Goal: Transaction & Acquisition: Purchase product/service

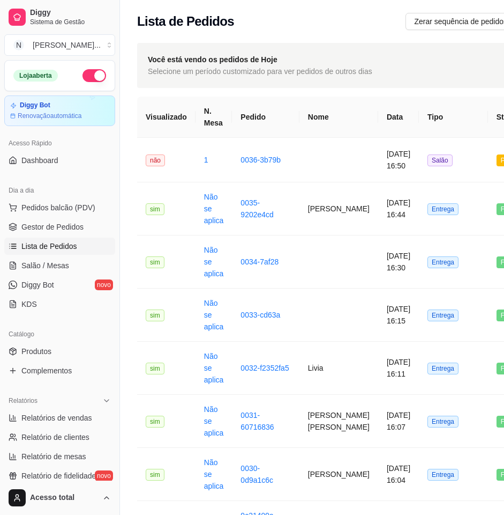
scroll to position [25, 0]
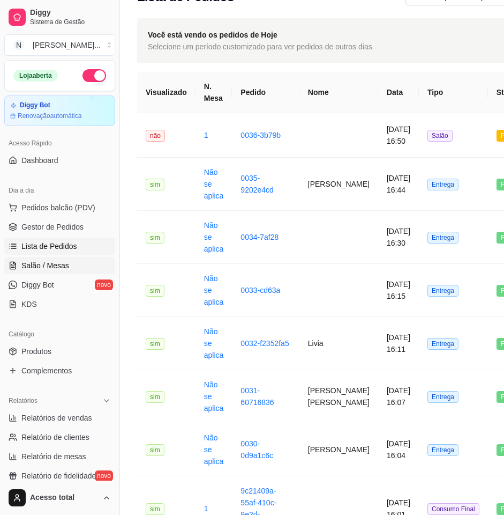
click at [40, 262] on span "Salão / Mesas" at bounding box center [45, 265] width 48 height 11
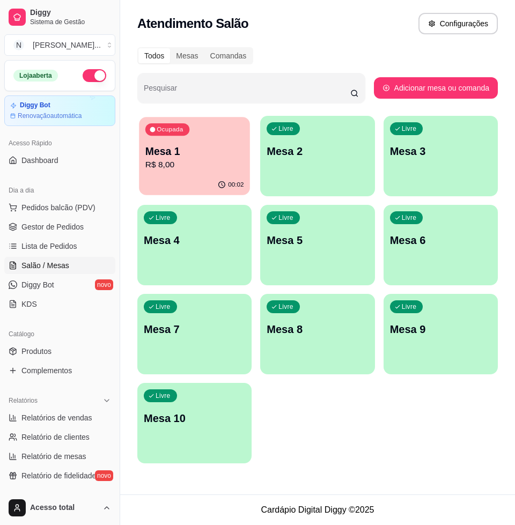
click at [210, 166] on p "R$ 8,00" at bounding box center [194, 165] width 99 height 12
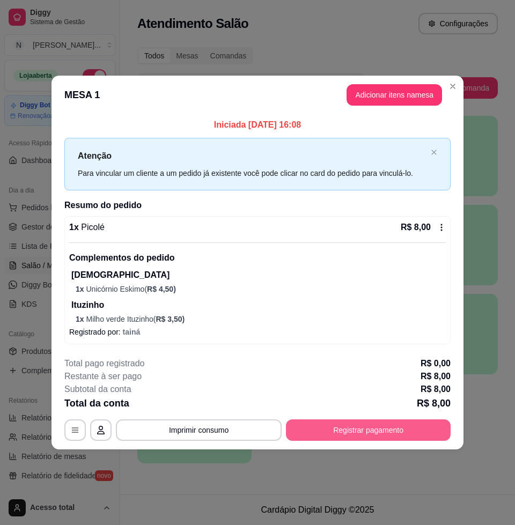
click at [424, 436] on button "Registrar pagamento" at bounding box center [368, 429] width 165 height 21
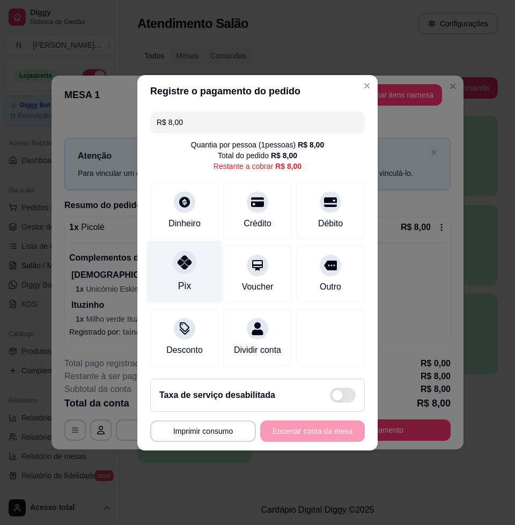
click at [168, 274] on div "Pix" at bounding box center [185, 271] width 76 height 63
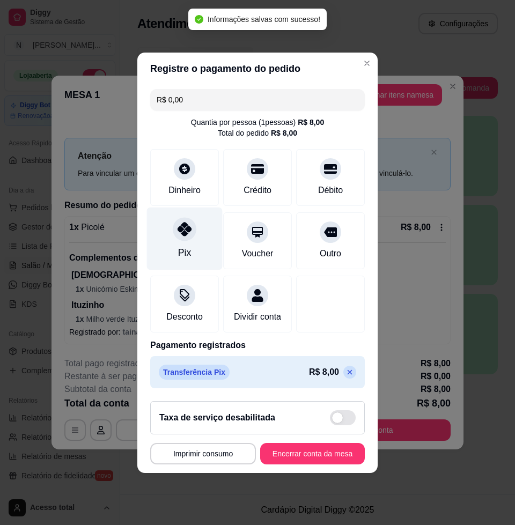
type input "R$ 0,00"
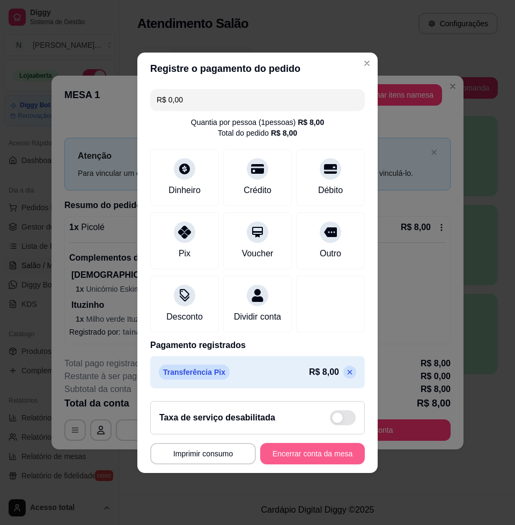
click at [323, 464] on button "Encerrar conta da mesa" at bounding box center [312, 453] width 105 height 21
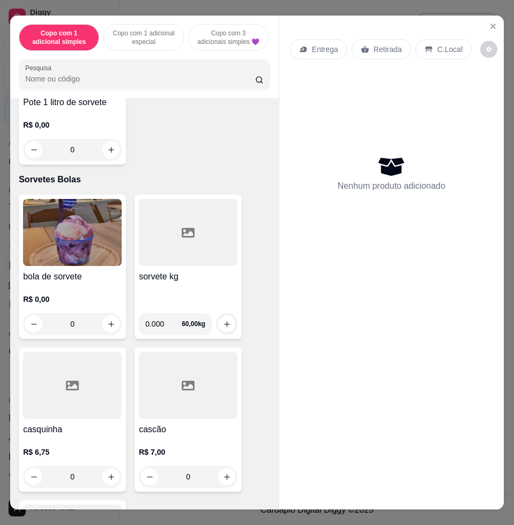
scroll to position [3552, 0]
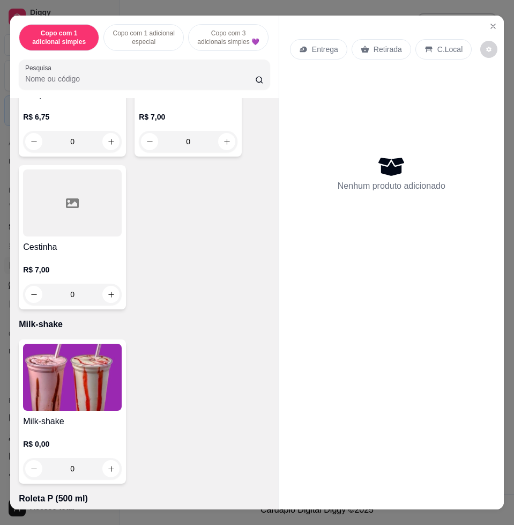
click at [55, 402] on img at bounding box center [72, 377] width 99 height 67
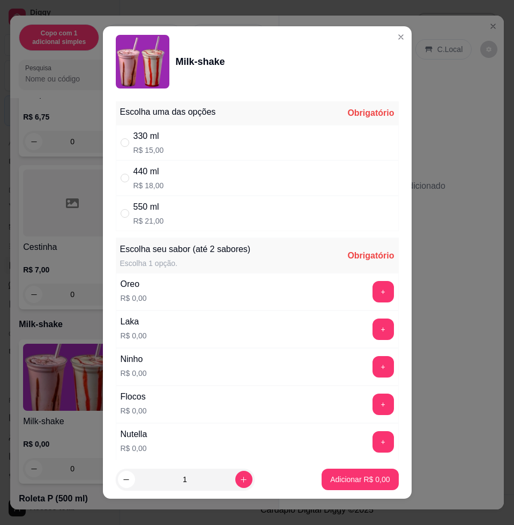
click at [220, 215] on div "550 ml R$ 21,00" at bounding box center [257, 213] width 283 height 35
radio input "true"
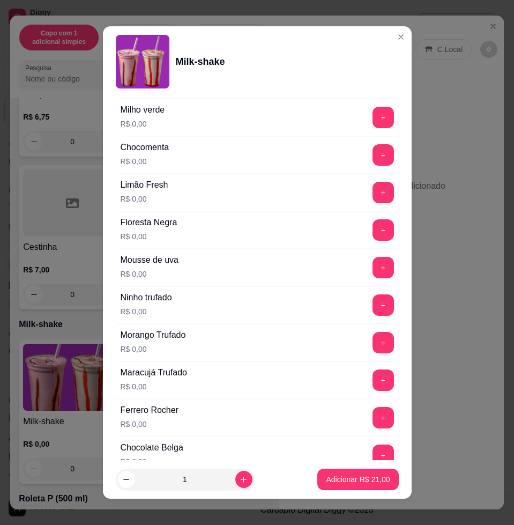
scroll to position [804, 0]
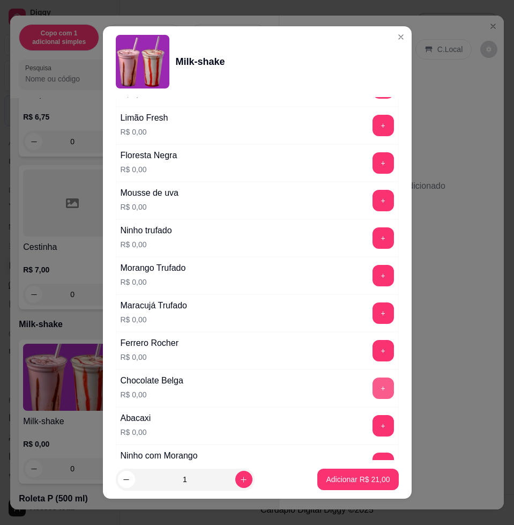
click at [373, 382] on button "+" at bounding box center [383, 387] width 21 height 21
click at [352, 471] on button "Adicionar R$ 21,00" at bounding box center [357, 479] width 81 height 21
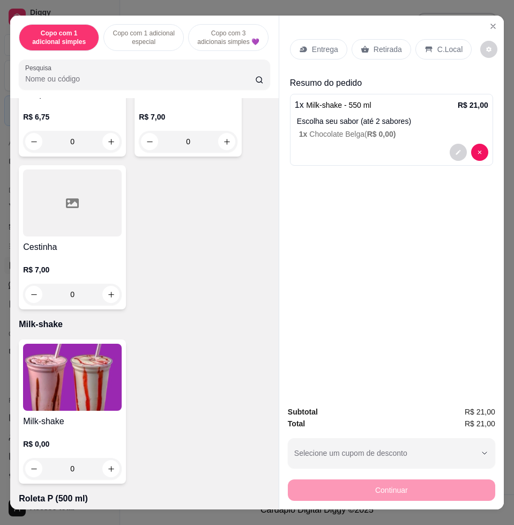
click at [326, 46] on p "Entrega" at bounding box center [325, 49] width 26 height 11
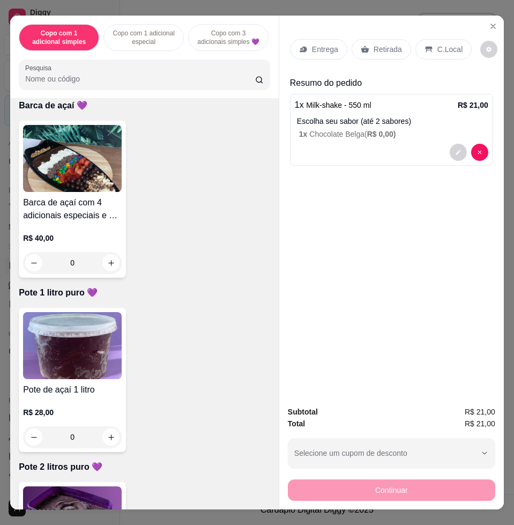
scroll to position [1340, 0]
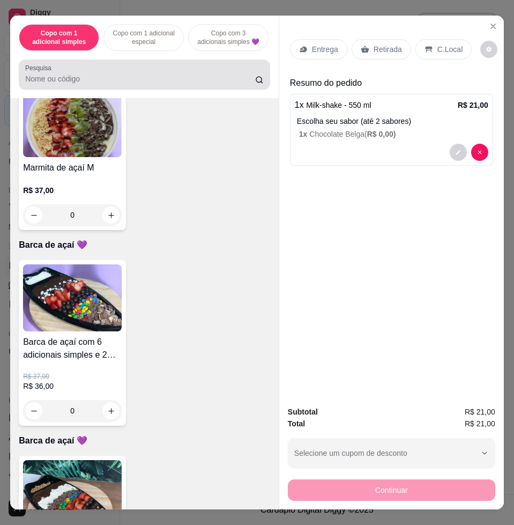
click at [103, 70] on div at bounding box center [144, 74] width 239 height 21
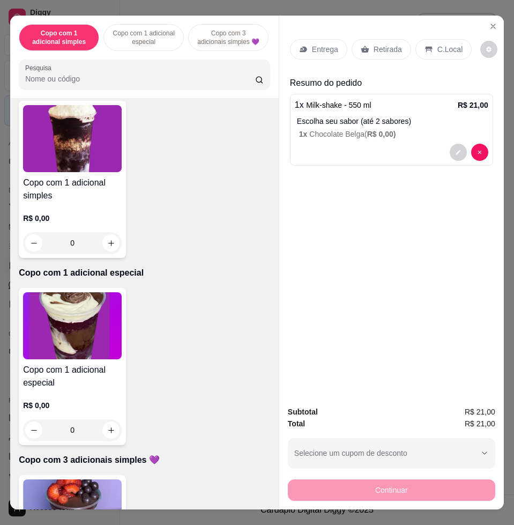
scroll to position [0, 0]
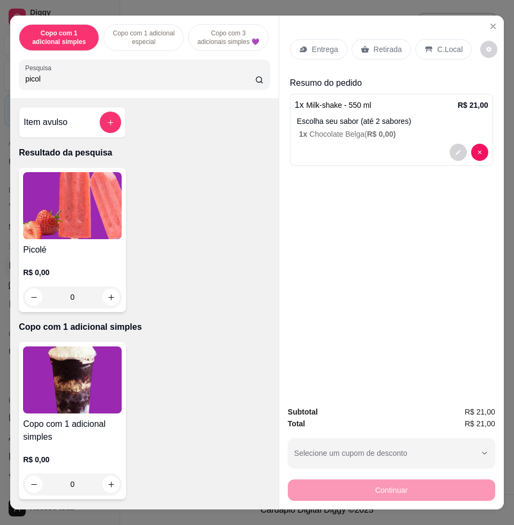
type input "picol"
click at [71, 205] on img at bounding box center [72, 205] width 99 height 67
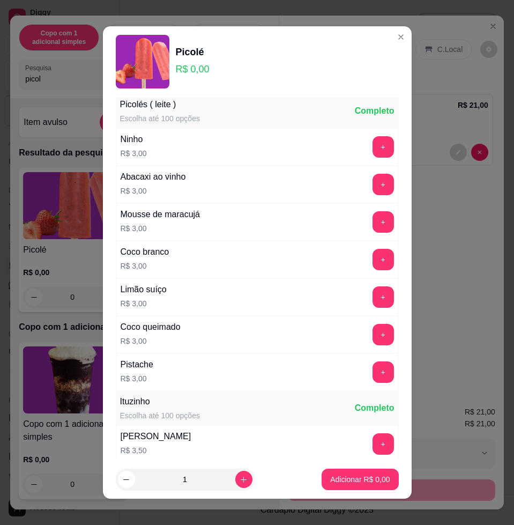
scroll to position [201, 0]
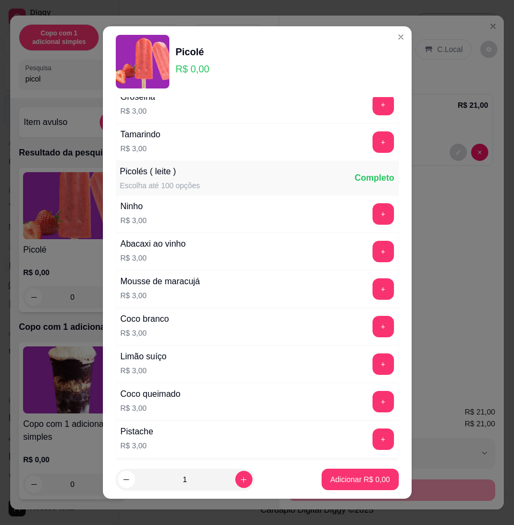
click at [350, 226] on div "Ninho R$ 3,00 +" at bounding box center [257, 214] width 283 height 38
click at [373, 212] on button "+" at bounding box center [383, 213] width 21 height 21
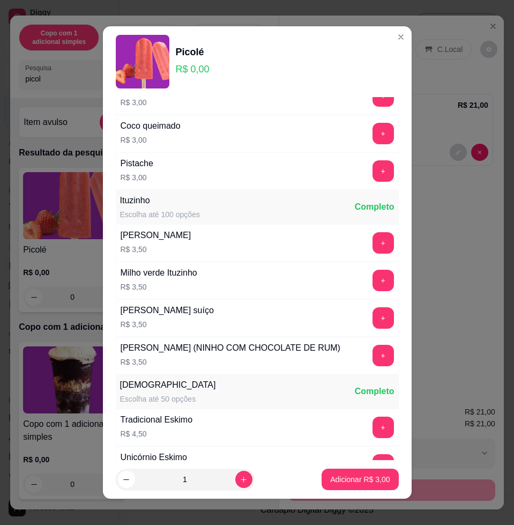
scroll to position [335, 0]
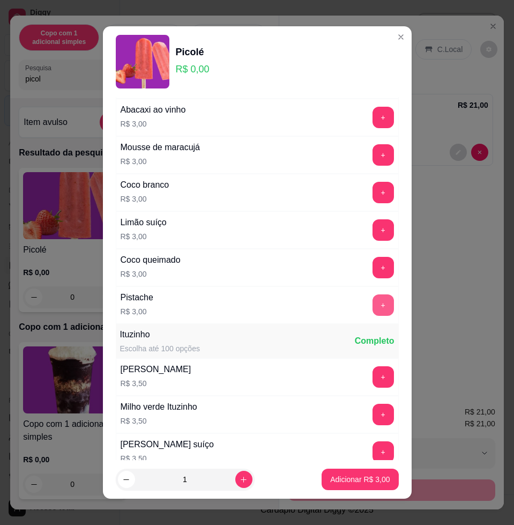
click at [373, 302] on button "+" at bounding box center [383, 304] width 21 height 21
click at [373, 158] on button "+" at bounding box center [383, 155] width 21 height 21
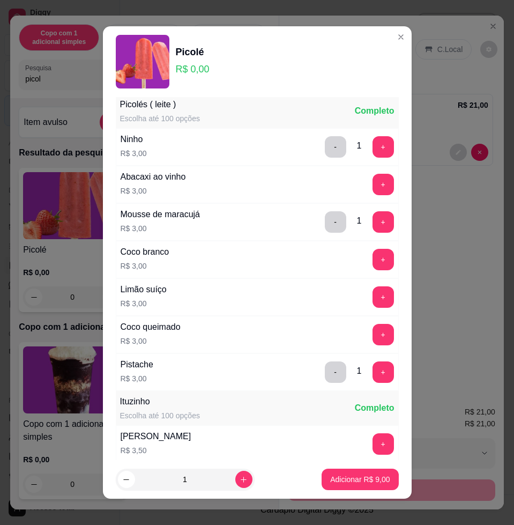
scroll to position [201, 0]
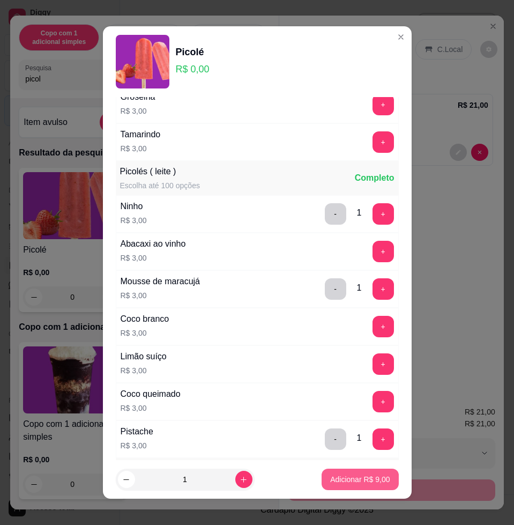
click at [367, 479] on p "Adicionar R$ 9,00" at bounding box center [360, 479] width 60 height 11
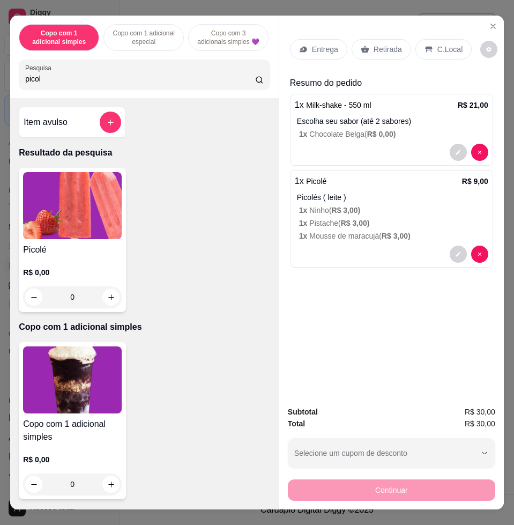
click at [309, 56] on div "Entrega Retirada C.Local" at bounding box center [391, 50] width 203 height 38
click at [312, 48] on p "Entrega" at bounding box center [325, 49] width 26 height 11
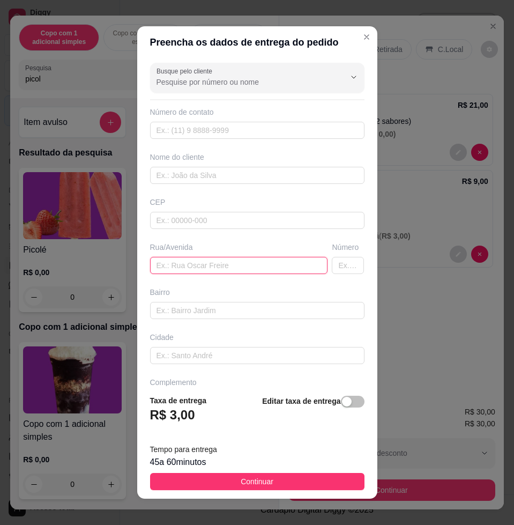
click at [236, 268] on input "text" at bounding box center [239, 265] width 178 height 17
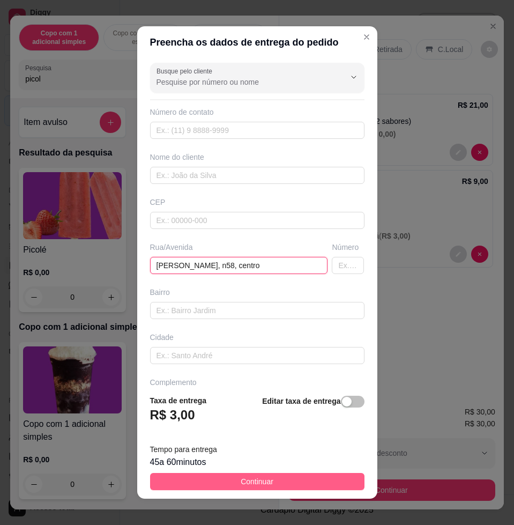
type input "nagib muhana zahr, n58, centro"
click at [328, 487] on button "Continuar" at bounding box center [257, 481] width 214 height 17
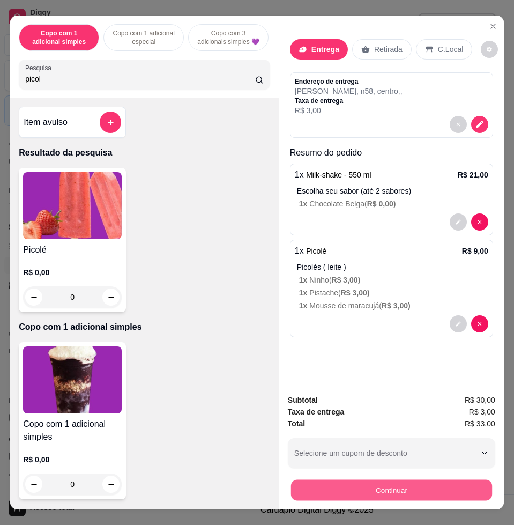
click at [361, 487] on button "Continuar" at bounding box center [391, 489] width 201 height 21
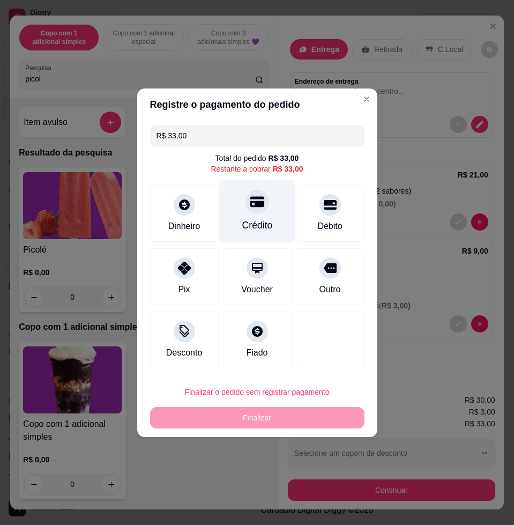
click at [257, 223] on div "Crédito" at bounding box center [257, 225] width 31 height 14
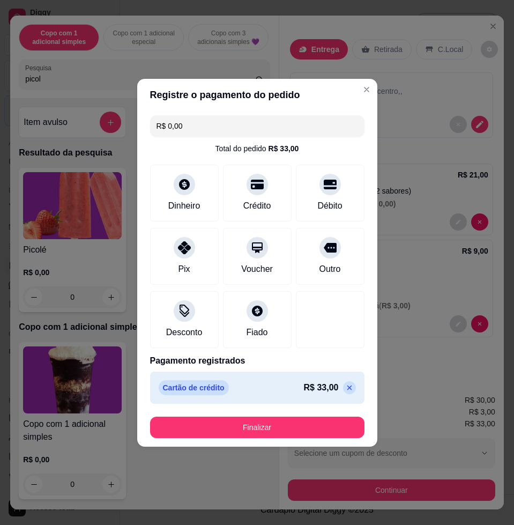
click at [314, 440] on footer "Finalizar" at bounding box center [257, 427] width 240 height 39
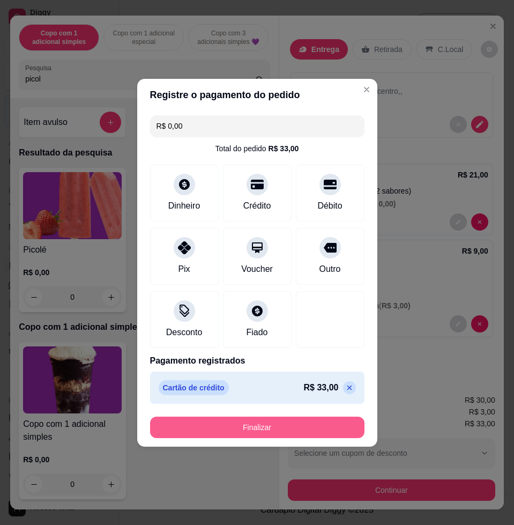
click at [315, 436] on button "Finalizar" at bounding box center [257, 427] width 214 height 21
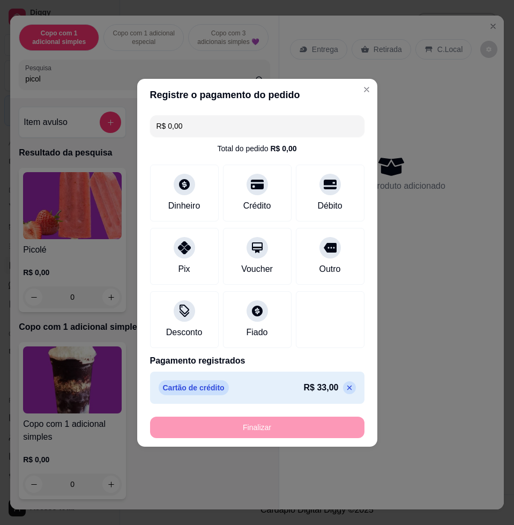
type input "-R$ 33,00"
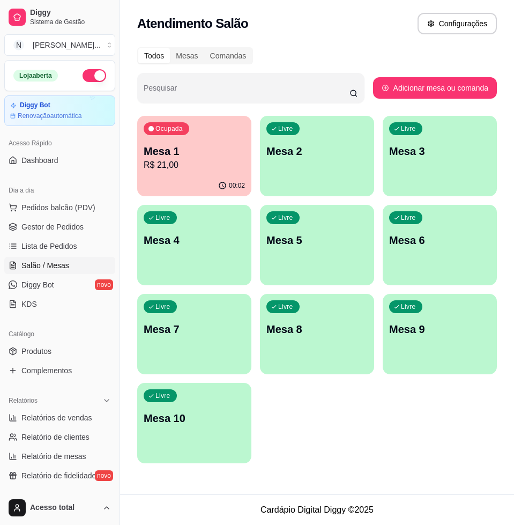
click at [335, 161] on div "Livre Mesa 2" at bounding box center [317, 150] width 114 height 68
click at [436, 182] on div "Livre Mesa 3" at bounding box center [439, 149] width 111 height 65
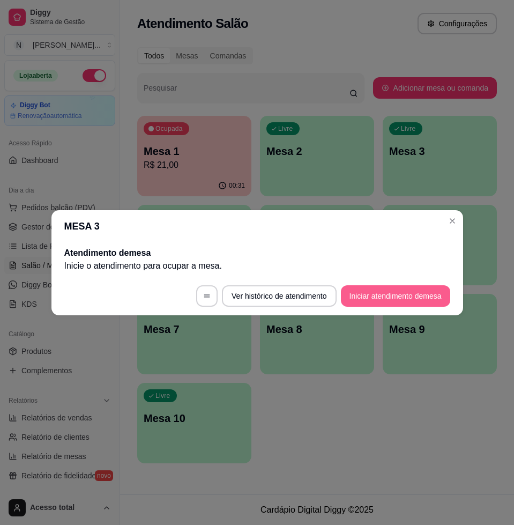
click at [429, 298] on button "Iniciar atendimento de mesa" at bounding box center [395, 295] width 109 height 21
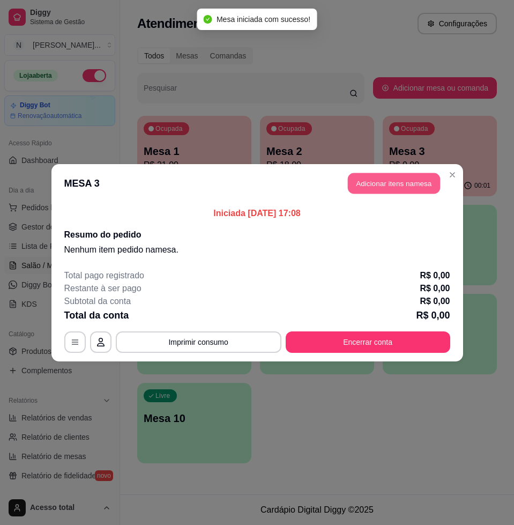
click at [399, 186] on button "Adicionar itens na mesa" at bounding box center [394, 183] width 92 height 21
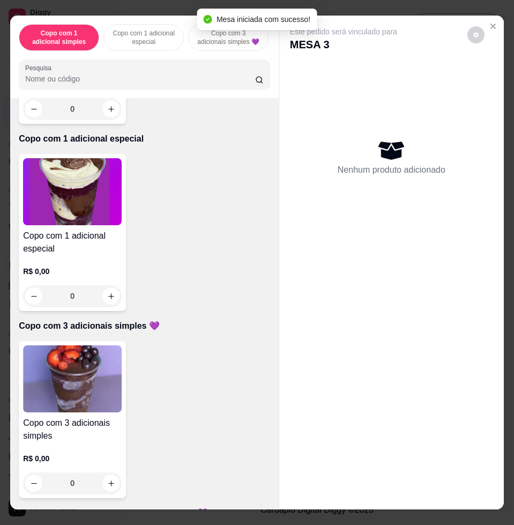
scroll to position [268, 0]
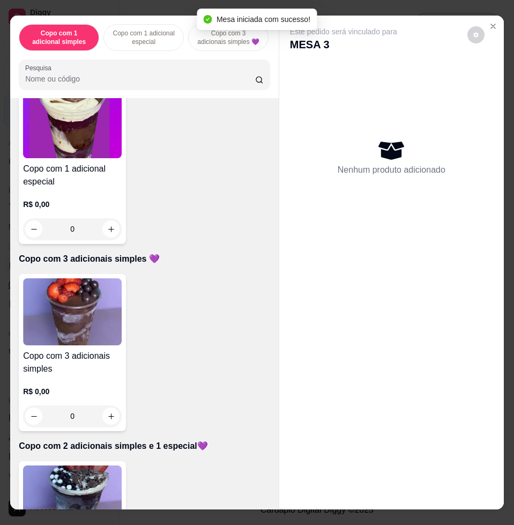
click at [85, 319] on img at bounding box center [72, 311] width 99 height 67
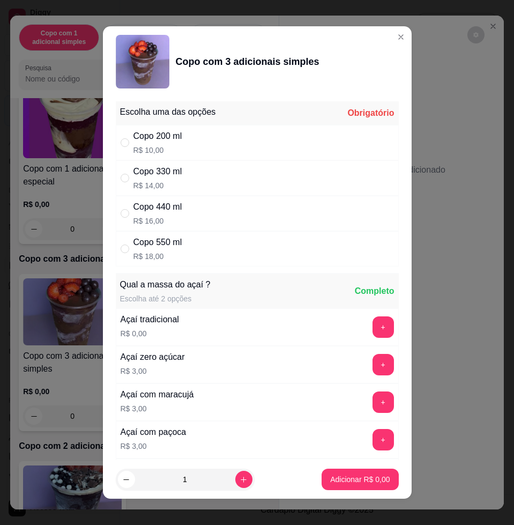
click at [229, 177] on div "Copo 330 ml R$ 14,00" at bounding box center [257, 177] width 283 height 35
radio input "true"
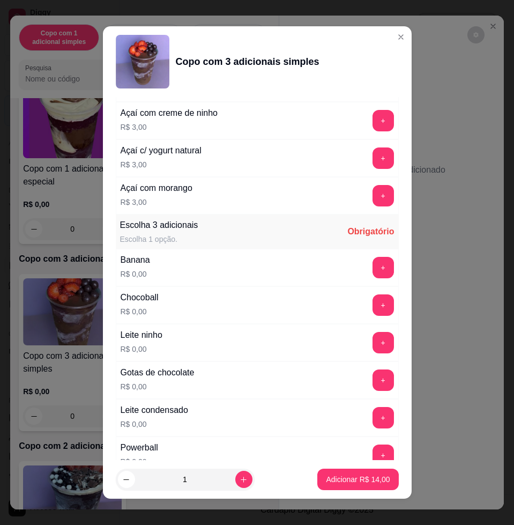
scroll to position [536, 0]
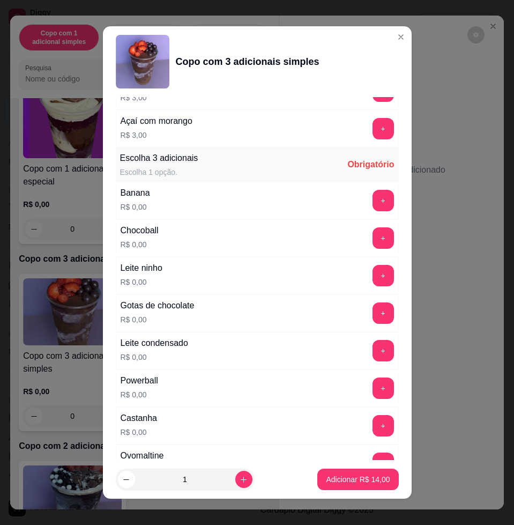
click at [350, 450] on div "Ovomaltine R$ 0,00 +" at bounding box center [257, 463] width 283 height 38
click at [373, 457] on button "+" at bounding box center [383, 462] width 21 height 21
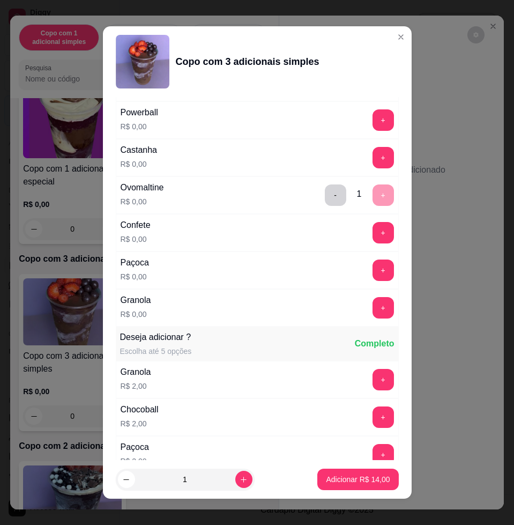
scroll to position [670, 0]
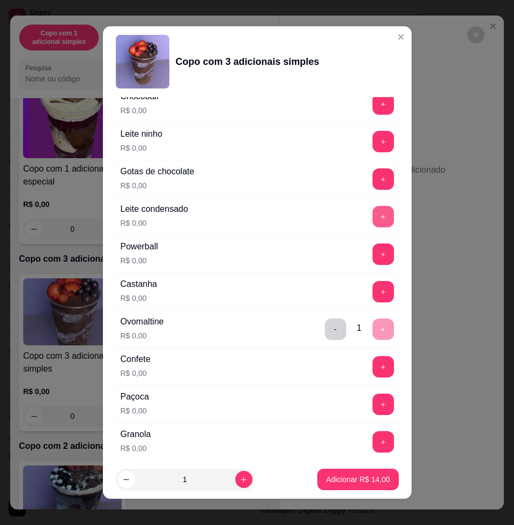
click at [373, 215] on button "+" at bounding box center [383, 216] width 21 height 21
click at [359, 478] on p "Adicionar R$ 14,00" at bounding box center [358, 479] width 62 height 10
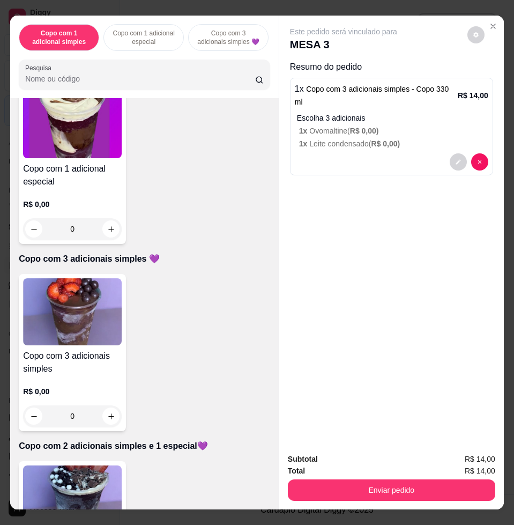
click at [93, 308] on img at bounding box center [72, 311] width 99 height 67
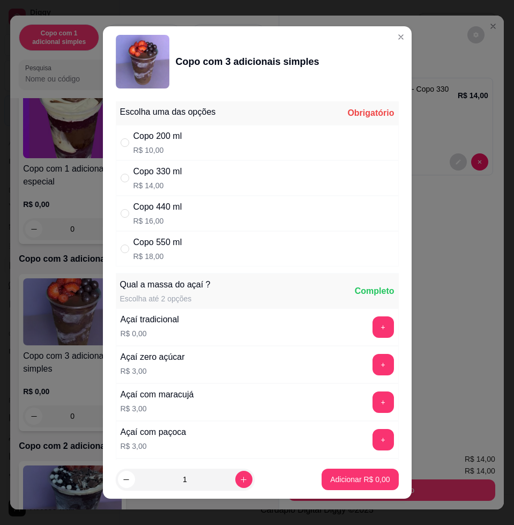
click at [266, 158] on div "Copo 200 ml R$ 10,00" at bounding box center [257, 142] width 283 height 35
click at [278, 191] on div "Copo 330 ml R$ 14,00" at bounding box center [257, 177] width 283 height 35
radio input "false"
radio input "true"
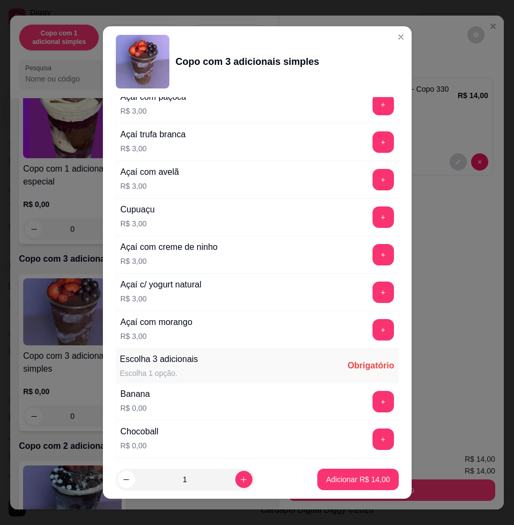
scroll to position [536, 0]
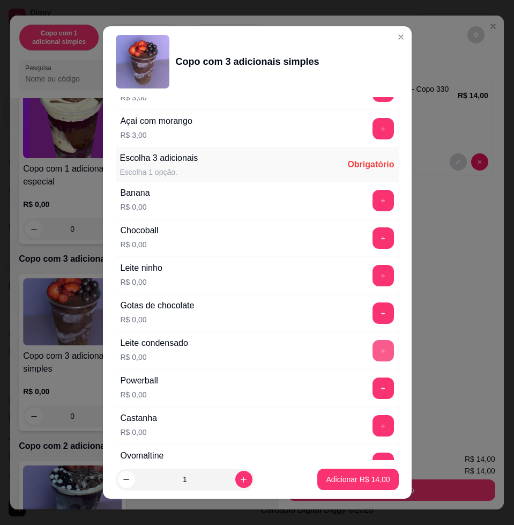
click at [373, 348] on button "+" at bounding box center [383, 350] width 21 height 21
click at [373, 424] on button "+" at bounding box center [383, 425] width 21 height 21
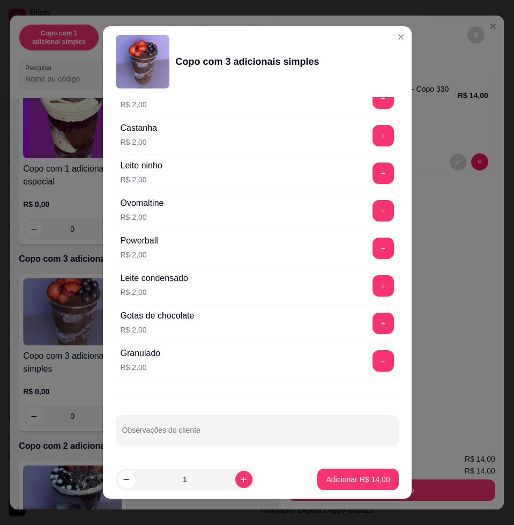
scroll to position [8, 0]
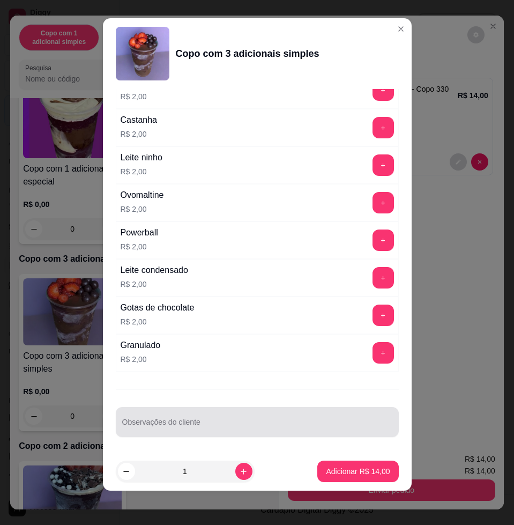
click at [237, 430] on input "Observações do cliente" at bounding box center [257, 426] width 270 height 11
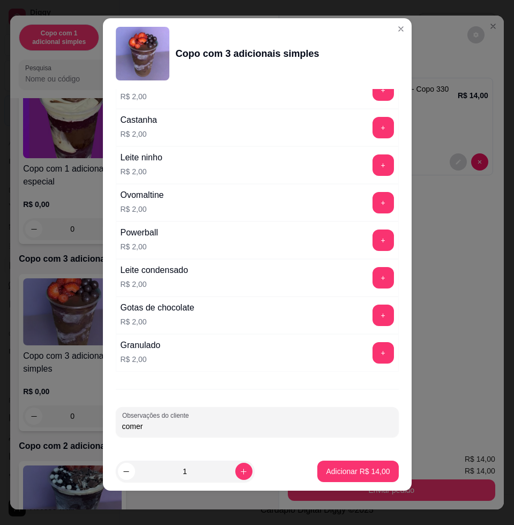
type input "comer"
click at [358, 471] on p "Adicionar R$ 14,00" at bounding box center [358, 471] width 62 height 10
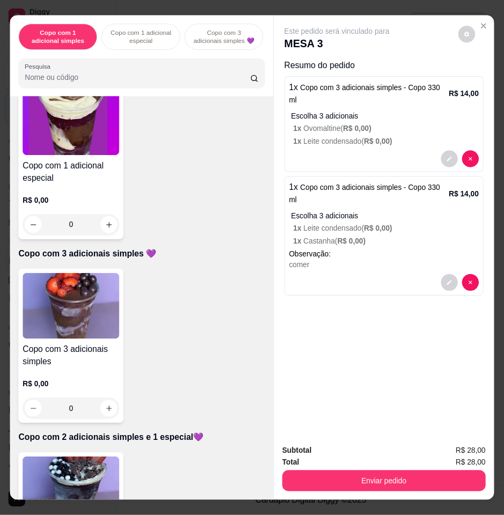
scroll to position [0, 2]
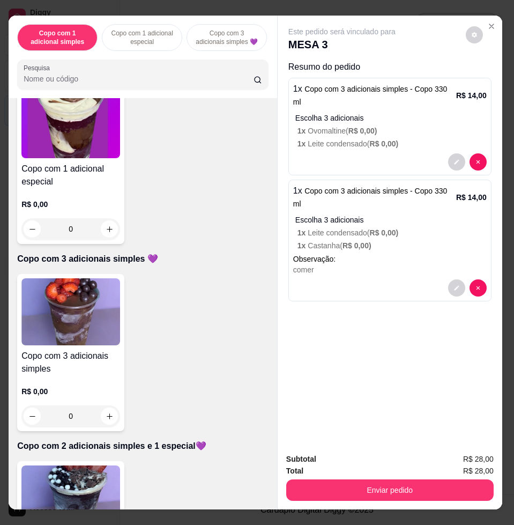
click at [405, 486] on button "Enviar pedido" at bounding box center [389, 489] width 207 height 21
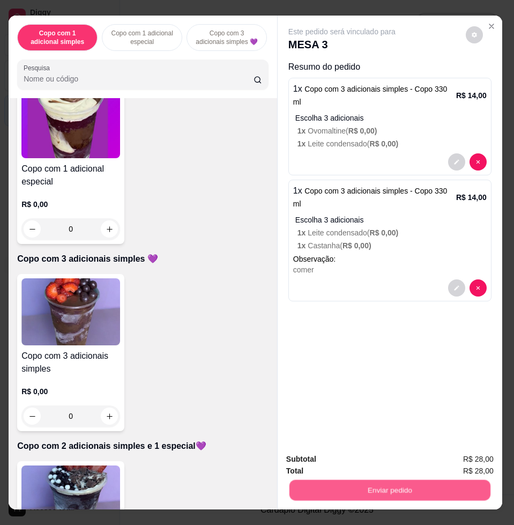
click at [369, 464] on button "Não registrar e enviar pedido" at bounding box center [354, 458] width 112 height 20
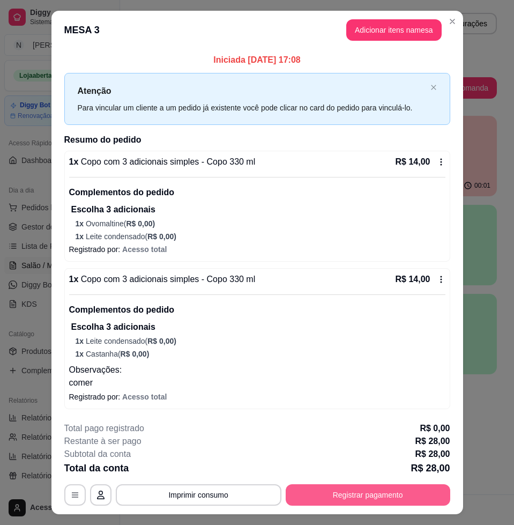
click at [339, 495] on button "Registrar pagamento" at bounding box center [368, 494] width 165 height 21
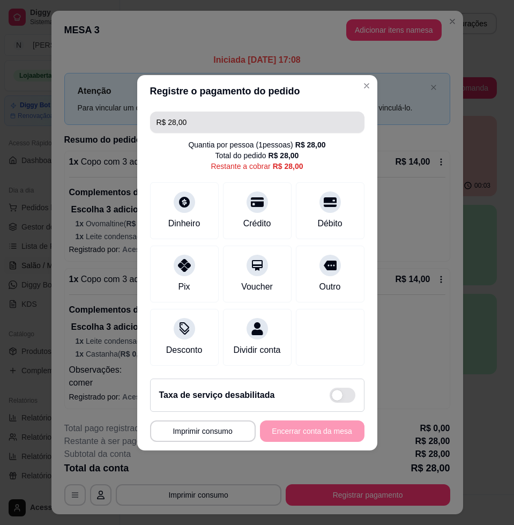
click at [226, 117] on input "R$ 28,00" at bounding box center [258, 122] width 202 height 21
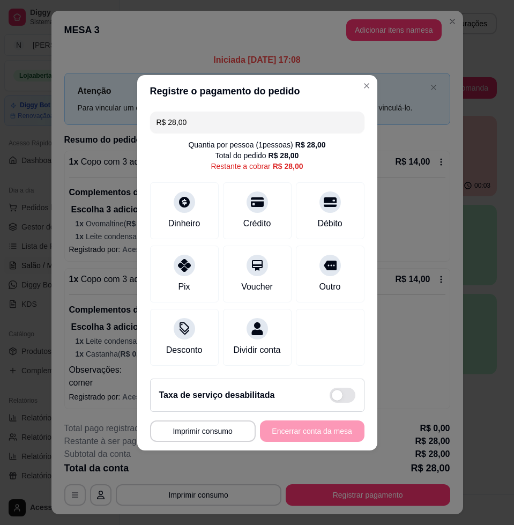
click at [226, 117] on input "R$ 28,00" at bounding box center [258, 122] width 202 height 21
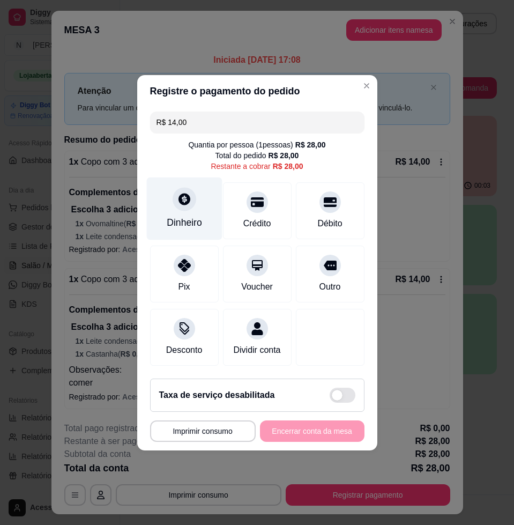
click at [189, 194] on icon at bounding box center [184, 199] width 14 height 14
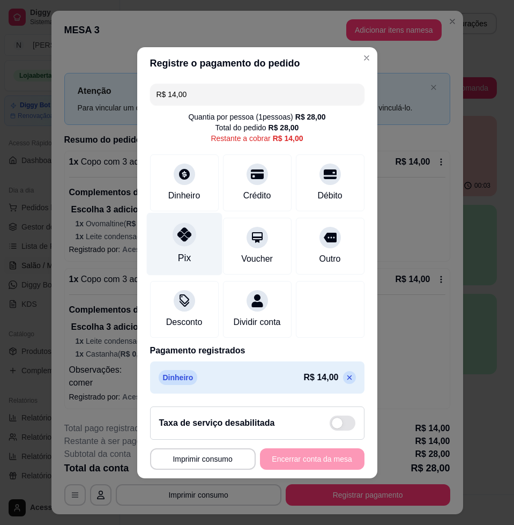
click at [194, 234] on div "Pix" at bounding box center [184, 243] width 76 height 63
click at [181, 237] on div at bounding box center [185, 234] width 24 height 24
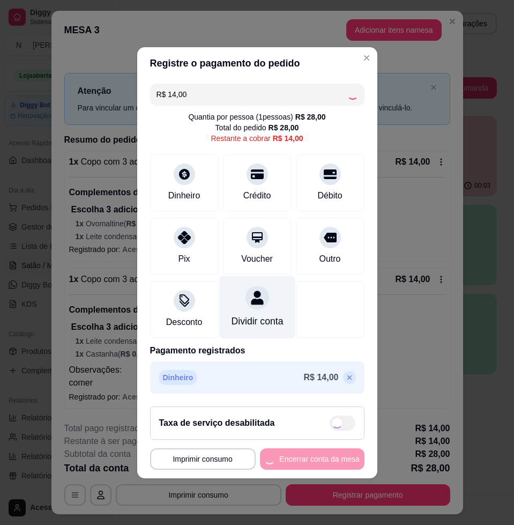
type input "R$ 0,00"
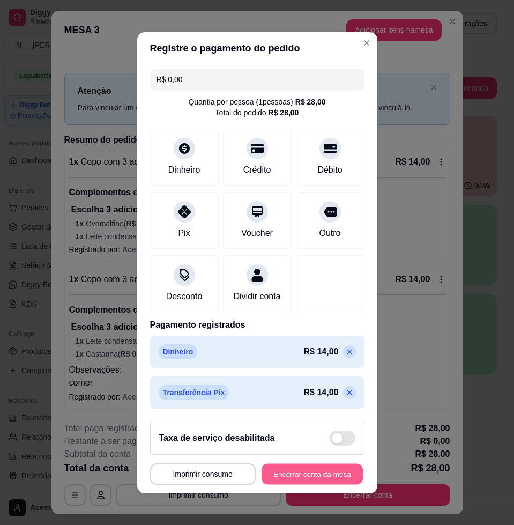
click at [324, 470] on button "Encerrar conta da mesa" at bounding box center [312, 473] width 101 height 21
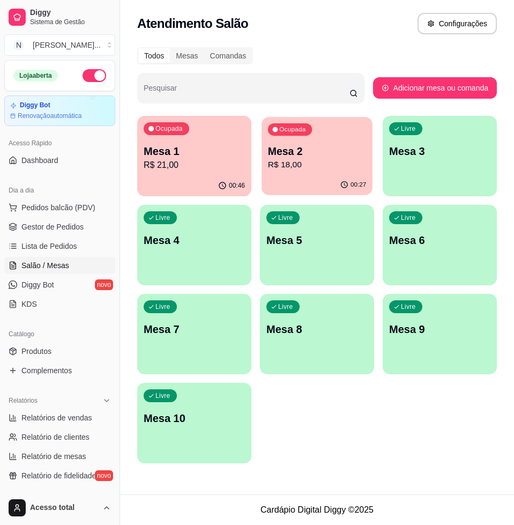
click at [325, 159] on p "R$ 18,00" at bounding box center [317, 165] width 98 height 12
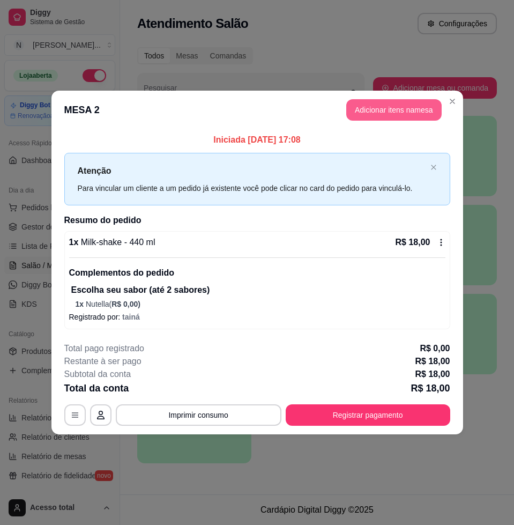
click at [390, 116] on button "Adicionar itens na mesa" at bounding box center [393, 109] width 95 height 21
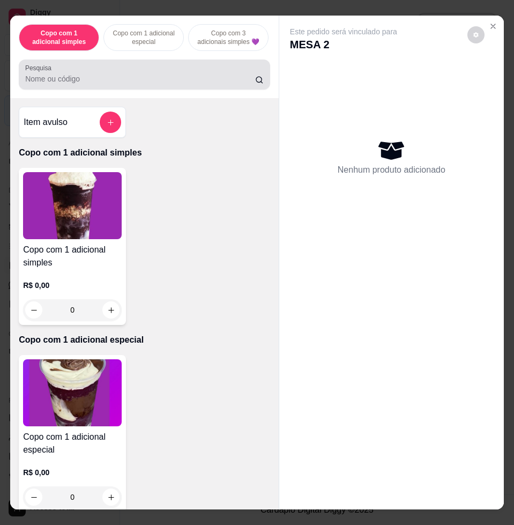
click at [147, 90] on div "Pesquisa" at bounding box center [144, 75] width 251 height 30
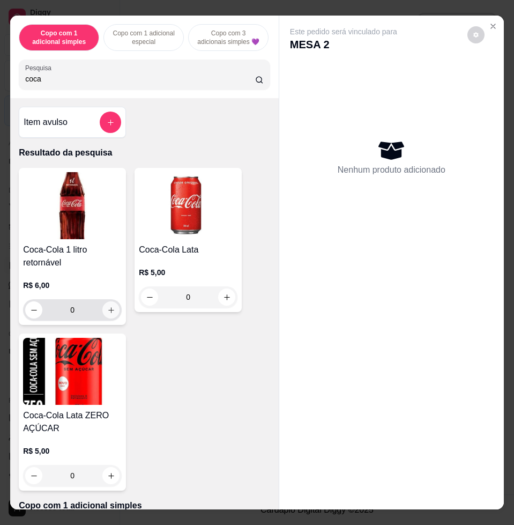
type input "coca"
click at [113, 314] on button "increase-product-quantity" at bounding box center [110, 309] width 17 height 17
type input "1"
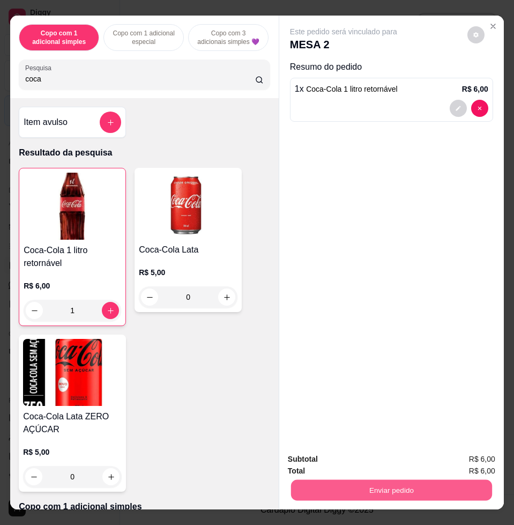
click at [355, 487] on button "Enviar pedido" at bounding box center [391, 489] width 201 height 21
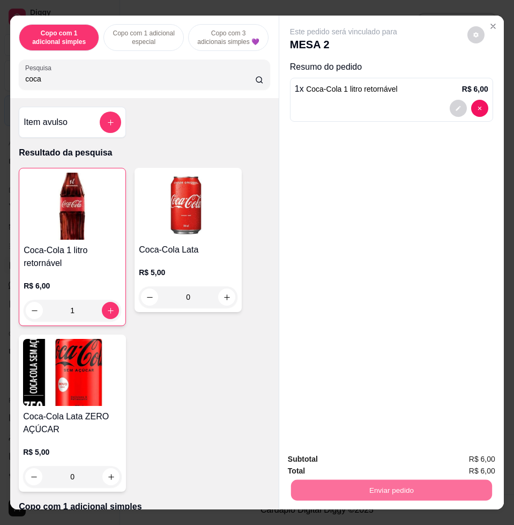
click at [349, 464] on button "Não registrar e enviar pedido" at bounding box center [355, 458] width 108 height 20
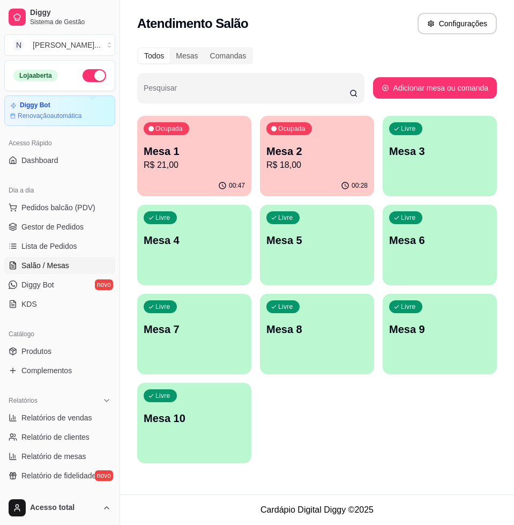
click at [69, 193] on div "Dia a dia" at bounding box center [59, 190] width 111 height 17
click at [66, 202] on span "Pedidos balcão (PDV)" at bounding box center [58, 207] width 74 height 11
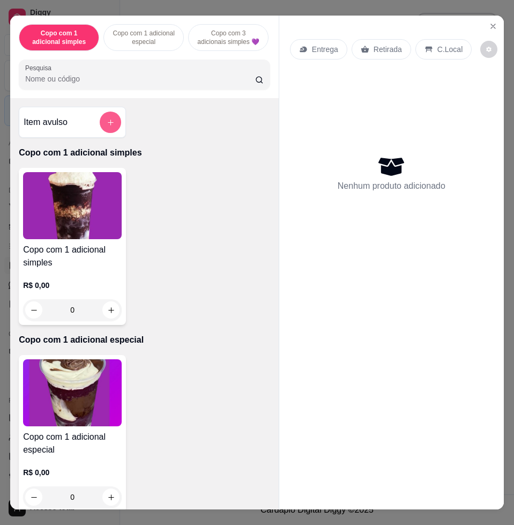
click at [109, 127] on button "add-separate-item" at bounding box center [110, 122] width 21 height 21
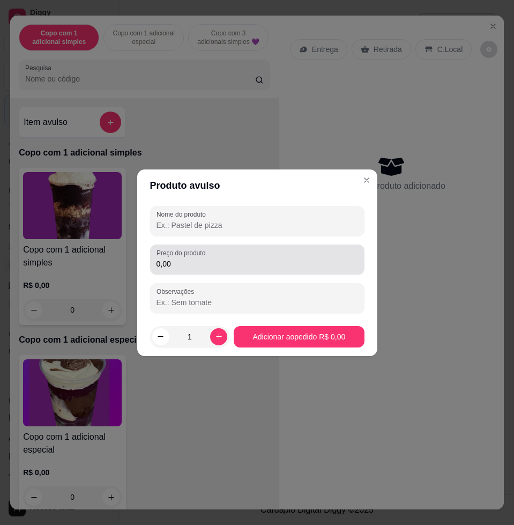
click at [222, 251] on div "0,00" at bounding box center [258, 259] width 202 height 21
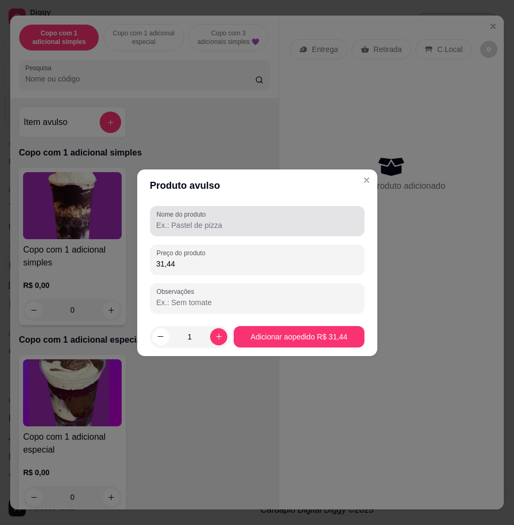
type input "31,44"
click at [222, 232] on div "Nome do produto" at bounding box center [257, 221] width 214 height 30
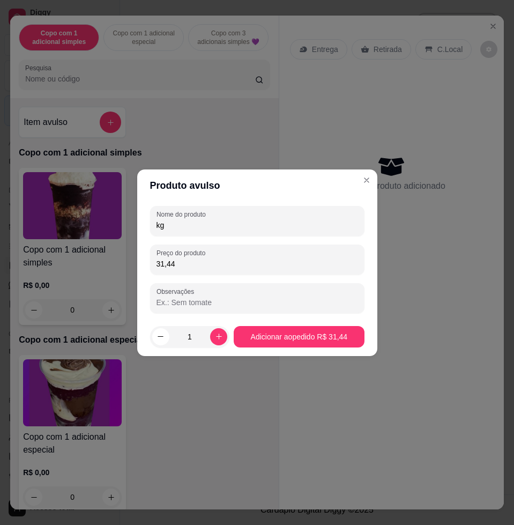
type input "kg"
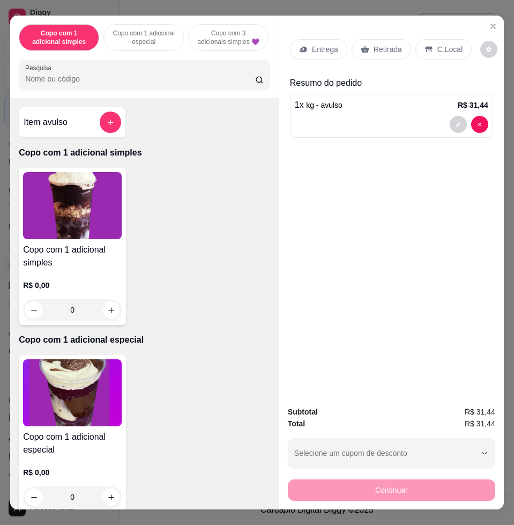
click at [442, 46] on p "C.Local" at bounding box center [449, 49] width 25 height 11
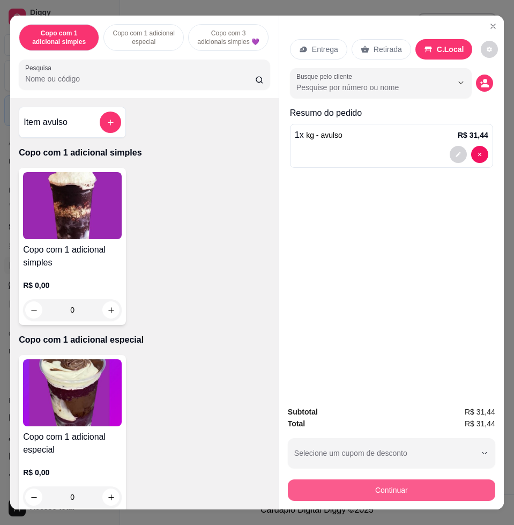
click at [477, 479] on button "Continuar" at bounding box center [391, 489] width 207 height 21
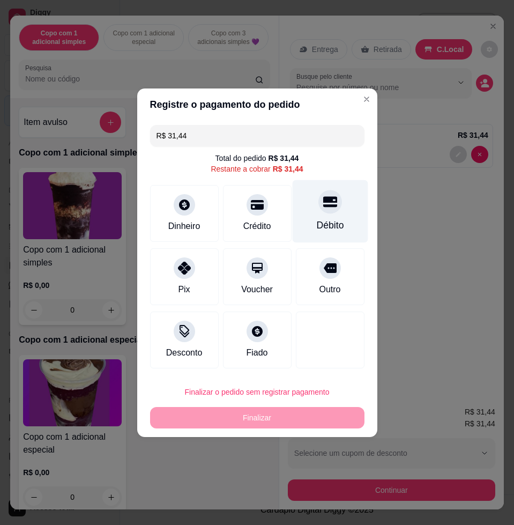
click at [324, 226] on div "Débito" at bounding box center [329, 225] width 27 height 14
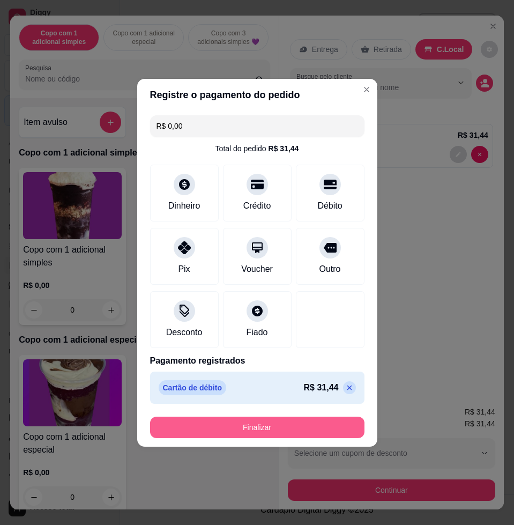
click at [319, 433] on button "Finalizar" at bounding box center [257, 427] width 214 height 21
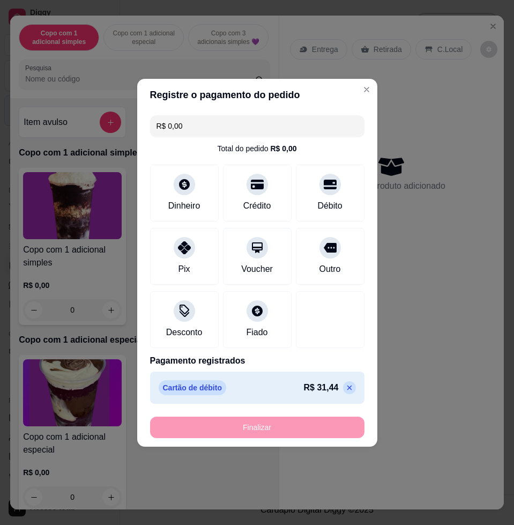
type input "-R$ 31,44"
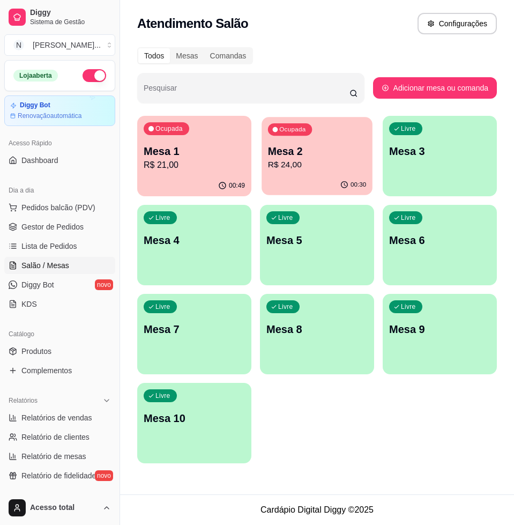
click at [303, 175] on div "00:30" at bounding box center [317, 185] width 111 height 20
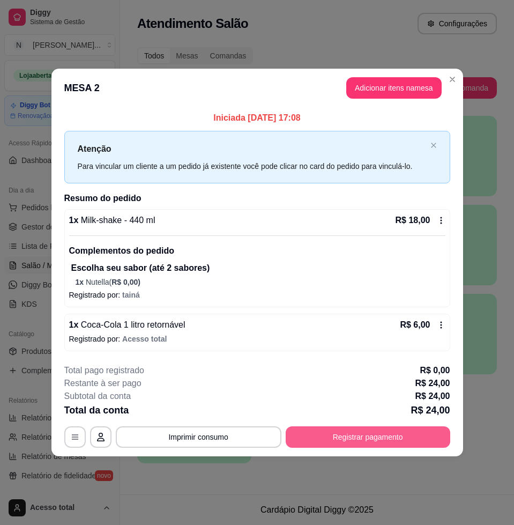
click at [369, 437] on button "Registrar pagamento" at bounding box center [368, 436] width 165 height 21
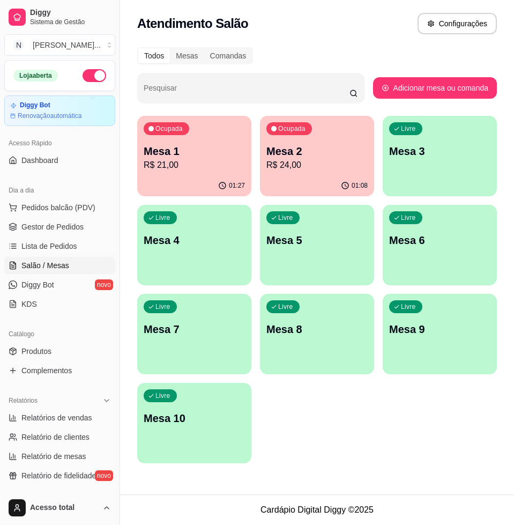
click at [437, 150] on p "Mesa 3" at bounding box center [439, 151] width 101 height 15
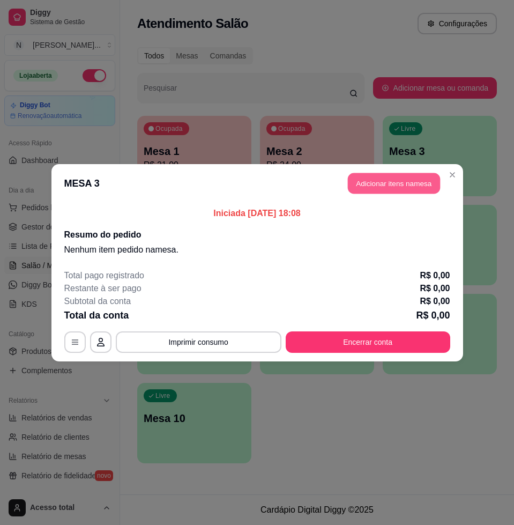
click at [381, 186] on button "Adicionar itens na mesa" at bounding box center [394, 183] width 92 height 21
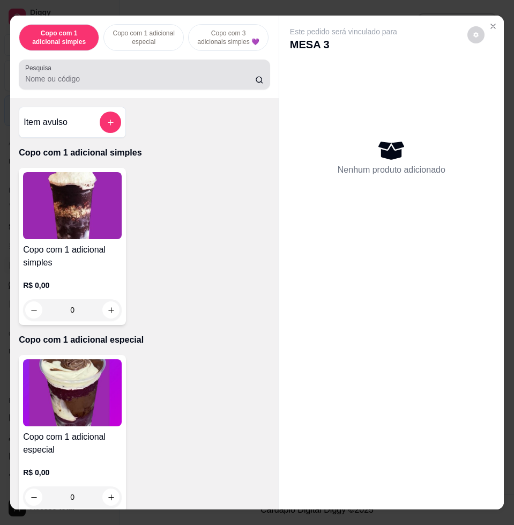
click at [204, 84] on input "Pesquisa" at bounding box center [140, 78] width 230 height 11
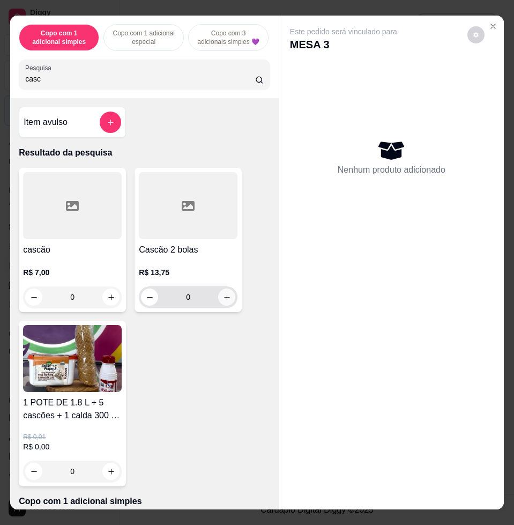
type input "casc"
click at [223, 301] on icon "increase-product-quantity" at bounding box center [227, 297] width 8 height 8
type input "1"
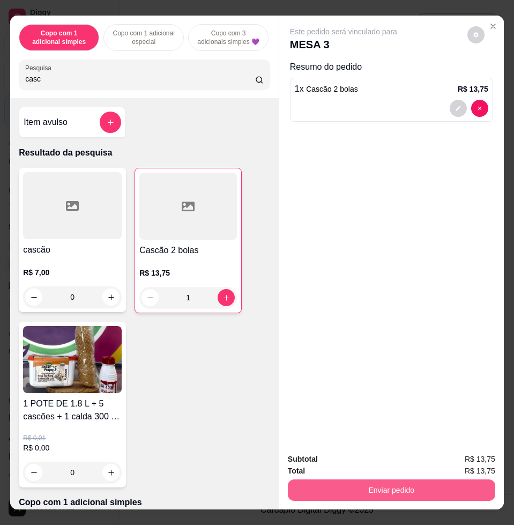
click at [368, 493] on button "Enviar pedido" at bounding box center [391, 489] width 207 height 21
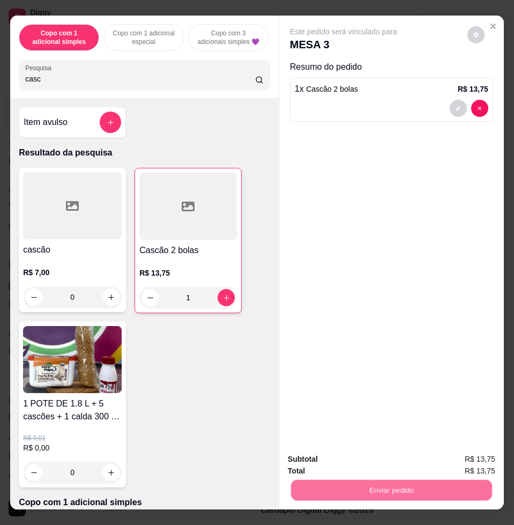
click at [354, 450] on button "Não registrar e enviar pedido" at bounding box center [355, 458] width 112 height 20
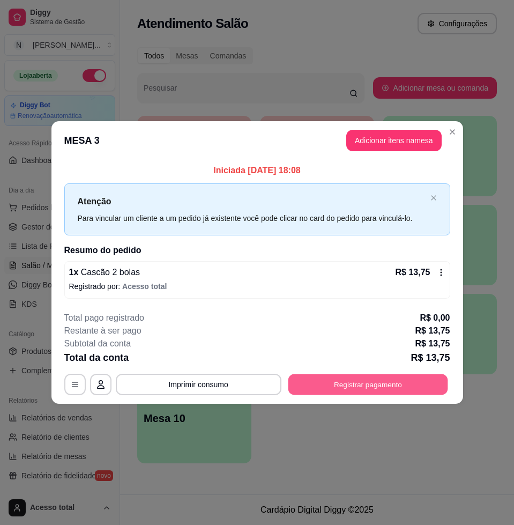
click at [334, 383] on button "Registrar pagamento" at bounding box center [368, 384] width 160 height 21
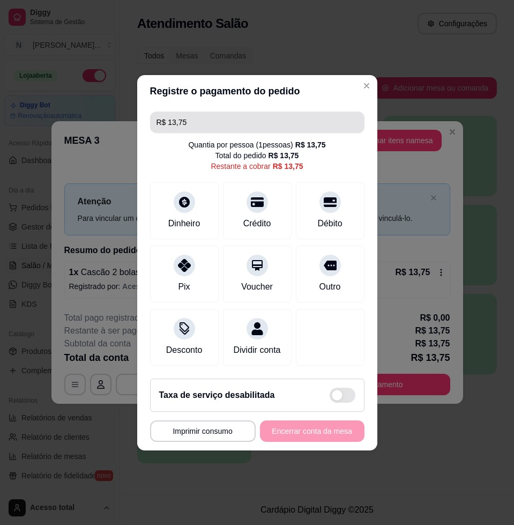
click at [212, 118] on input "R$ 13,75" at bounding box center [258, 122] width 202 height 21
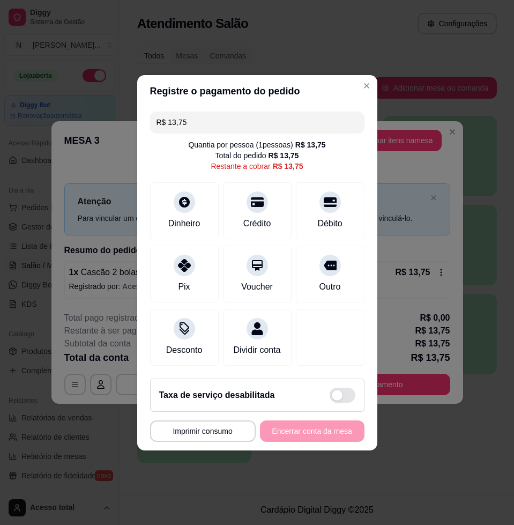
click at [212, 118] on input "R$ 13,75" at bounding box center [258, 122] width 202 height 21
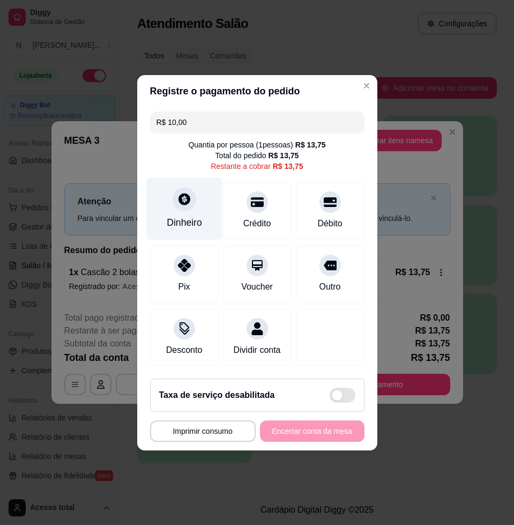
click at [170, 225] on div "Dinheiro" at bounding box center [184, 208] width 76 height 63
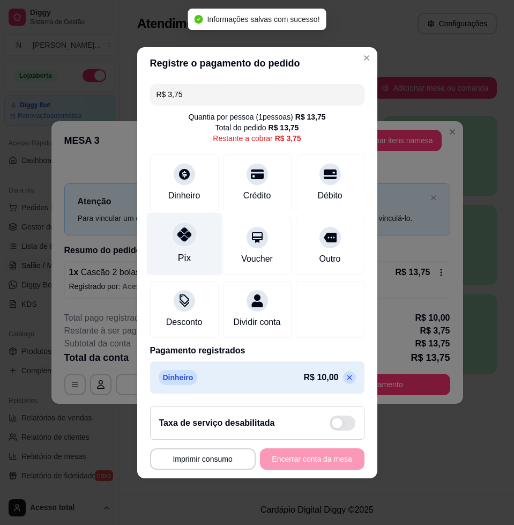
click at [177, 227] on icon at bounding box center [184, 234] width 14 height 14
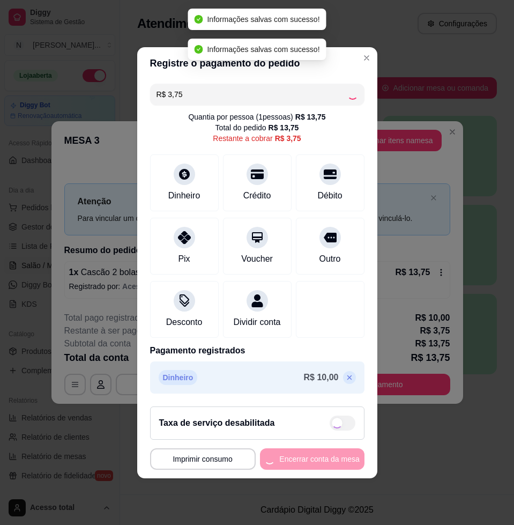
type input "R$ 0,00"
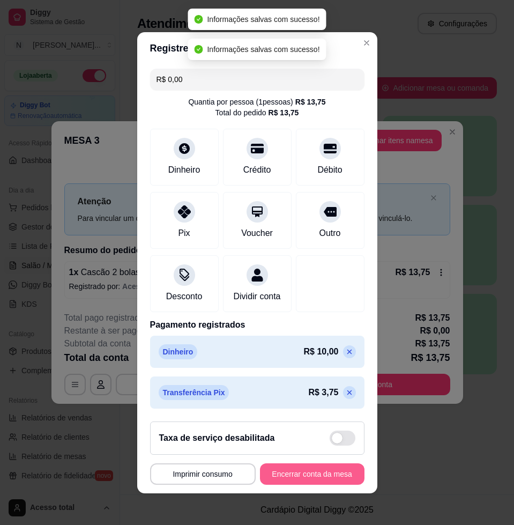
click at [315, 475] on button "Encerrar conta da mesa" at bounding box center [312, 473] width 105 height 21
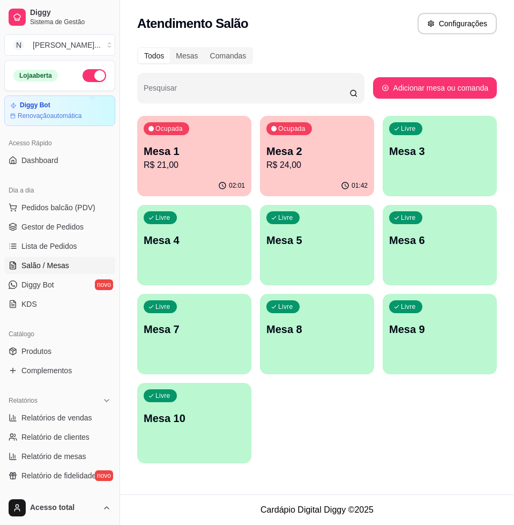
click at [345, 175] on button "Ocupada Mesa 2 R$ 24,00 01:42" at bounding box center [317, 156] width 114 height 80
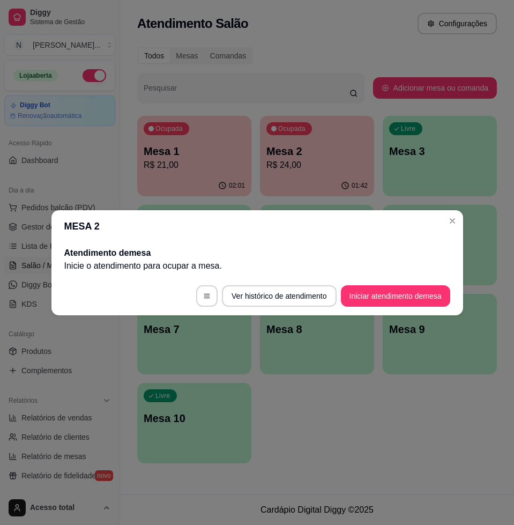
click at [462, 217] on header "MESA 2" at bounding box center [257, 226] width 412 height 32
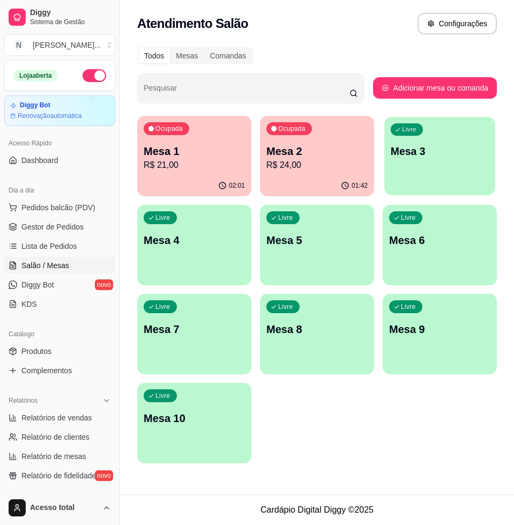
click at [440, 173] on div "Livre Mesa 3" at bounding box center [439, 149] width 111 height 65
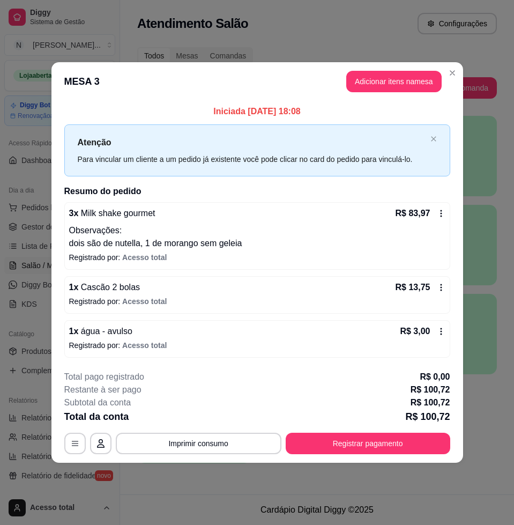
click at [397, 299] on p "Registrado por: Acesso total" at bounding box center [257, 301] width 376 height 11
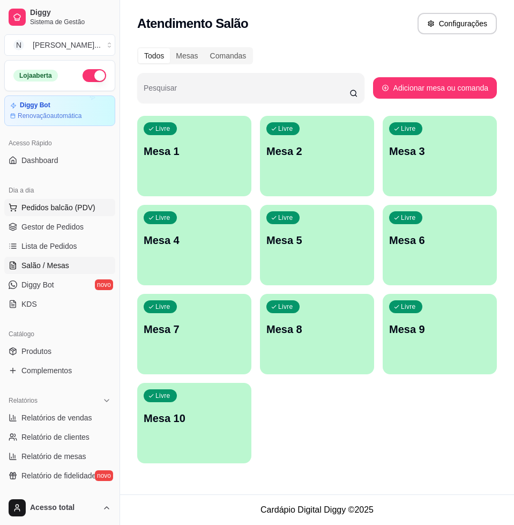
click at [64, 206] on span "Pedidos balcão (PDV)" at bounding box center [58, 207] width 74 height 11
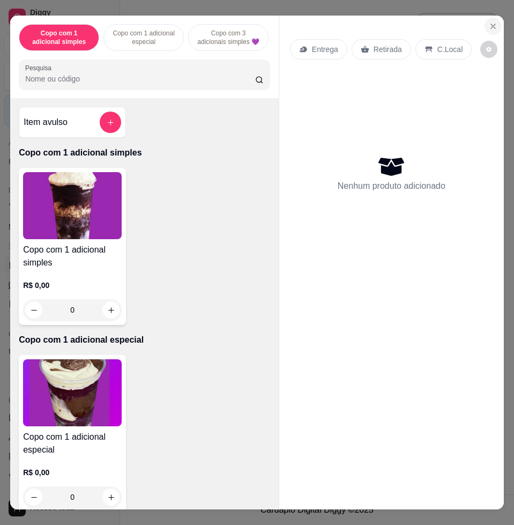
click at [491, 24] on icon "Close" at bounding box center [493, 26] width 4 height 4
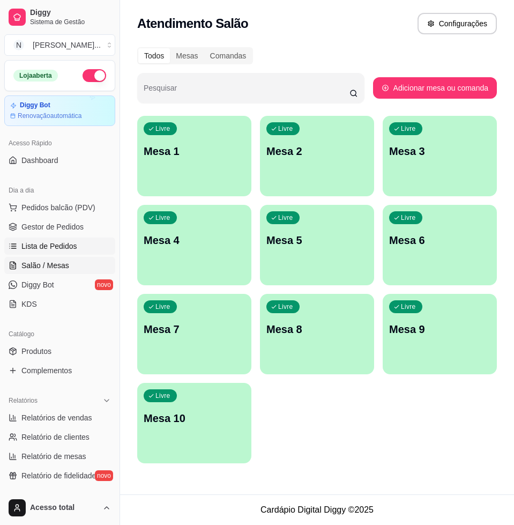
click at [69, 246] on span "Lista de Pedidos" at bounding box center [49, 246] width 56 height 11
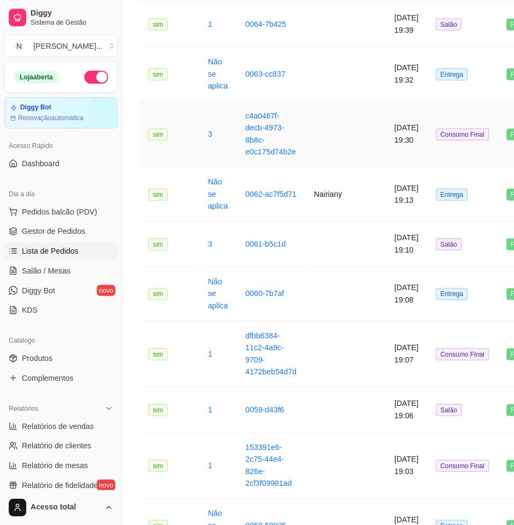
scroll to position [871, 0]
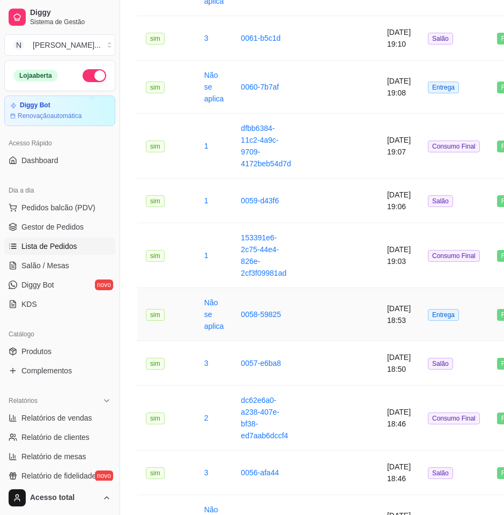
click at [324, 328] on td at bounding box center [339, 314] width 79 height 53
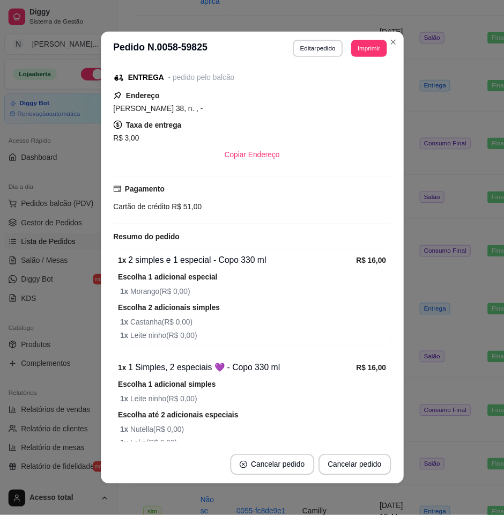
scroll to position [231, 0]
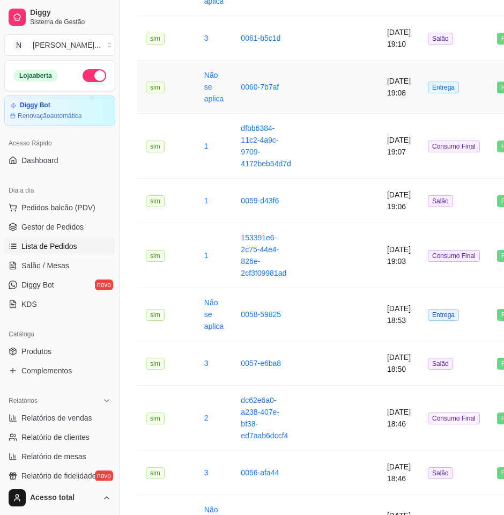
click at [323, 72] on td at bounding box center [339, 87] width 79 height 53
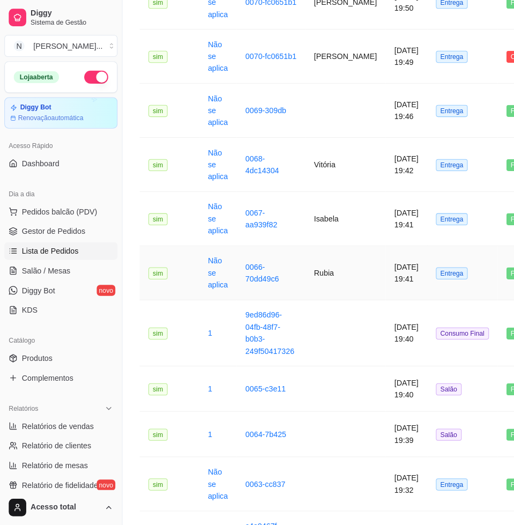
scroll to position [67, 0]
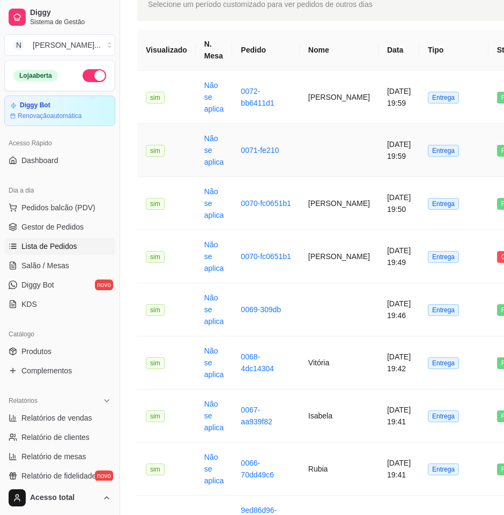
click at [282, 141] on td "0071-fe210" at bounding box center [265, 150] width 67 height 53
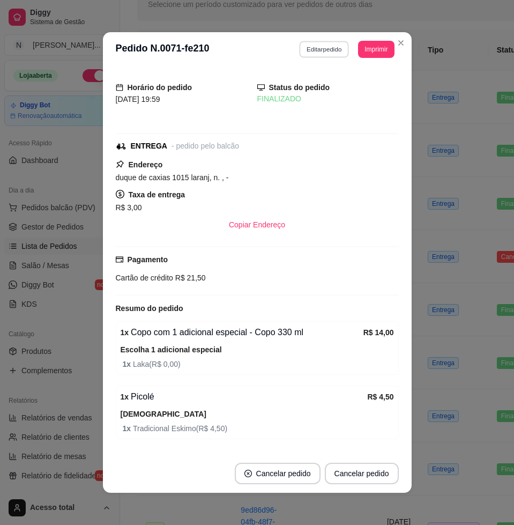
click at [319, 50] on button "Editar pedido" at bounding box center [324, 49] width 50 height 17
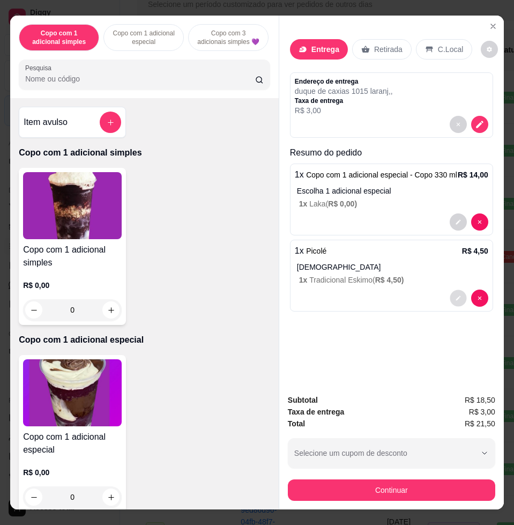
click at [456, 296] on icon "decrease-product-quantity" at bounding box center [458, 298] width 5 height 5
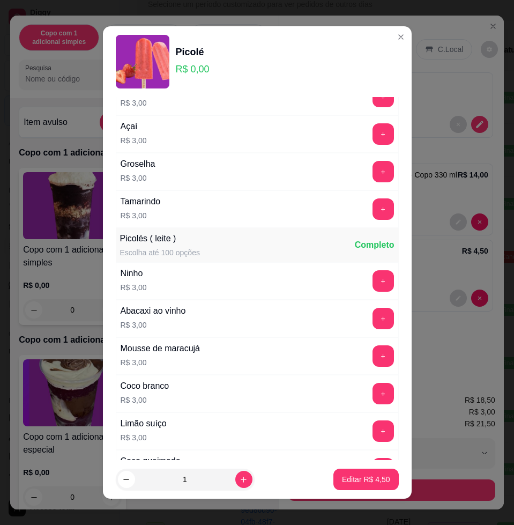
scroll to position [268, 0]
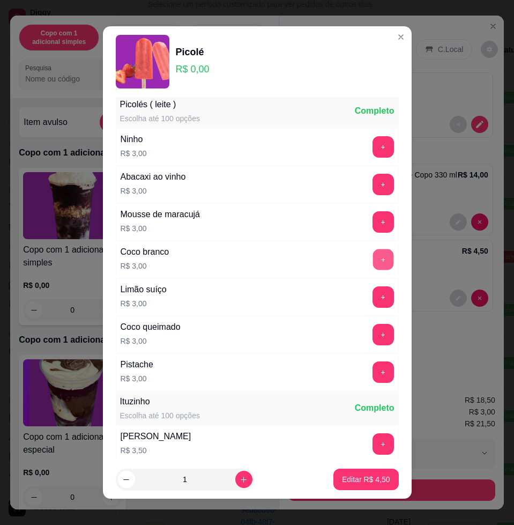
click at [373, 260] on button "+" at bounding box center [383, 259] width 21 height 21
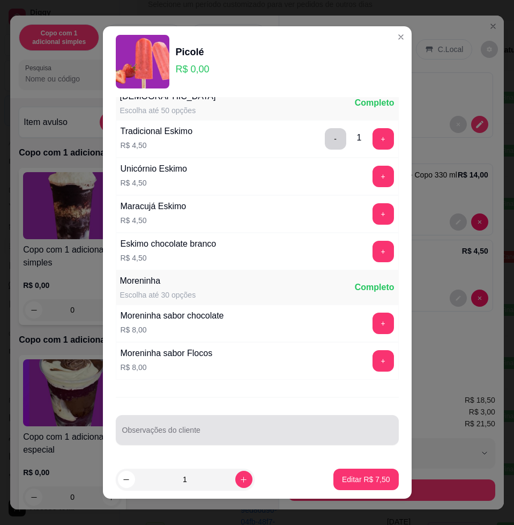
scroll to position [569, 0]
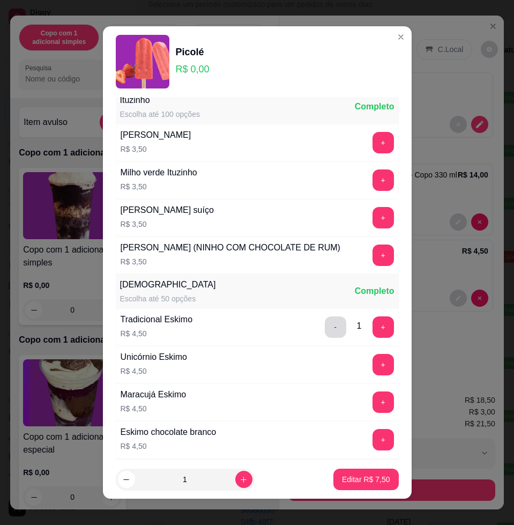
click at [325, 338] on button "-" at bounding box center [335, 326] width 21 height 21
click at [375, 473] on button "Editar R$ 3,00" at bounding box center [365, 479] width 65 height 21
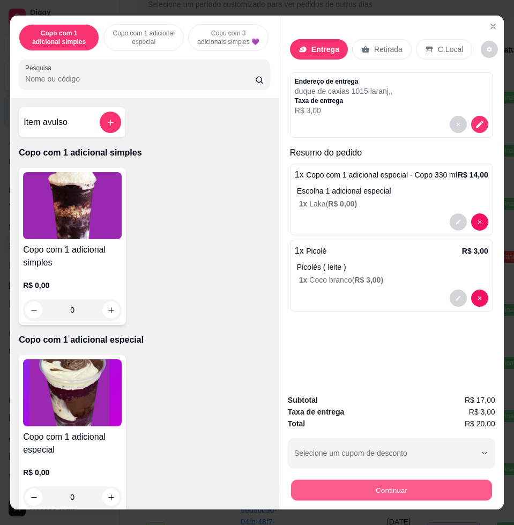
click at [369, 482] on button "Continuar" at bounding box center [391, 489] width 201 height 21
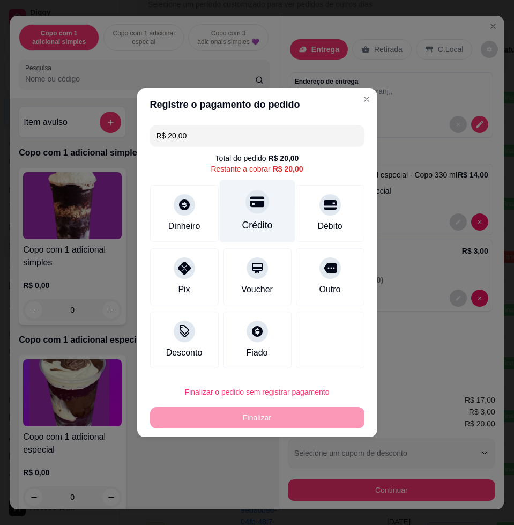
click at [251, 215] on div "Crédito" at bounding box center [257, 211] width 76 height 63
type input "R$ 0,00"
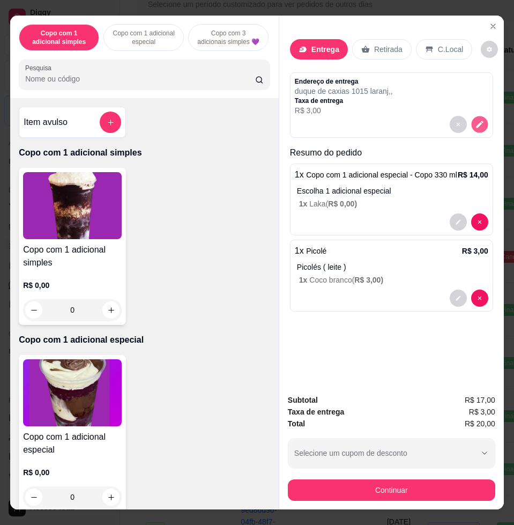
click at [475, 123] on icon "decrease-product-quantity" at bounding box center [479, 124] width 9 height 9
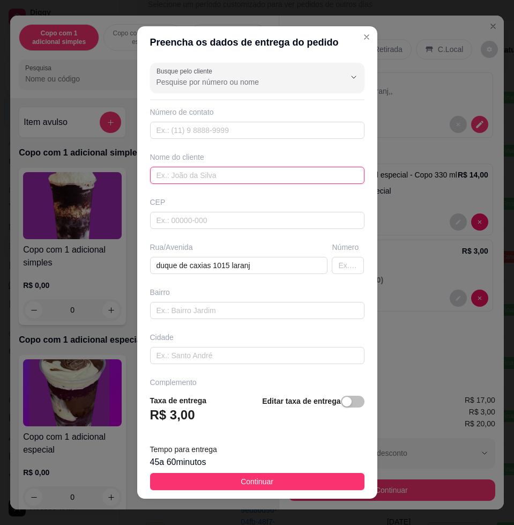
click at [241, 182] on input "text" at bounding box center [257, 175] width 214 height 17
type input "gabriela"
click at [274, 476] on button "Continuar" at bounding box center [257, 481] width 214 height 17
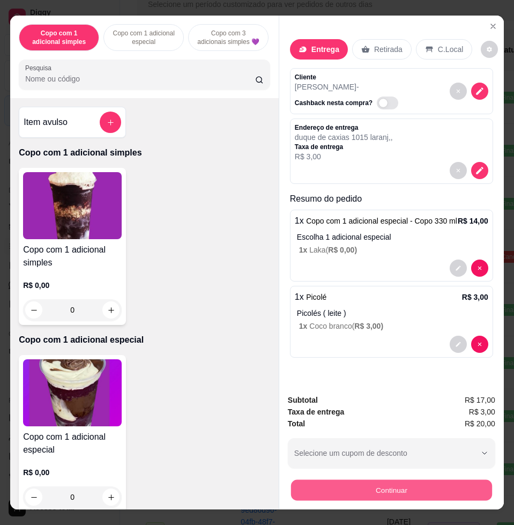
click at [363, 489] on button "Continuar" at bounding box center [391, 489] width 201 height 21
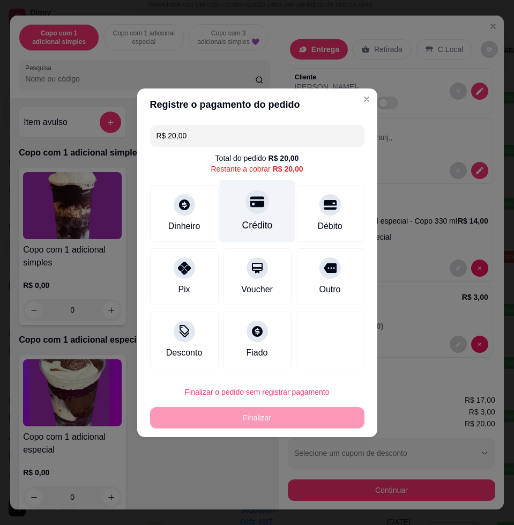
click at [248, 193] on div "Crédito" at bounding box center [257, 211] width 76 height 63
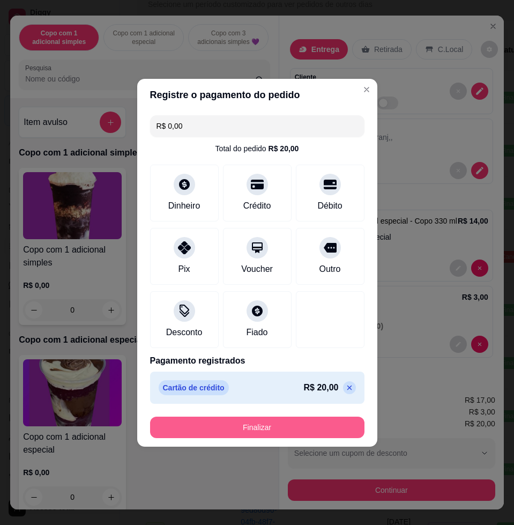
click at [297, 436] on button "Finalizar" at bounding box center [257, 427] width 214 height 21
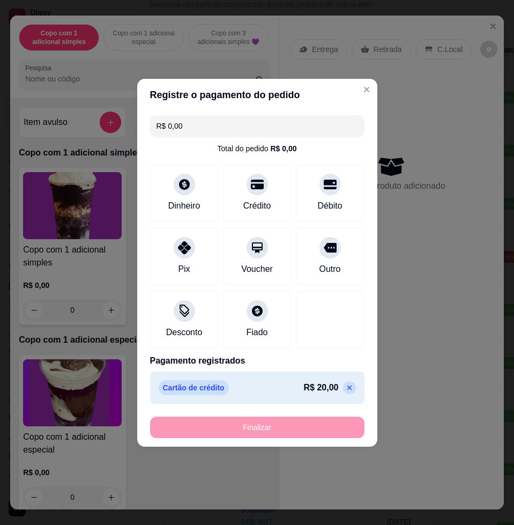
type input "-R$ 20,00"
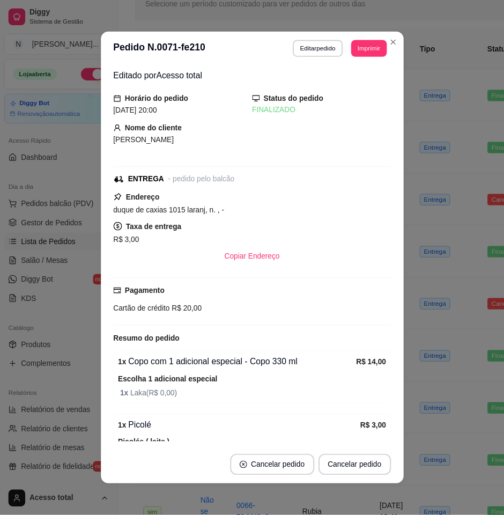
scroll to position [68, 0]
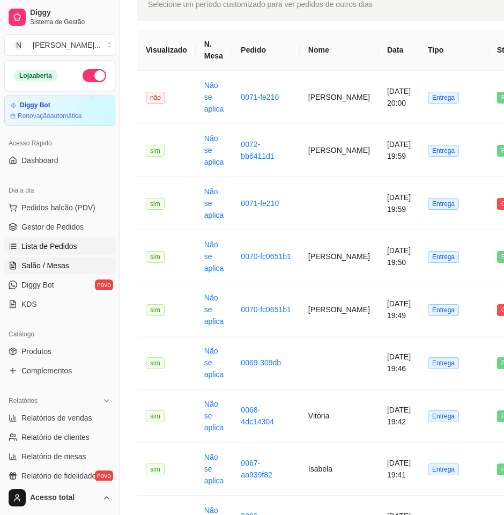
click at [58, 264] on span "Salão / Mesas" at bounding box center [45, 265] width 48 height 11
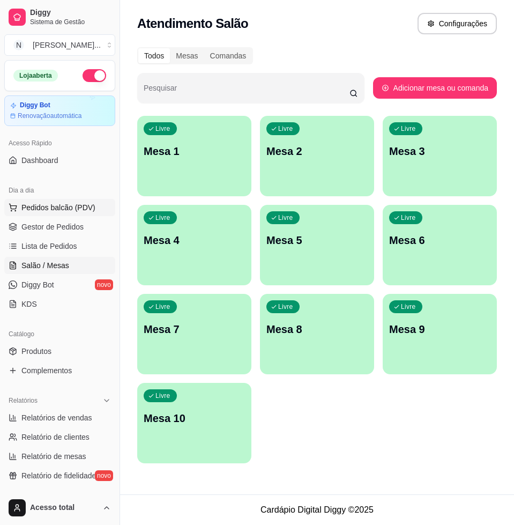
click at [81, 212] on span "Pedidos balcão (PDV)" at bounding box center [58, 207] width 74 height 11
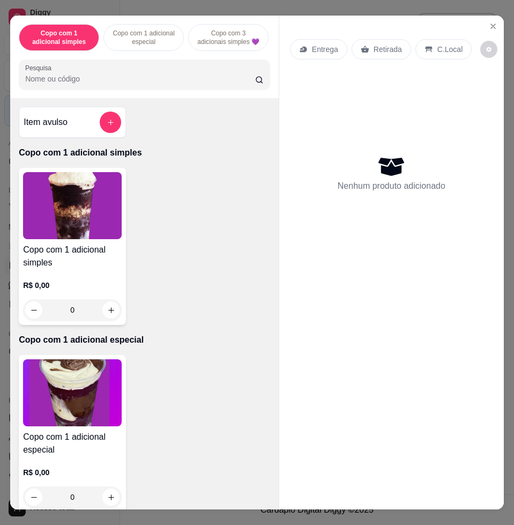
click at [136, 90] on div "Pesquisa" at bounding box center [144, 75] width 251 height 30
drag, startPoint x: 135, startPoint y: 86, endPoint x: 132, endPoint y: 62, distance: 24.3
click at [132, 80] on input "Pesquisa" at bounding box center [140, 78] width 230 height 11
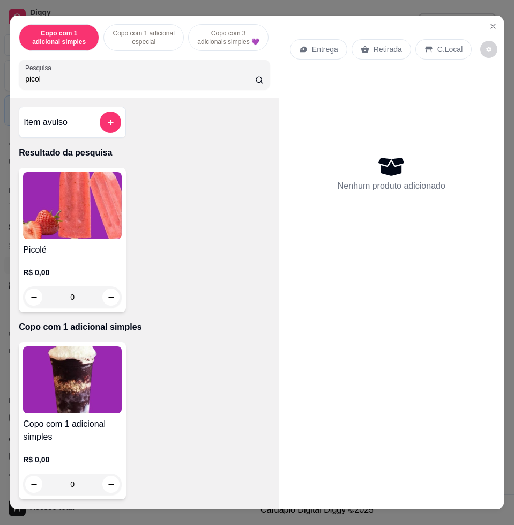
click at [81, 231] on img at bounding box center [72, 205] width 99 height 67
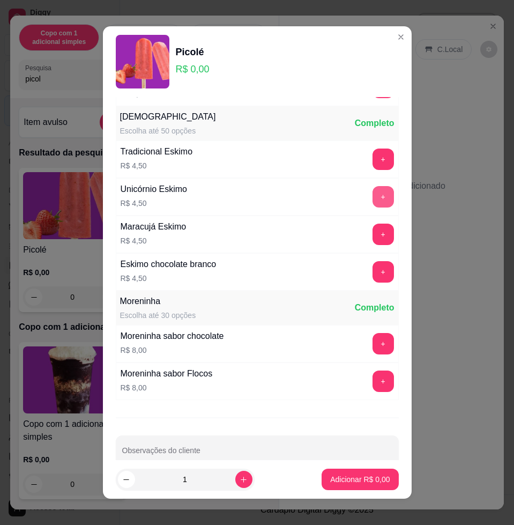
scroll to position [536, 0]
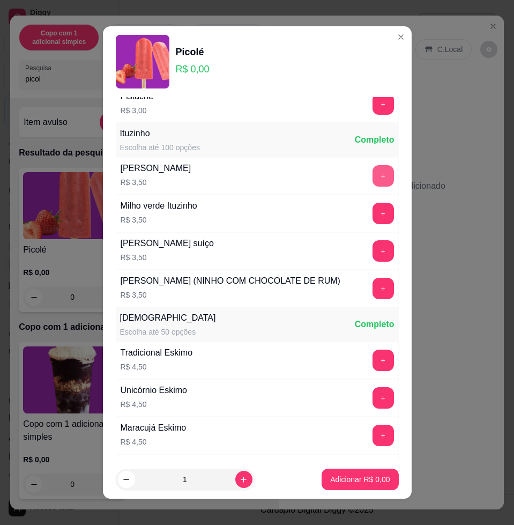
click at [373, 181] on button "+" at bounding box center [383, 175] width 21 height 21
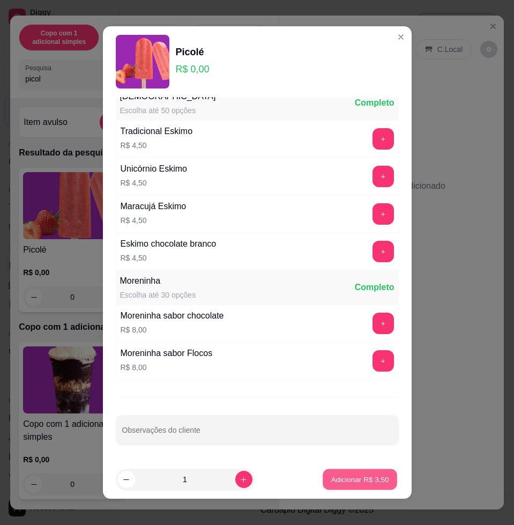
click at [368, 479] on p "Adicionar R$ 3,50" at bounding box center [360, 479] width 58 height 10
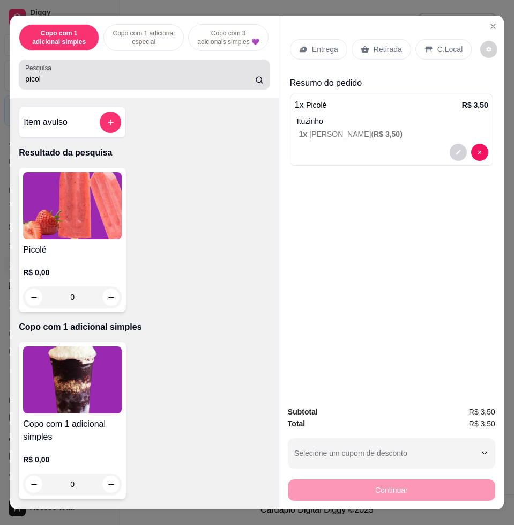
click at [125, 65] on div "Pesquisa picol" at bounding box center [144, 75] width 251 height 30
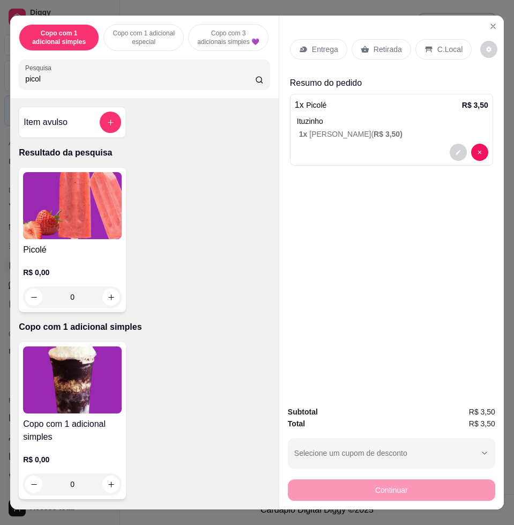
click at [125, 73] on div "picol" at bounding box center [144, 74] width 239 height 21
drag, startPoint x: 125, startPoint y: 73, endPoint x: 126, endPoint y: 94, distance: 20.9
click at [126, 80] on div "picol" at bounding box center [144, 74] width 239 height 21
type input "p"
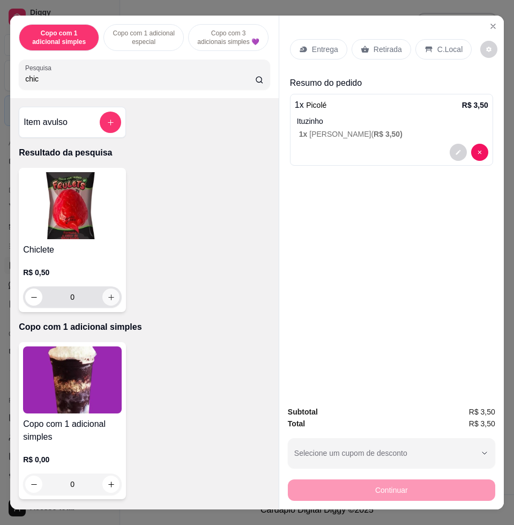
type input "chic"
click at [107, 301] on icon "increase-product-quantity" at bounding box center [111, 297] width 8 height 8
type input "1"
click at [107, 301] on icon "increase-product-quantity" at bounding box center [111, 297] width 8 height 8
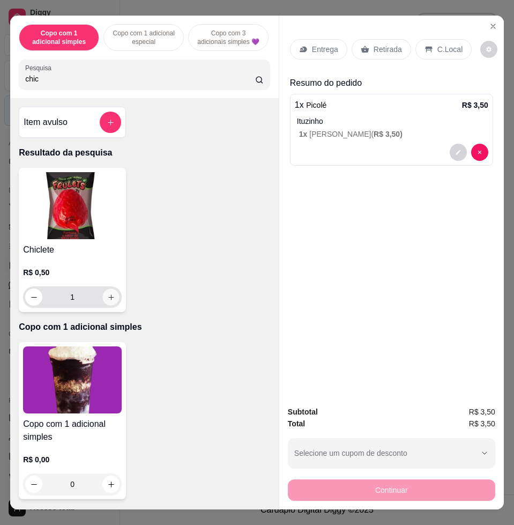
type input "2"
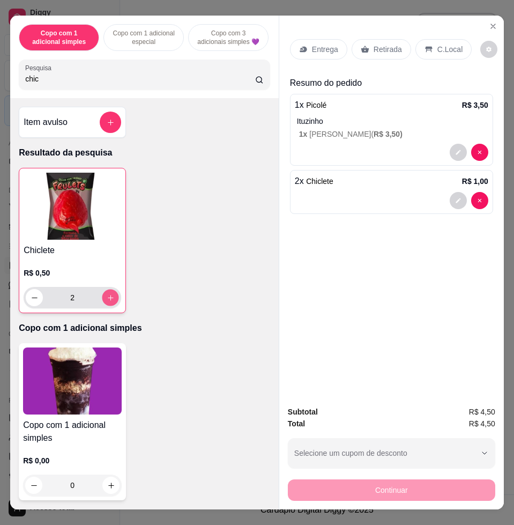
click at [107, 302] on icon "increase-product-quantity" at bounding box center [111, 298] width 8 height 8
type input "3"
click at [107, 302] on icon "increase-product-quantity" at bounding box center [111, 298] width 8 height 8
type input "4"
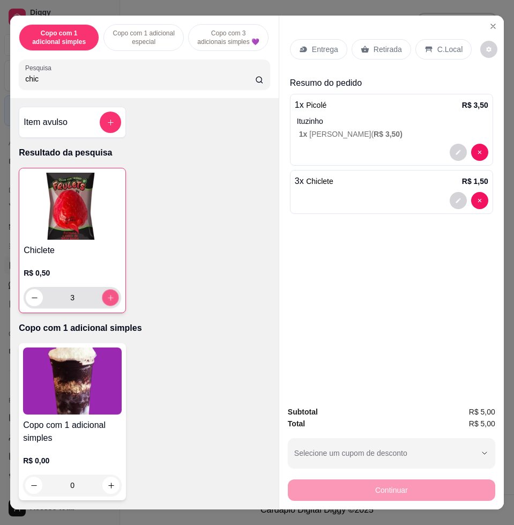
type input "4"
click at [107, 302] on icon "increase-product-quantity" at bounding box center [111, 298] width 8 height 8
type input "5"
click at [107, 302] on icon "increase-product-quantity" at bounding box center [111, 298] width 8 height 8
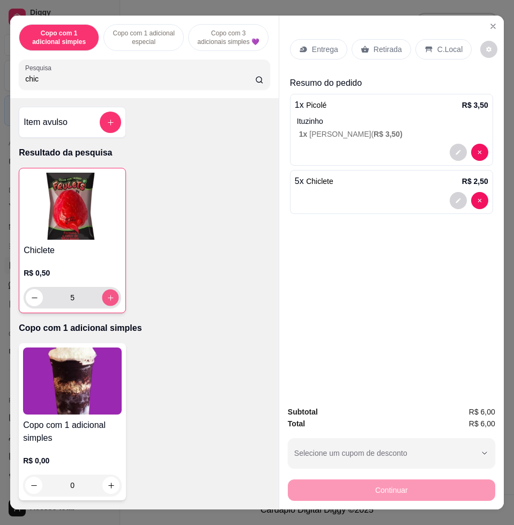
type input "6"
click at [107, 302] on icon "increase-product-quantity" at bounding box center [111, 298] width 8 height 8
type input "7"
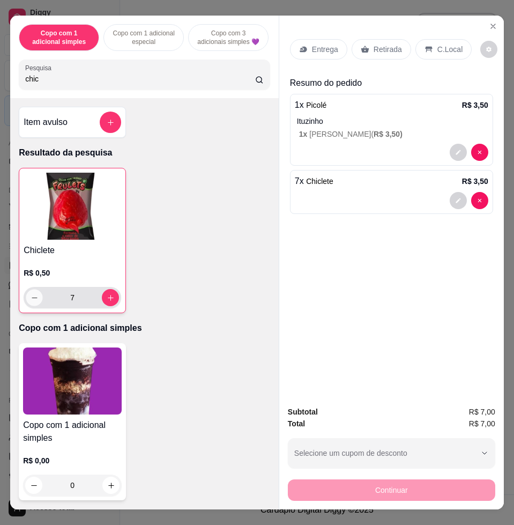
click at [31, 300] on icon "decrease-product-quantity" at bounding box center [35, 298] width 8 height 8
type input "6"
click at [437, 44] on p "C.Local" at bounding box center [449, 49] width 25 height 11
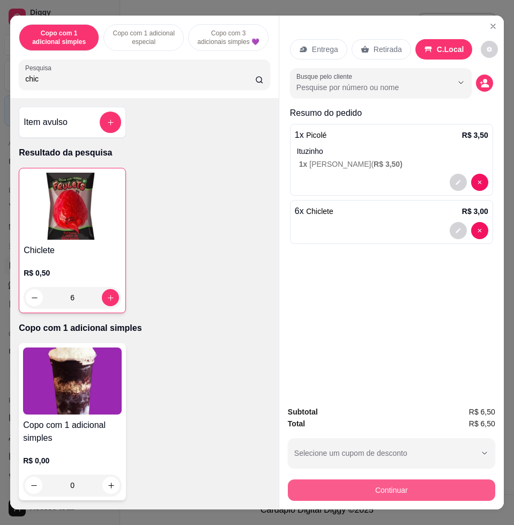
click at [470, 480] on button "Continuar" at bounding box center [391, 489] width 207 height 21
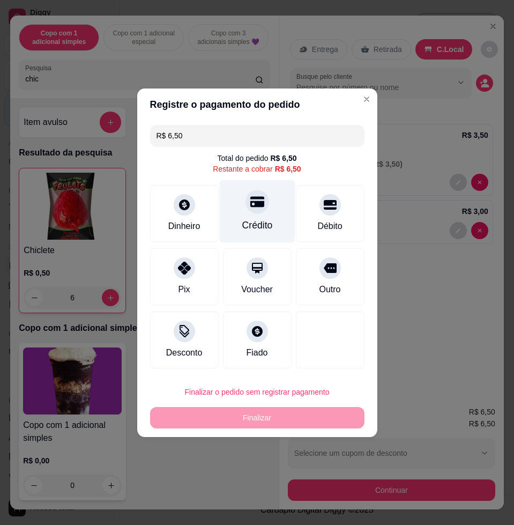
click at [259, 228] on div "Crédito" at bounding box center [257, 225] width 31 height 14
type input "R$ 0,00"
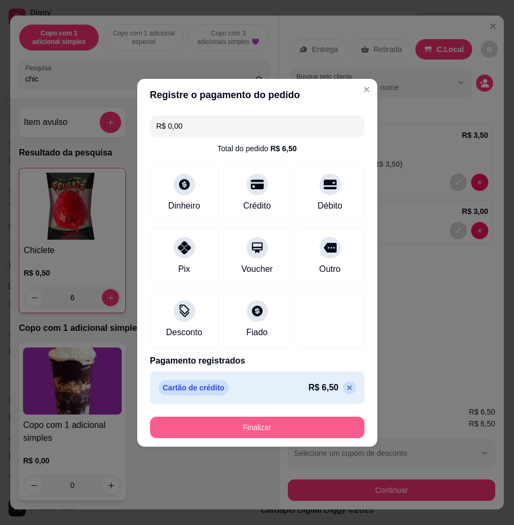
click at [303, 426] on button "Finalizar" at bounding box center [257, 427] width 214 height 21
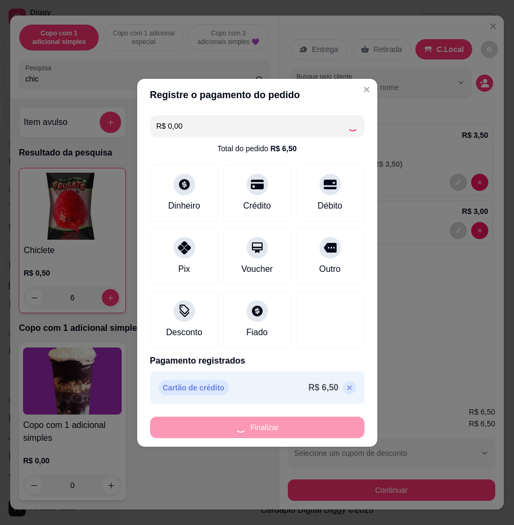
type input "0"
type input "-R$ 6,50"
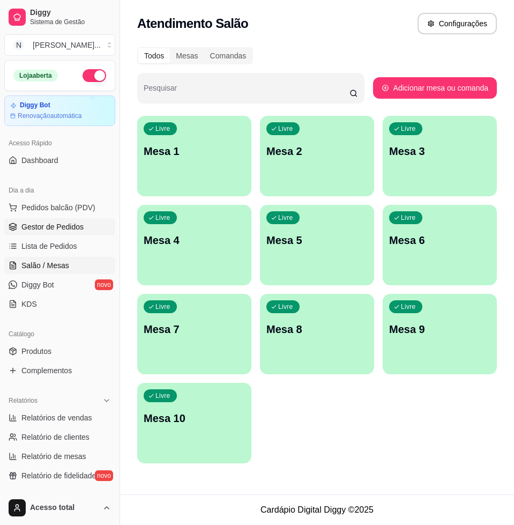
click at [23, 220] on link "Gestor de Pedidos" at bounding box center [59, 226] width 111 height 17
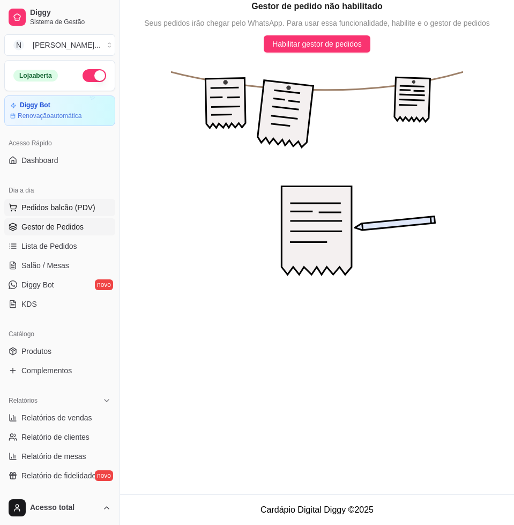
click at [32, 213] on button "Pedidos balcão (PDV)" at bounding box center [59, 207] width 111 height 17
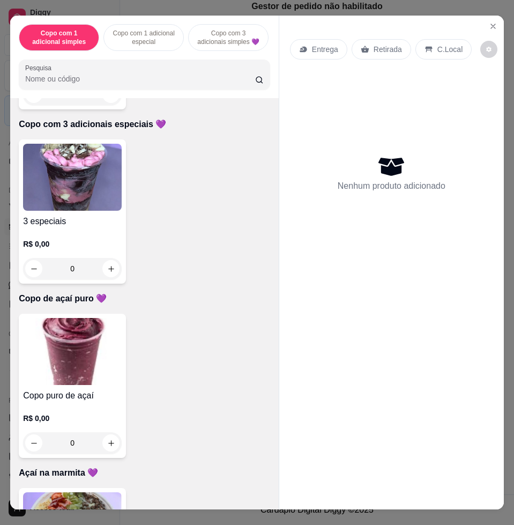
scroll to position [1005, 0]
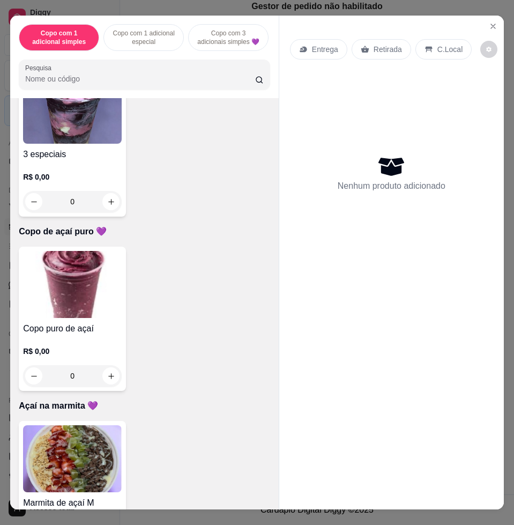
click at [83, 314] on img at bounding box center [72, 284] width 99 height 67
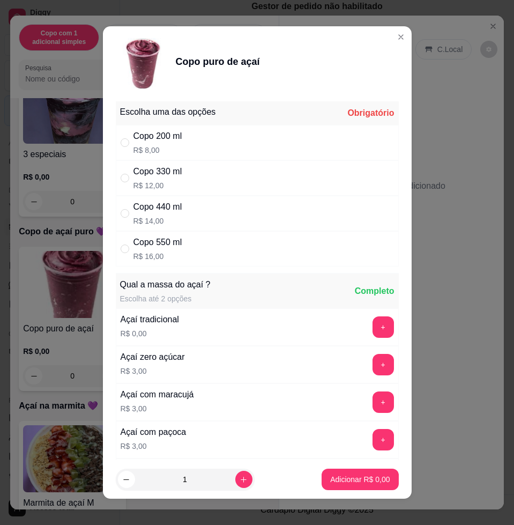
click at [234, 258] on div "Copo 550 ml R$ 16,00" at bounding box center [257, 248] width 283 height 35
radio input "true"
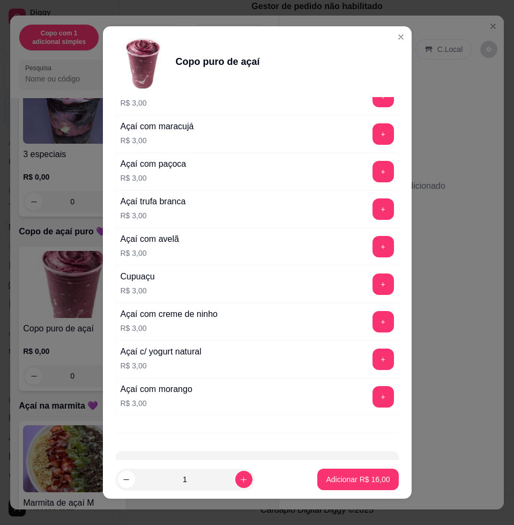
scroll to position [304, 0]
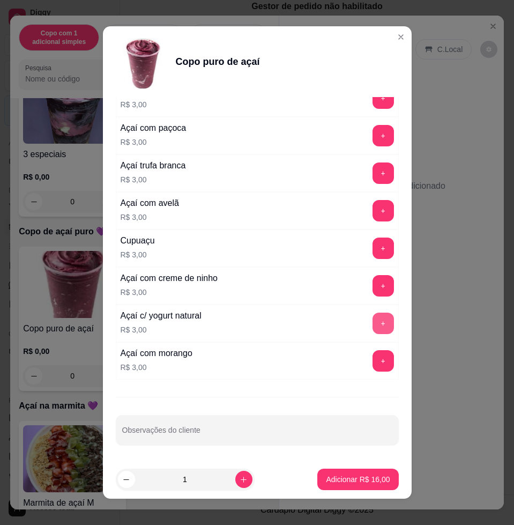
click at [373, 324] on button "+" at bounding box center [383, 323] width 21 height 21
click at [348, 486] on button "Adicionar R$ 19,00" at bounding box center [358, 479] width 79 height 21
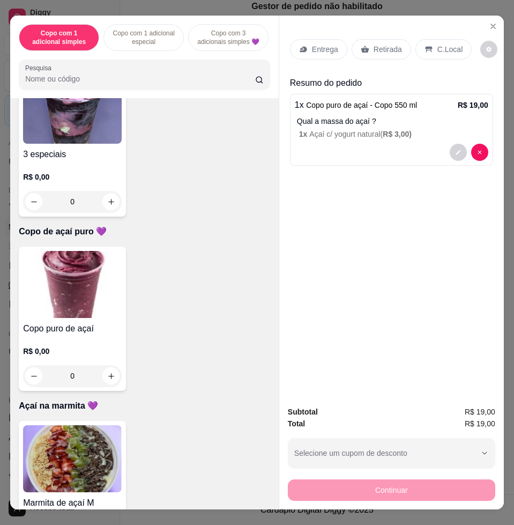
click at [324, 44] on p "Entrega" at bounding box center [325, 49] width 26 height 11
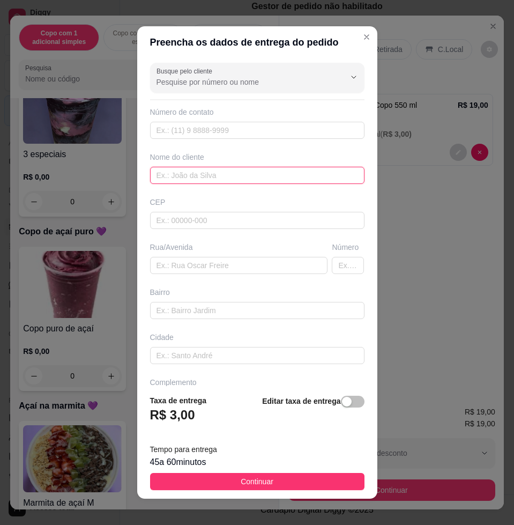
click at [221, 174] on input "text" at bounding box center [257, 175] width 214 height 17
type input "emily"
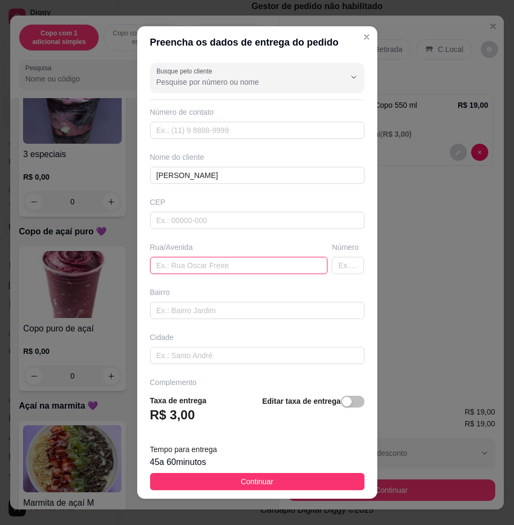
click at [241, 262] on input "text" at bounding box center [239, 265] width 178 height 17
paste input "Rua julio Honório alves número 392 bairro laranjeiras"
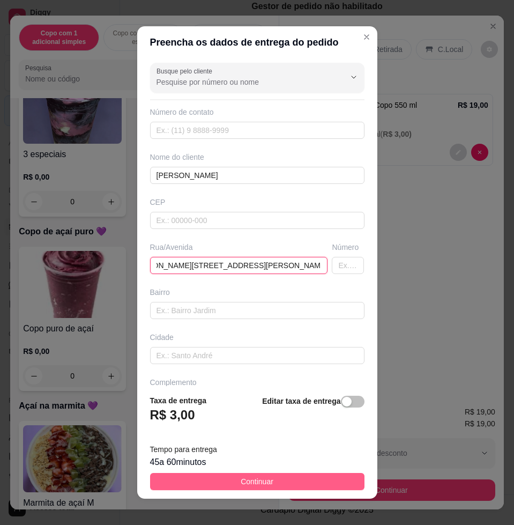
type input "Rua julio Honório alves número 392 bairro laranjeiras"
click at [313, 486] on button "Continuar" at bounding box center [257, 481] width 214 height 17
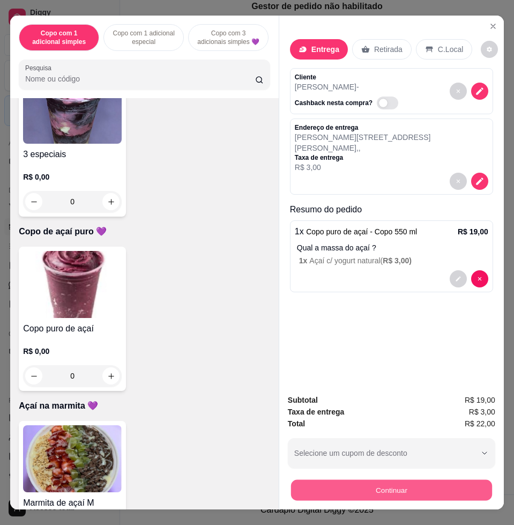
click at [355, 479] on button "Continuar" at bounding box center [391, 489] width 201 height 21
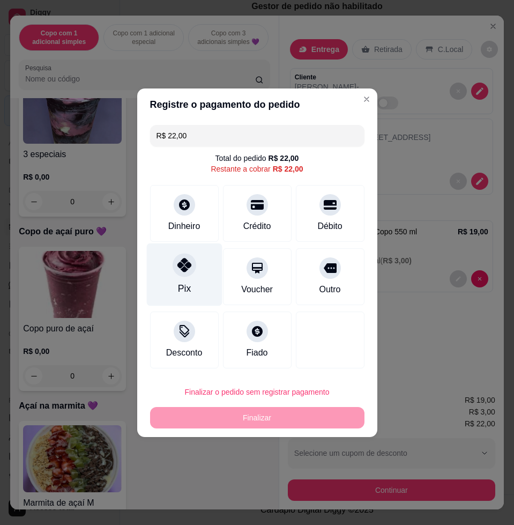
click at [192, 274] on div "Pix" at bounding box center [184, 274] width 76 height 63
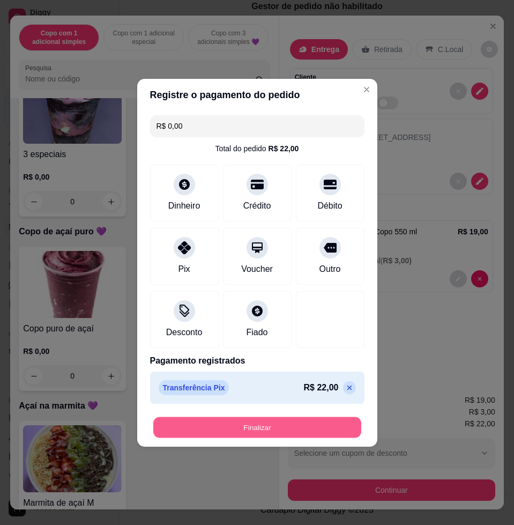
click at [246, 433] on button "Finalizar" at bounding box center [257, 427] width 208 height 21
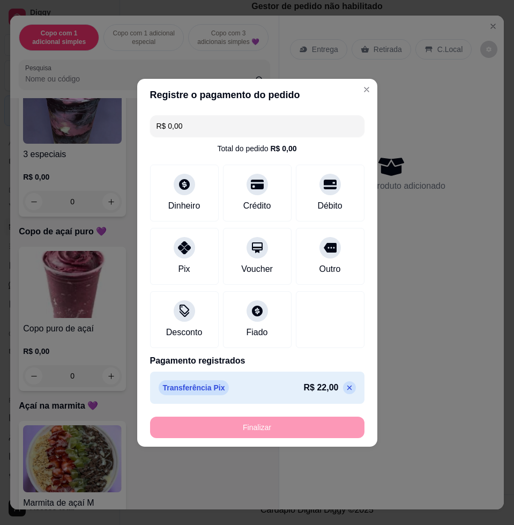
type input "-R$ 22,00"
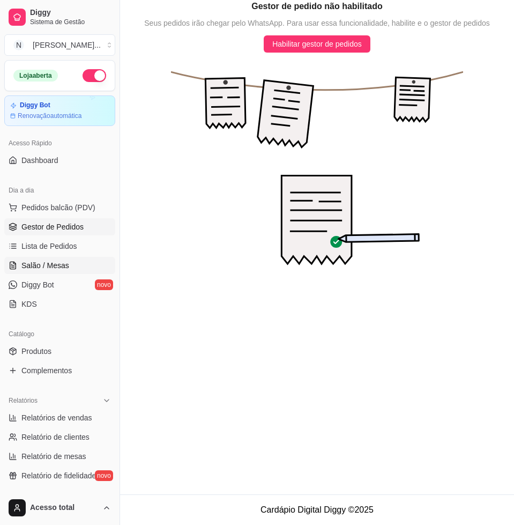
click at [51, 268] on span "Salão / Mesas" at bounding box center [45, 265] width 48 height 11
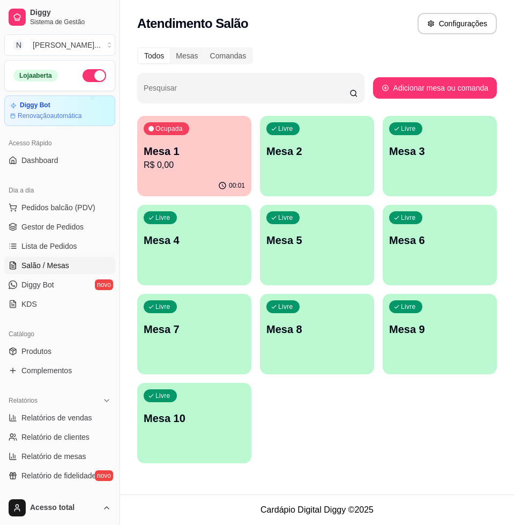
click at [191, 169] on p "R$ 0,00" at bounding box center [194, 165] width 101 height 13
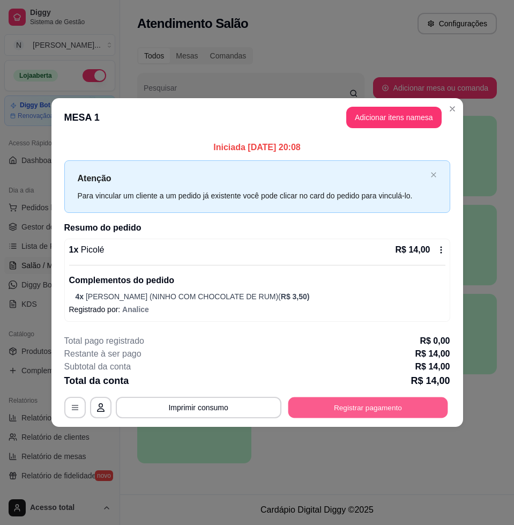
click at [391, 401] on button "Registrar pagamento" at bounding box center [368, 407] width 160 height 21
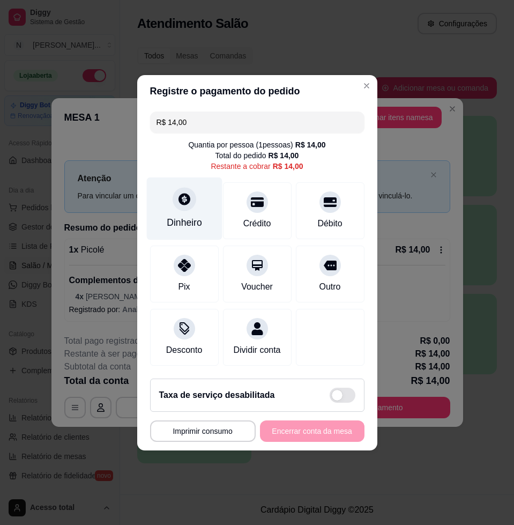
click at [169, 205] on div "Dinheiro" at bounding box center [184, 208] width 76 height 63
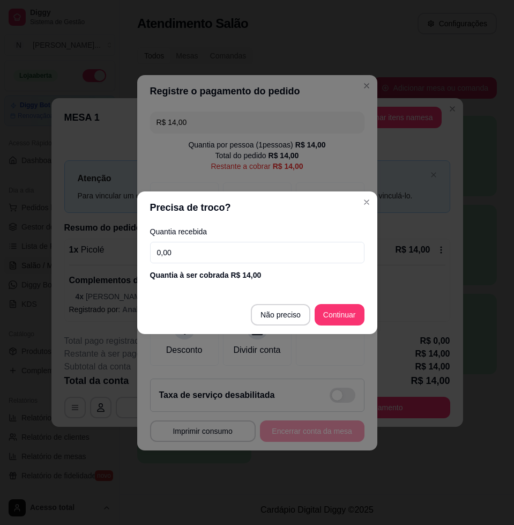
click at [219, 254] on input "0,00" at bounding box center [257, 252] width 214 height 21
click at [247, 257] on input "0,00" at bounding box center [257, 252] width 214 height 21
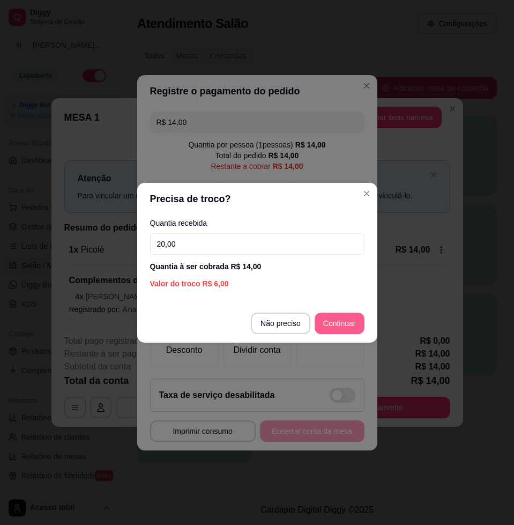
type input "20,00"
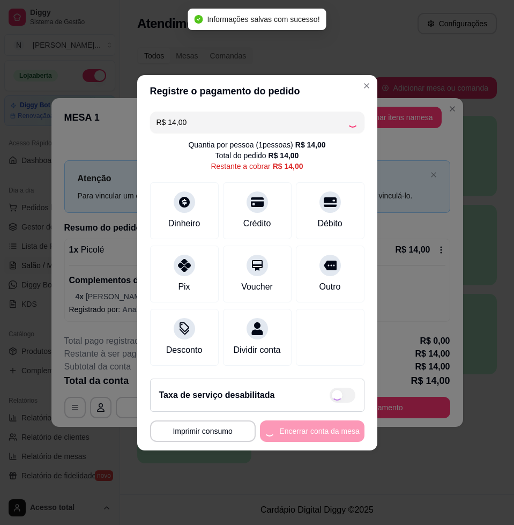
type input "R$ 0,00"
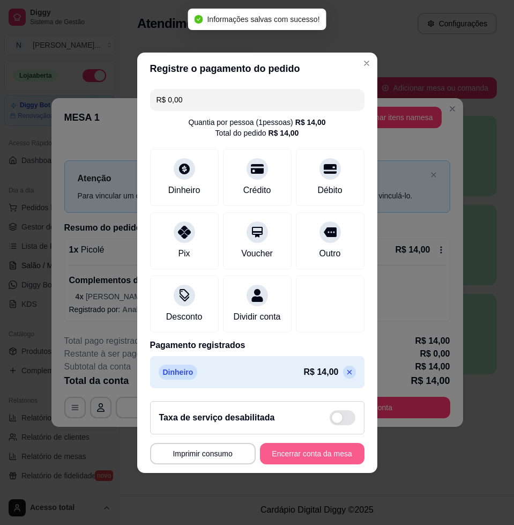
click at [300, 464] on button "Encerrar conta da mesa" at bounding box center [312, 453] width 105 height 21
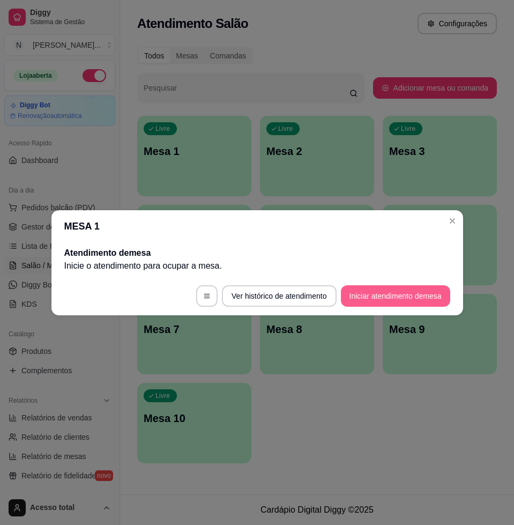
click at [430, 293] on button "Iniciar atendimento de mesa" at bounding box center [395, 295] width 109 height 21
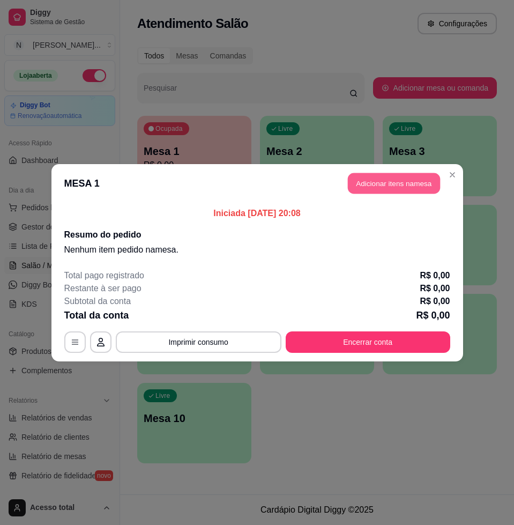
click at [405, 183] on button "Adicionar itens na mesa" at bounding box center [394, 183] width 92 height 21
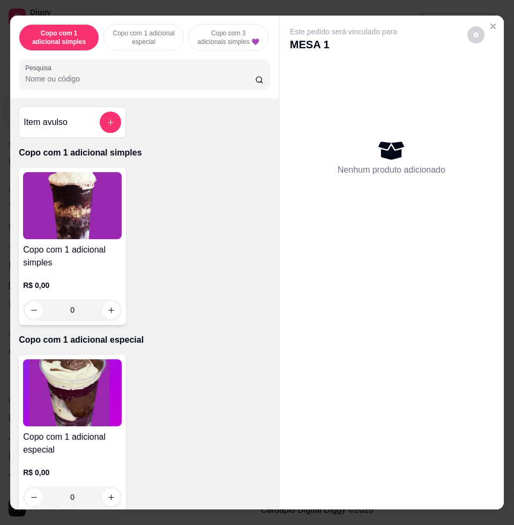
scroll to position [335, 0]
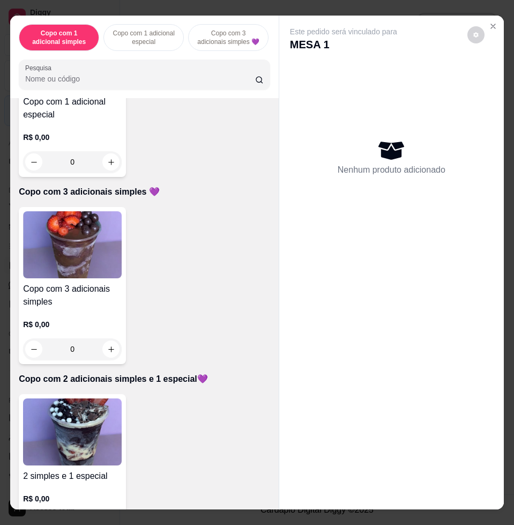
click at [168, 237] on div "Copo com 3 adicionais simples R$ 0,00 0" at bounding box center [144, 285] width 251 height 157
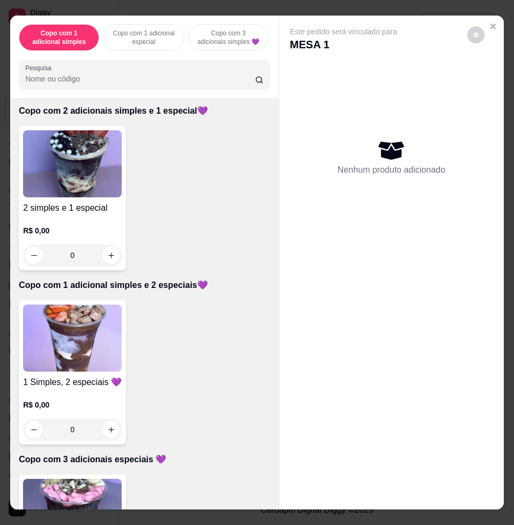
scroll to position [670, 0]
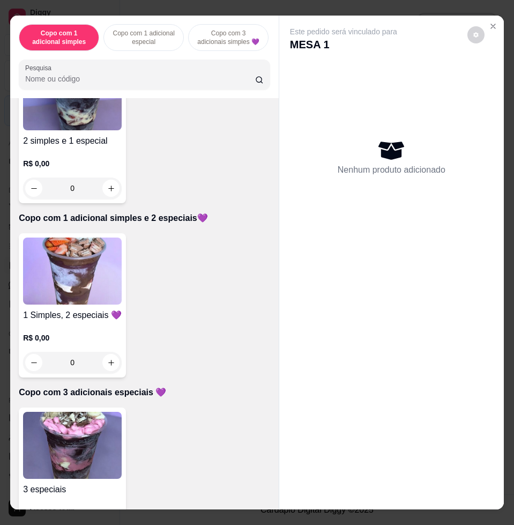
click at [82, 264] on img at bounding box center [72, 270] width 99 height 67
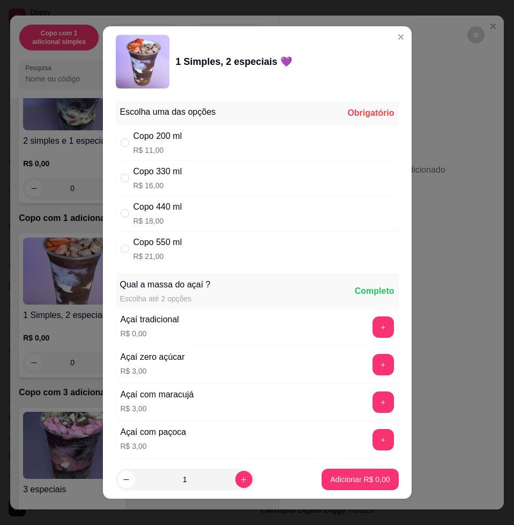
click at [212, 218] on div "Copo 440 ml R$ 18,00" at bounding box center [257, 213] width 283 height 35
radio input "true"
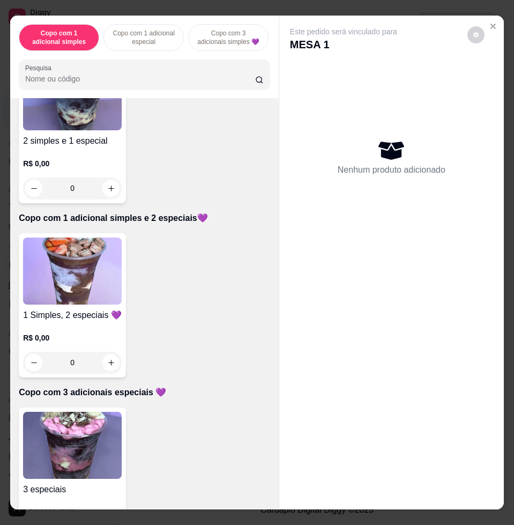
click at [80, 130] on img at bounding box center [72, 96] width 99 height 67
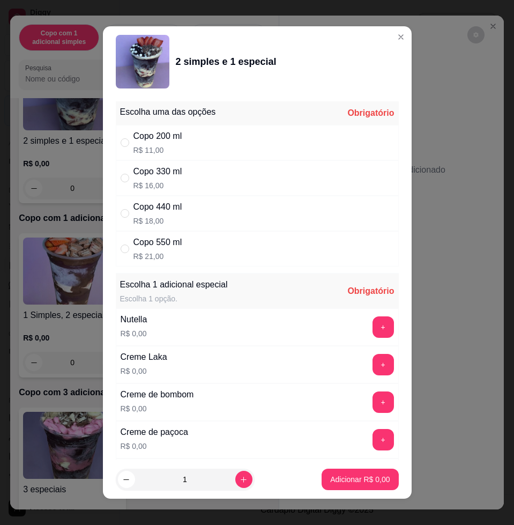
click at [160, 211] on div "Copo 440 ml" at bounding box center [157, 206] width 49 height 13
radio input "true"
click at [373, 322] on button "+" at bounding box center [383, 326] width 21 height 21
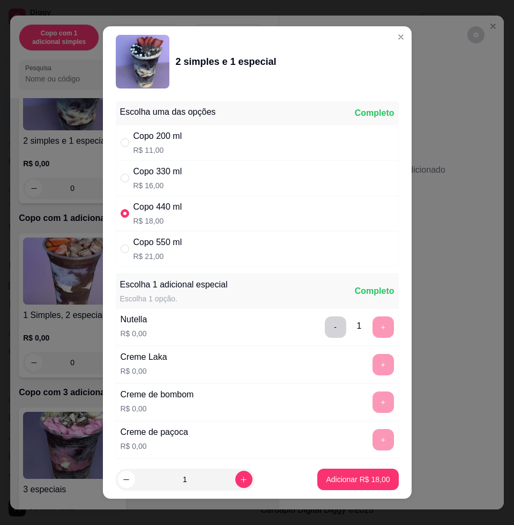
scroll to position [8, 0]
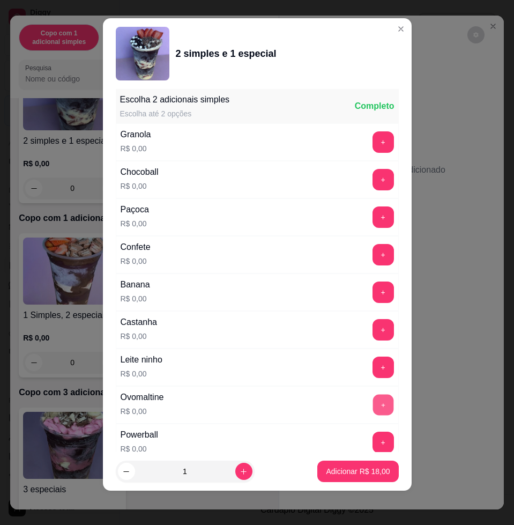
click at [373, 402] on button "+" at bounding box center [383, 405] width 21 height 21
click at [373, 365] on button "+" at bounding box center [383, 366] width 21 height 21
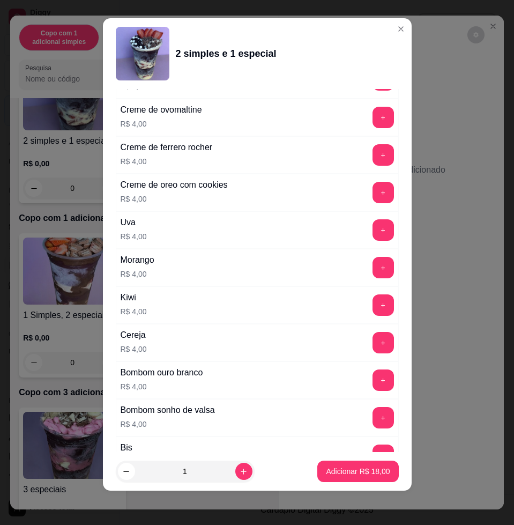
scroll to position [2658, 0]
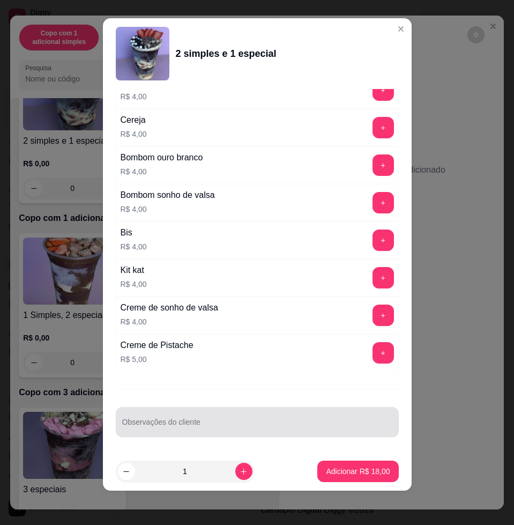
click at [260, 417] on div at bounding box center [257, 421] width 270 height 21
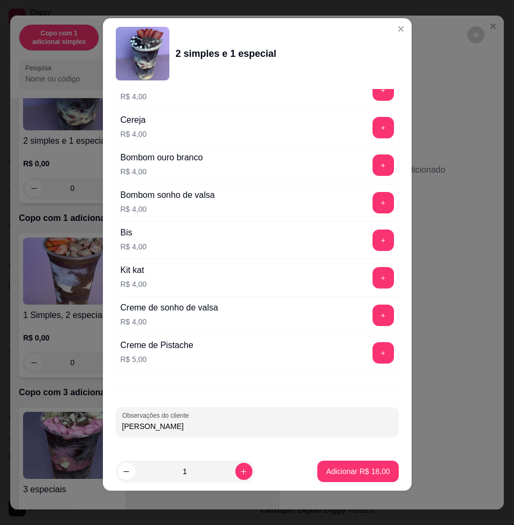
type input "maria levar"
click at [366, 473] on p "Adicionar R$ 18,00" at bounding box center [358, 471] width 62 height 10
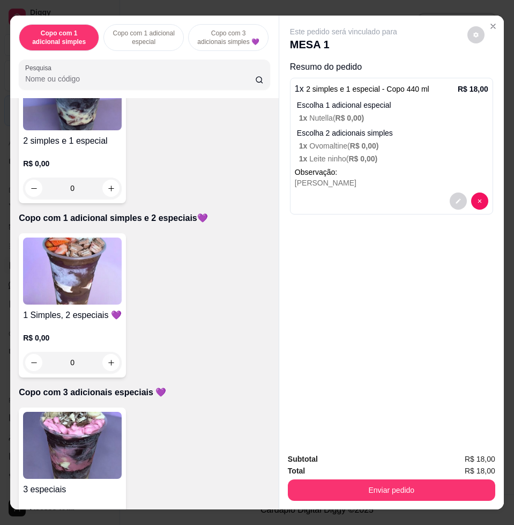
click at [88, 129] on img at bounding box center [72, 96] width 99 height 67
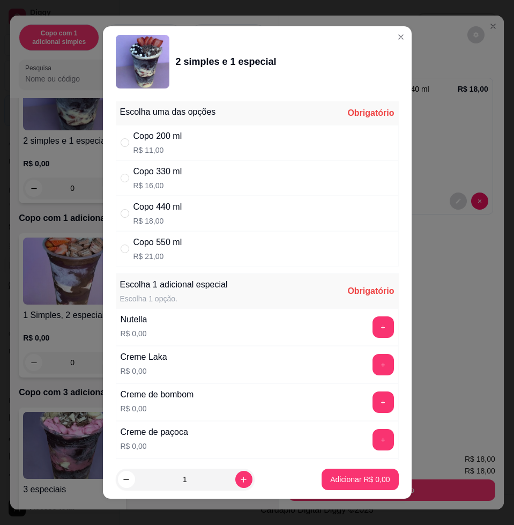
click at [227, 209] on div "Copo 440 ml R$ 18,00" at bounding box center [257, 213] width 283 height 35
radio input "true"
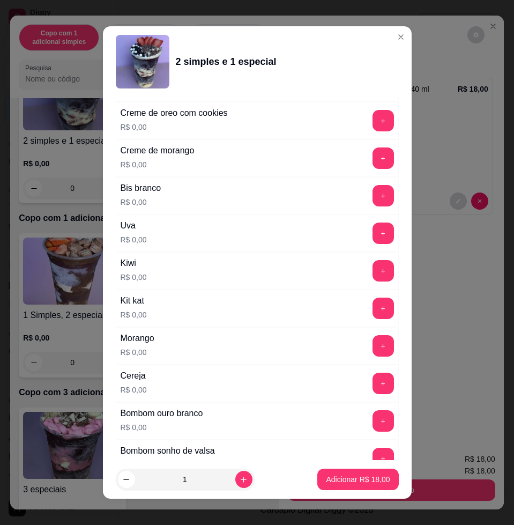
scroll to position [536, 0]
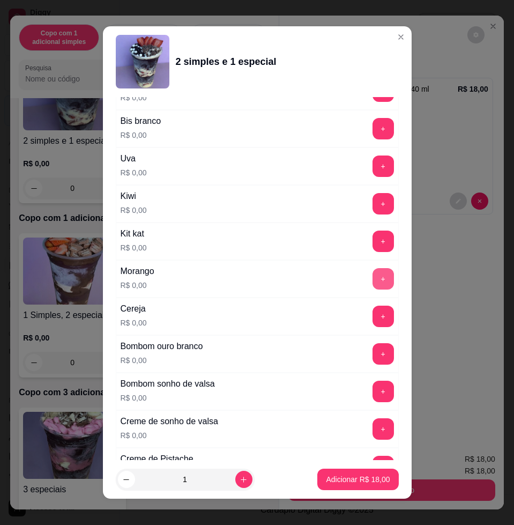
click at [373, 275] on button "+" at bounding box center [383, 278] width 21 height 21
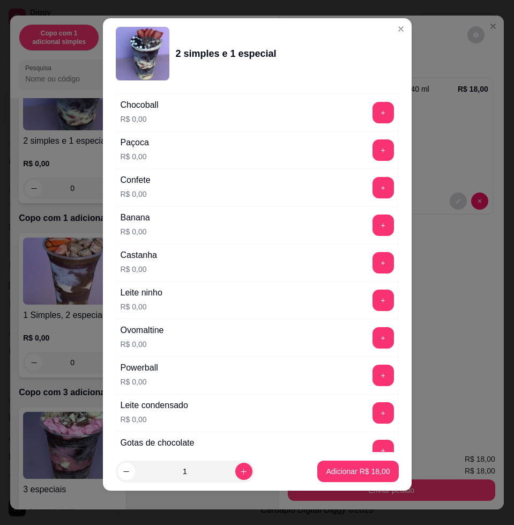
scroll to position [1058, 0]
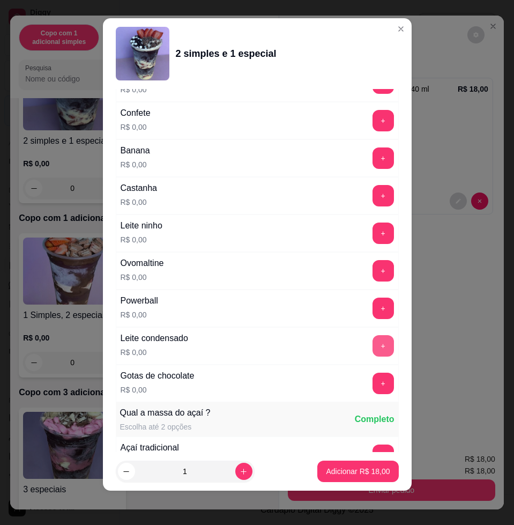
click at [373, 343] on button "+" at bounding box center [383, 345] width 21 height 21
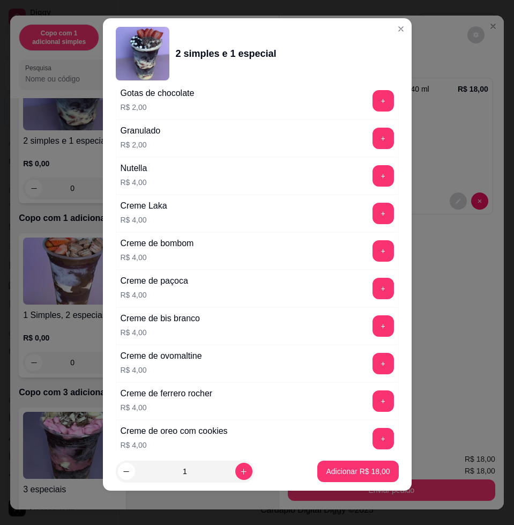
scroll to position [2658, 0]
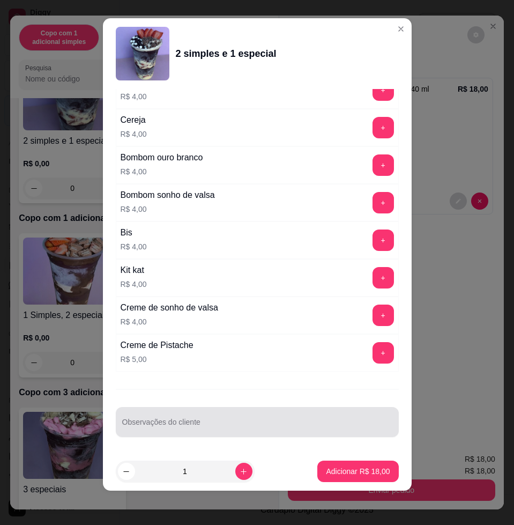
click at [271, 414] on div at bounding box center [257, 421] width 270 height 21
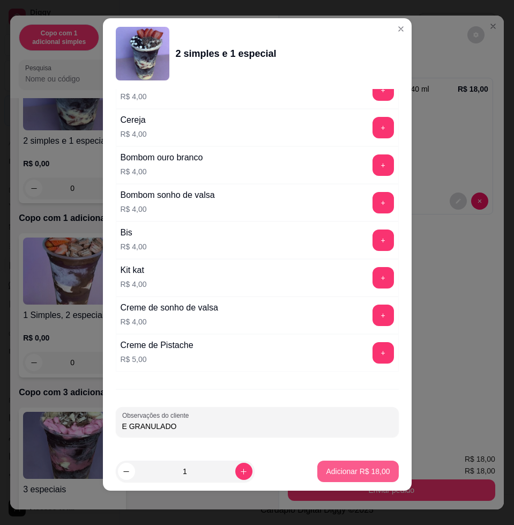
type input "E GRANULADO"
click at [344, 470] on p "Adicionar R$ 18,00" at bounding box center [358, 471] width 64 height 11
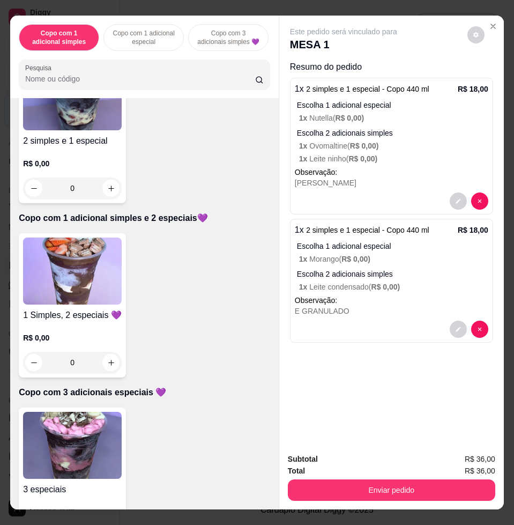
click at [384, 496] on div "Subtotal R$ 36,00 Total R$ 36,00 Enviar pedido" at bounding box center [391, 476] width 225 height 65
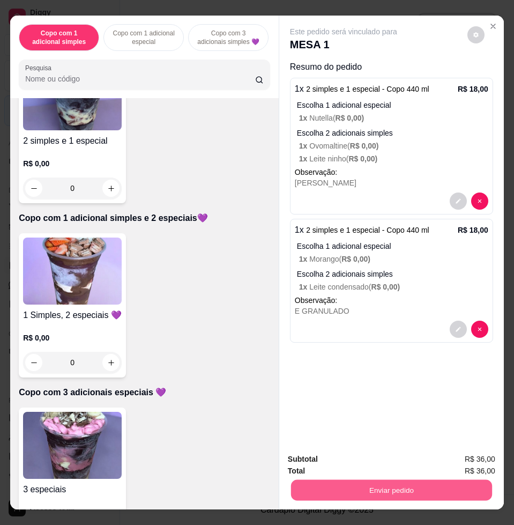
click at [385, 483] on button "Enviar pedido" at bounding box center [391, 489] width 201 height 21
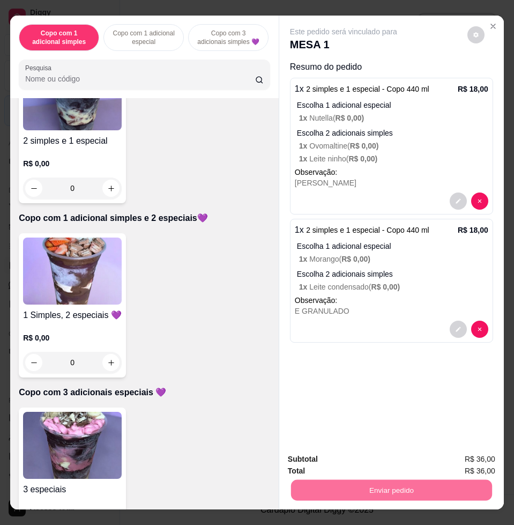
click at [346, 452] on button "Não registrar e enviar pedido" at bounding box center [355, 458] width 108 height 20
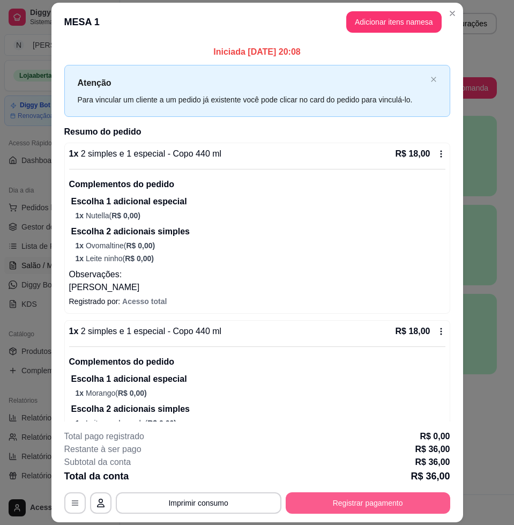
click at [367, 502] on button "Registrar pagamento" at bounding box center [368, 502] width 165 height 21
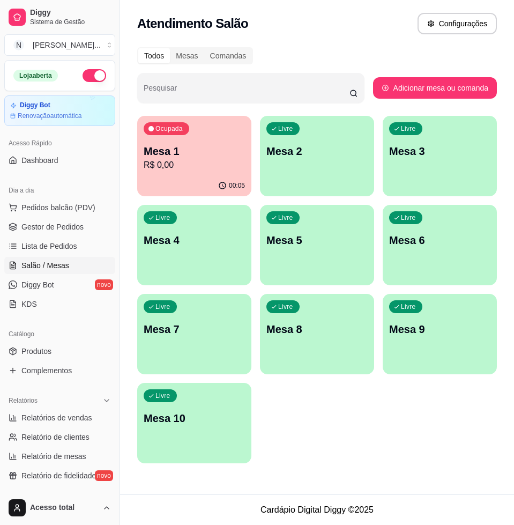
click at [191, 144] on p "Mesa 1" at bounding box center [194, 151] width 101 height 15
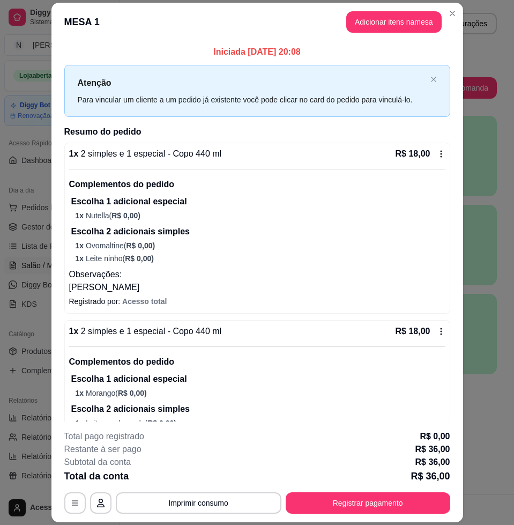
click at [373, 31] on button "Adicionar itens na mesa" at bounding box center [393, 21] width 95 height 21
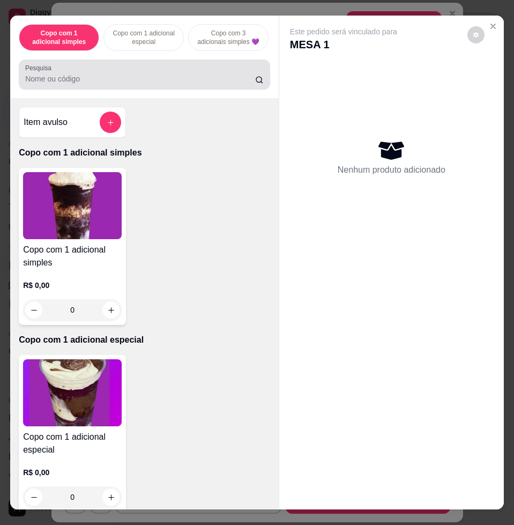
click at [170, 90] on div "Pesquisa" at bounding box center [144, 75] width 251 height 30
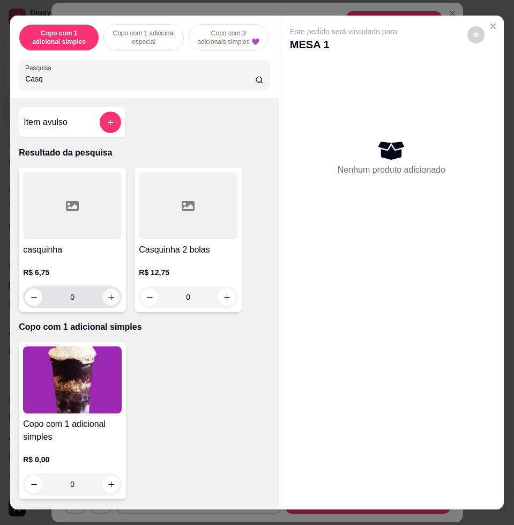
type input "Casq"
click at [107, 301] on icon "increase-product-quantity" at bounding box center [111, 297] width 8 height 8
type input "1"
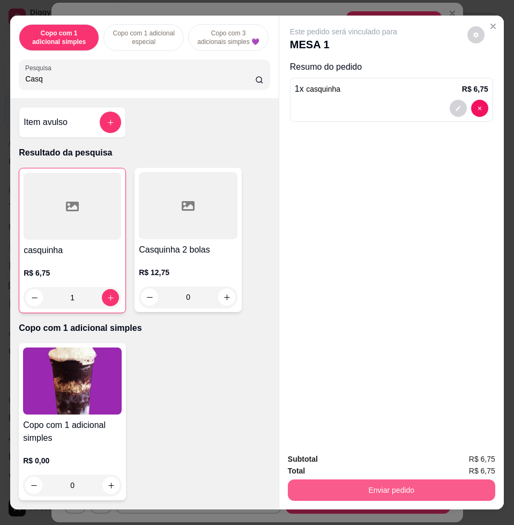
click at [363, 479] on button "Enviar pedido" at bounding box center [391, 489] width 207 height 21
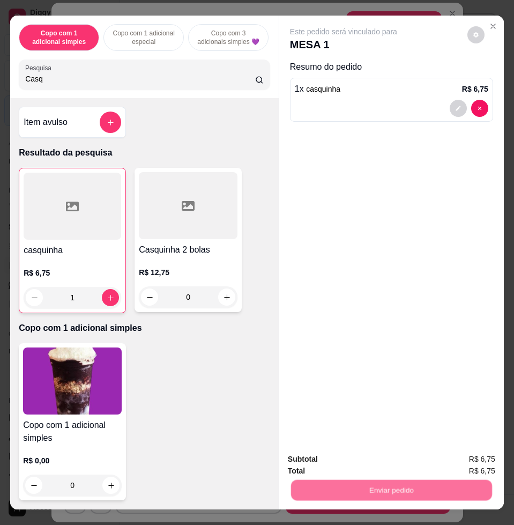
click at [363, 464] on button "Não registrar e enviar pedido" at bounding box center [355, 458] width 112 height 20
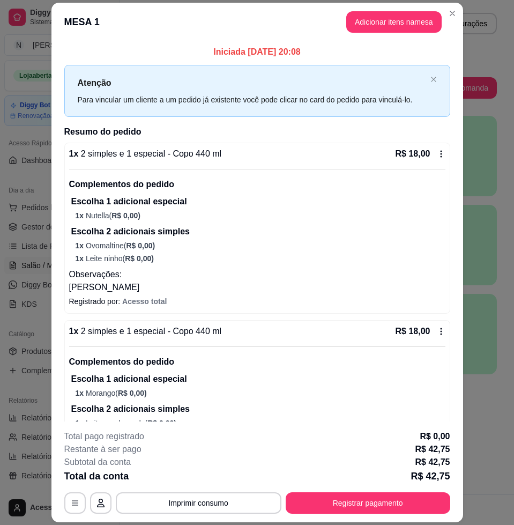
click at [456, 9] on header "MESA 1 Adicionar itens na mesa" at bounding box center [257, 22] width 412 height 39
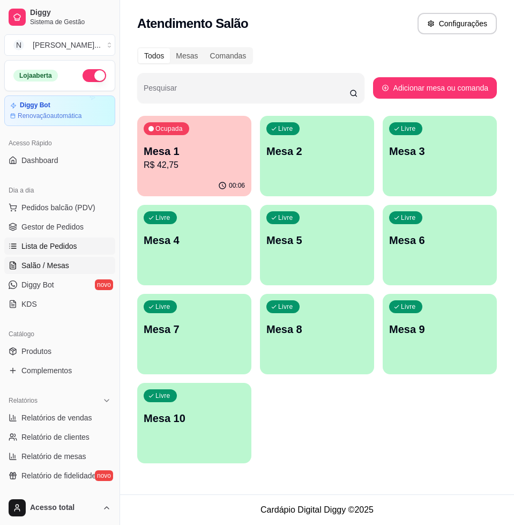
click at [57, 238] on link "Lista de Pedidos" at bounding box center [59, 245] width 111 height 17
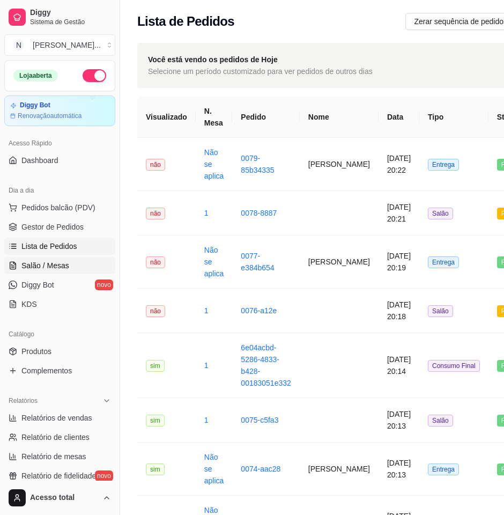
click at [27, 269] on span "Salão / Mesas" at bounding box center [45, 265] width 48 height 11
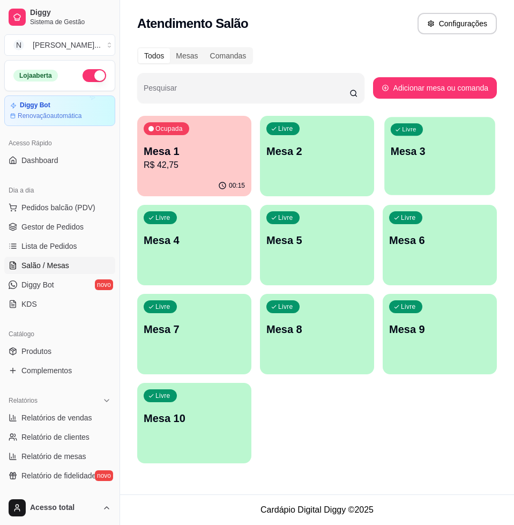
click at [425, 164] on div "Livre Mesa 3" at bounding box center [439, 149] width 111 height 65
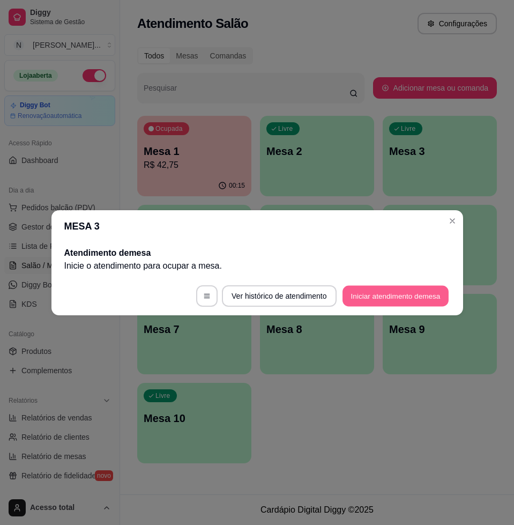
click at [430, 300] on button "Iniciar atendimento de mesa" at bounding box center [396, 295] width 106 height 21
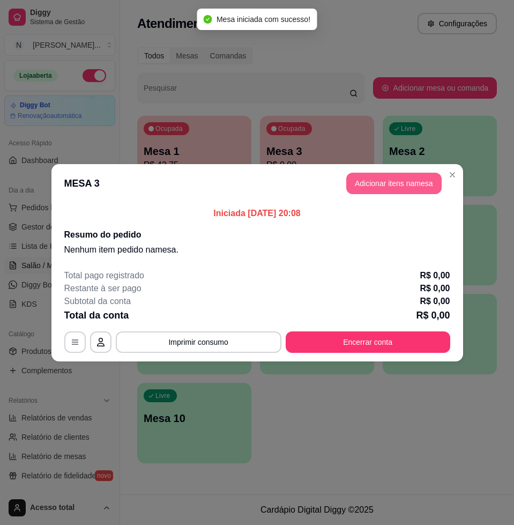
click at [375, 185] on button "Adicionar itens na mesa" at bounding box center [393, 183] width 95 height 21
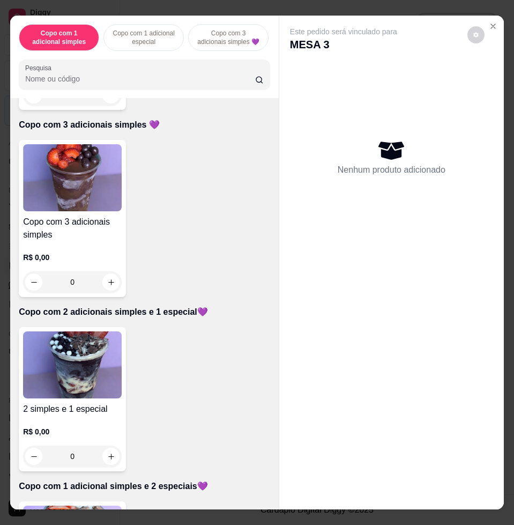
scroll to position [469, 0]
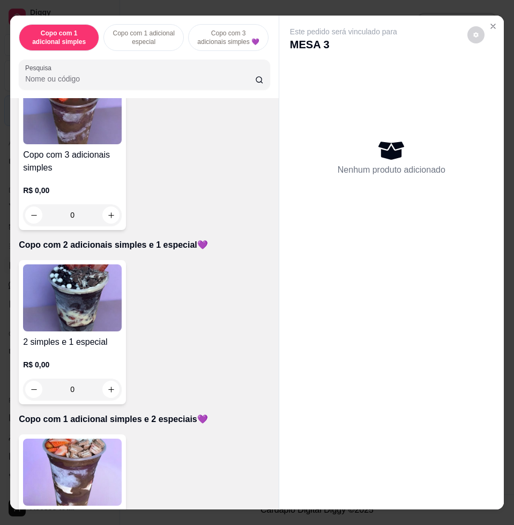
click at [107, 307] on img at bounding box center [72, 297] width 99 height 67
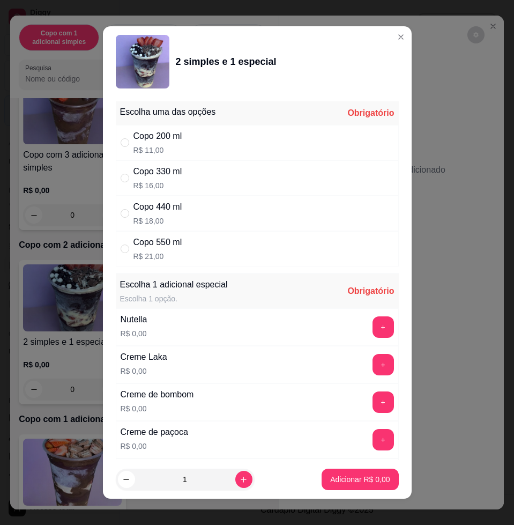
click at [228, 182] on div "Copo 330 ml R$ 16,00" at bounding box center [257, 177] width 283 height 35
radio input "true"
click at [373, 328] on button "+" at bounding box center [383, 327] width 21 height 21
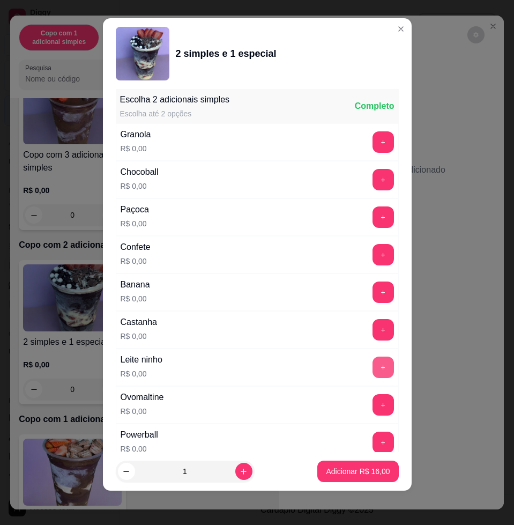
click at [373, 365] on button "+" at bounding box center [383, 366] width 21 height 21
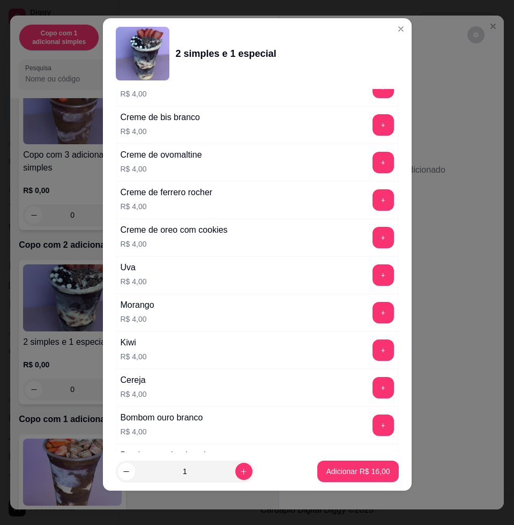
scroll to position [2658, 0]
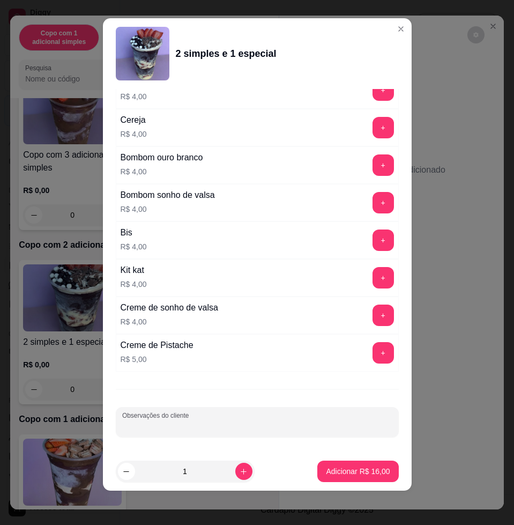
click at [277, 426] on input "Observações do cliente" at bounding box center [257, 426] width 270 height 11
type input "lana retiraja esta pronto"
click at [338, 464] on button "Adicionar R$ 16,00" at bounding box center [358, 471] width 79 height 21
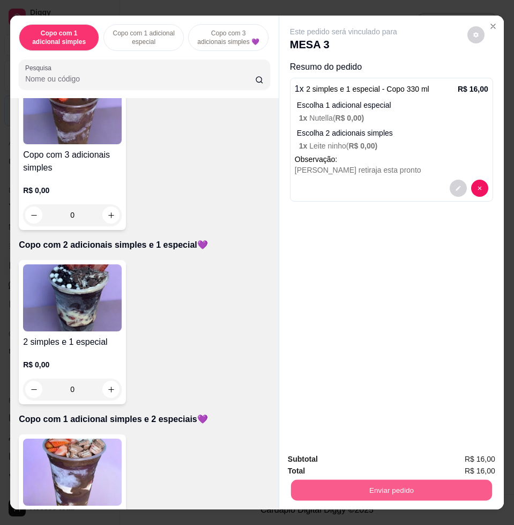
click at [347, 479] on button "Enviar pedido" at bounding box center [391, 489] width 201 height 21
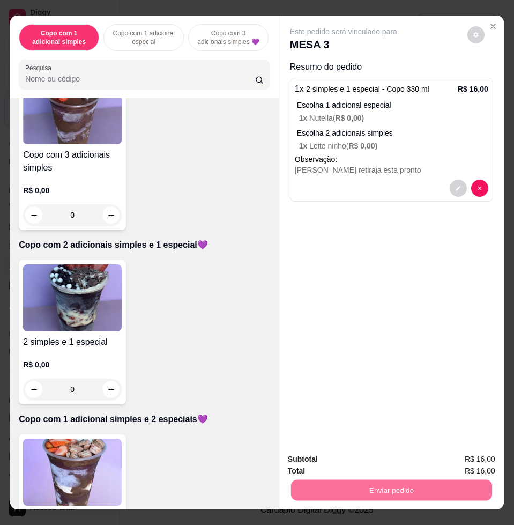
click at [384, 461] on button "Não registrar e enviar pedido" at bounding box center [355, 458] width 108 height 20
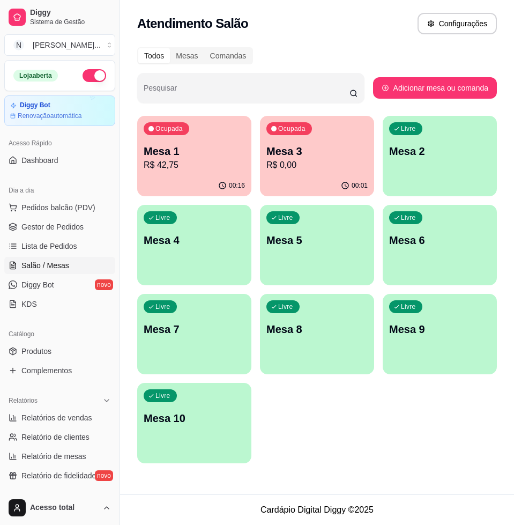
click at [198, 176] on div "00:16" at bounding box center [194, 185] width 114 height 21
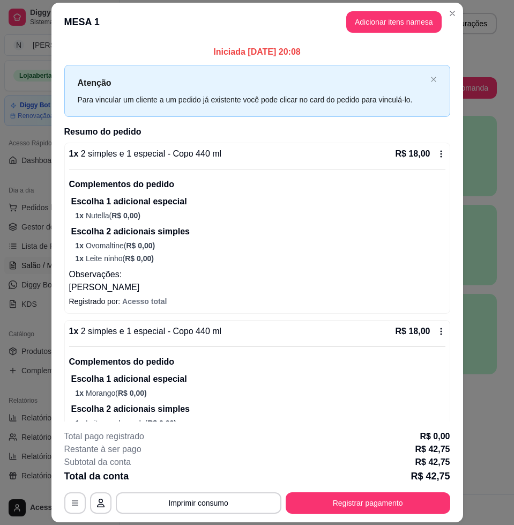
scroll to position [105, 0]
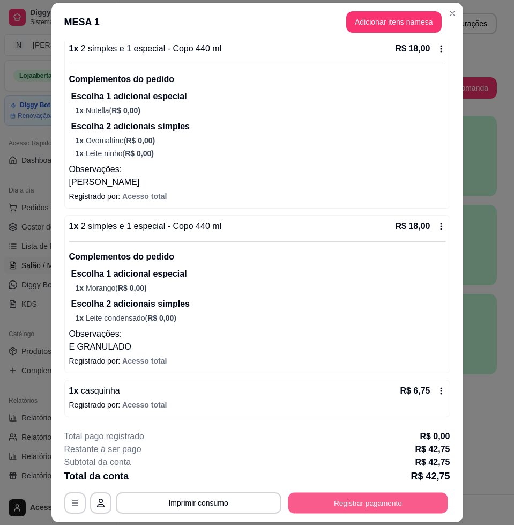
click at [343, 502] on button "Registrar pagamento" at bounding box center [368, 503] width 160 height 21
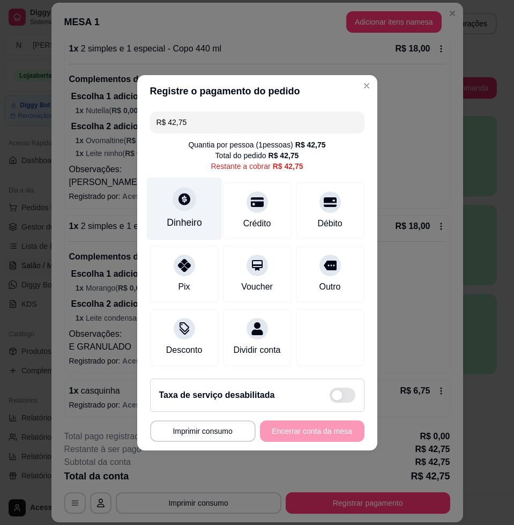
click at [194, 197] on div "Dinheiro" at bounding box center [184, 208] width 76 height 63
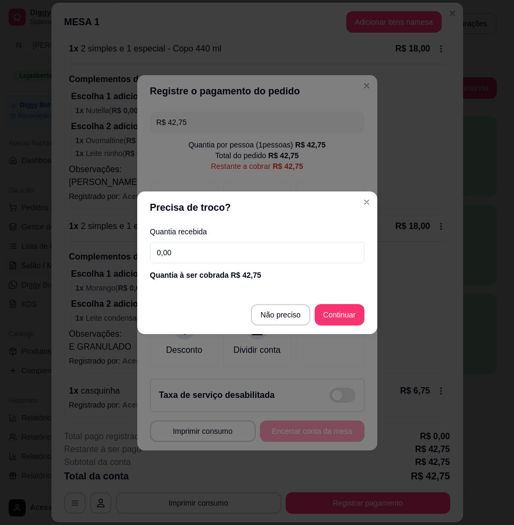
click at [216, 260] on input "0,00" at bounding box center [257, 252] width 214 height 21
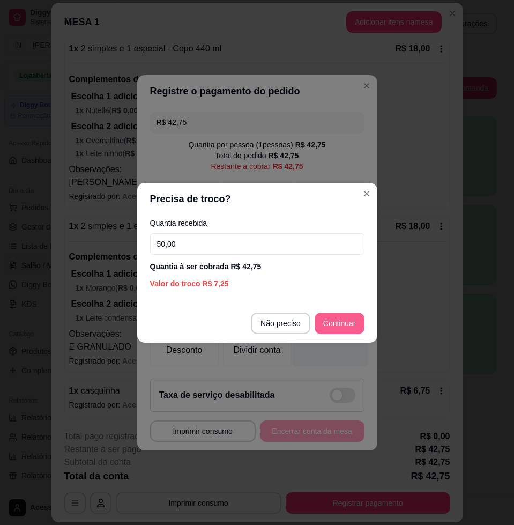
type input "50,00"
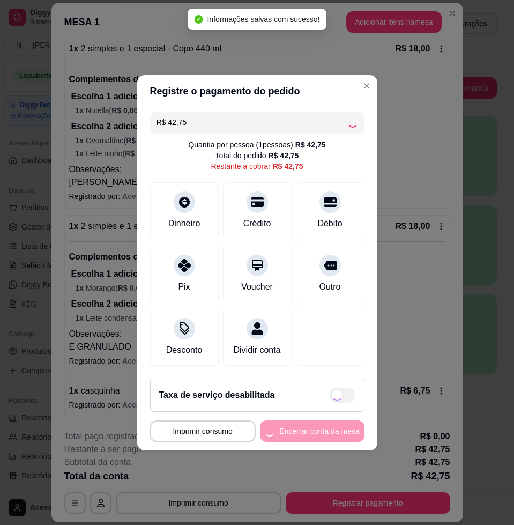
type input "R$ 0,00"
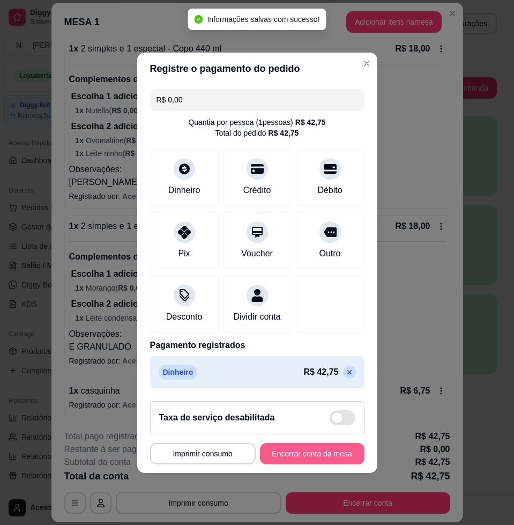
click at [346, 457] on button "Encerrar conta da mesa" at bounding box center [312, 453] width 105 height 21
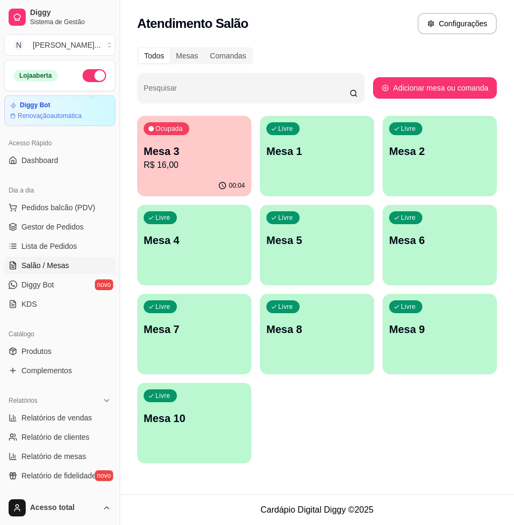
click at [294, 153] on p "Mesa 1" at bounding box center [316, 151] width 101 height 15
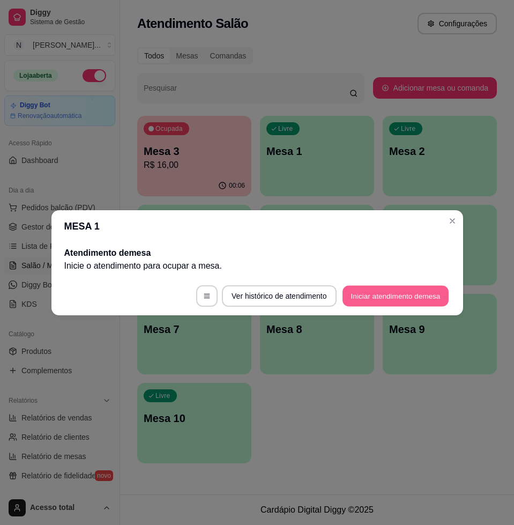
click at [364, 292] on button "Iniciar atendimento de mesa" at bounding box center [396, 295] width 106 height 21
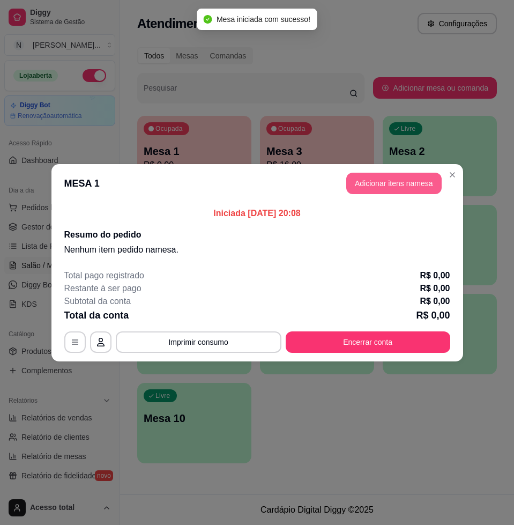
click at [417, 189] on button "Adicionar itens na mesa" at bounding box center [393, 183] width 95 height 21
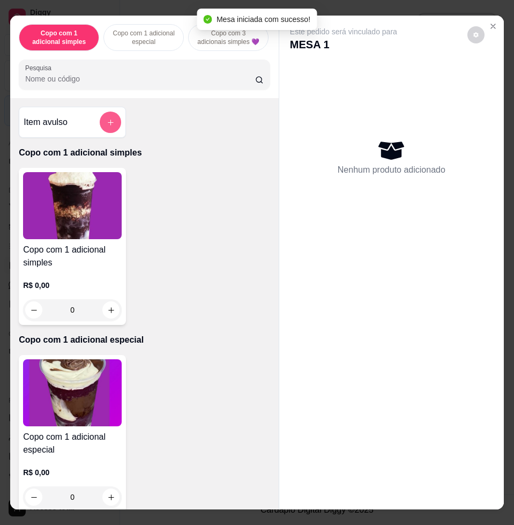
click at [103, 133] on button "add-separate-item" at bounding box center [110, 122] width 21 height 21
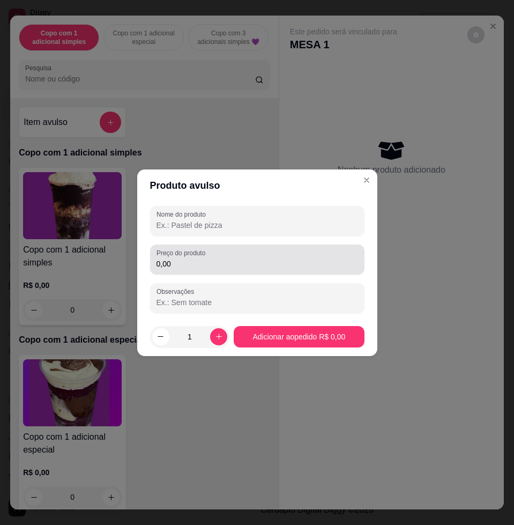
click at [197, 266] on input "0,00" at bounding box center [258, 263] width 202 height 11
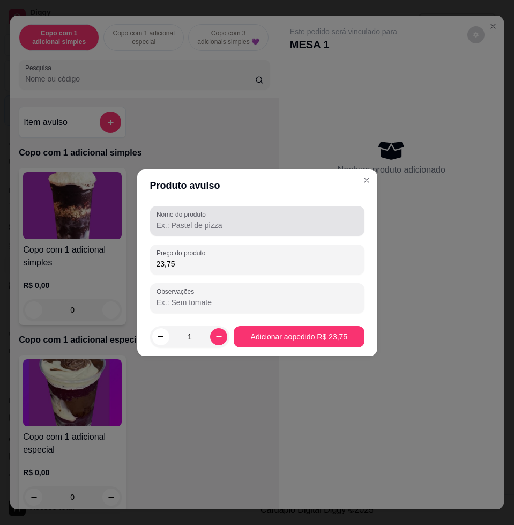
type input "23,75"
click at [216, 233] on div "Nome do produto" at bounding box center [257, 221] width 214 height 30
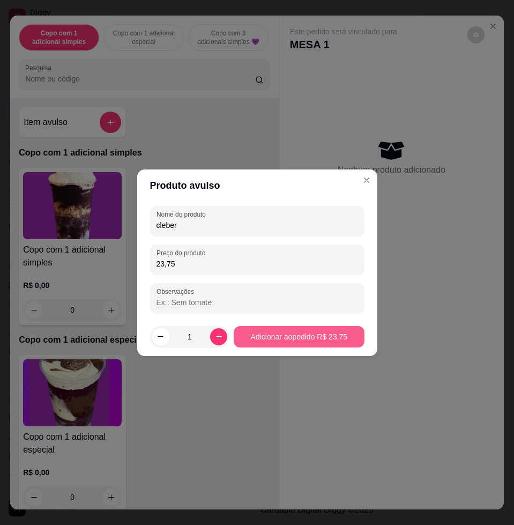
type input "cleber"
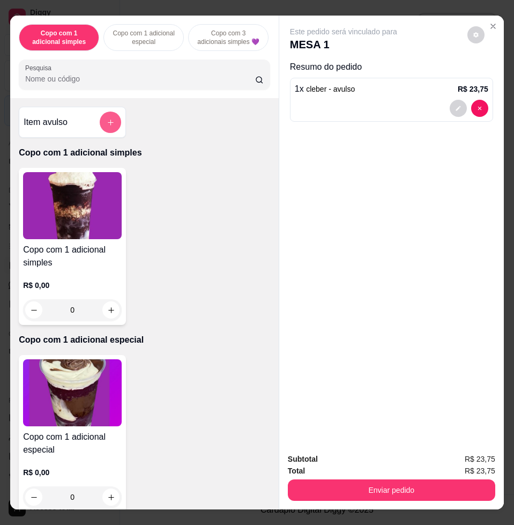
click at [112, 130] on button "add-separate-item" at bounding box center [110, 122] width 21 height 21
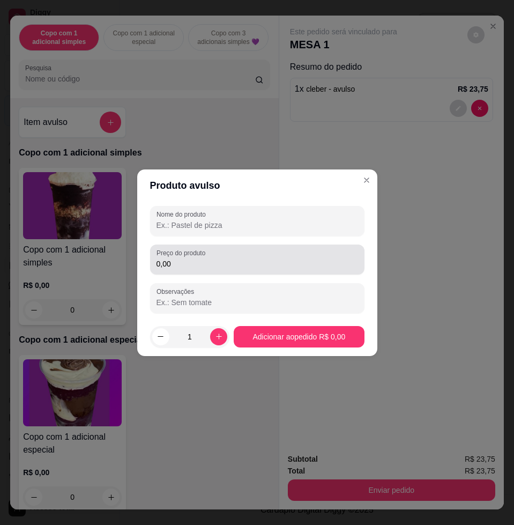
click at [250, 254] on div "0,00" at bounding box center [258, 259] width 202 height 21
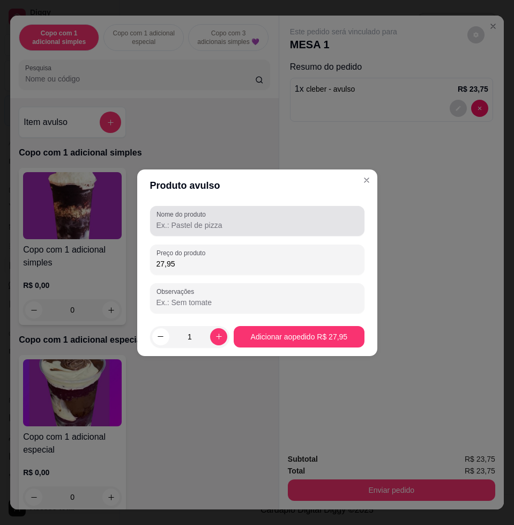
type input "27,95"
click at [182, 227] on input "Nome do produto" at bounding box center [258, 225] width 202 height 11
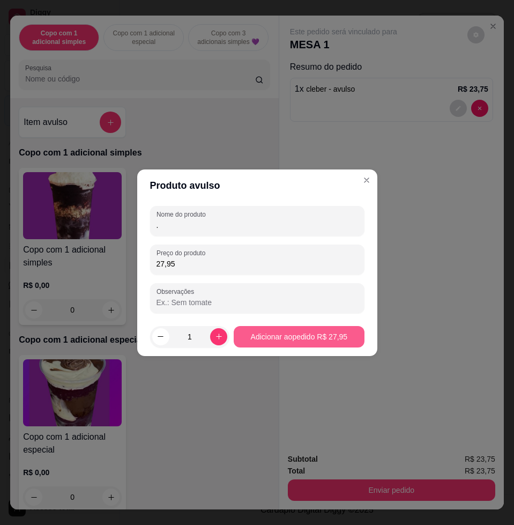
type input "."
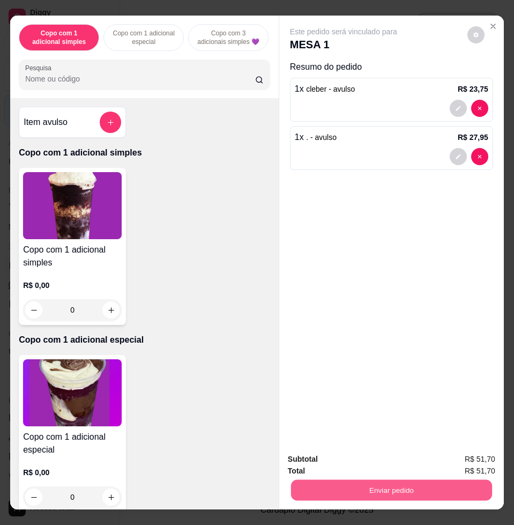
click at [450, 488] on button "Enviar pedido" at bounding box center [391, 489] width 201 height 21
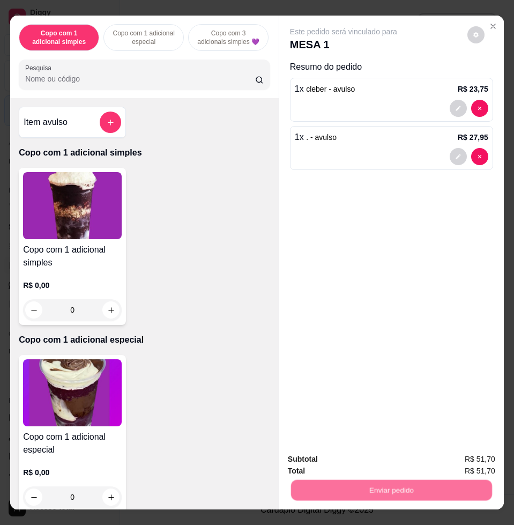
click at [350, 455] on button "Não registrar e enviar pedido" at bounding box center [355, 458] width 108 height 20
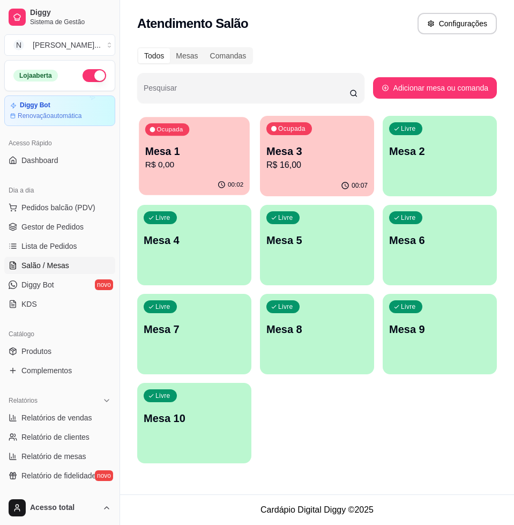
click at [162, 170] on p "R$ 0,00" at bounding box center [194, 165] width 98 height 12
click at [461, 151] on p "Mesa 2" at bounding box center [439, 151] width 101 height 15
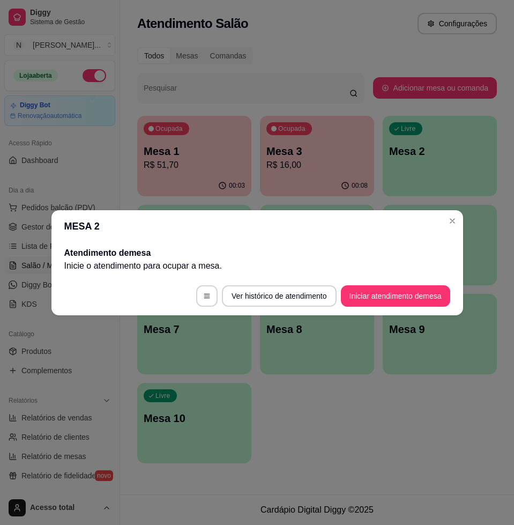
click at [338, 297] on footer "Ver histórico de atendimento Iniciar atendimento de mesa" at bounding box center [257, 296] width 412 height 39
click at [366, 291] on button "Iniciar atendimento de mesa" at bounding box center [396, 295] width 106 height 21
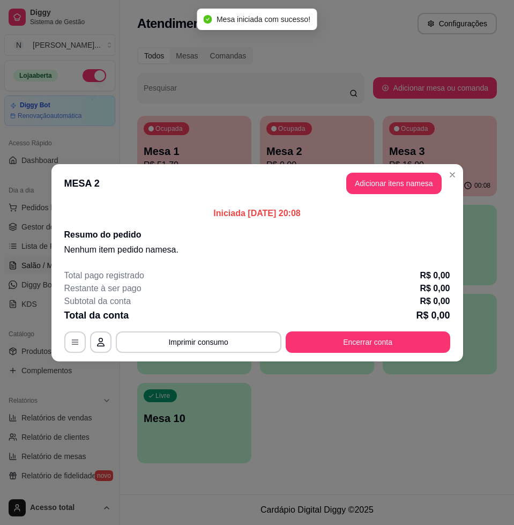
click at [380, 172] on header "MESA 2 Adicionar itens na mesa" at bounding box center [257, 183] width 412 height 39
click at [379, 184] on button "Adicionar itens na mesa" at bounding box center [394, 183] width 92 height 21
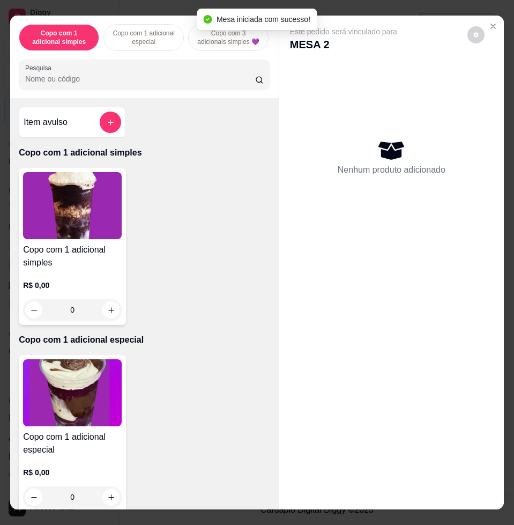
click at [118, 64] on div "Copo com 1 adicional simples Copo com 1 adicional especial Copo com 3 adicionai…" at bounding box center [144, 57] width 269 height 83
click at [107, 127] on icon "add-separate-item" at bounding box center [111, 122] width 8 height 8
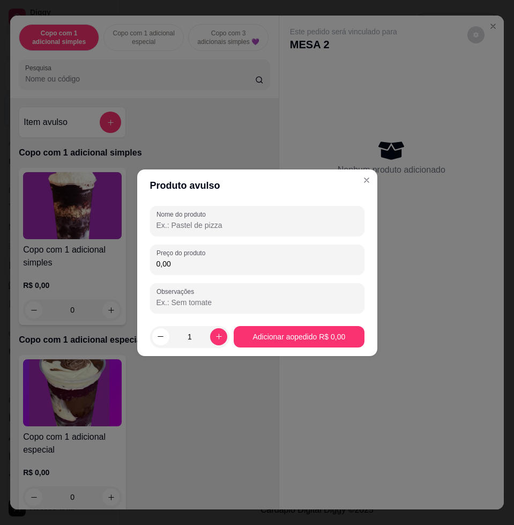
click at [191, 229] on input "Nome do produto" at bounding box center [258, 225] width 202 height 11
type input "robson"
click at [251, 262] on input "0,00" at bounding box center [258, 263] width 202 height 11
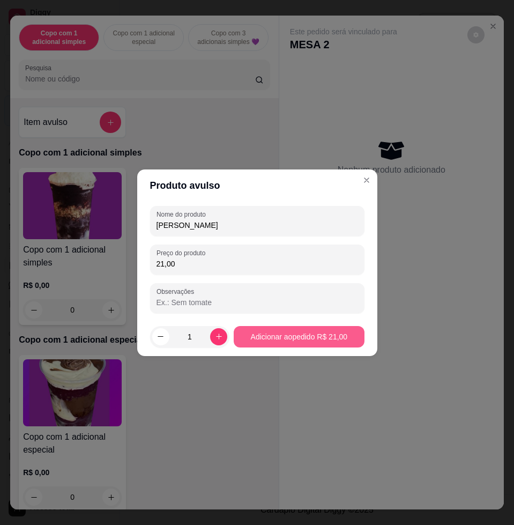
type input "21,00"
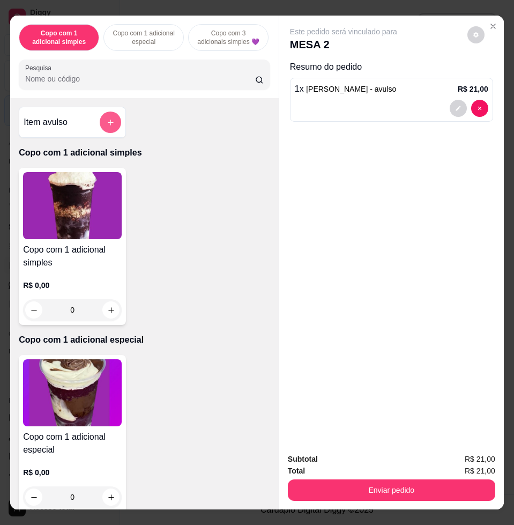
click at [107, 127] on icon "add-separate-item" at bounding box center [111, 122] width 8 height 8
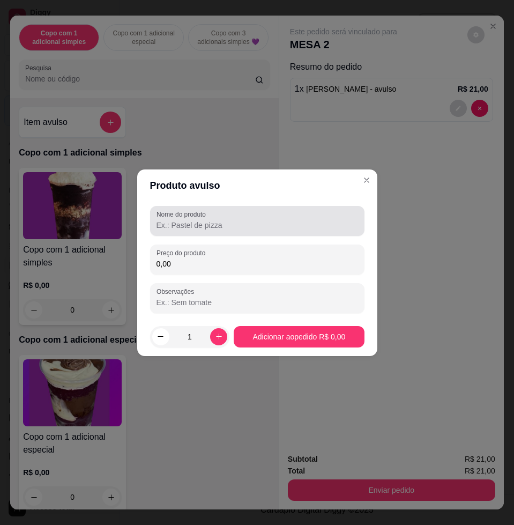
click at [277, 225] on input "Nome do produto" at bounding box center [258, 225] width 202 height 11
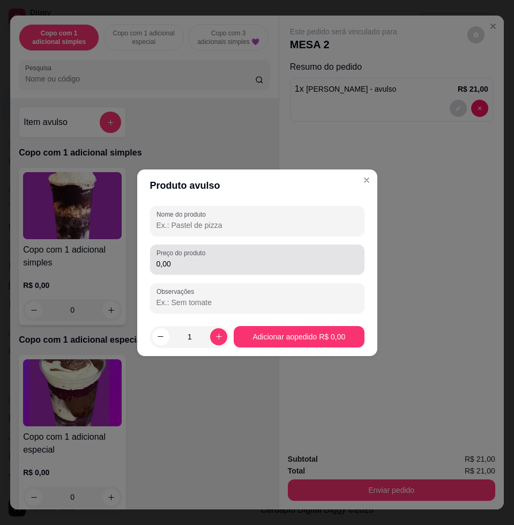
click at [248, 265] on input "0,00" at bounding box center [258, 263] width 202 height 11
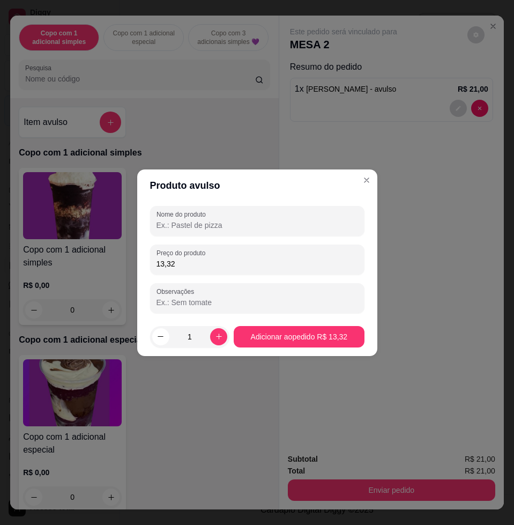
type input "13,32"
click at [201, 224] on input "Nome do produto" at bounding box center [258, 225] width 202 height 11
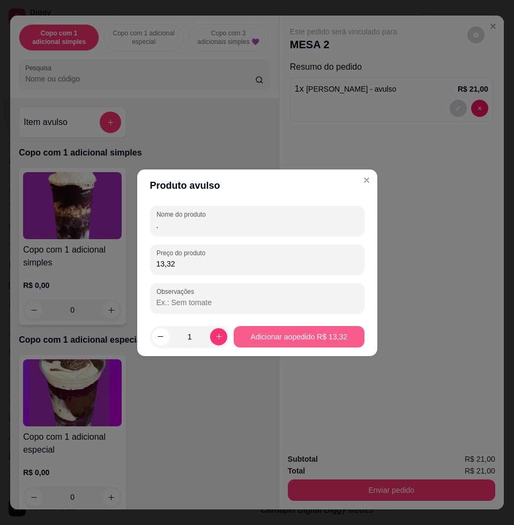
type input "."
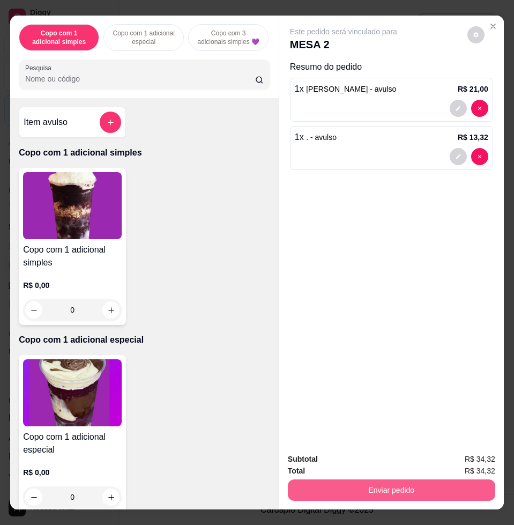
click at [369, 486] on button "Enviar pedido" at bounding box center [391, 489] width 207 height 21
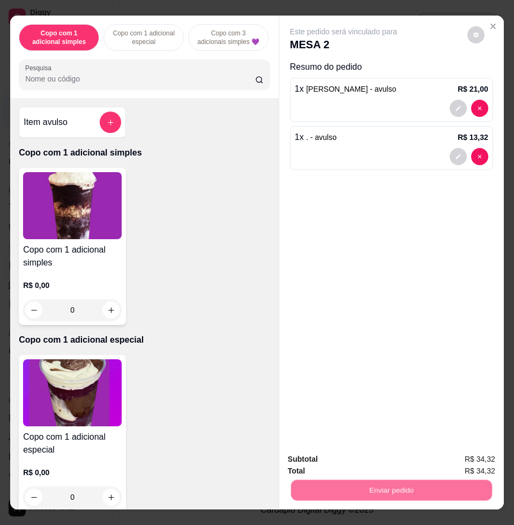
click at [357, 462] on button "Não registrar e enviar pedido" at bounding box center [355, 458] width 112 height 20
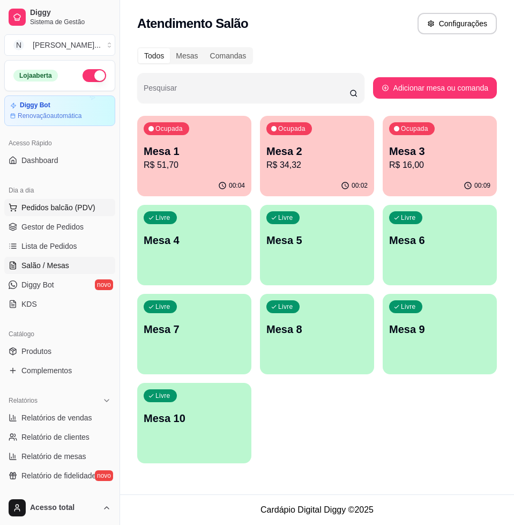
click at [65, 203] on span "Pedidos balcão (PDV)" at bounding box center [58, 207] width 74 height 11
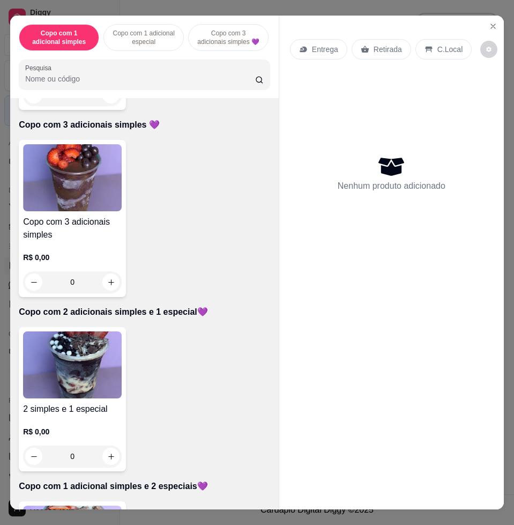
scroll to position [469, 0]
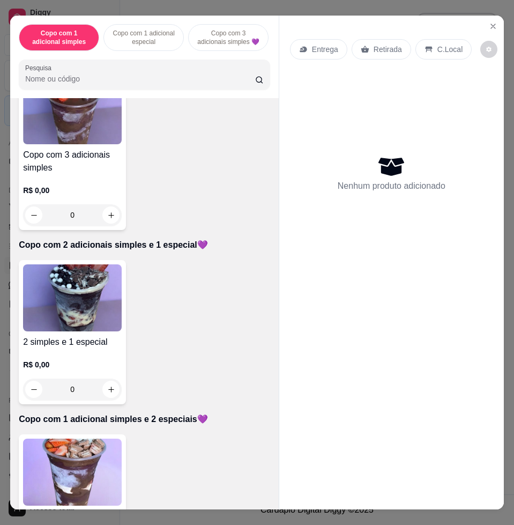
click at [87, 301] on img at bounding box center [72, 297] width 99 height 67
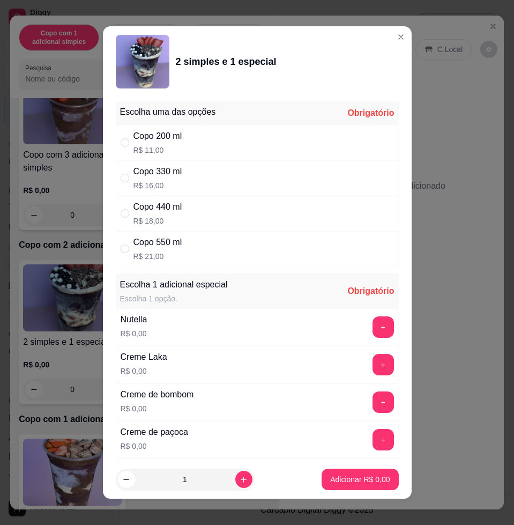
click at [191, 206] on div "Copo 440 ml R$ 18,00" at bounding box center [257, 213] width 283 height 35
radio input "true"
click at [373, 333] on button "+" at bounding box center [383, 326] width 21 height 21
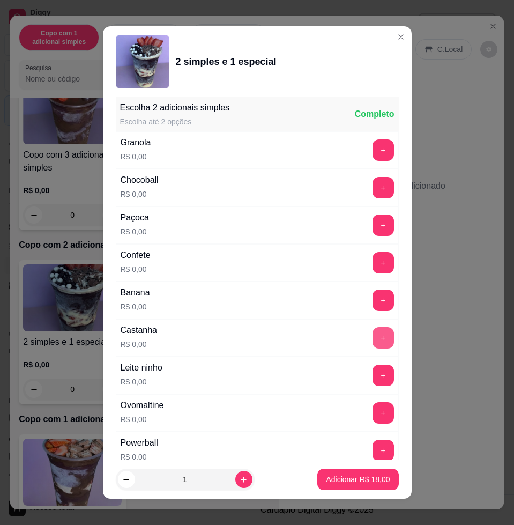
scroll to position [8, 0]
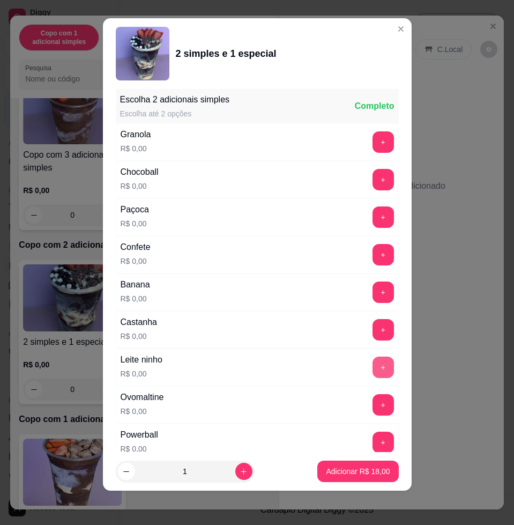
click at [373, 359] on button "+" at bounding box center [383, 366] width 21 height 21
click at [373, 179] on button "+" at bounding box center [383, 179] width 21 height 21
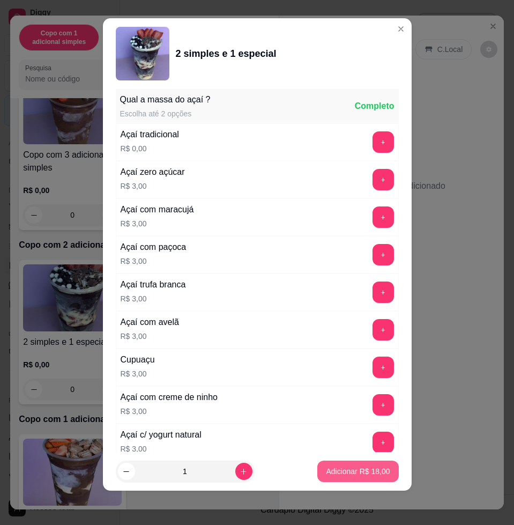
click at [359, 478] on button "Adicionar R$ 18,00" at bounding box center [357, 470] width 81 height 21
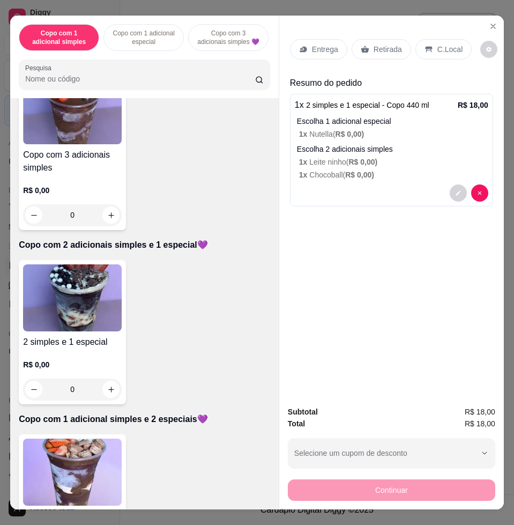
click at [314, 45] on p "Entrega" at bounding box center [325, 49] width 26 height 11
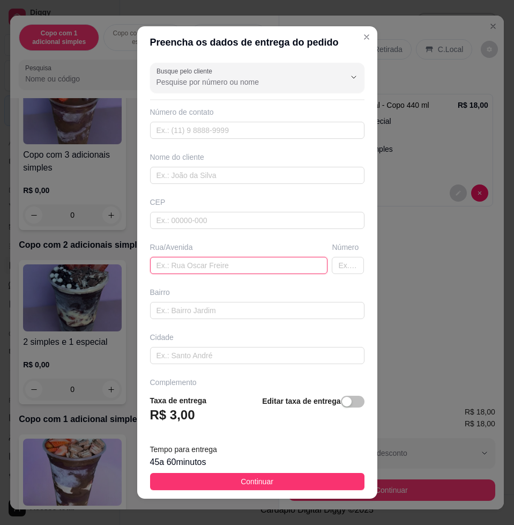
click at [211, 269] on input "text" at bounding box center [239, 265] width 178 height 17
type input "couto magalhes, 816"
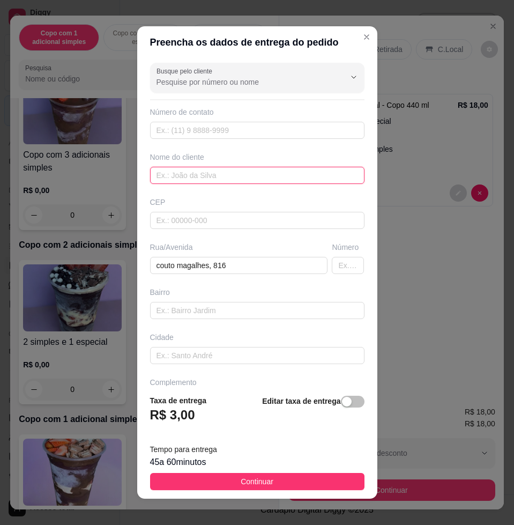
click at [212, 180] on input "text" at bounding box center [257, 175] width 214 height 17
drag, startPoint x: 170, startPoint y: 174, endPoint x: 187, endPoint y: 197, distance: 28.1
click at [171, 173] on input "JOAOPRIORIDADE" at bounding box center [257, 175] width 214 height 17
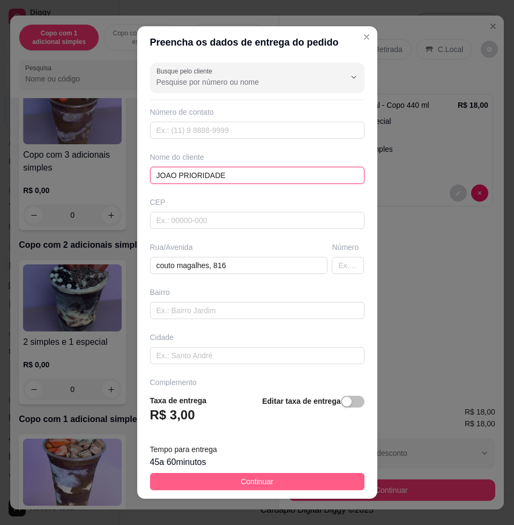
type input "JOAO PRIORIDADE"
click at [316, 485] on button "Continuar" at bounding box center [257, 481] width 214 height 17
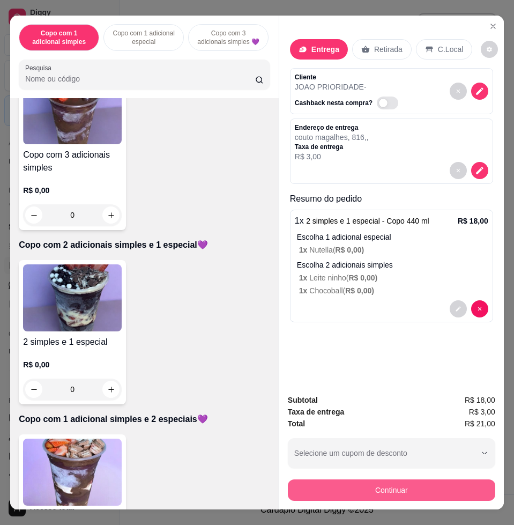
click at [440, 484] on button "Continuar" at bounding box center [391, 489] width 207 height 21
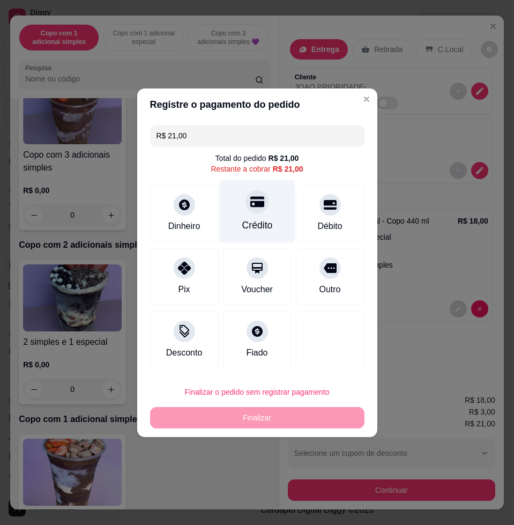
click at [259, 212] on div at bounding box center [258, 202] width 24 height 24
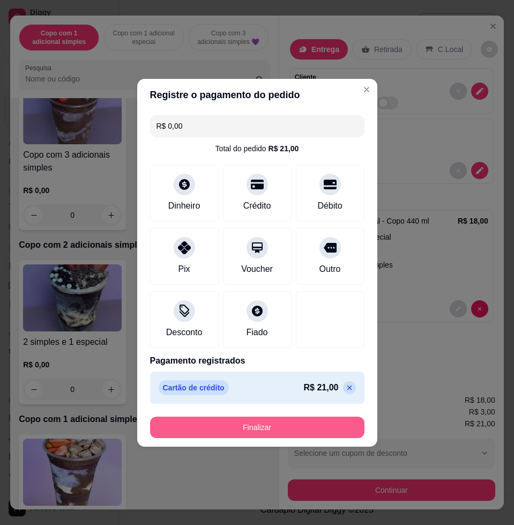
click at [318, 424] on button "Finalizar" at bounding box center [257, 427] width 214 height 21
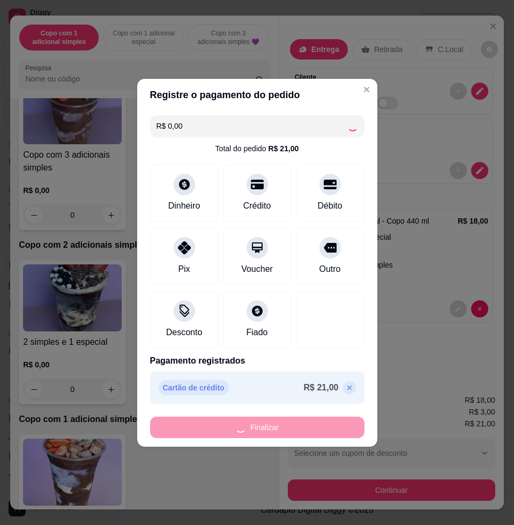
type input "-R$ 21,00"
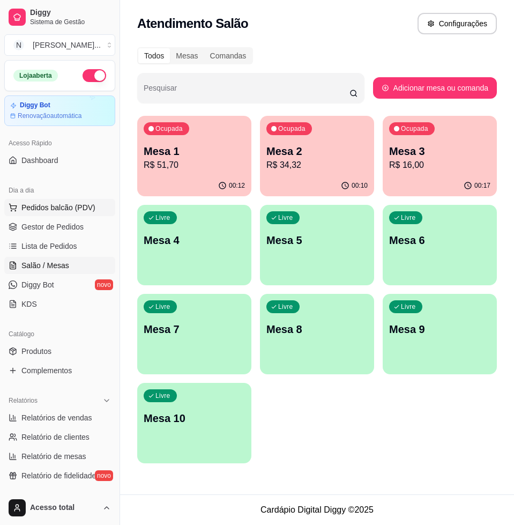
click at [68, 209] on span "Pedidos balcão (PDV)" at bounding box center [58, 207] width 74 height 11
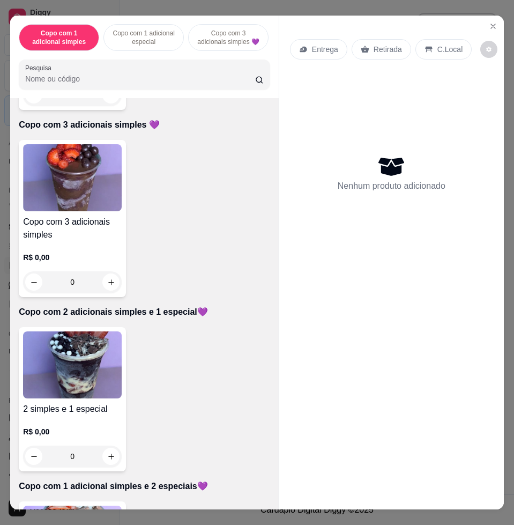
scroll to position [469, 0]
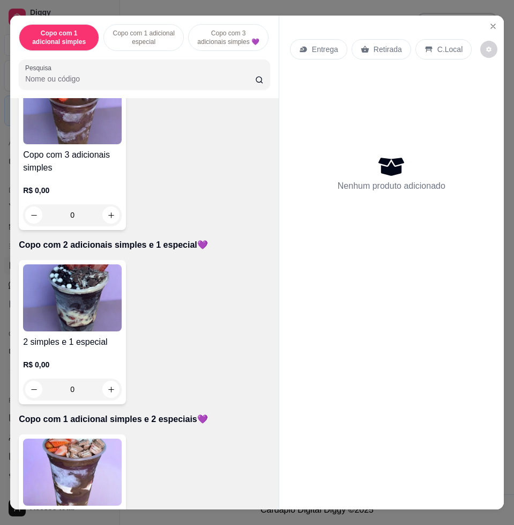
click at [96, 445] on img at bounding box center [72, 472] width 99 height 67
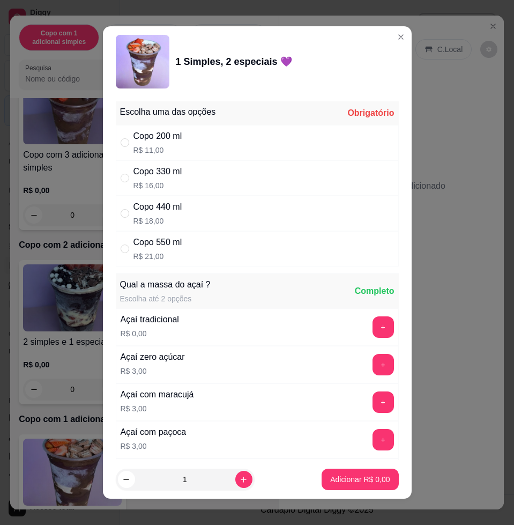
click at [183, 218] on div "Copo 440 ml R$ 18,00" at bounding box center [257, 213] width 283 height 35
radio input "true"
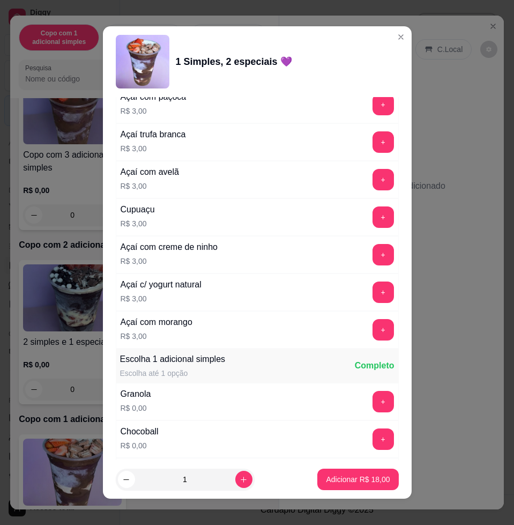
scroll to position [603, 0]
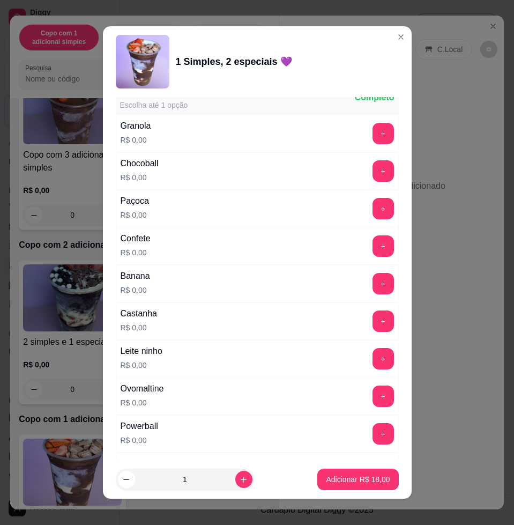
click at [373, 356] on button "+" at bounding box center [383, 358] width 21 height 21
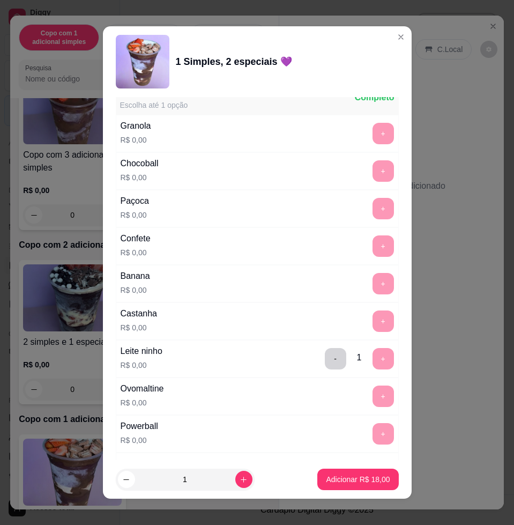
scroll to position [938, 0]
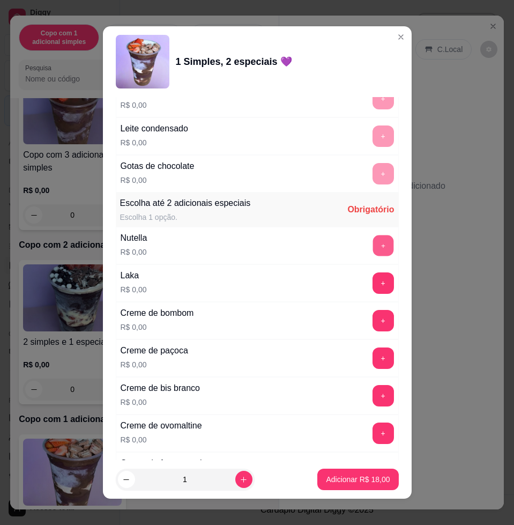
click at [373, 255] on button "+" at bounding box center [383, 245] width 21 height 21
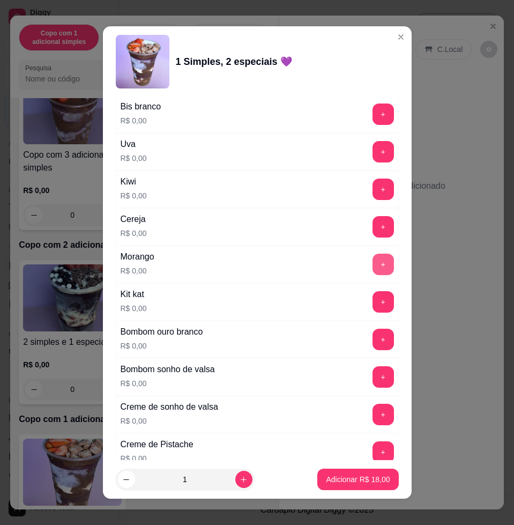
click at [373, 265] on button "+" at bounding box center [383, 264] width 21 height 21
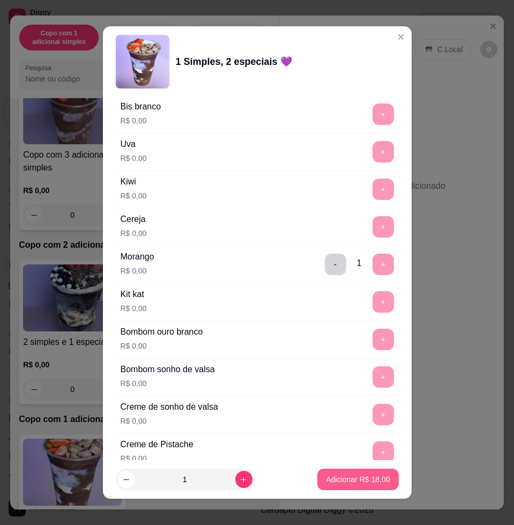
click at [353, 477] on p "Adicionar R$ 18,00" at bounding box center [358, 479] width 64 height 11
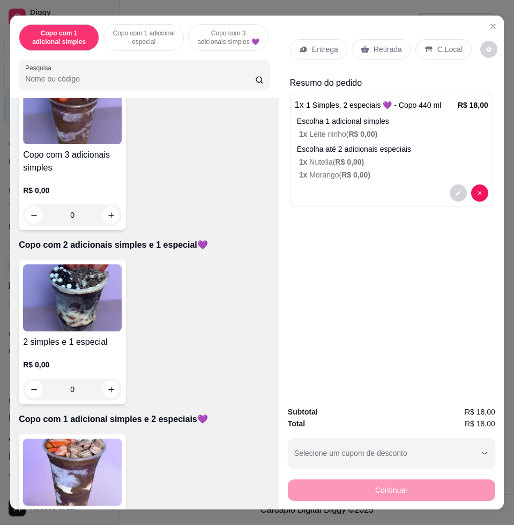
scroll to position [201, 0]
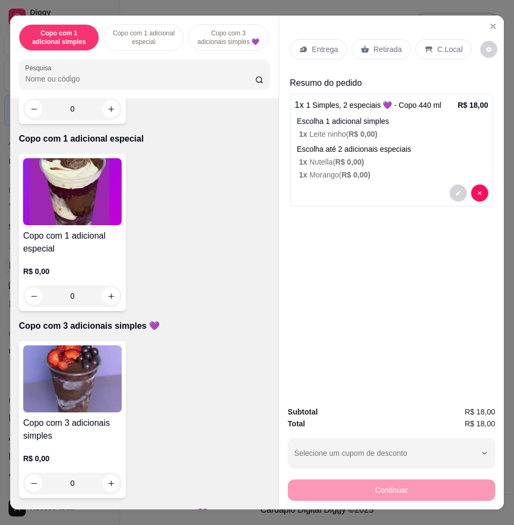
click at [86, 400] on img at bounding box center [72, 378] width 99 height 67
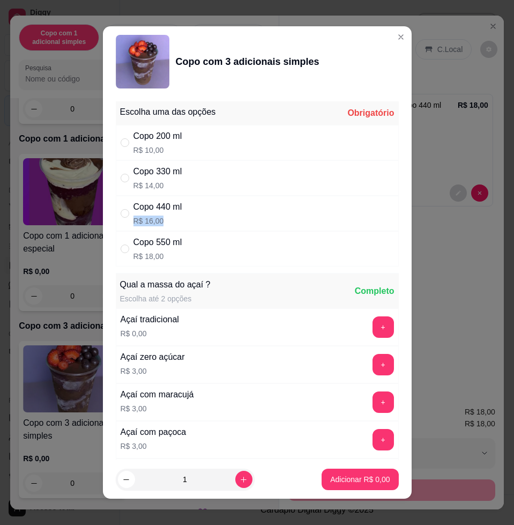
click at [188, 212] on div "Copo 440 ml R$ 16,00" at bounding box center [257, 213] width 283 height 35
radio input "true"
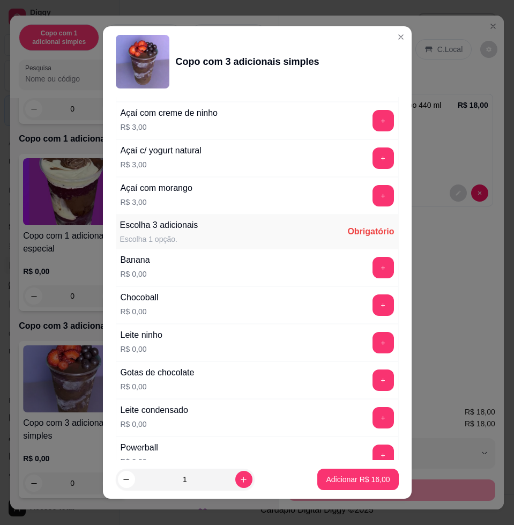
scroll to position [536, 0]
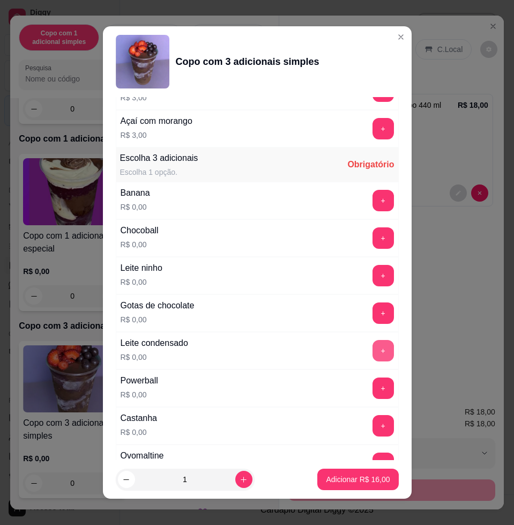
click at [373, 351] on button "+" at bounding box center [383, 350] width 21 height 21
click at [363, 460] on footer "1 Adicionar R$ 16,00" at bounding box center [257, 479] width 309 height 39
click at [373, 453] on button "+" at bounding box center [383, 463] width 21 height 21
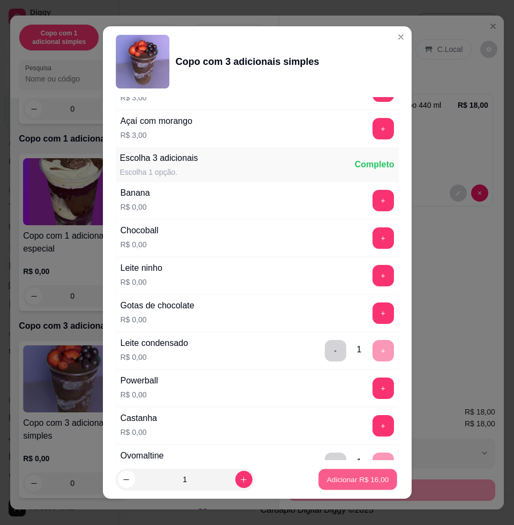
click at [356, 482] on p "Adicionar R$ 16,00" at bounding box center [358, 479] width 62 height 10
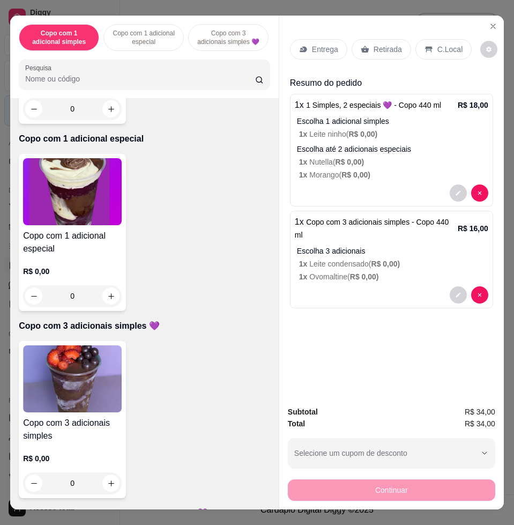
click at [300, 47] on icon at bounding box center [303, 50] width 7 height 6
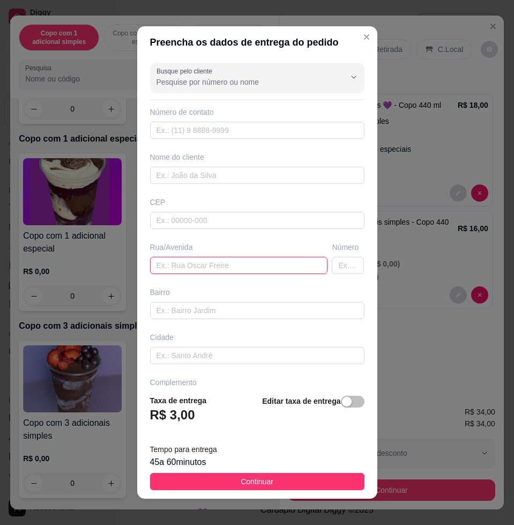
click at [219, 263] on input "text" at bounding box center [239, 265] width 178 height 17
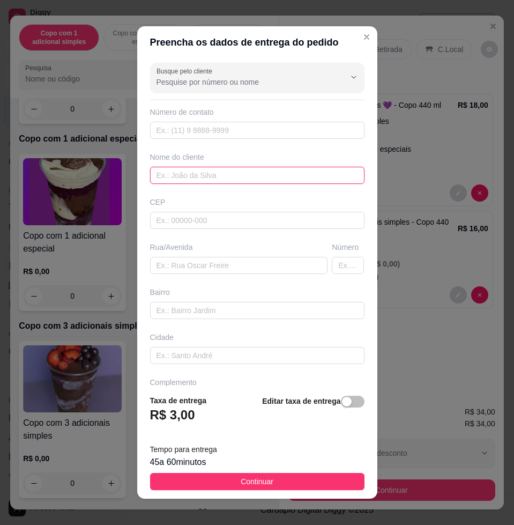
click at [181, 174] on input "text" at bounding box center [257, 175] width 214 height 17
type input "JOSI"
click at [207, 255] on div "Rua/Avenida" at bounding box center [239, 258] width 182 height 32
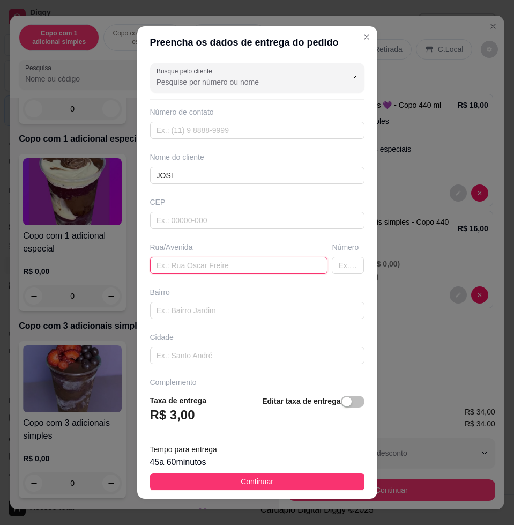
click at [207, 257] on input "text" at bounding box center [239, 265] width 178 height 17
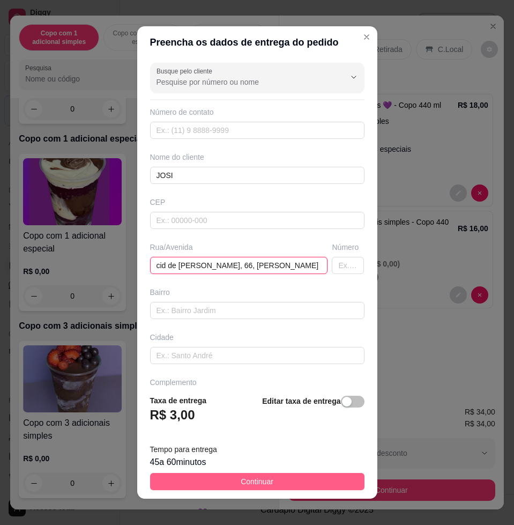
type input "cid de jesus penteado, 66, ademar peixoto"
click at [228, 485] on button "Continuar" at bounding box center [257, 481] width 214 height 17
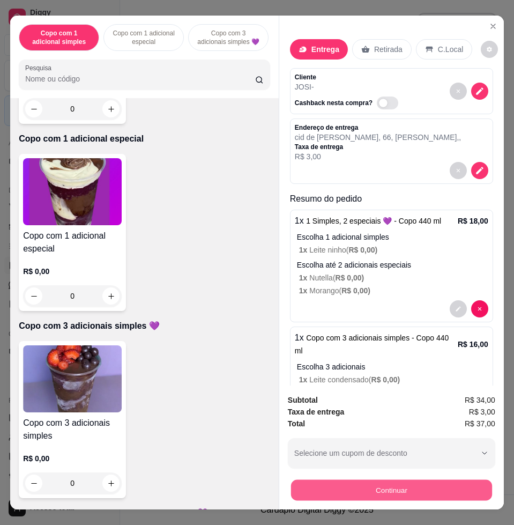
click at [438, 488] on button "Continuar" at bounding box center [391, 489] width 201 height 21
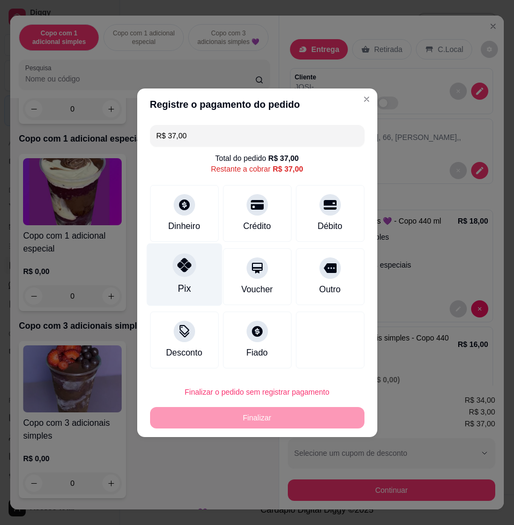
click at [177, 269] on icon at bounding box center [184, 265] width 14 height 14
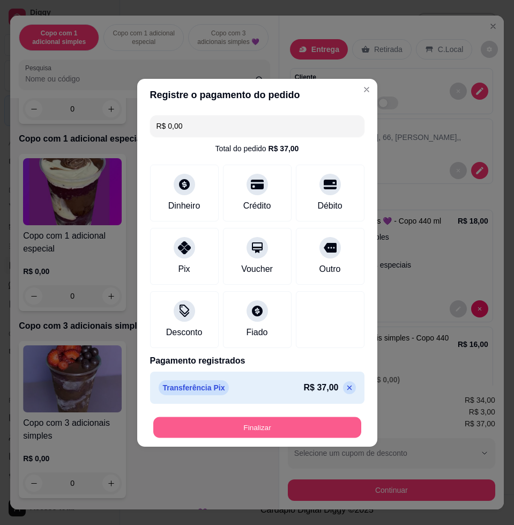
click at [234, 425] on button "Finalizar" at bounding box center [257, 427] width 208 height 21
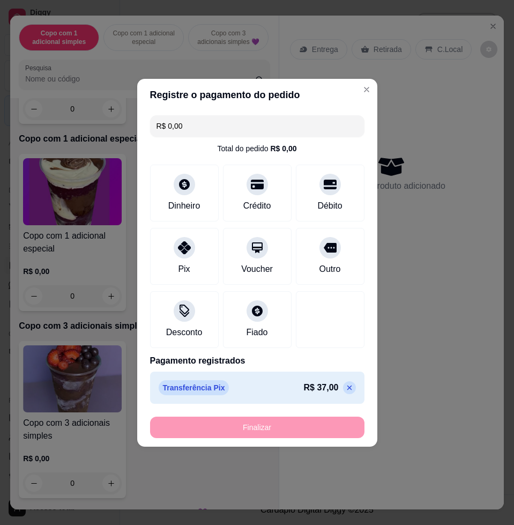
type input "-R$ 37,00"
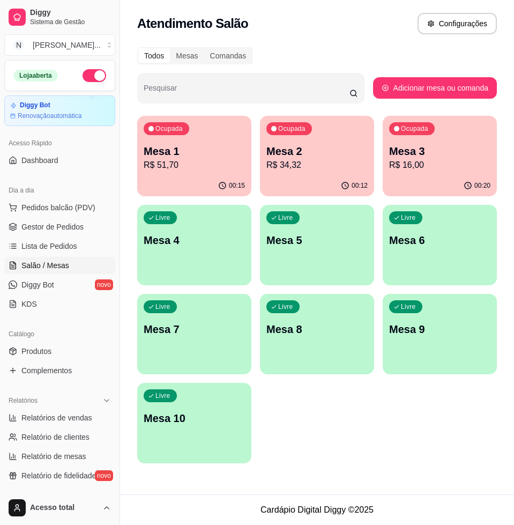
click at [432, 152] on p "Mesa 3" at bounding box center [439, 151] width 101 height 15
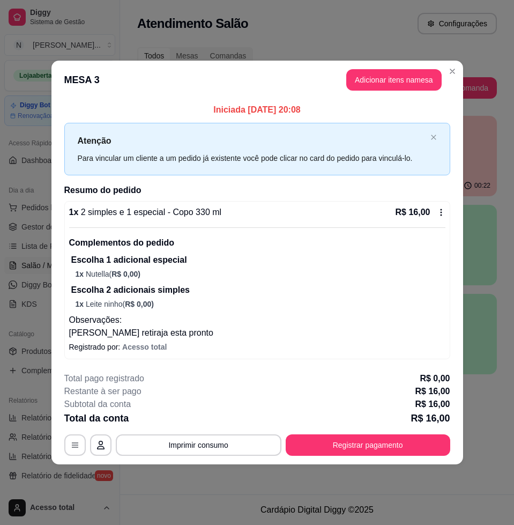
click at [406, 446] on button "Registrar pagamento" at bounding box center [368, 444] width 165 height 21
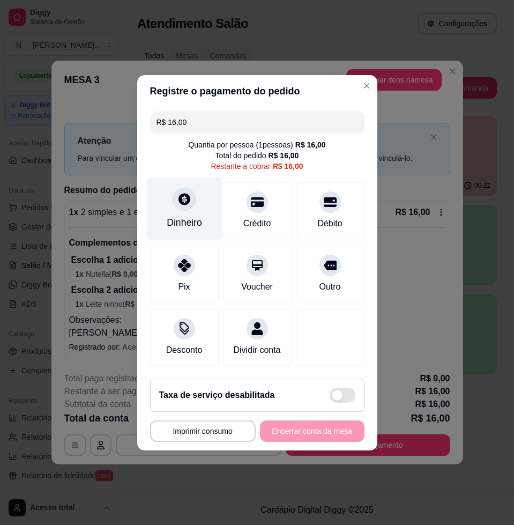
click at [173, 194] on div at bounding box center [185, 199] width 24 height 24
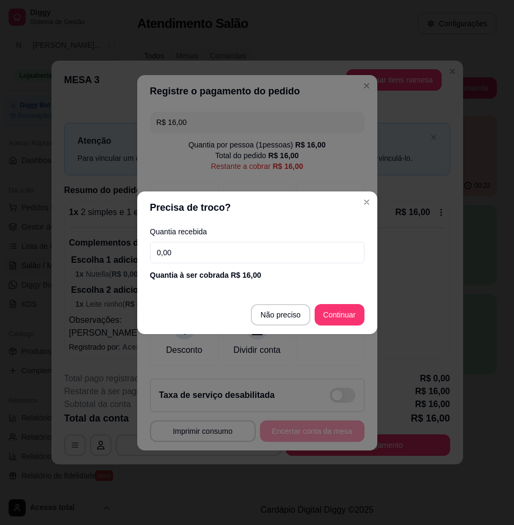
click at [232, 261] on input "0,00" at bounding box center [257, 252] width 214 height 21
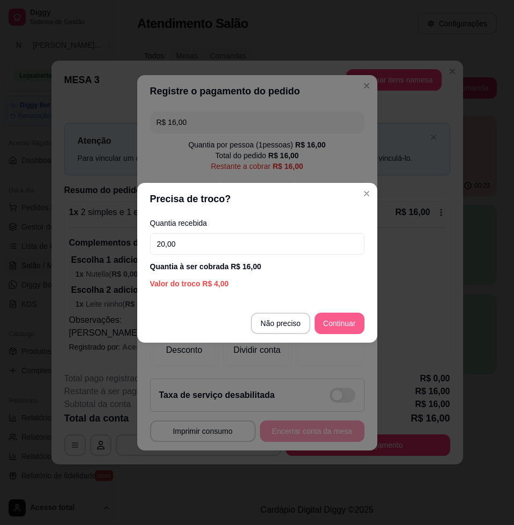
type input "20,00"
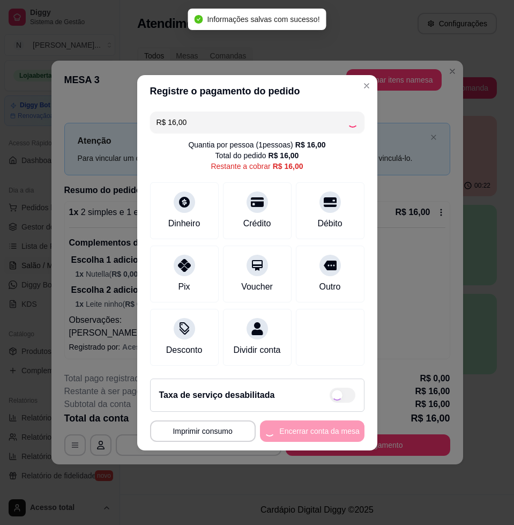
type input "R$ 0,00"
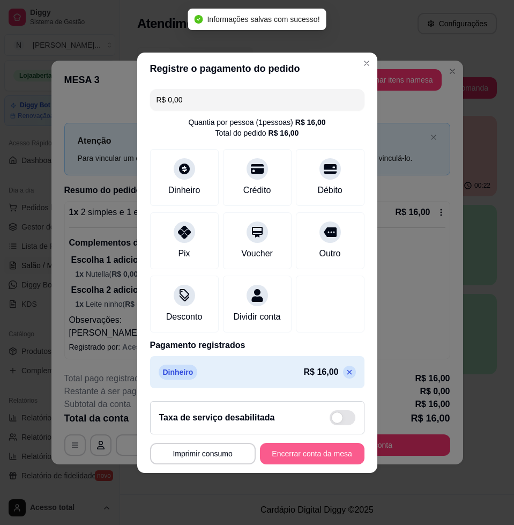
click at [334, 461] on button "Encerrar conta da mesa" at bounding box center [312, 453] width 105 height 21
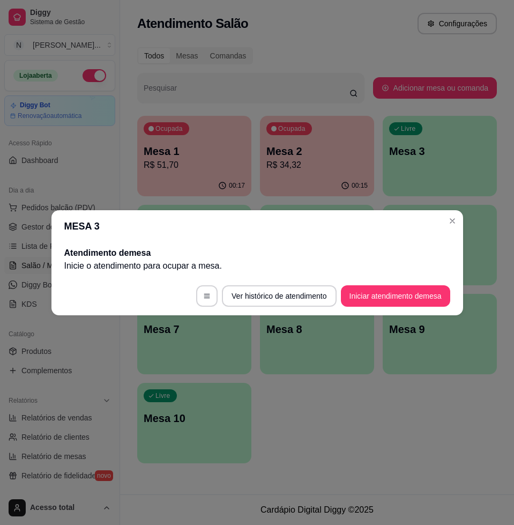
click at [452, 229] on header "MESA 3" at bounding box center [257, 226] width 412 height 32
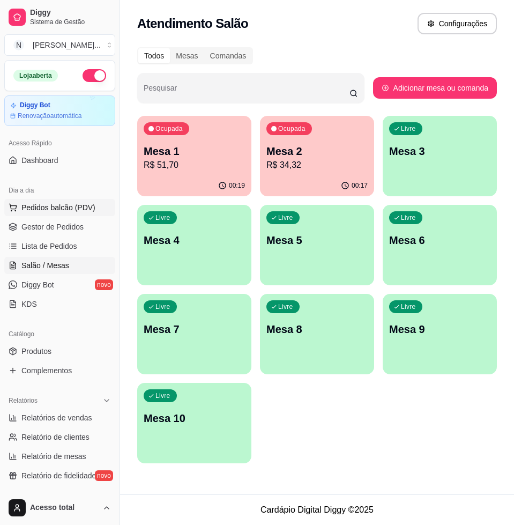
click at [88, 207] on span "Pedidos balcão (PDV)" at bounding box center [58, 207] width 74 height 11
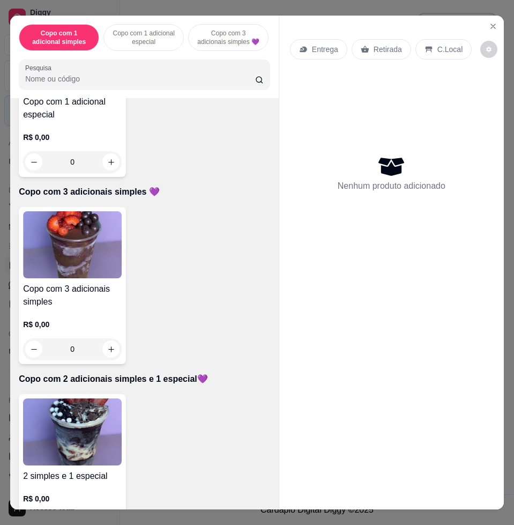
scroll to position [603, 0]
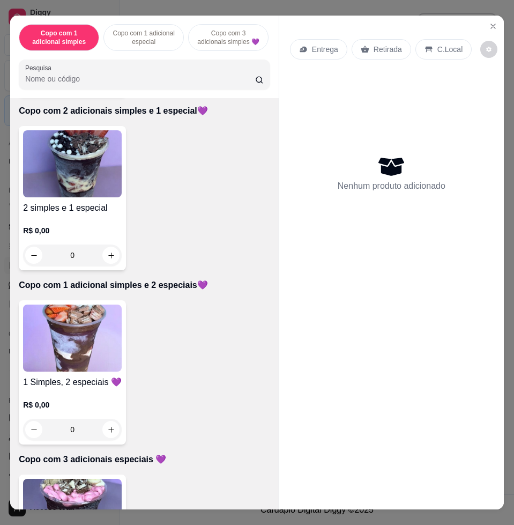
click at [61, 197] on img at bounding box center [72, 163] width 99 height 67
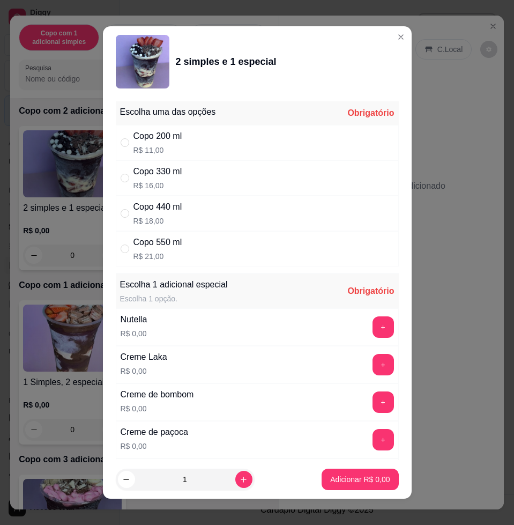
click at [206, 255] on div "Copo 550 ml R$ 21,00" at bounding box center [257, 248] width 283 height 35
radio input "true"
click at [373, 322] on button "+" at bounding box center [383, 326] width 21 height 21
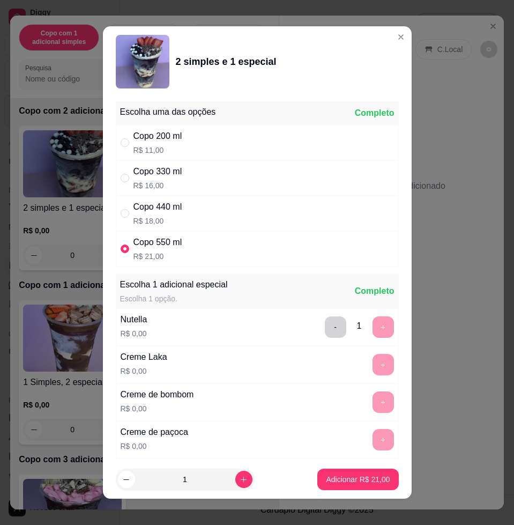
scroll to position [8, 0]
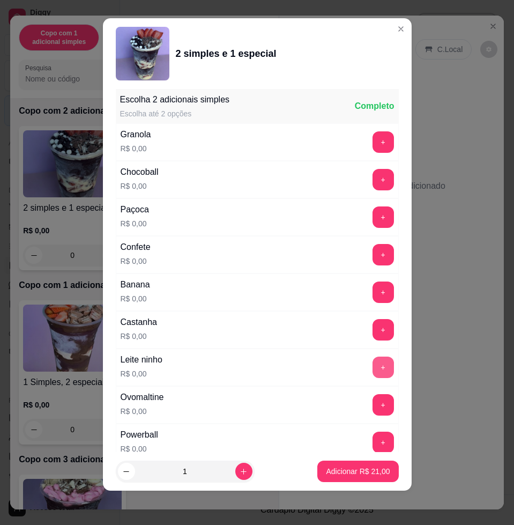
click at [373, 363] on button "+" at bounding box center [383, 366] width 21 height 21
click at [373, 216] on button "+" at bounding box center [383, 217] width 21 height 21
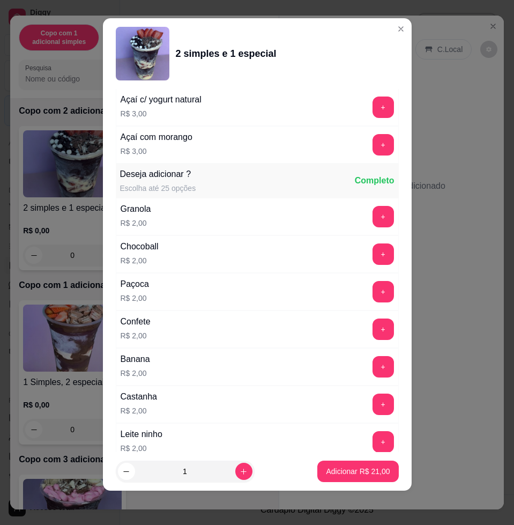
scroll to position [1840, 0]
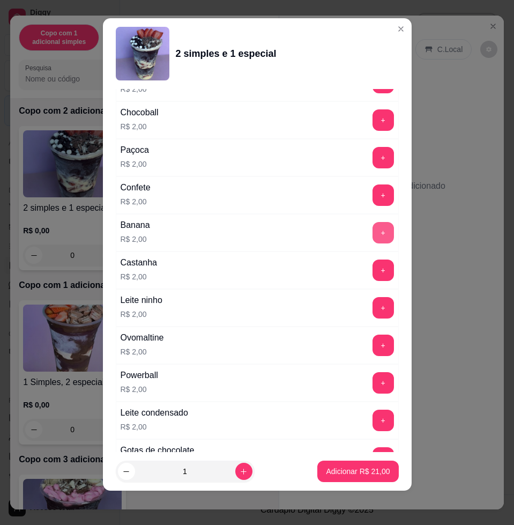
click at [373, 232] on button "+" at bounding box center [383, 232] width 21 height 21
click at [347, 473] on p "Adicionar R$ 23,00" at bounding box center [358, 471] width 64 height 11
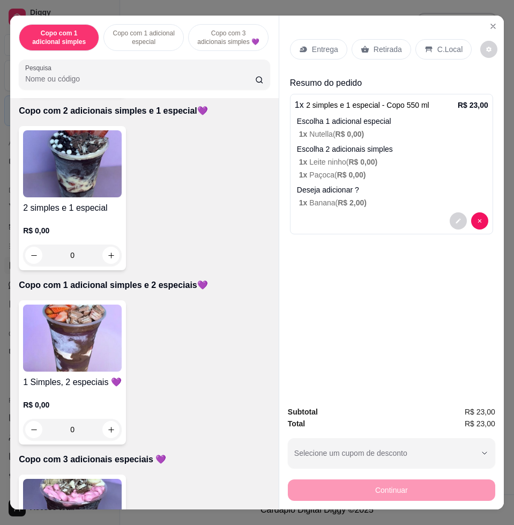
scroll to position [252, 0]
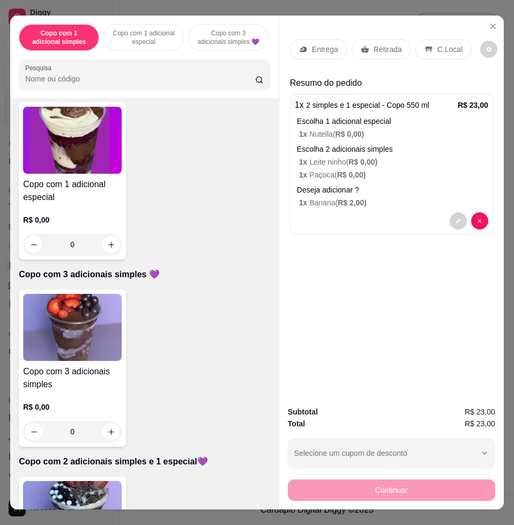
click at [323, 44] on p "Entrega" at bounding box center [325, 49] width 26 height 11
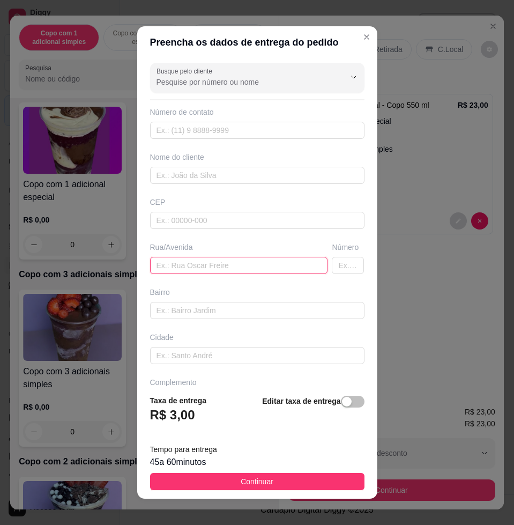
click at [204, 272] on input "text" at bounding box center [239, 265] width 178 height 17
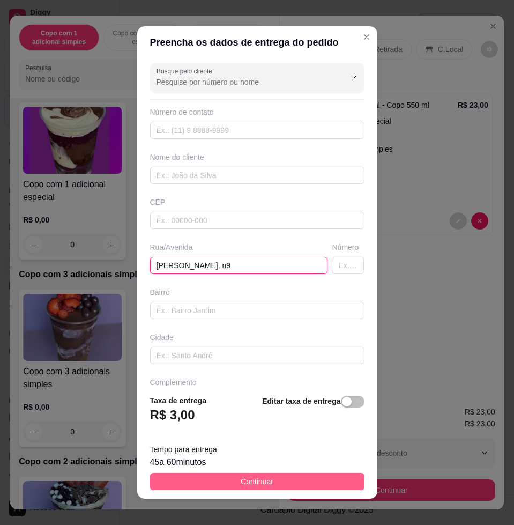
type input "osório junqueira, n9"
click at [226, 484] on button "Continuar" at bounding box center [257, 481] width 214 height 17
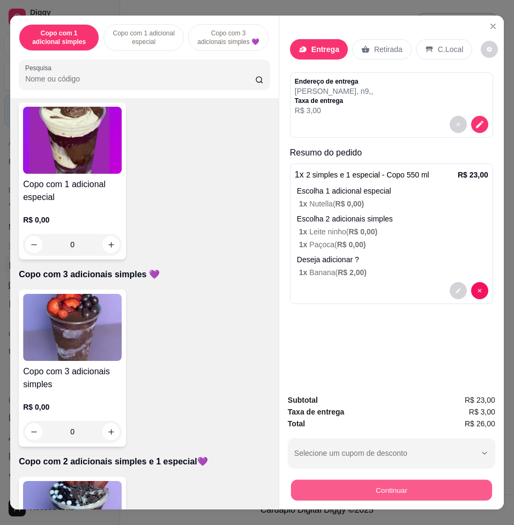
click at [376, 480] on button "Continuar" at bounding box center [391, 489] width 201 height 21
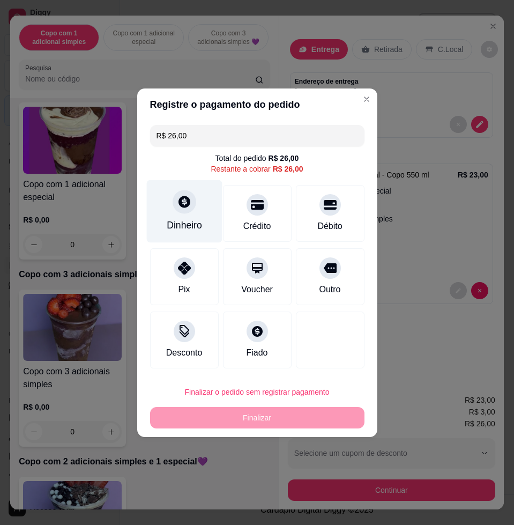
click at [169, 194] on div "Dinheiro" at bounding box center [184, 211] width 76 height 63
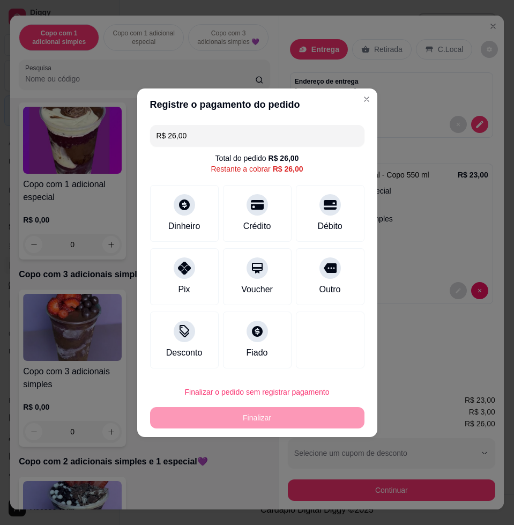
click at [197, 248] on input "0,00" at bounding box center [257, 252] width 214 height 21
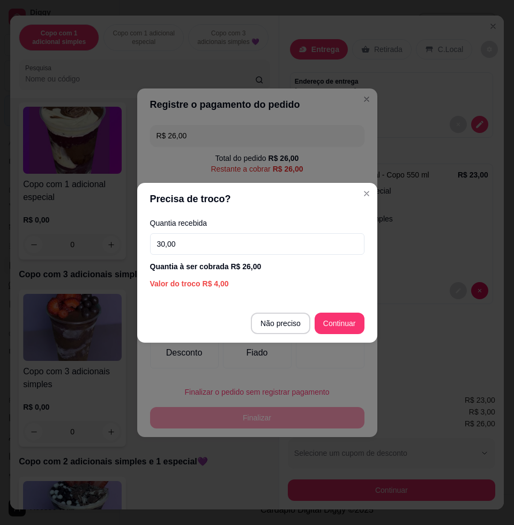
type input "30,00"
click at [338, 309] on footer "Não preciso Continuar" at bounding box center [257, 323] width 240 height 39
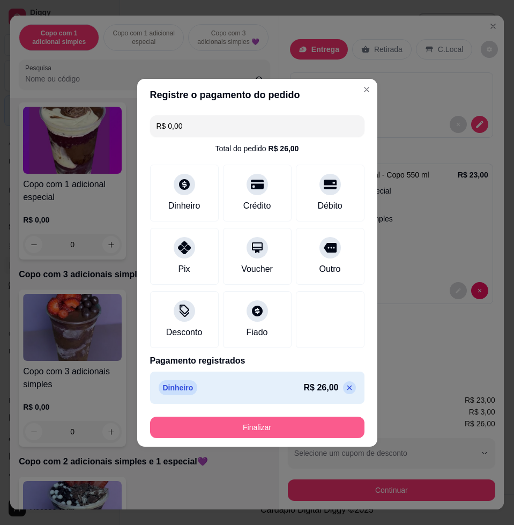
click at [323, 421] on button "Finalizar" at bounding box center [257, 427] width 214 height 21
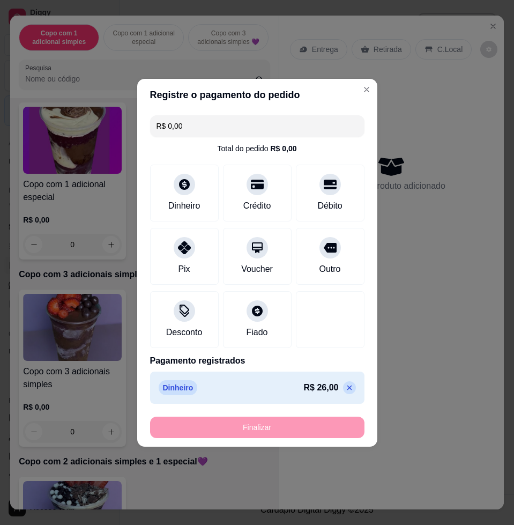
type input "-R$ 26,00"
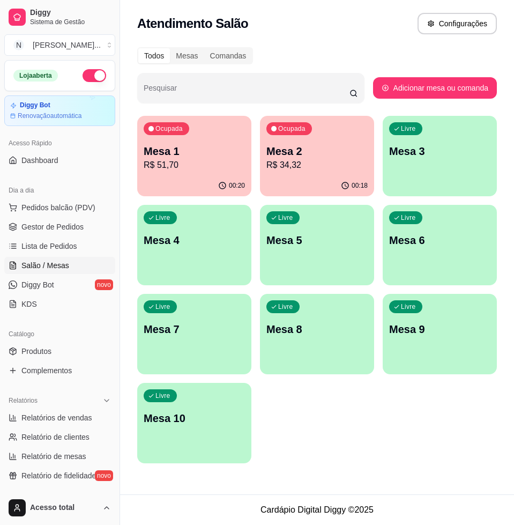
drag, startPoint x: 36, startPoint y: 211, endPoint x: 3, endPoint y: 233, distance: 39.8
click at [36, 211] on span "Pedidos balcão (PDV)" at bounding box center [58, 207] width 74 height 11
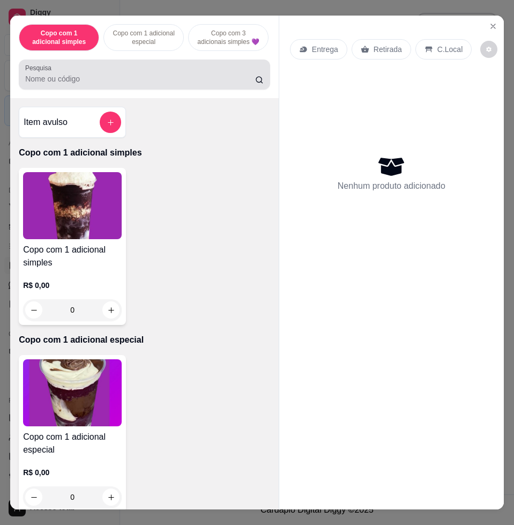
click at [97, 90] on div "Pesquisa" at bounding box center [144, 75] width 251 height 30
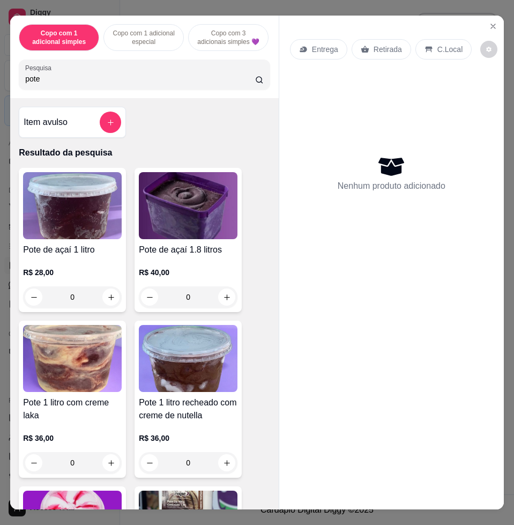
type input "pote"
click at [107, 467] on icon "increase-product-quantity" at bounding box center [111, 463] width 8 height 8
type input "1"
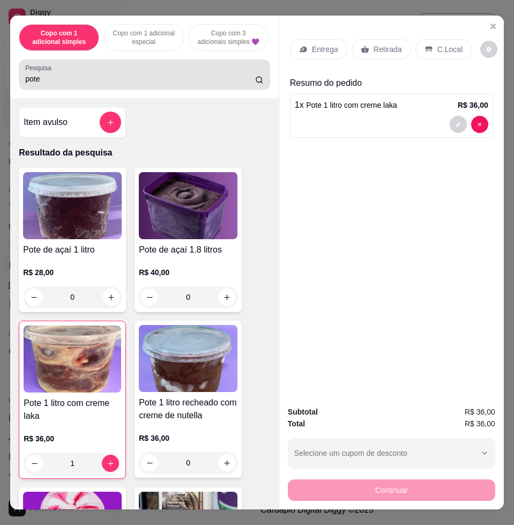
click at [83, 81] on input "pote" at bounding box center [140, 78] width 230 height 11
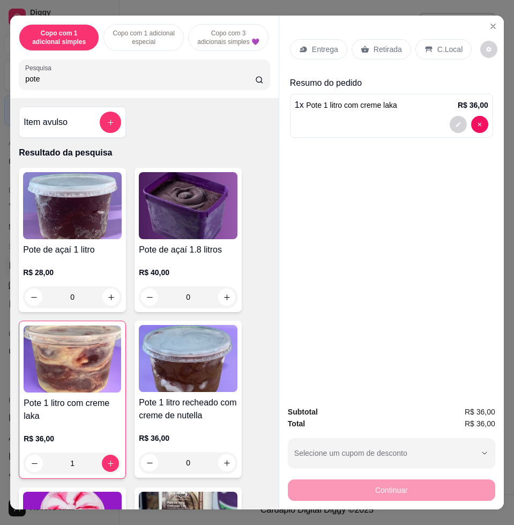
click at [83, 81] on input "pote" at bounding box center [140, 78] width 230 height 11
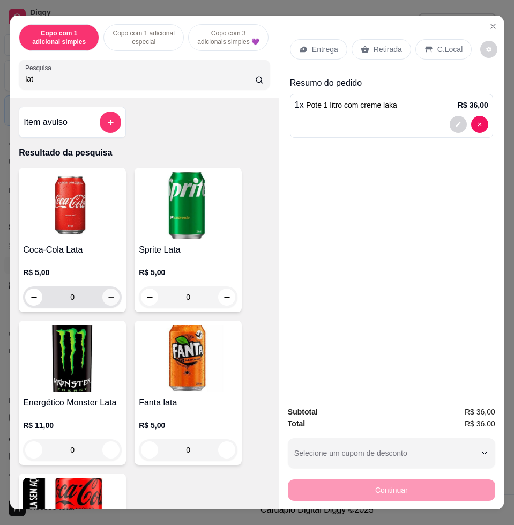
type input "lat"
click at [108, 300] on icon "increase-product-quantity" at bounding box center [111, 297] width 6 height 6
type input "1"
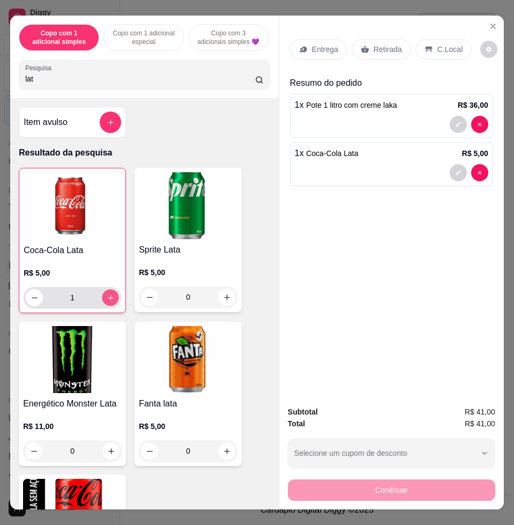
click at [107, 302] on icon "increase-product-quantity" at bounding box center [111, 298] width 8 height 8
type input "2"
click at [320, 44] on p "Entrega" at bounding box center [325, 49] width 26 height 11
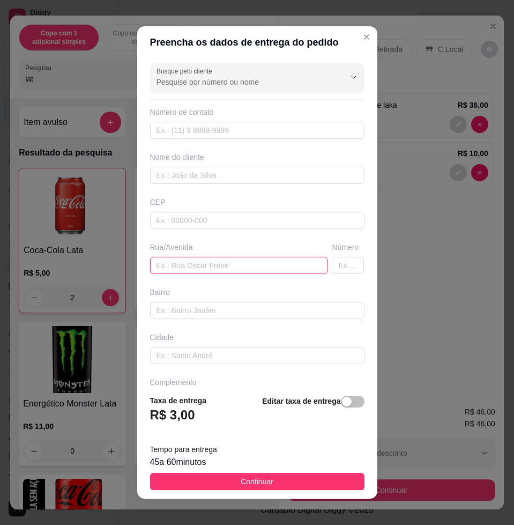
click at [202, 264] on input "text" at bounding box center [239, 265] width 178 height 17
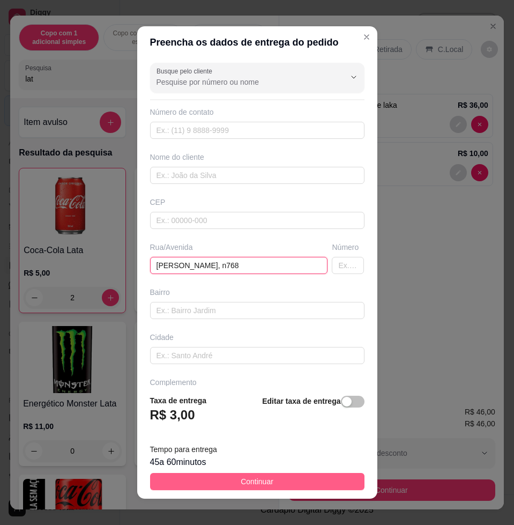
type input "josé zahr, n768"
click at [258, 481] on span "Continuar" at bounding box center [257, 482] width 33 height 12
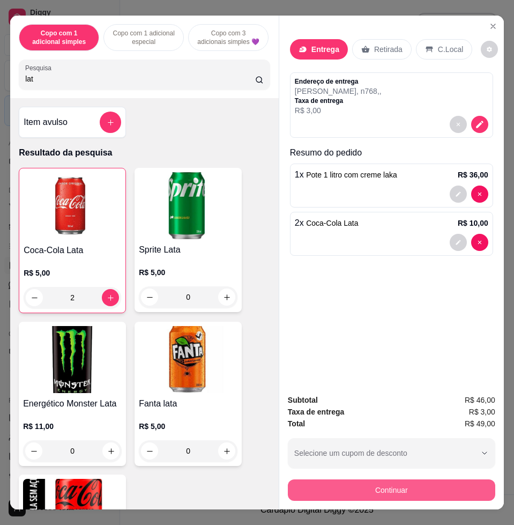
click at [341, 479] on button "Continuar" at bounding box center [391, 489] width 207 height 21
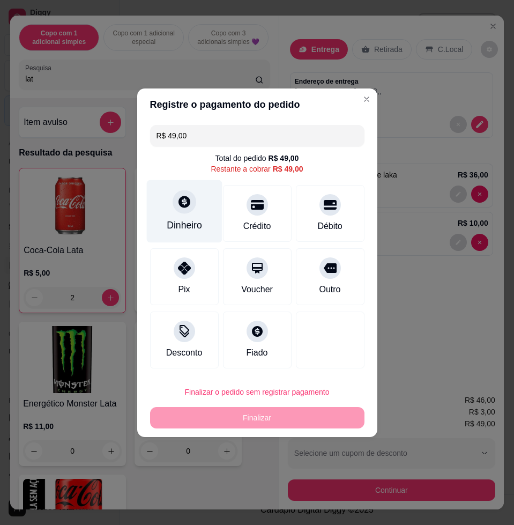
click at [177, 217] on div "Dinheiro" at bounding box center [184, 211] width 76 height 63
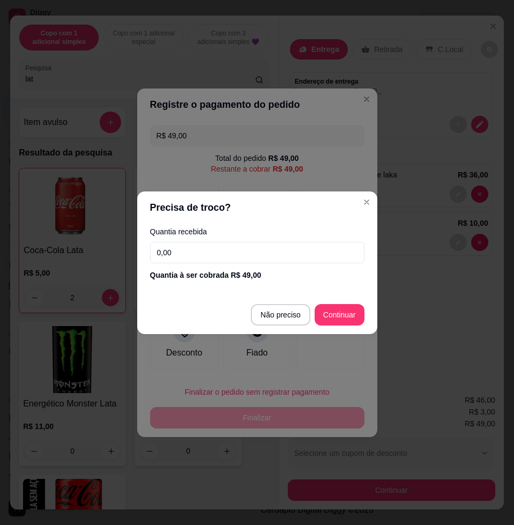
click at [199, 248] on input "0,00" at bounding box center [257, 252] width 214 height 21
type input "49,00"
click at [338, 326] on footer "Não preciso Continuar" at bounding box center [257, 314] width 240 height 39
type input "R$ 0,00"
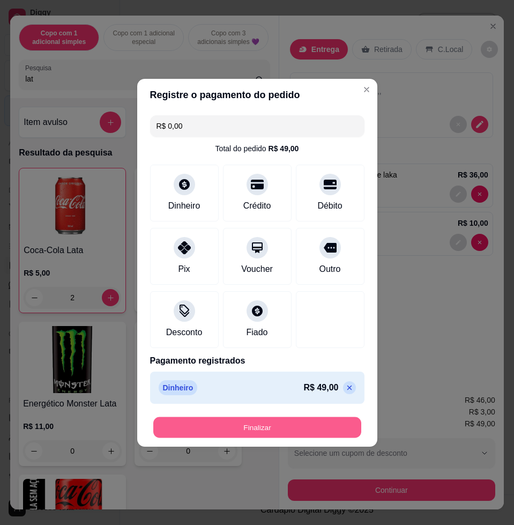
click at [333, 429] on button "Finalizar" at bounding box center [257, 427] width 208 height 21
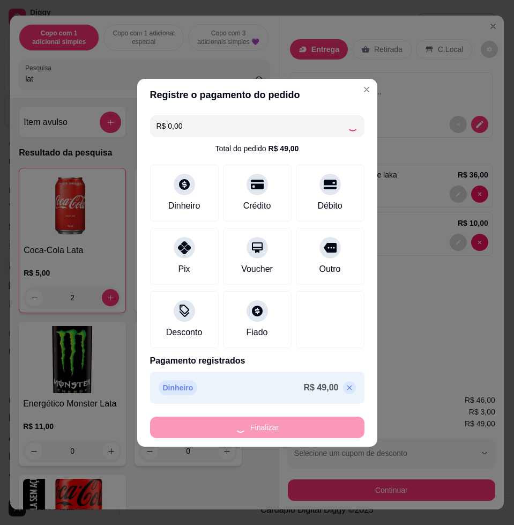
type input "0"
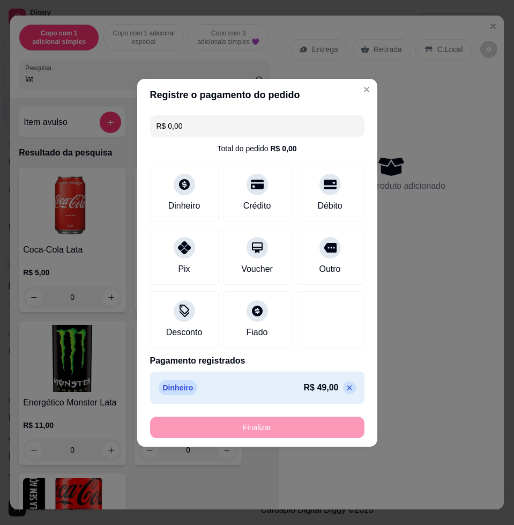
type input "-R$ 49,00"
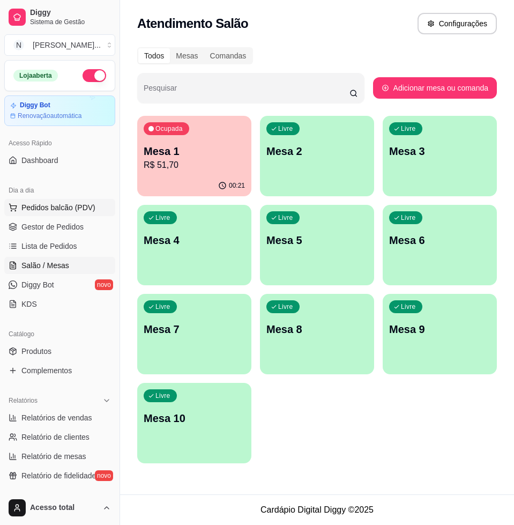
click at [11, 212] on button "Pedidos balcão (PDV)" at bounding box center [59, 207] width 111 height 17
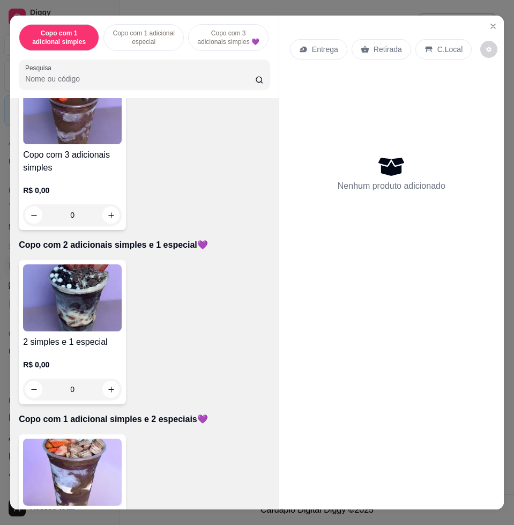
scroll to position [536, 0]
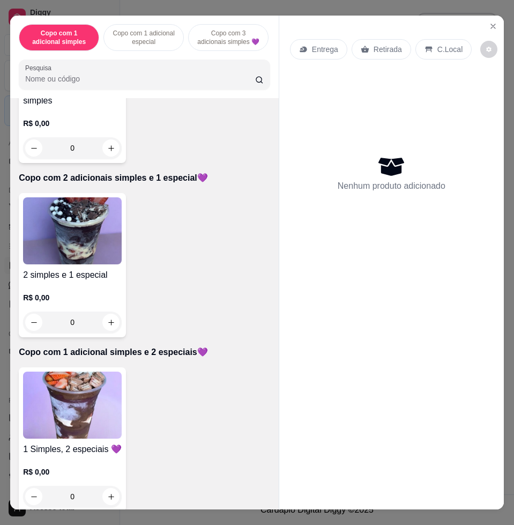
click at [87, 397] on img at bounding box center [72, 405] width 99 height 67
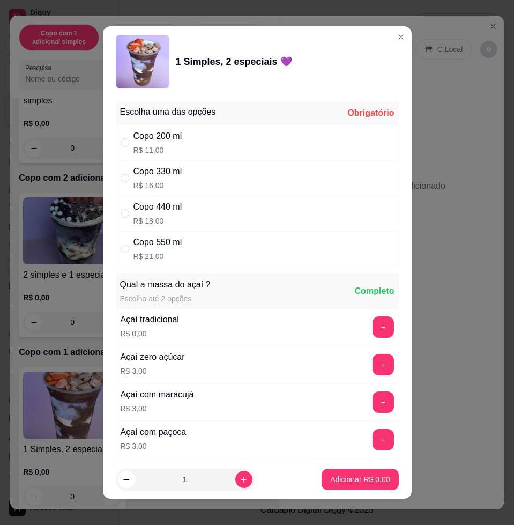
click at [214, 177] on div "Copo 330 ml R$ 16,00" at bounding box center [257, 177] width 283 height 35
radio input "true"
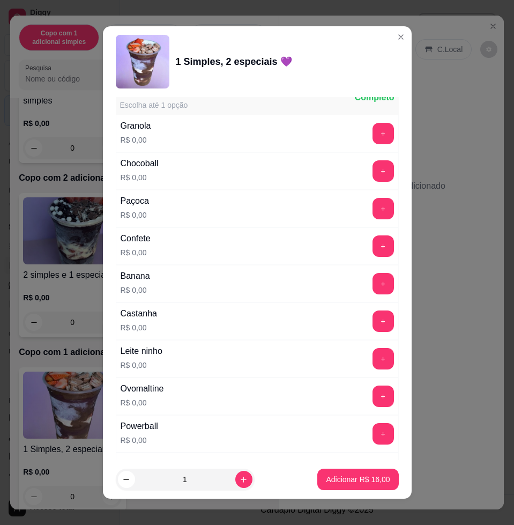
scroll to position [737, 0]
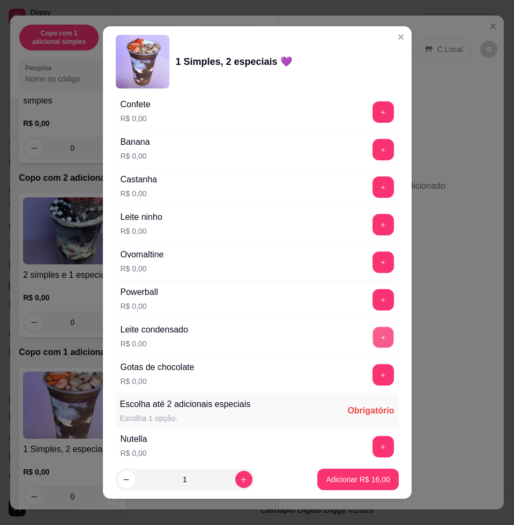
click at [373, 339] on button "+" at bounding box center [383, 337] width 21 height 21
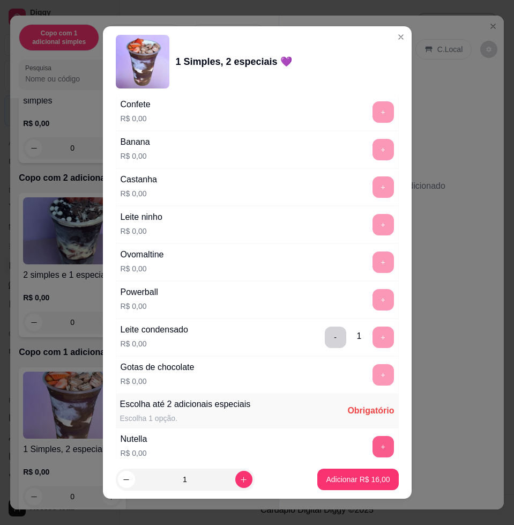
click at [373, 444] on button "+" at bounding box center [383, 446] width 21 height 21
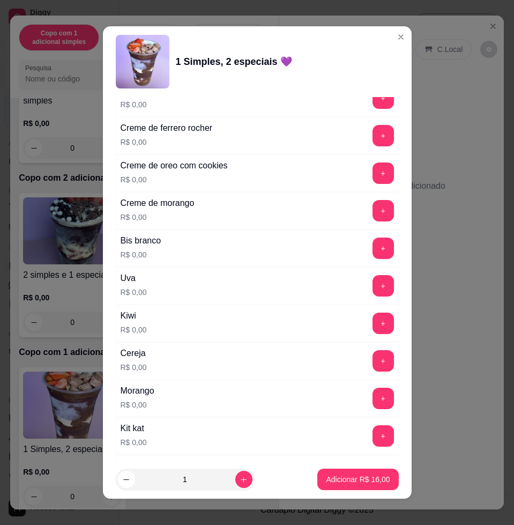
scroll to position [1340, 0]
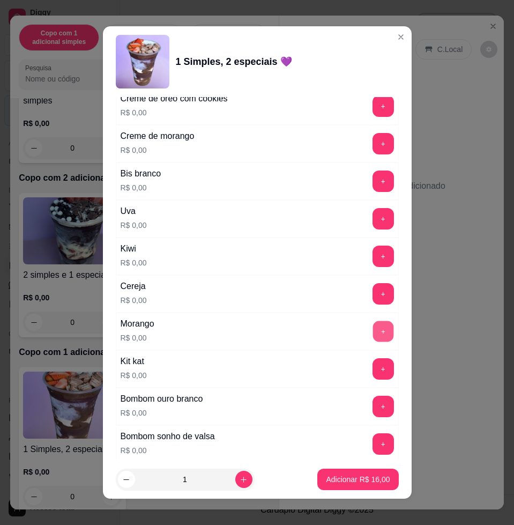
click at [373, 332] on button "+" at bounding box center [383, 331] width 21 height 21
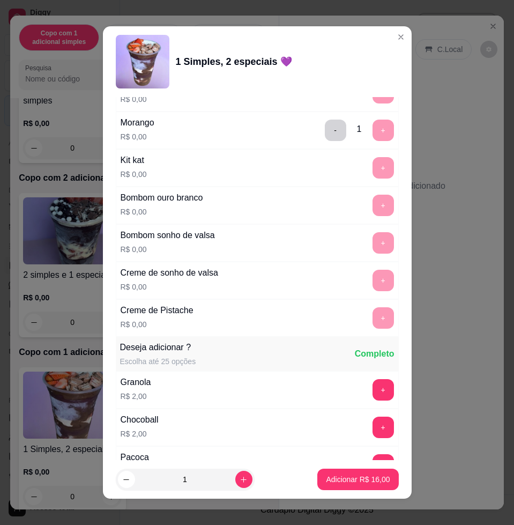
scroll to position [1742, 0]
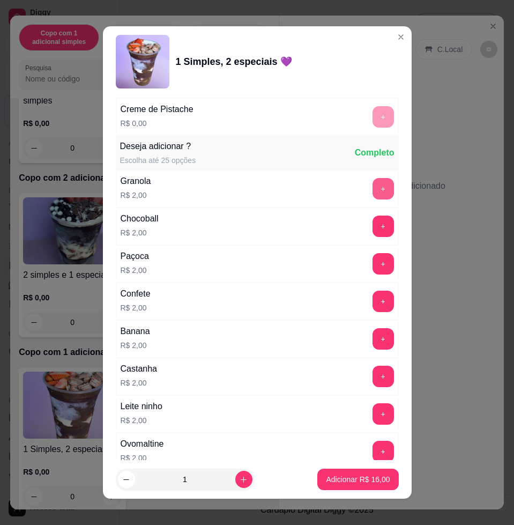
click at [373, 195] on button "+" at bounding box center [383, 188] width 21 height 21
click at [358, 479] on p "Adicionar R$ 18,00" at bounding box center [358, 479] width 64 height 11
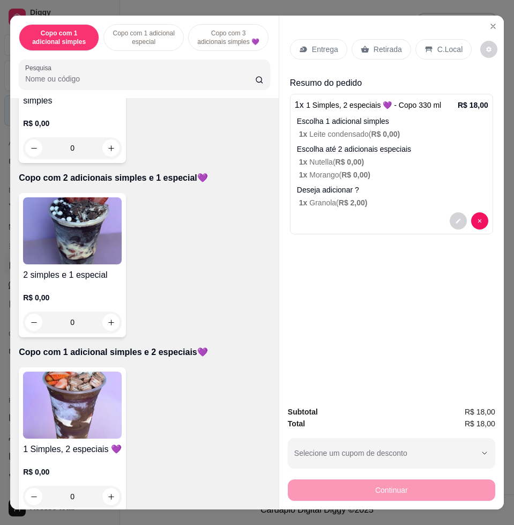
click at [313, 31] on div "Entrega Retirada C.Local" at bounding box center [391, 50] width 203 height 38
click at [313, 44] on p "Entrega" at bounding box center [325, 49] width 26 height 11
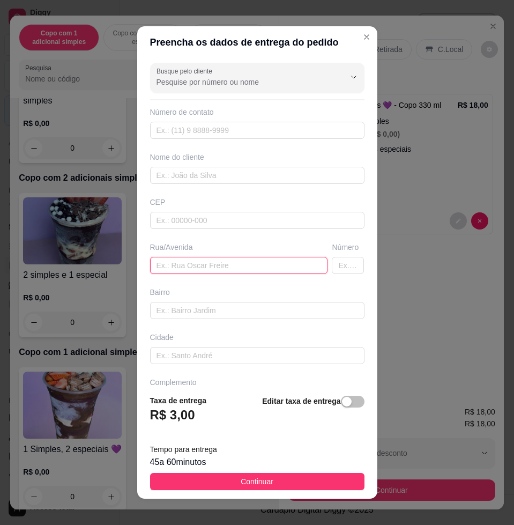
click at [237, 264] on input "text" at bounding box center [239, 265] width 178 height 17
paste input "[PERSON_NAME] 217 Castilho F [STREET_ADDRESS]"
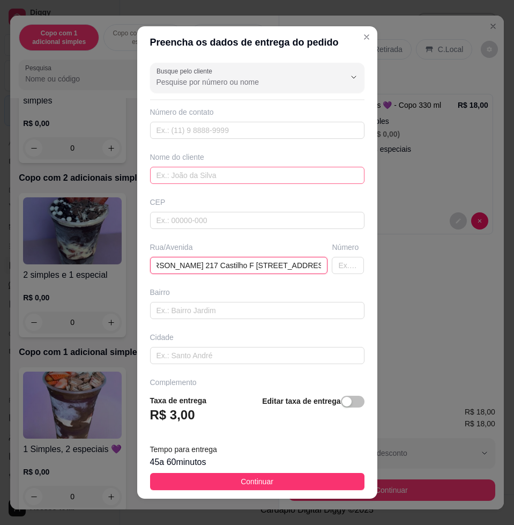
type input "[PERSON_NAME] 217 Castilho F [STREET_ADDRESS]"
click at [225, 167] on input "text" at bounding box center [257, 175] width 214 height 17
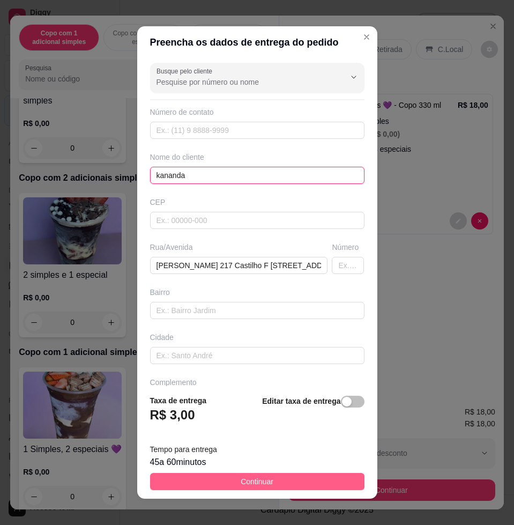
type input "kananda"
click at [244, 476] on span "Continuar" at bounding box center [257, 482] width 33 height 12
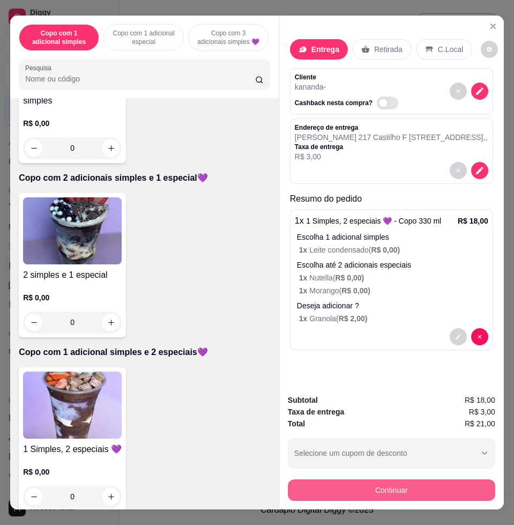
click at [329, 484] on button "Continuar" at bounding box center [391, 489] width 207 height 21
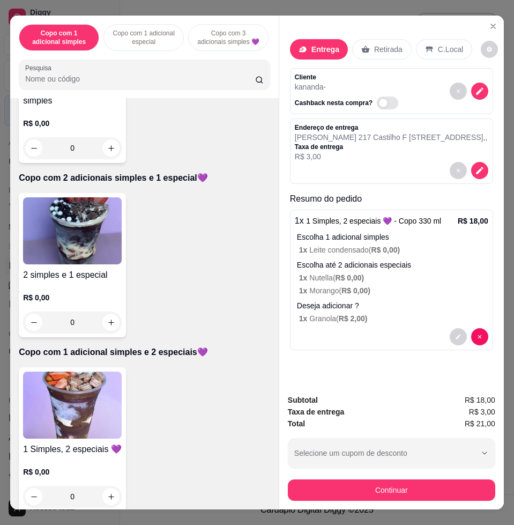
click at [167, 271] on div "Pix" at bounding box center [183, 274] width 77 height 63
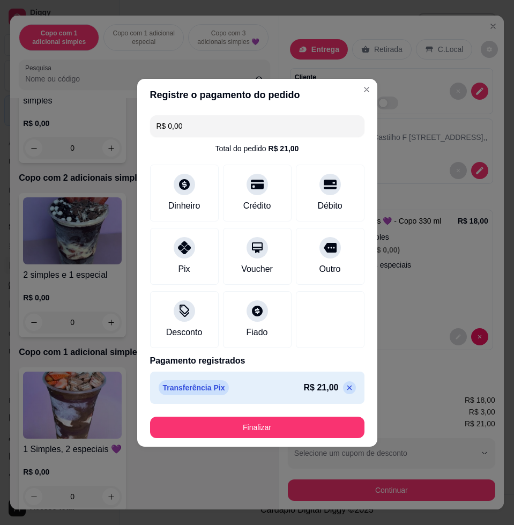
click at [240, 419] on button "Finalizar" at bounding box center [257, 427] width 214 height 21
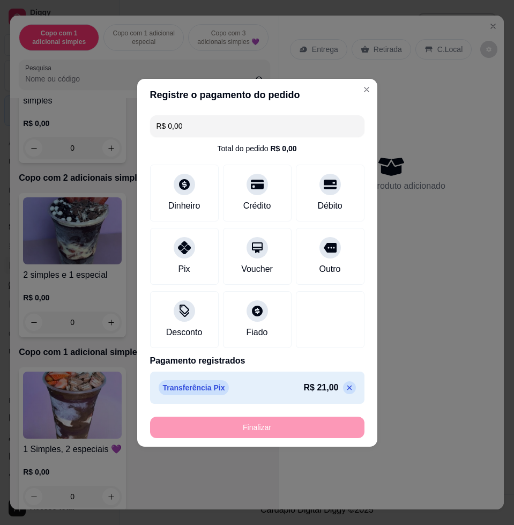
type input "-R$ 21,00"
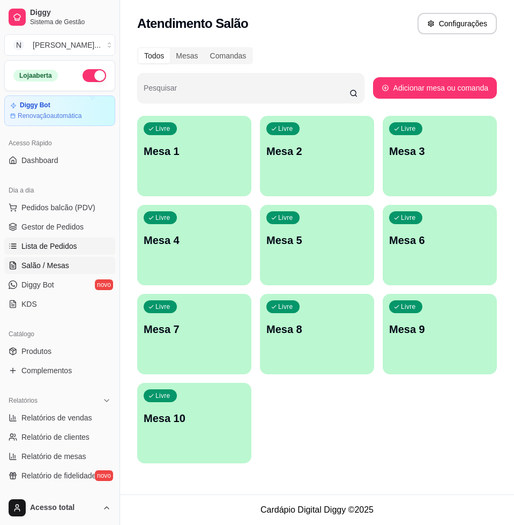
click at [31, 244] on span "Lista de Pedidos" at bounding box center [49, 246] width 56 height 11
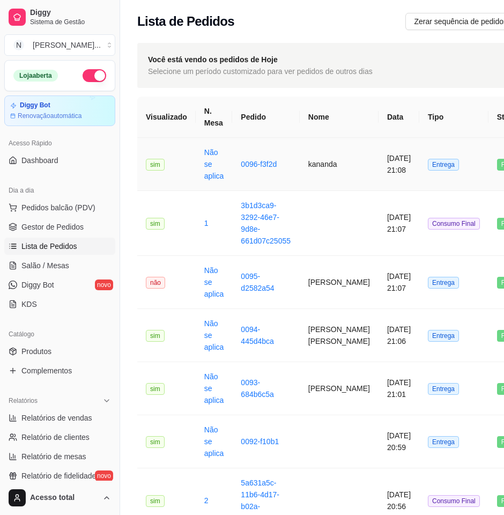
click at [335, 176] on td "kananda" at bounding box center [339, 164] width 79 height 53
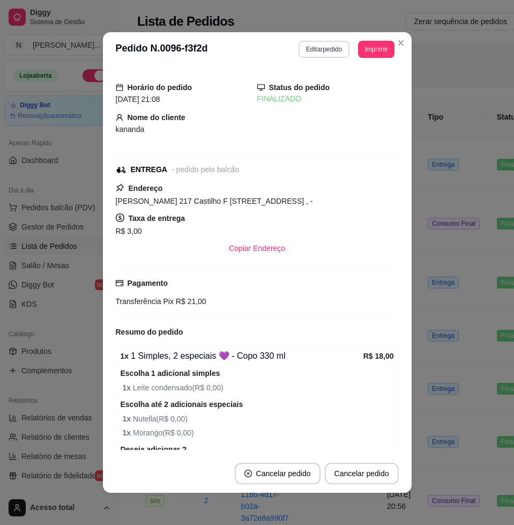
click at [317, 43] on button "Editar pedido" at bounding box center [324, 49] width 51 height 17
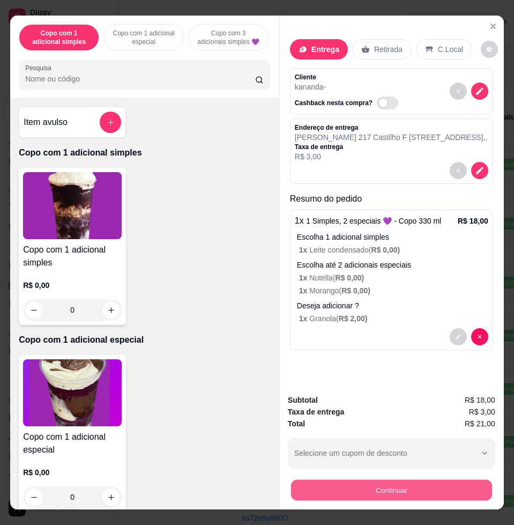
click at [405, 482] on button "Continuar" at bounding box center [391, 489] width 201 height 21
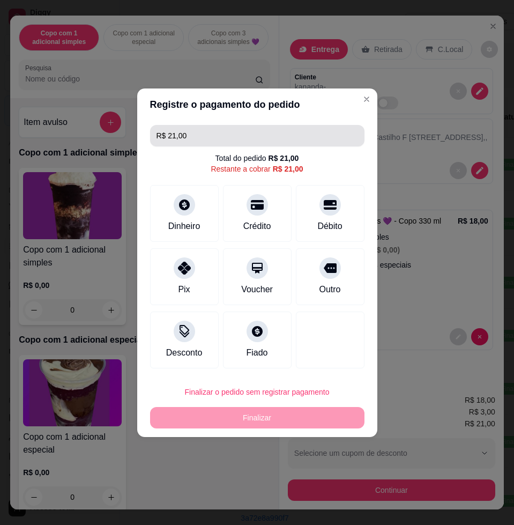
click at [204, 134] on input "R$ 21,00" at bounding box center [258, 135] width 202 height 21
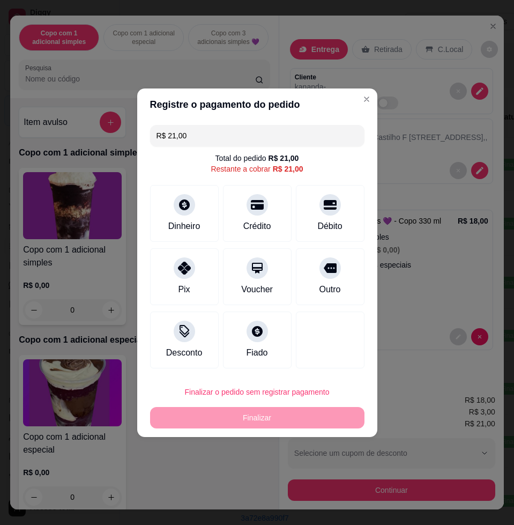
click at [204, 134] on input "R$ 21,00" at bounding box center [258, 135] width 202 height 21
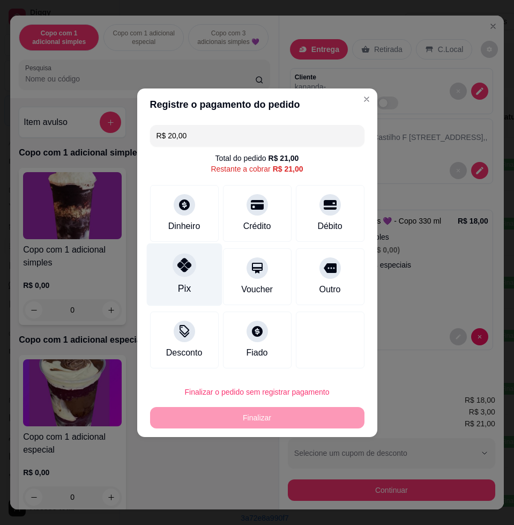
click at [190, 271] on div at bounding box center [185, 265] width 24 height 24
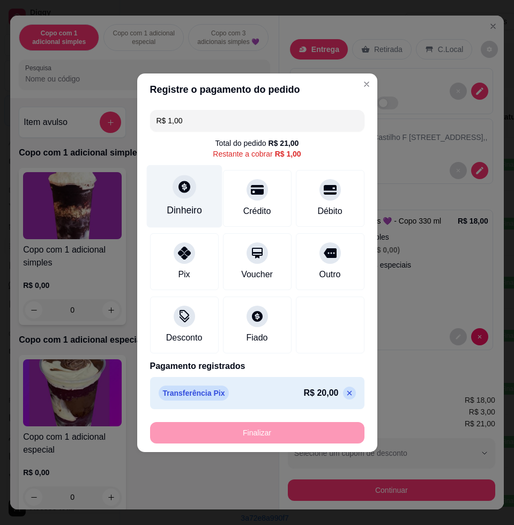
click at [189, 218] on div "Dinheiro" at bounding box center [184, 196] width 76 height 63
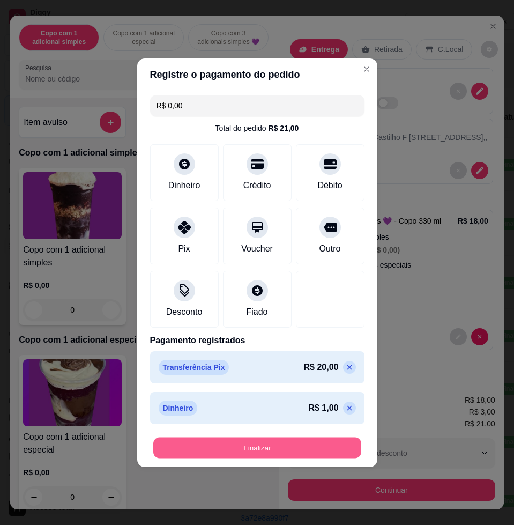
click at [337, 451] on button "Finalizar" at bounding box center [257, 447] width 208 height 21
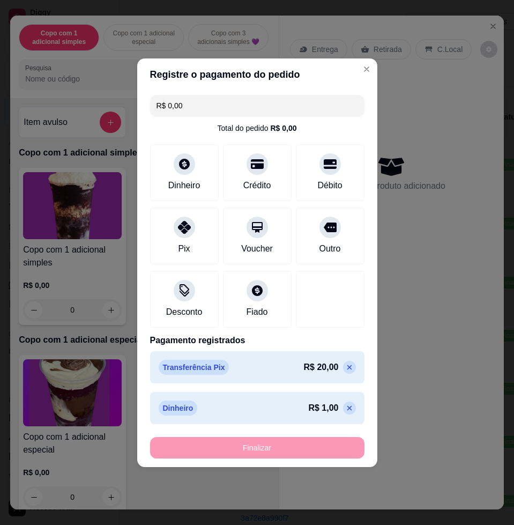
type input "-R$ 21,00"
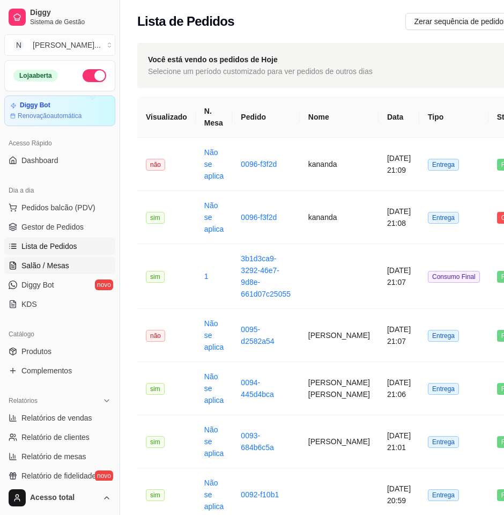
click at [64, 264] on span "Salão / Mesas" at bounding box center [45, 265] width 48 height 11
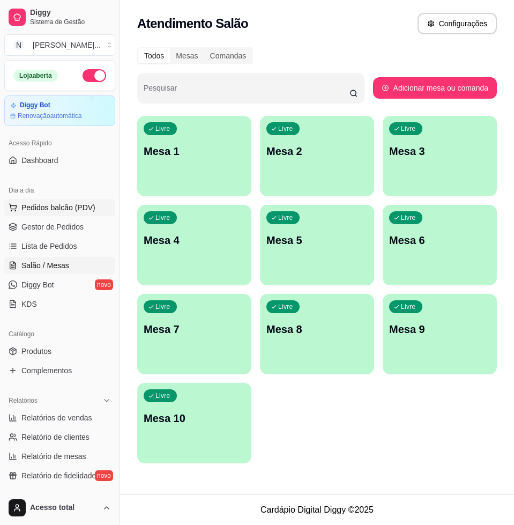
click at [71, 205] on span "Pedidos balcão (PDV)" at bounding box center [58, 207] width 74 height 11
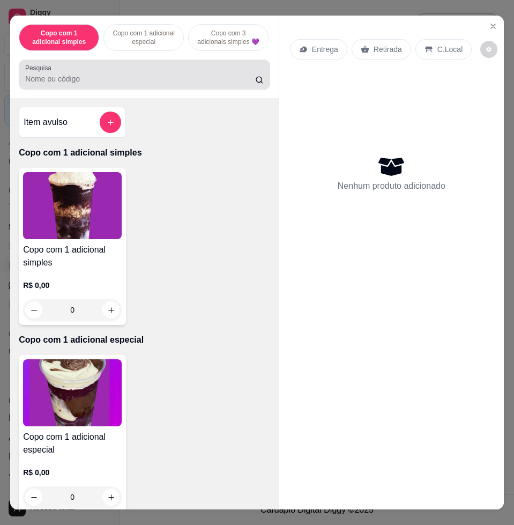
click at [87, 90] on div "Pesquisa" at bounding box center [144, 75] width 251 height 30
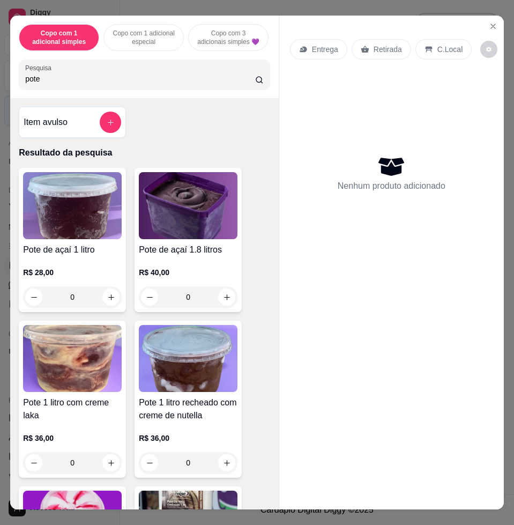
scroll to position [335, 0]
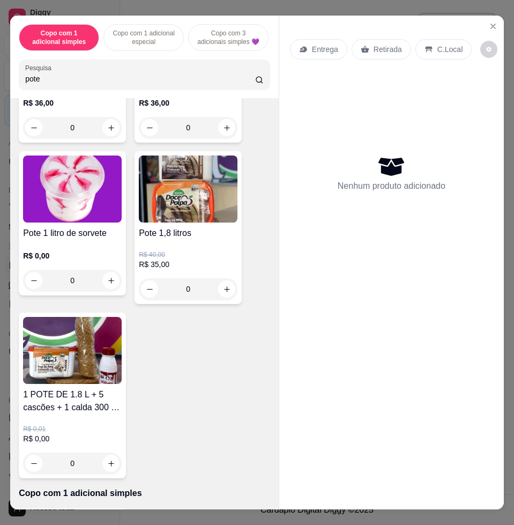
click at [221, 294] on div "0" at bounding box center [188, 288] width 99 height 21
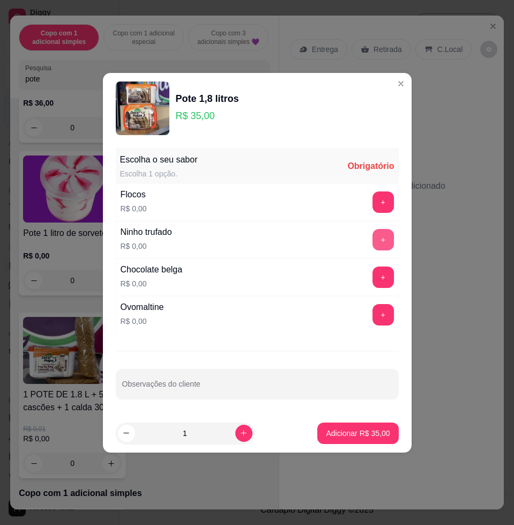
click at [373, 242] on button "+" at bounding box center [383, 239] width 21 height 21
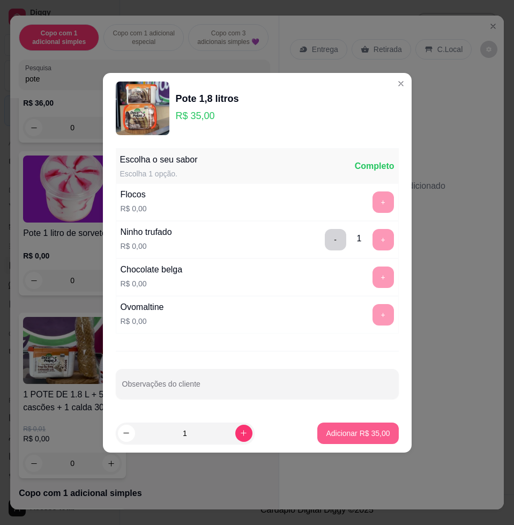
click at [361, 434] on p "Adicionar R$ 35,00" at bounding box center [358, 433] width 64 height 11
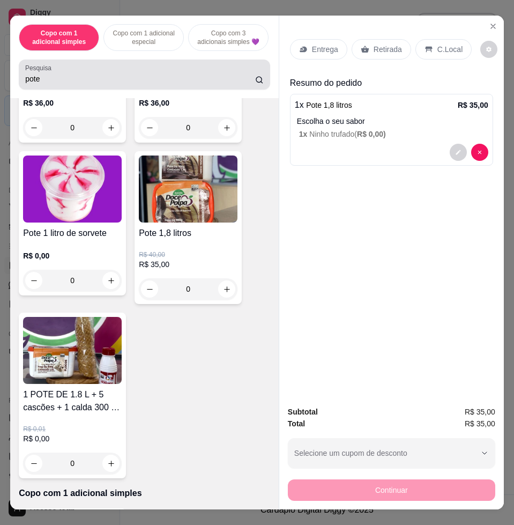
click at [99, 90] on div "Pesquisa pote" at bounding box center [144, 75] width 251 height 30
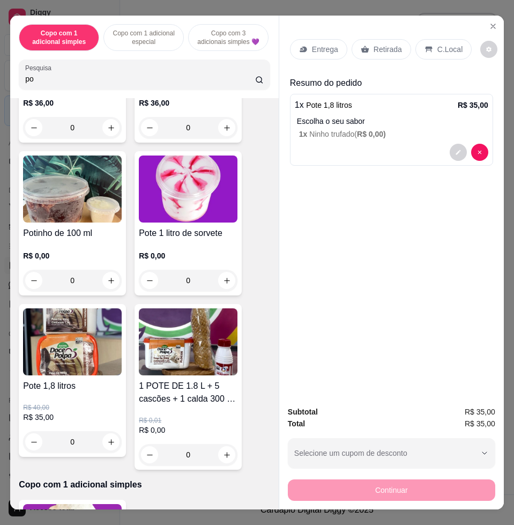
type input "p"
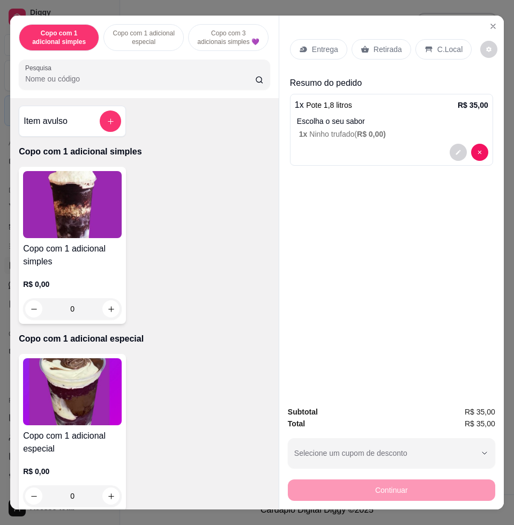
scroll to position [0, 0]
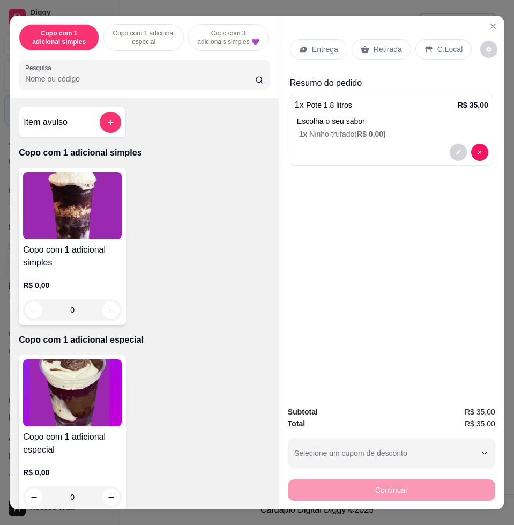
click at [148, 84] on input "Pesquisa" at bounding box center [140, 78] width 230 height 11
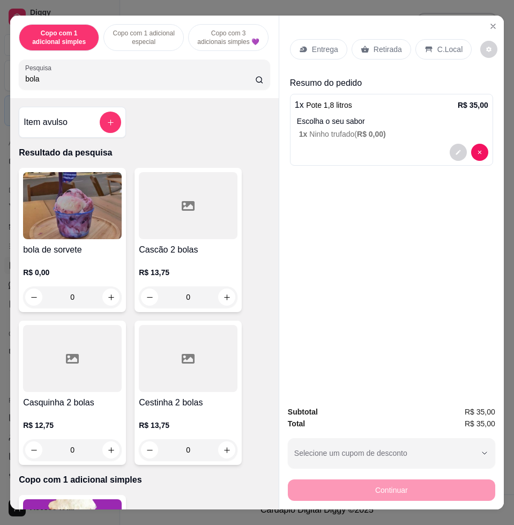
type input "bola"
click at [59, 211] on img at bounding box center [72, 205] width 99 height 67
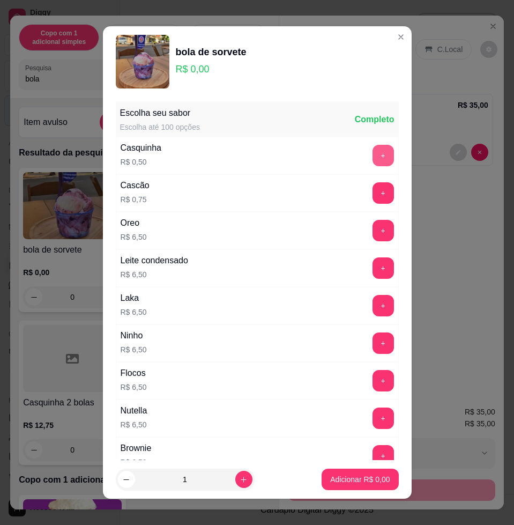
click at [373, 156] on button "+" at bounding box center [383, 155] width 21 height 21
click at [363, 479] on p "Adicionar R$ 1,50" at bounding box center [360, 479] width 60 height 11
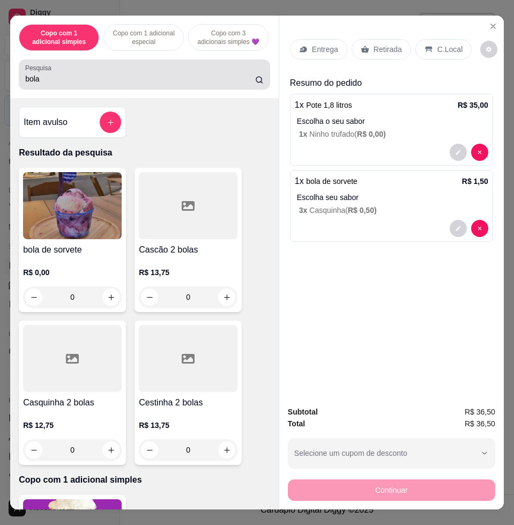
click at [94, 84] on input "bola" at bounding box center [140, 78] width 230 height 11
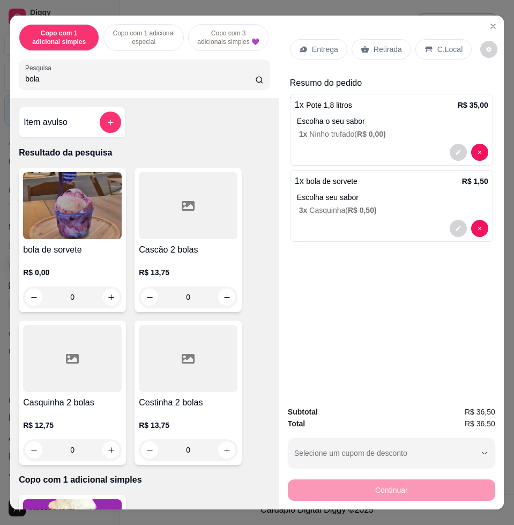
click at [95, 84] on input "bola" at bounding box center [140, 78] width 230 height 11
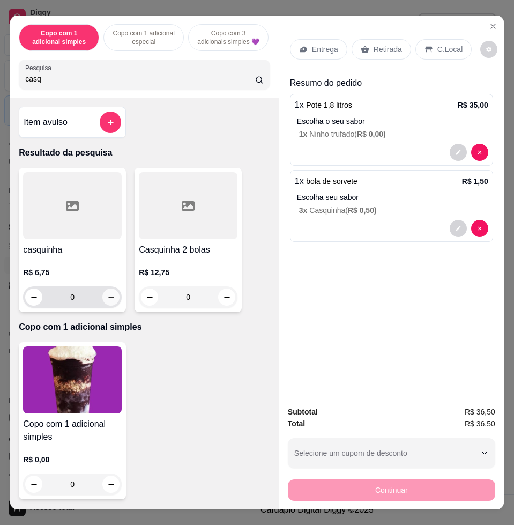
type input "casq"
click at [110, 301] on button "increase-product-quantity" at bounding box center [110, 296] width 17 height 17
type input "1"
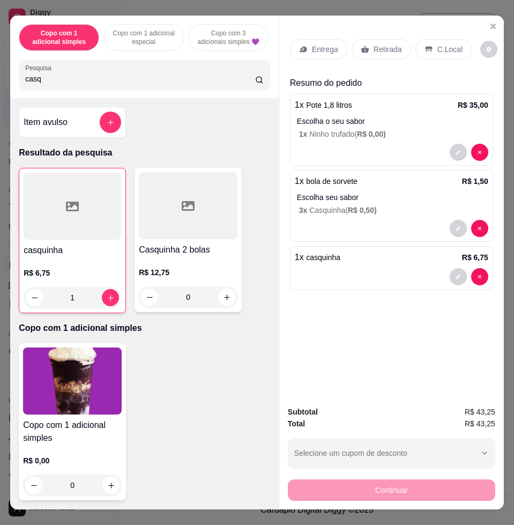
click at [437, 44] on p "C.Local" at bounding box center [449, 49] width 25 height 11
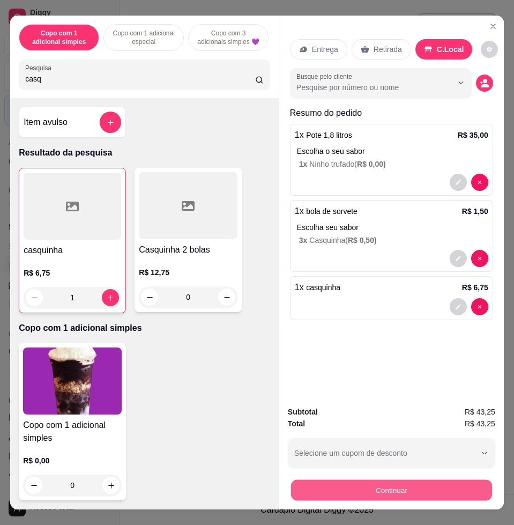
click at [409, 486] on button "Continuar" at bounding box center [391, 489] width 201 height 21
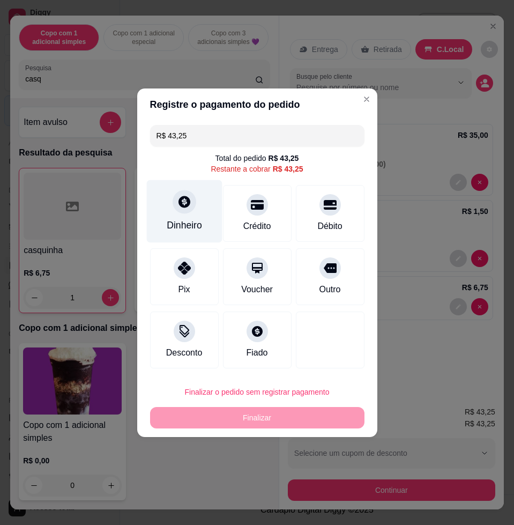
click at [194, 216] on div "Dinheiro" at bounding box center [184, 211] width 76 height 63
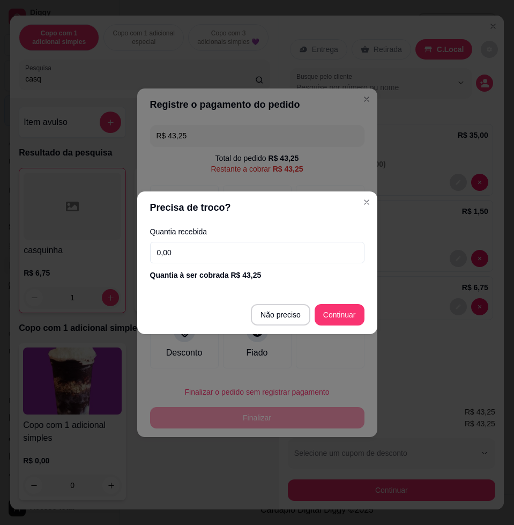
click at [212, 255] on input "0,00" at bounding box center [257, 252] width 214 height 21
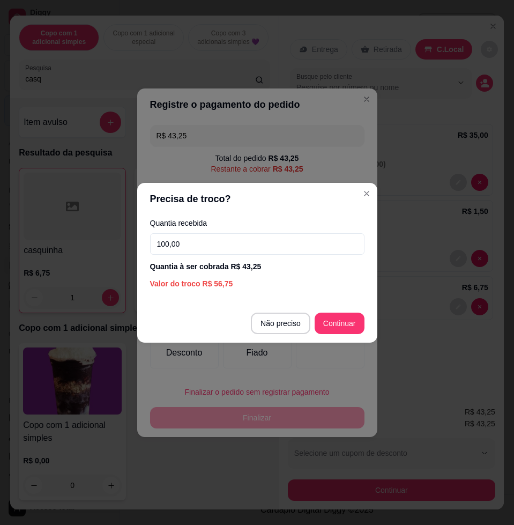
type input "100,00"
type input "R$ 0,00"
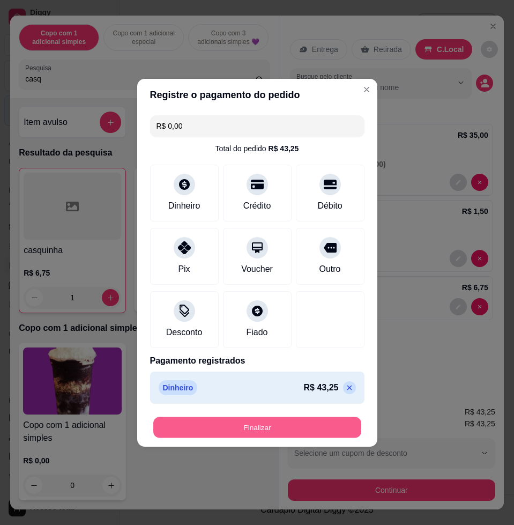
click at [324, 424] on button "Finalizar" at bounding box center [257, 427] width 208 height 21
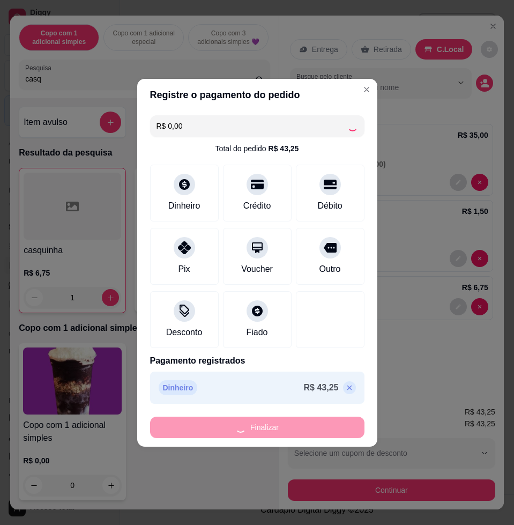
type input "0"
type input "-R$ 43,25"
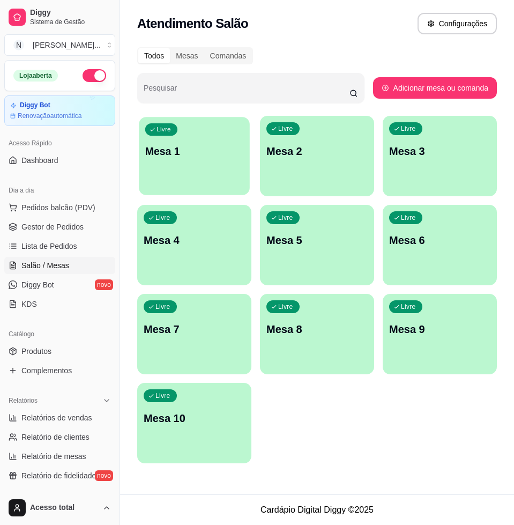
click at [199, 167] on div "Livre Mesa 1" at bounding box center [194, 149] width 111 height 65
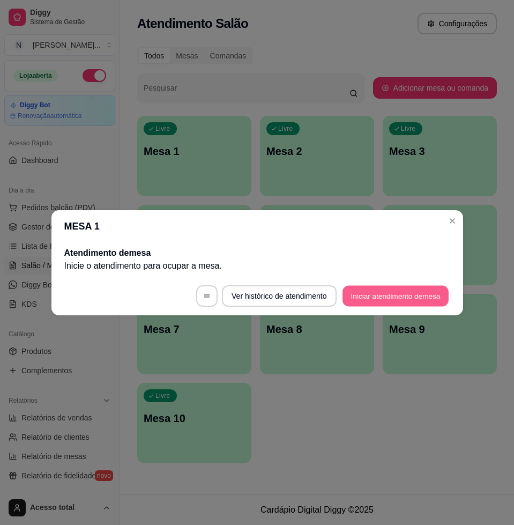
click at [413, 301] on button "Iniciar atendimento de mesa" at bounding box center [396, 295] width 106 height 21
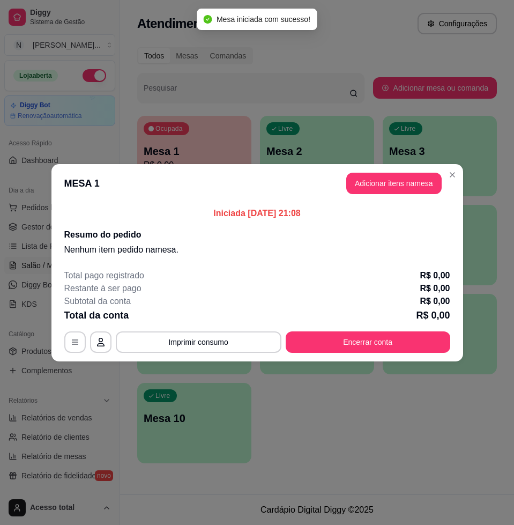
click at [361, 195] on header "MESA 1 Adicionar itens na mesa" at bounding box center [257, 183] width 412 height 39
click at [384, 182] on button "Adicionar itens na mesa" at bounding box center [393, 183] width 95 height 21
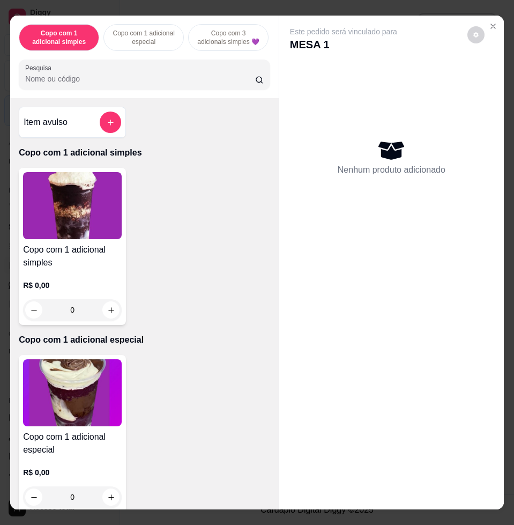
click at [171, 84] on input "Pesquisa" at bounding box center [140, 78] width 230 height 11
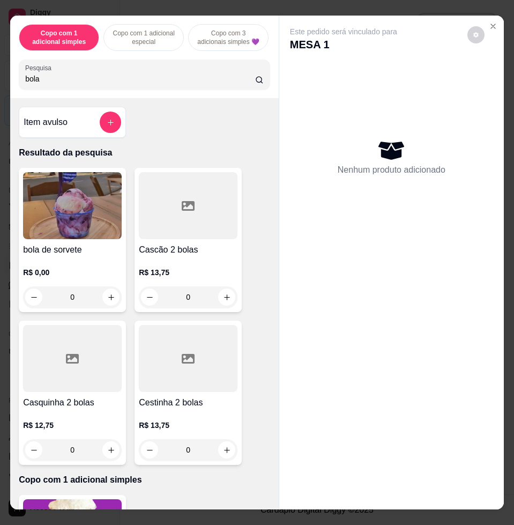
type input "bola"
click at [53, 195] on img at bounding box center [72, 205] width 99 height 67
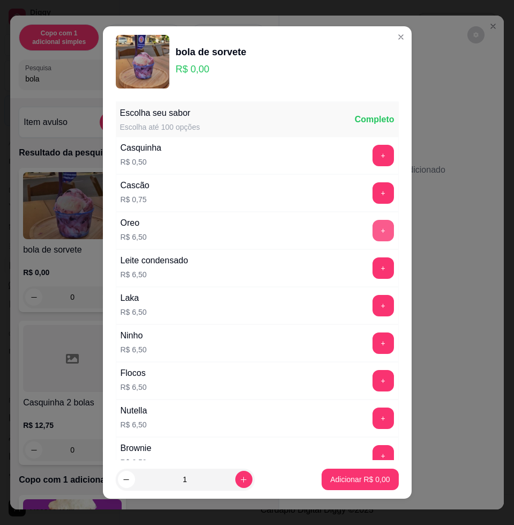
click at [373, 229] on button "+" at bounding box center [383, 230] width 21 height 21
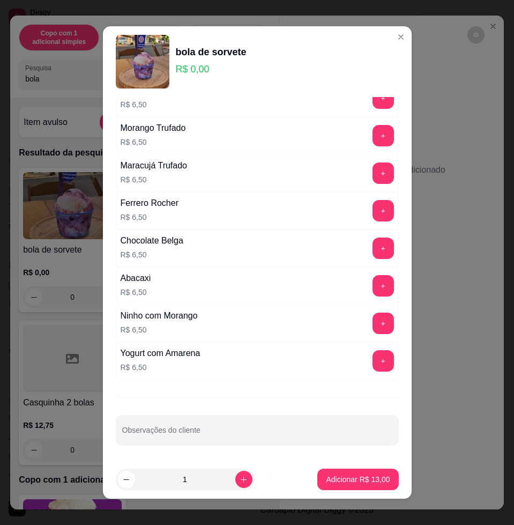
scroll to position [8, 0]
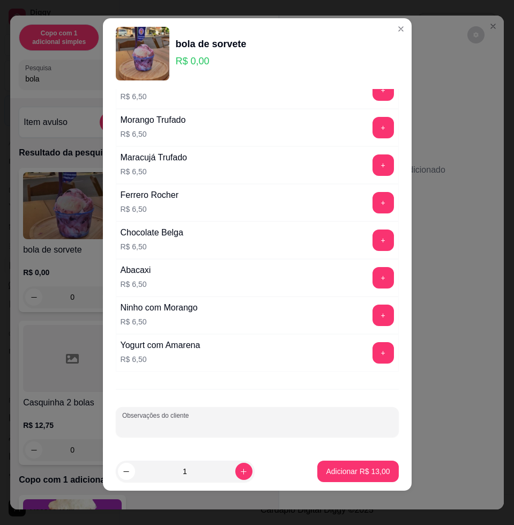
click at [305, 425] on input "Observações do cliente" at bounding box center [257, 426] width 270 height 11
type input "regis"
click at [363, 468] on p "Adicionar R$ 13,00" at bounding box center [358, 471] width 64 height 11
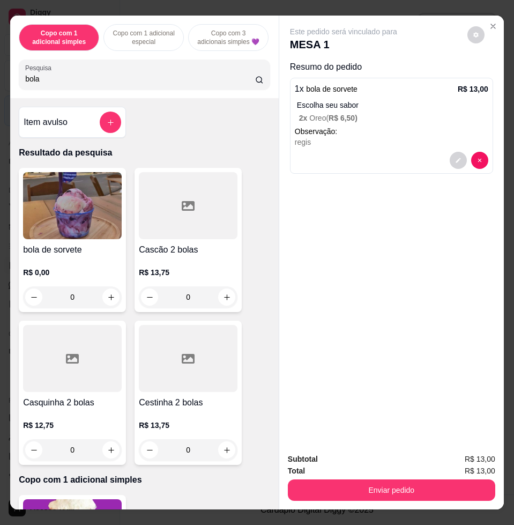
drag, startPoint x: 369, startPoint y: 469, endPoint x: 370, endPoint y: 479, distance: 9.8
click at [369, 470] on div "Total R$ 13,00" at bounding box center [391, 471] width 207 height 12
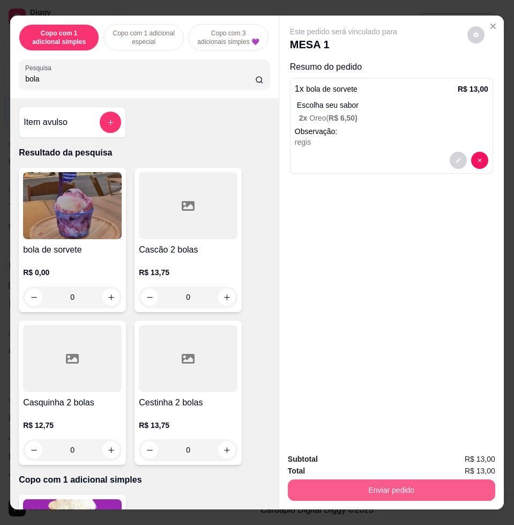
click at [371, 481] on button "Enviar pedido" at bounding box center [391, 489] width 207 height 21
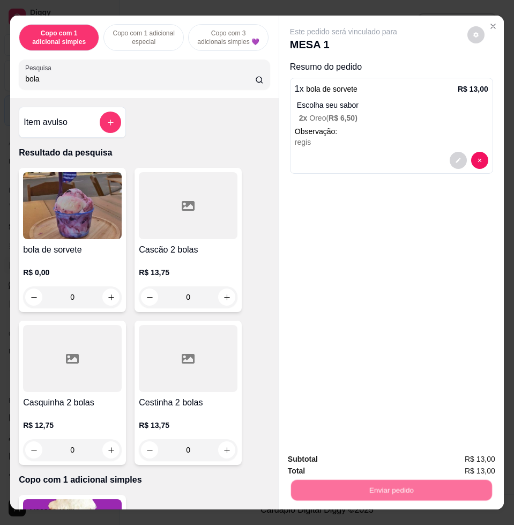
click at [365, 456] on button "Não registrar e enviar pedido" at bounding box center [355, 458] width 112 height 20
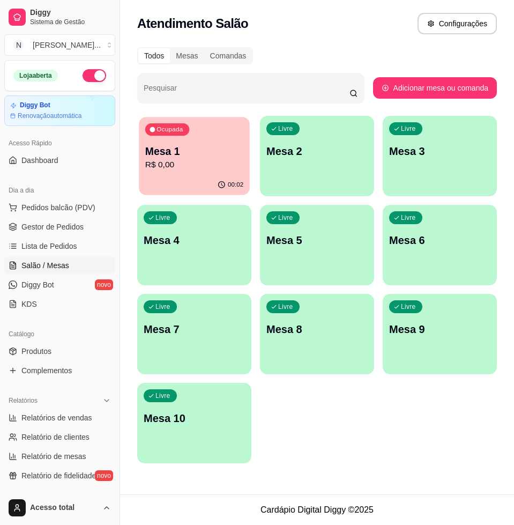
click at [211, 152] on p "Mesa 1" at bounding box center [194, 151] width 98 height 14
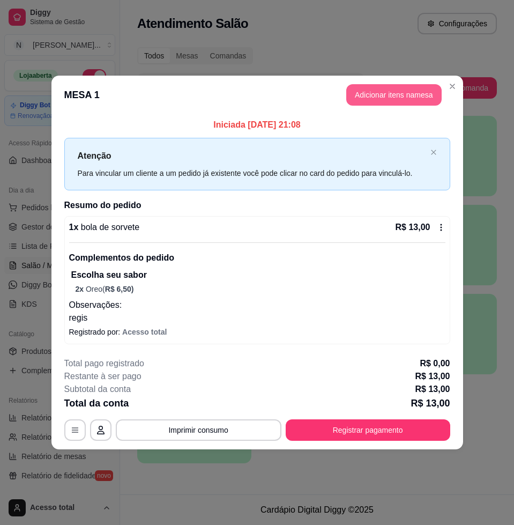
click at [423, 101] on button "Adicionar itens na mesa" at bounding box center [393, 94] width 95 height 21
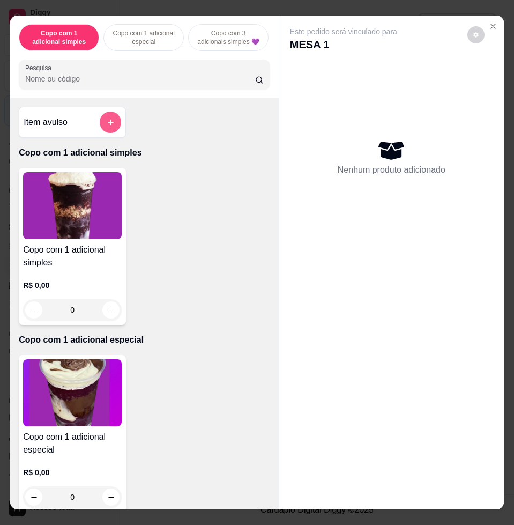
click at [109, 119] on button "add-separate-item" at bounding box center [110, 122] width 21 height 21
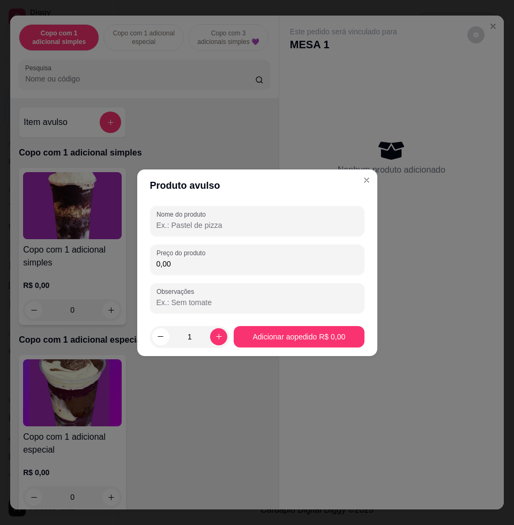
click at [240, 265] on input "0,00" at bounding box center [258, 263] width 202 height 11
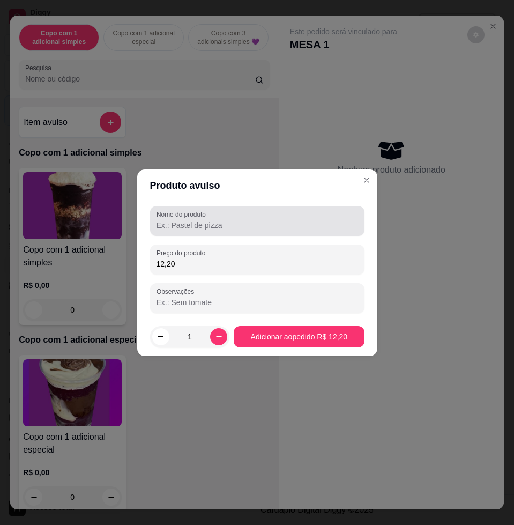
type input "12,20"
click at [289, 224] on input "Nome do produto" at bounding box center [258, 225] width 202 height 11
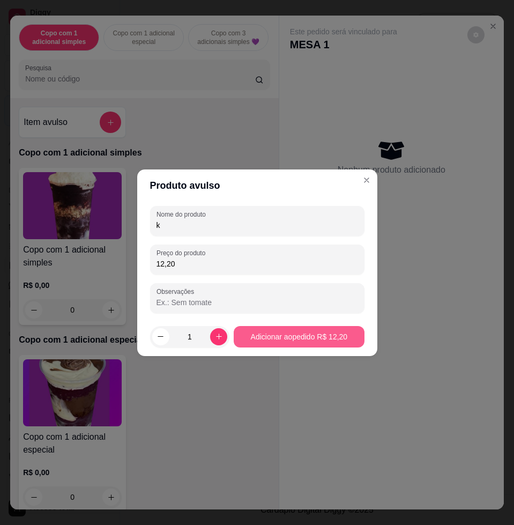
type input "k"
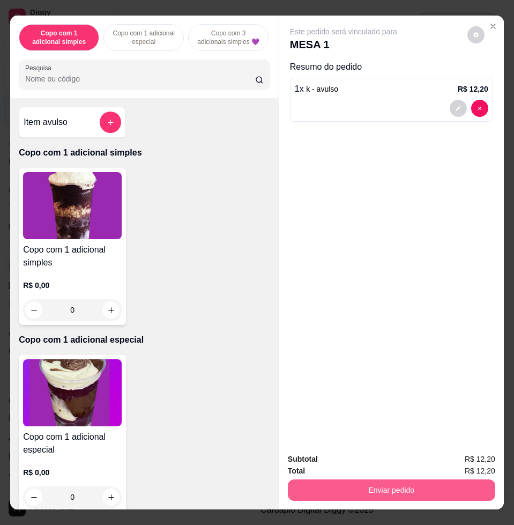
click at [399, 484] on button "Enviar pedido" at bounding box center [391, 489] width 207 height 21
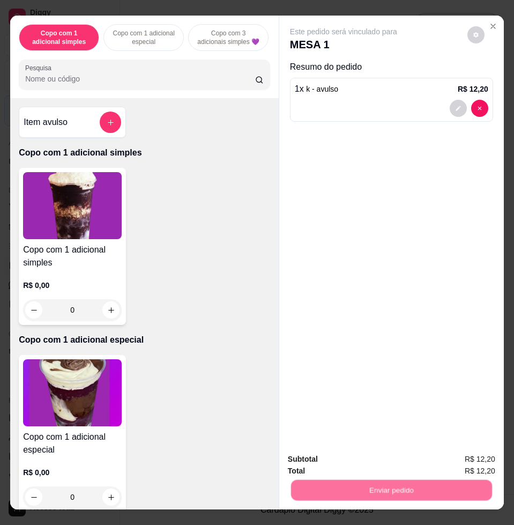
click at [359, 460] on button "Não registrar e enviar pedido" at bounding box center [355, 458] width 112 height 20
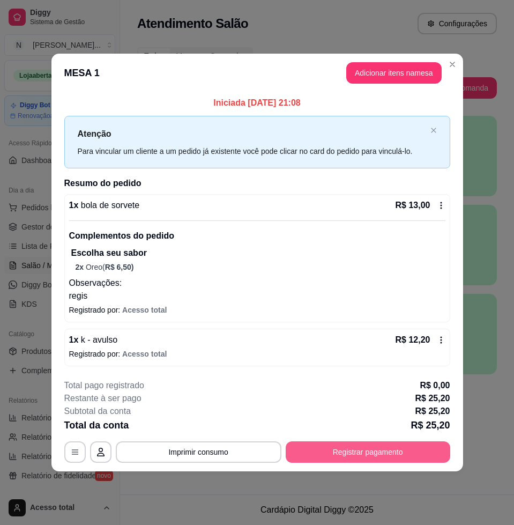
click at [361, 452] on button "Registrar pagamento" at bounding box center [368, 451] width 165 height 21
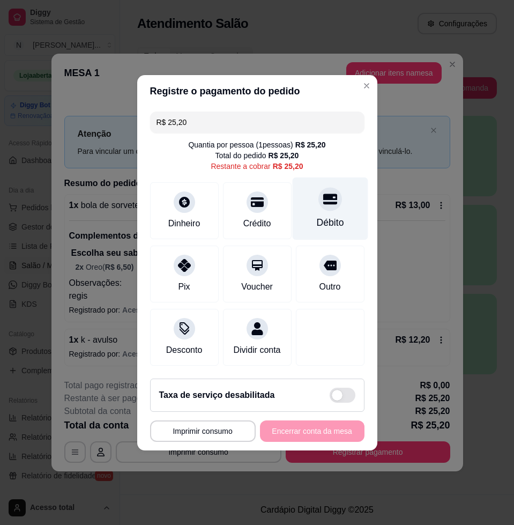
click at [313, 202] on div "Débito" at bounding box center [330, 208] width 76 height 63
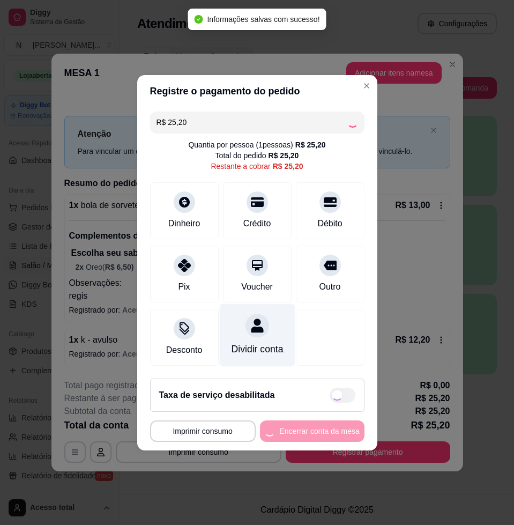
type input "R$ 0,00"
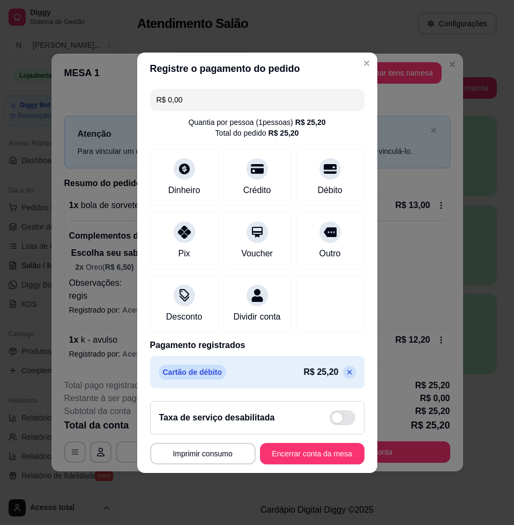
click at [311, 464] on button "Encerrar conta da mesa" at bounding box center [312, 453] width 105 height 21
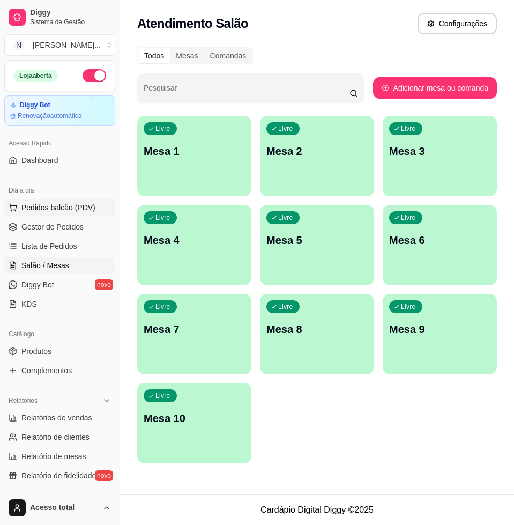
click at [60, 211] on span "Pedidos balcão (PDV)" at bounding box center [58, 207] width 74 height 11
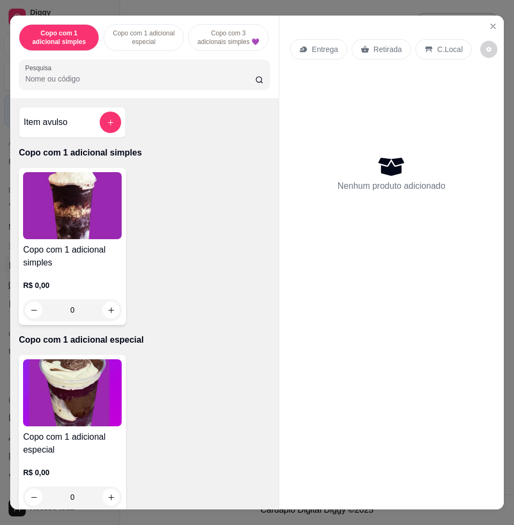
scroll to position [134, 0]
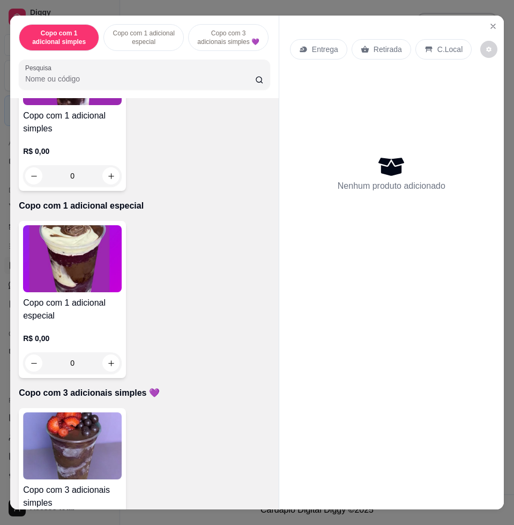
click at [81, 457] on img at bounding box center [72, 445] width 99 height 67
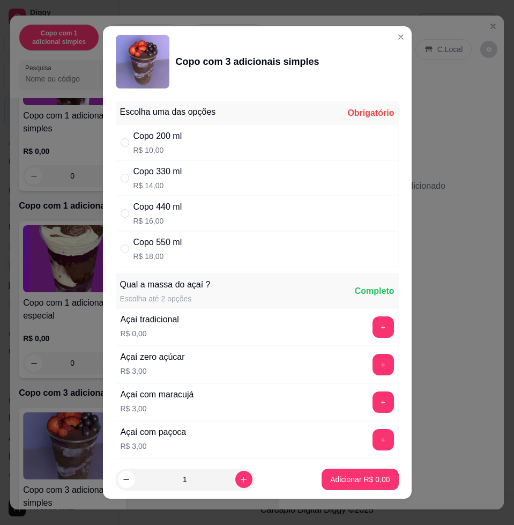
click at [167, 219] on p "R$ 16,00" at bounding box center [157, 221] width 49 height 11
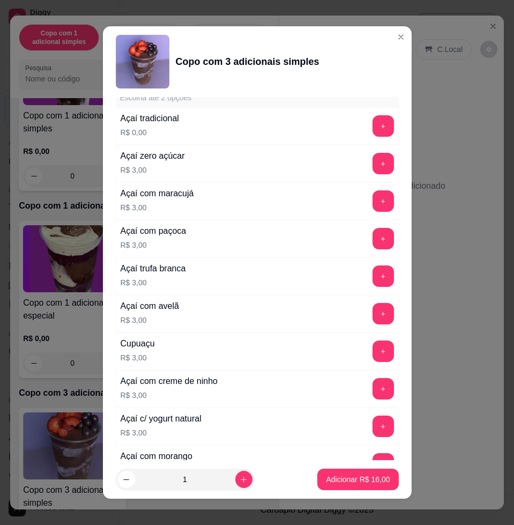
scroll to position [0, 0]
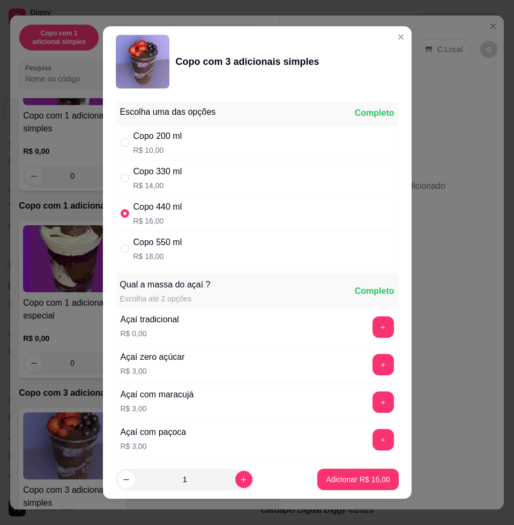
click at [220, 253] on div "Copo 550 ml R$ 18,00" at bounding box center [257, 248] width 283 height 35
radio input "false"
radio input "true"
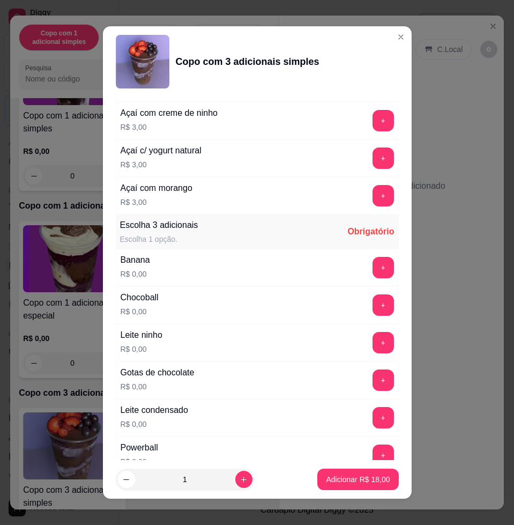
scroll to position [536, 0]
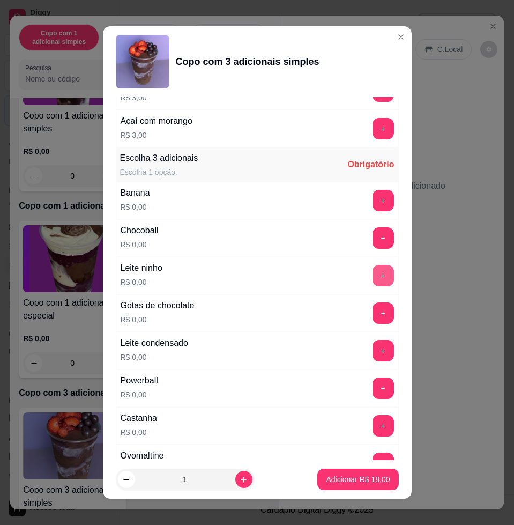
click at [373, 272] on button "+" at bounding box center [383, 275] width 21 height 21
click at [373, 349] on button "+" at bounding box center [383, 350] width 21 height 21
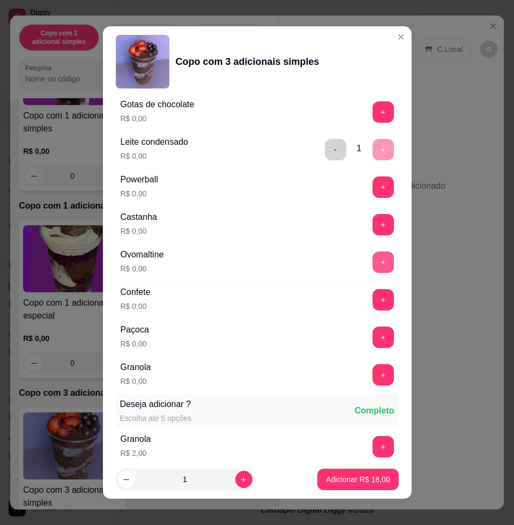
click at [373, 258] on button "+" at bounding box center [383, 261] width 21 height 21
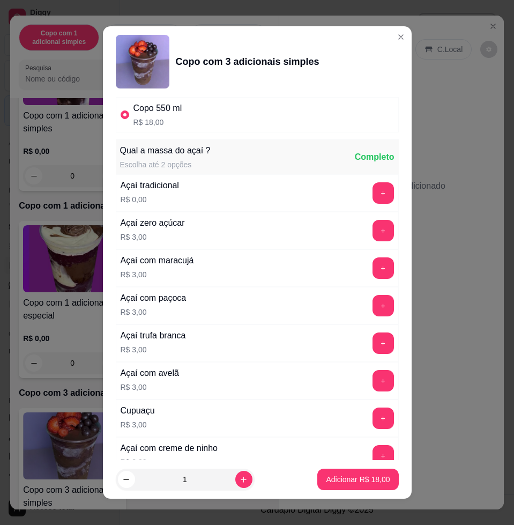
scroll to position [0, 0]
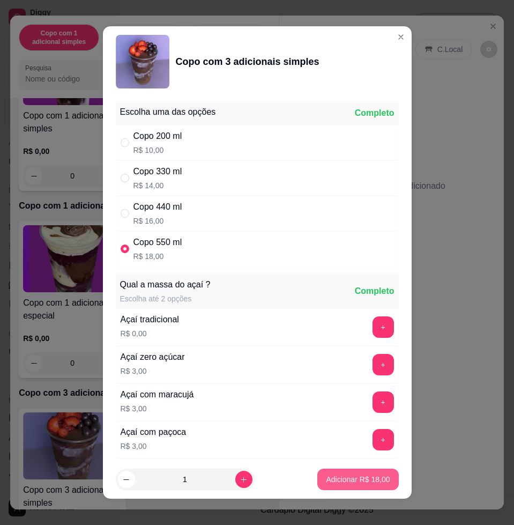
click at [353, 481] on p "Adicionar R$ 18,00" at bounding box center [358, 479] width 64 height 11
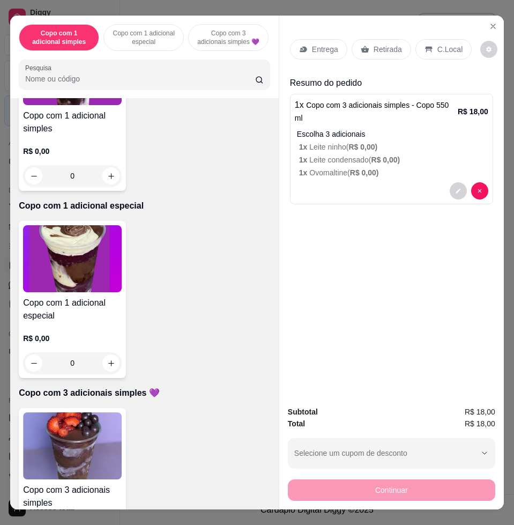
click at [318, 44] on p "Entrega" at bounding box center [325, 49] width 26 height 11
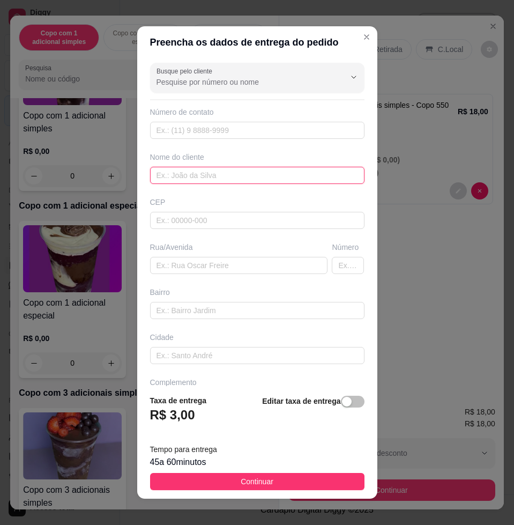
click at [221, 176] on input "text" at bounding box center [257, 175] width 214 height 17
type input "[PERSON_NAME], 1218"
click at [247, 177] on input "[PERSON_NAME], 1218" at bounding box center [257, 175] width 214 height 17
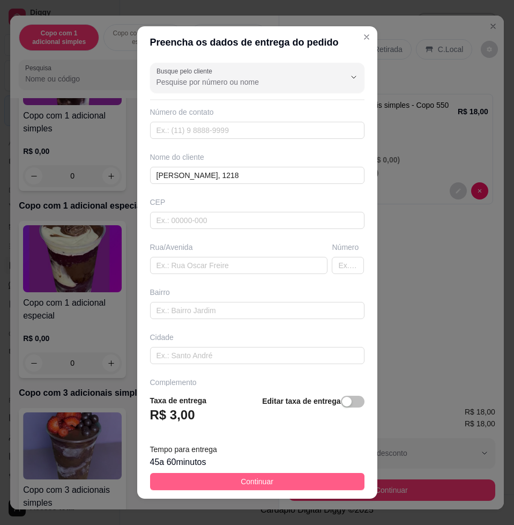
click at [284, 474] on button "Continuar" at bounding box center [257, 481] width 214 height 17
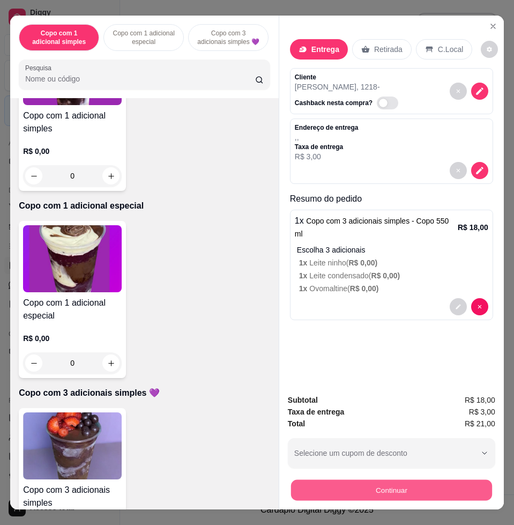
click at [324, 486] on button "Continuar" at bounding box center [391, 489] width 201 height 21
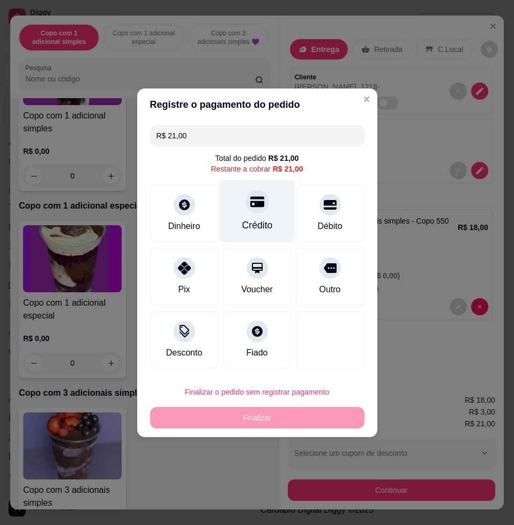
click at [237, 211] on div "Crédito" at bounding box center [257, 211] width 76 height 63
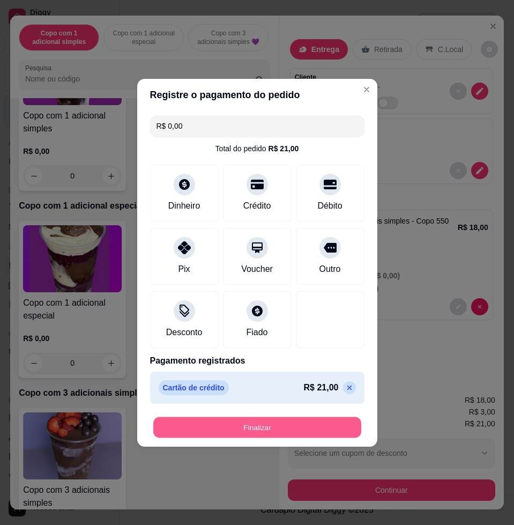
click at [293, 424] on button "Finalizar" at bounding box center [257, 427] width 208 height 21
click at [315, 423] on button "Finalizar" at bounding box center [257, 427] width 214 height 21
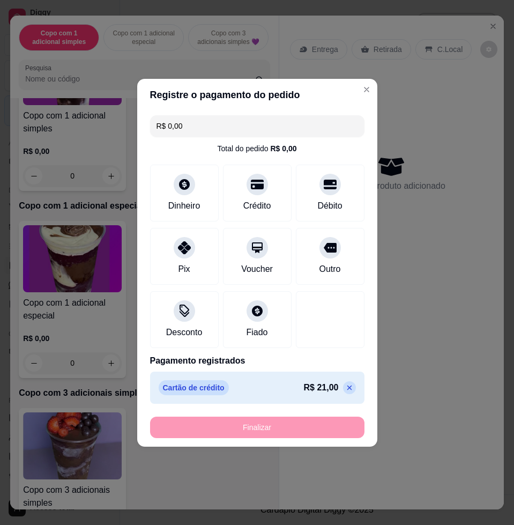
type input "-R$ 21,00"
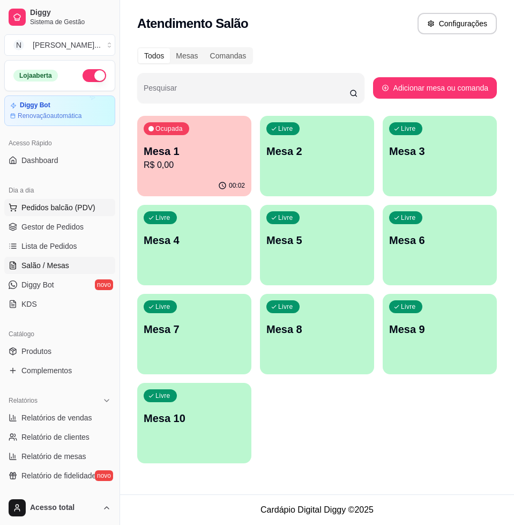
click at [26, 210] on span "Pedidos balcão (PDV)" at bounding box center [58, 207] width 74 height 11
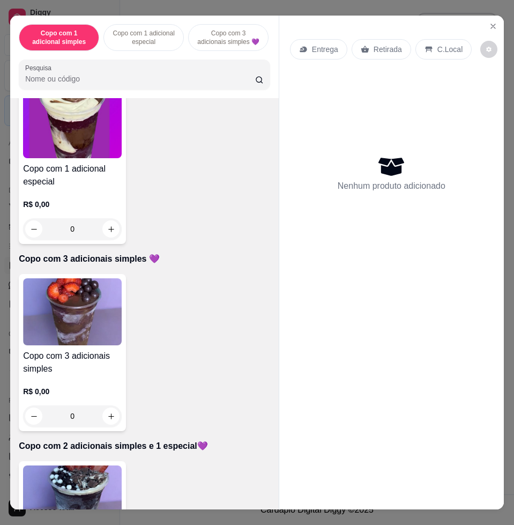
scroll to position [469, 0]
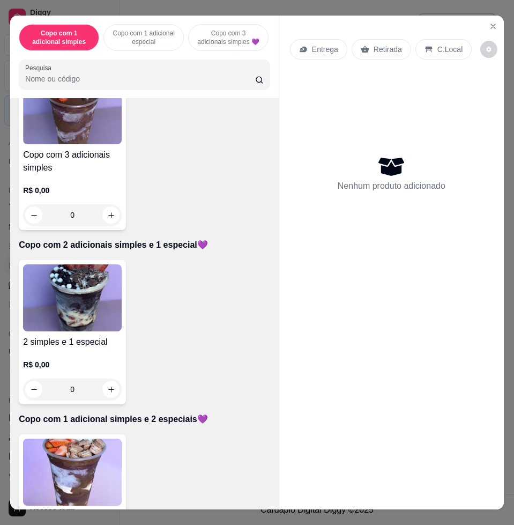
click at [82, 327] on img at bounding box center [72, 297] width 99 height 67
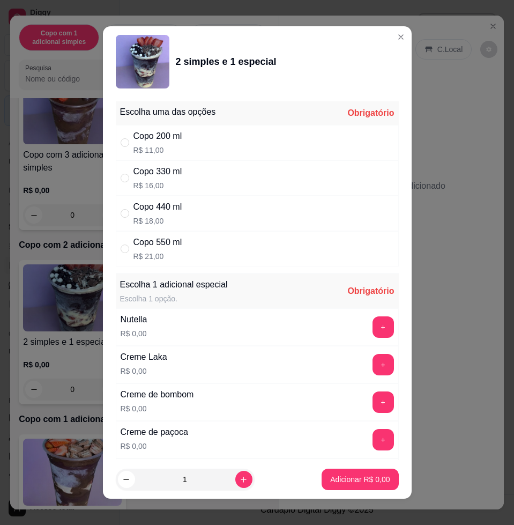
click at [178, 181] on div "Copo 330 ml R$ 16,00" at bounding box center [257, 177] width 283 height 35
radio input "true"
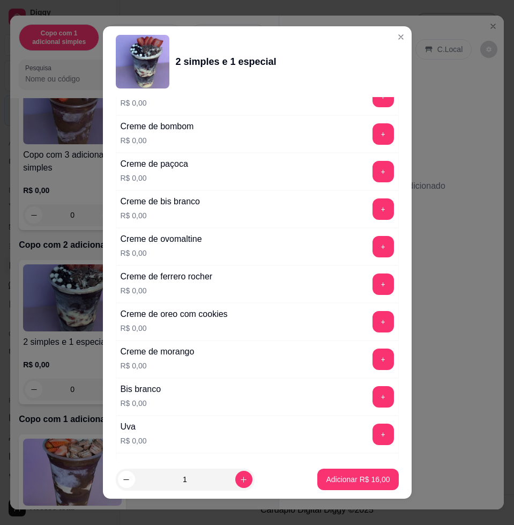
scroll to position [536, 0]
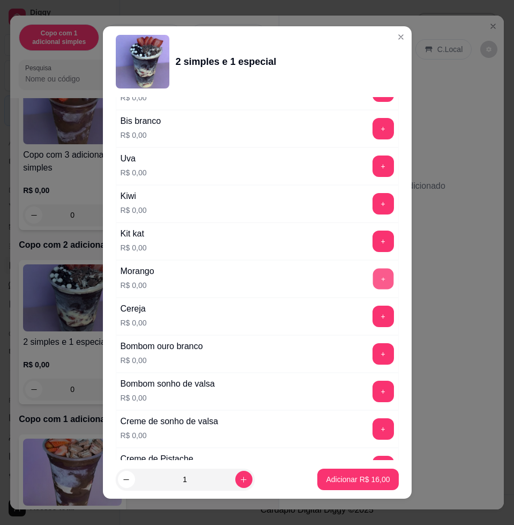
click at [373, 280] on button "+" at bounding box center [383, 279] width 21 height 21
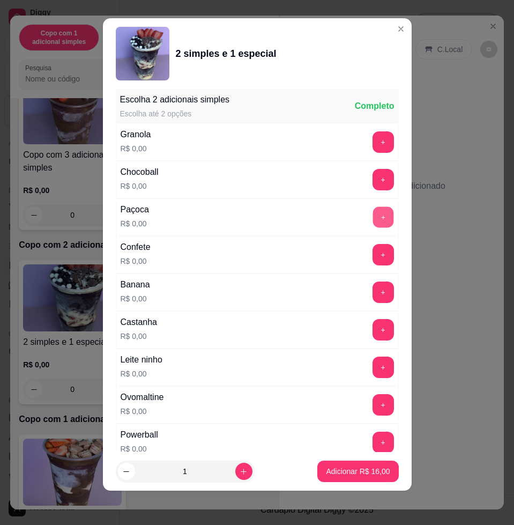
click at [373, 218] on button "+" at bounding box center [383, 217] width 21 height 21
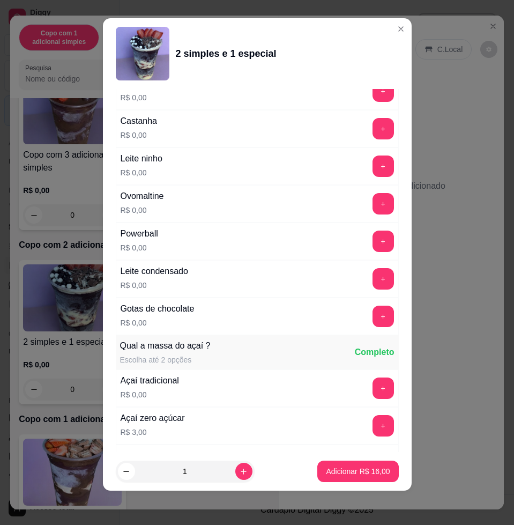
click at [373, 281] on button "+" at bounding box center [383, 278] width 21 height 21
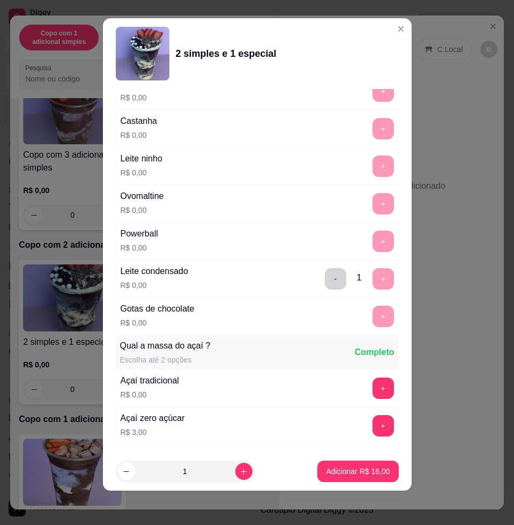
scroll to position [1371, 0]
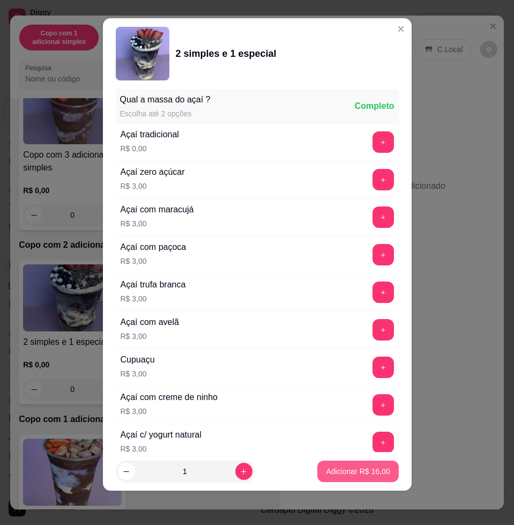
click at [360, 460] on button "Adicionar R$ 16,00" at bounding box center [357, 470] width 81 height 21
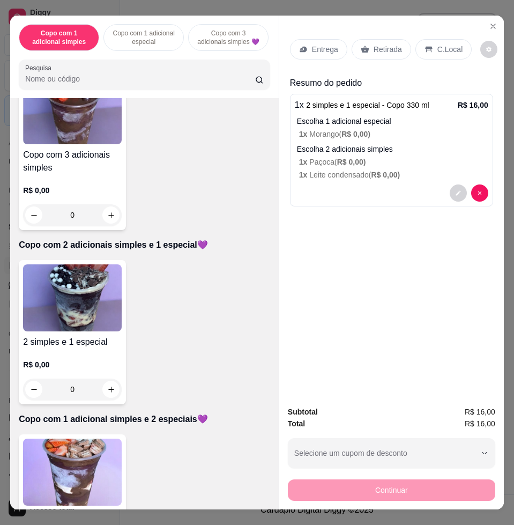
click at [95, 452] on img at bounding box center [72, 472] width 99 height 67
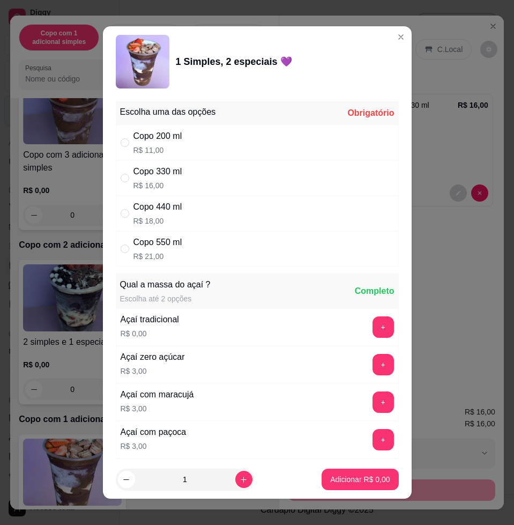
click at [226, 185] on div "Copo 330 ml R$ 16,00" at bounding box center [257, 177] width 283 height 35
radio input "true"
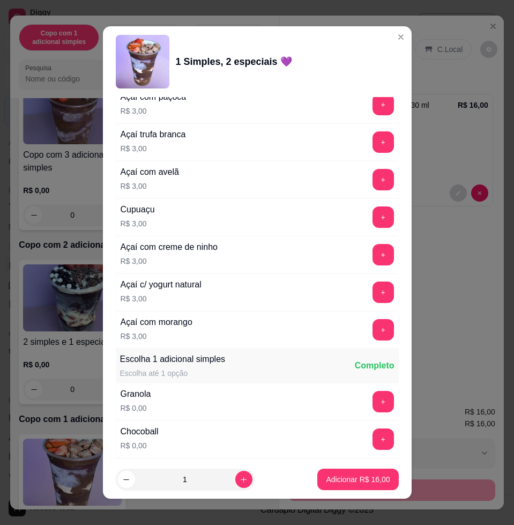
scroll to position [603, 0]
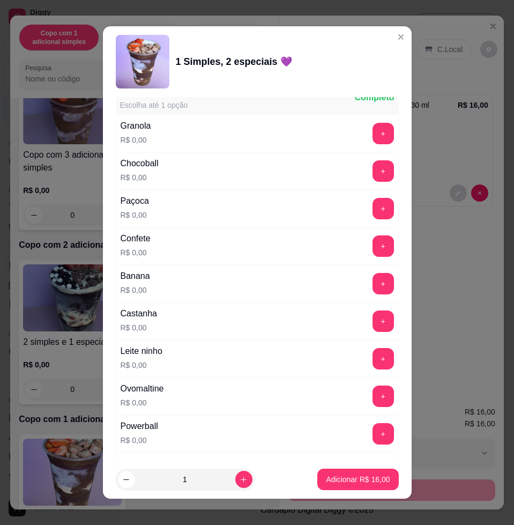
click at [373, 352] on button "+" at bounding box center [383, 358] width 21 height 21
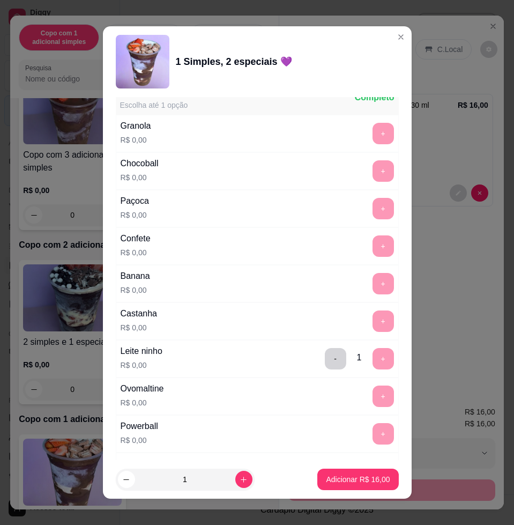
scroll to position [938, 0]
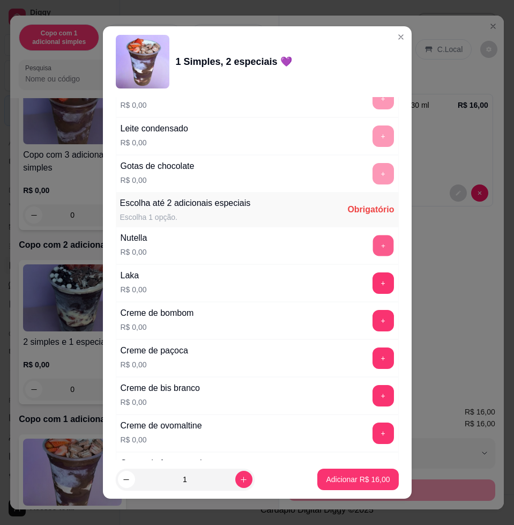
click at [373, 255] on button "+" at bounding box center [383, 245] width 21 height 21
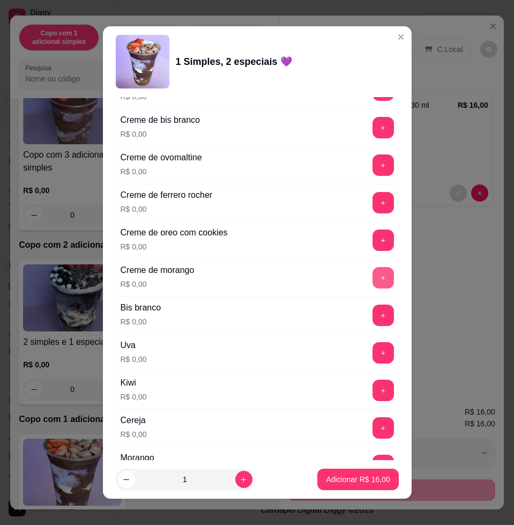
scroll to position [1407, 0]
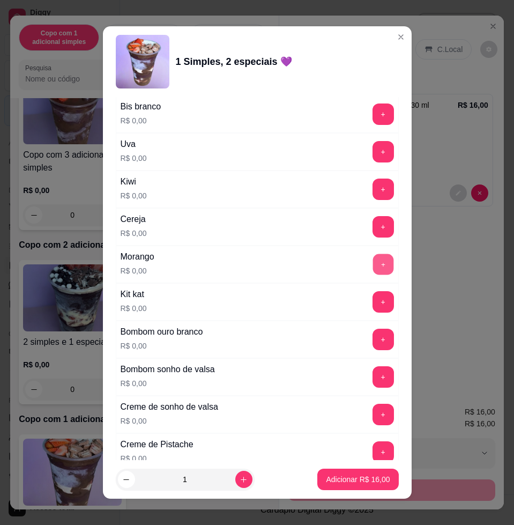
click at [373, 263] on button "+" at bounding box center [383, 264] width 21 height 21
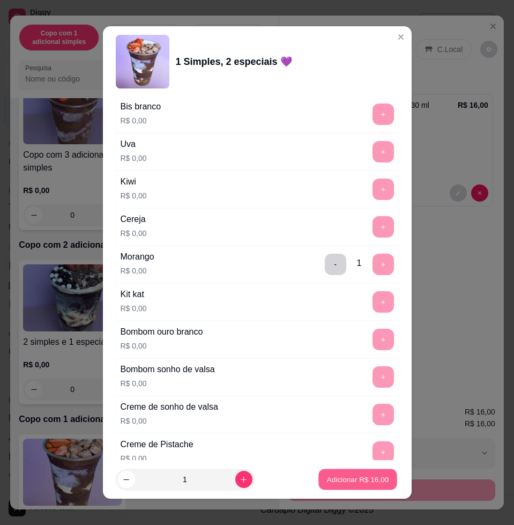
click at [331, 480] on p "Adicionar R$ 16,00" at bounding box center [358, 479] width 62 height 10
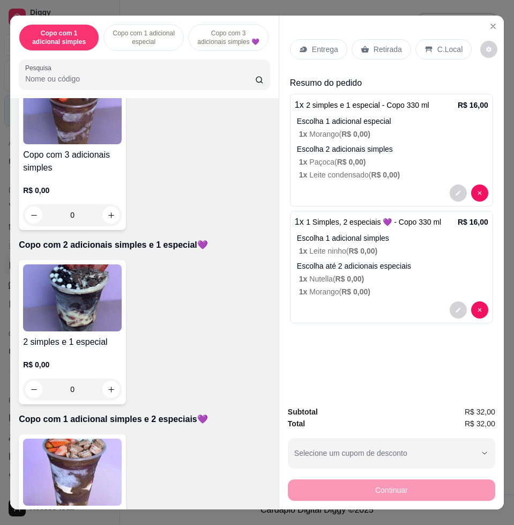
click at [315, 50] on div "Entrega" at bounding box center [318, 49] width 57 height 20
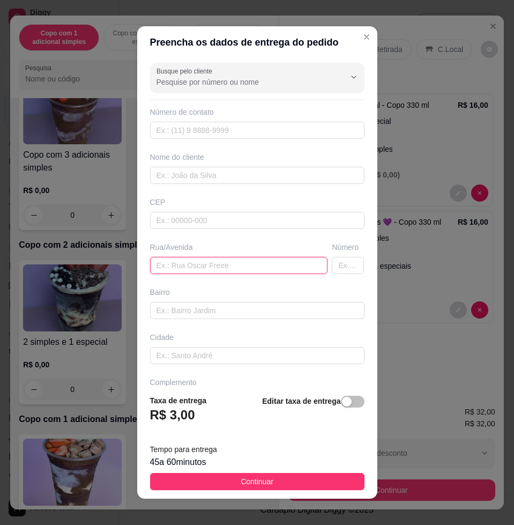
click at [226, 269] on input "text" at bounding box center [239, 265] width 178 height 17
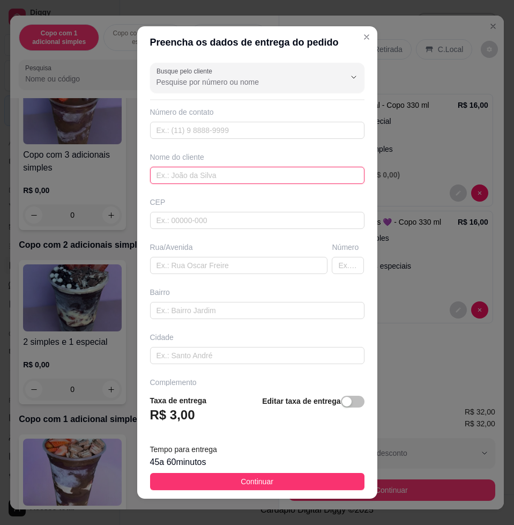
click at [200, 173] on input "text" at bounding box center [257, 175] width 214 height 17
type input "[DEMOGRAPHIC_DATA]"
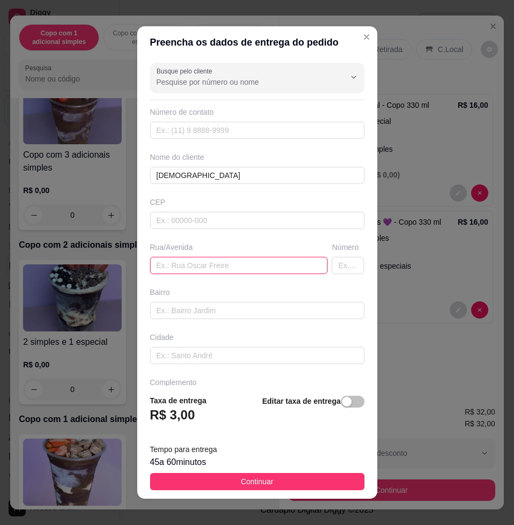
click at [249, 267] on input "text" at bounding box center [239, 265] width 178 height 17
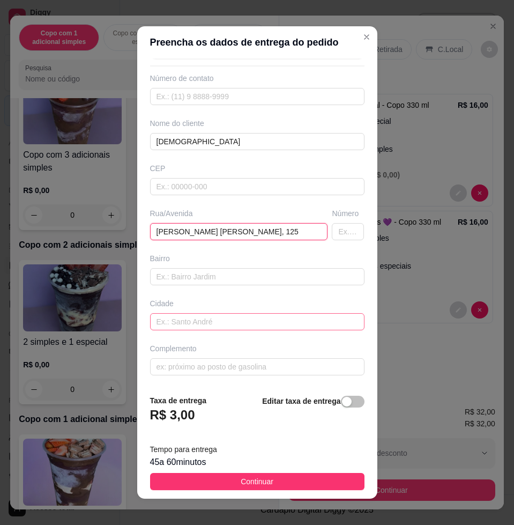
scroll to position [8, 0]
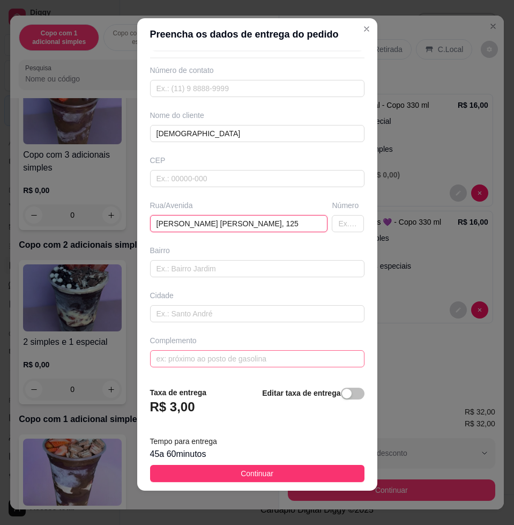
type input "[PERSON_NAME], 125"
click at [239, 358] on input "text" at bounding box center [257, 358] width 214 height 17
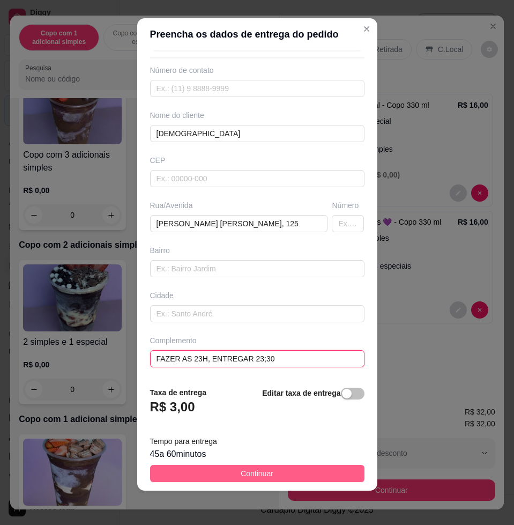
type input "FAZER AS 23H, ENTREGAR 23;30"
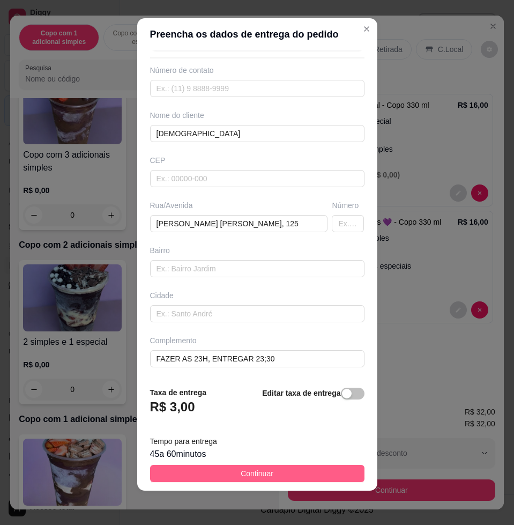
click at [288, 472] on button "Continuar" at bounding box center [257, 473] width 214 height 17
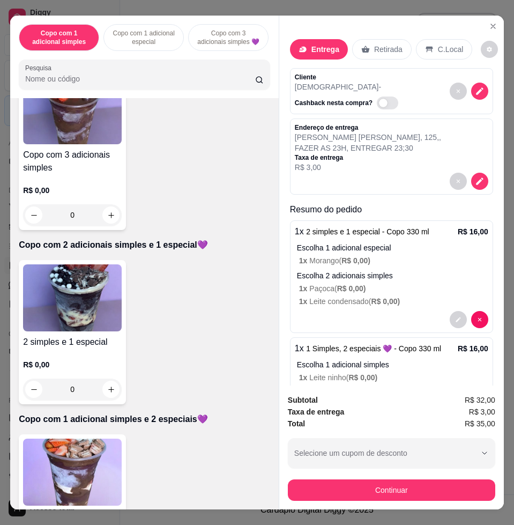
drag, startPoint x: 332, startPoint y: 472, endPoint x: 337, endPoint y: 491, distance: 19.0
click at [333, 477] on div "Continuar" at bounding box center [391, 489] width 207 height 24
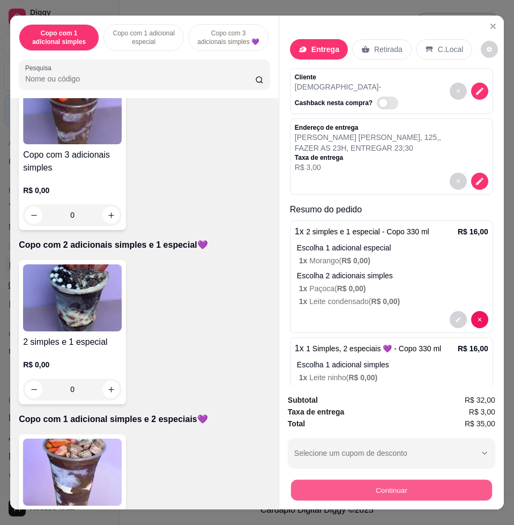
click at [337, 491] on button "Continuar" at bounding box center [391, 489] width 201 height 21
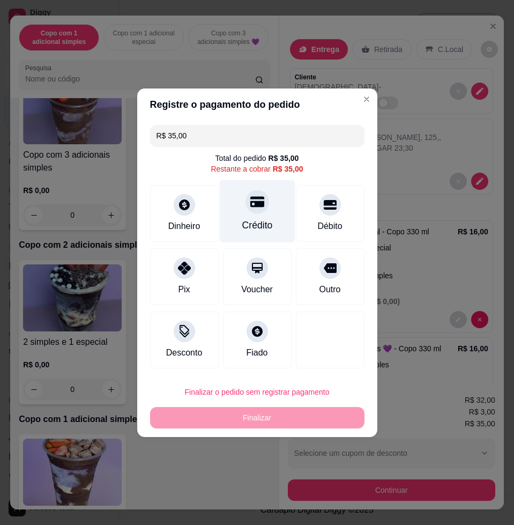
click at [243, 212] on div "Crédito" at bounding box center [257, 211] width 76 height 63
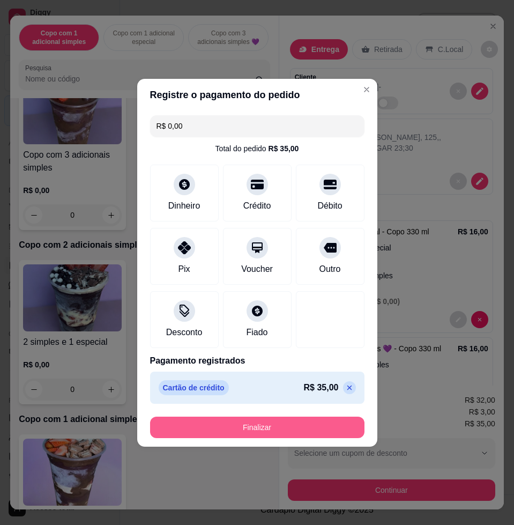
click at [332, 428] on button "Finalizar" at bounding box center [257, 427] width 214 height 21
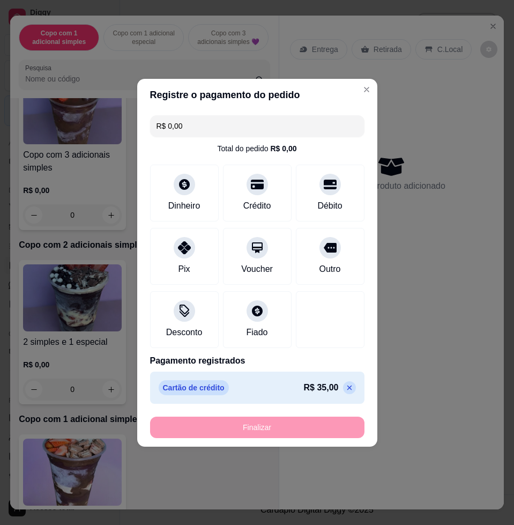
type input "-R$ 35,00"
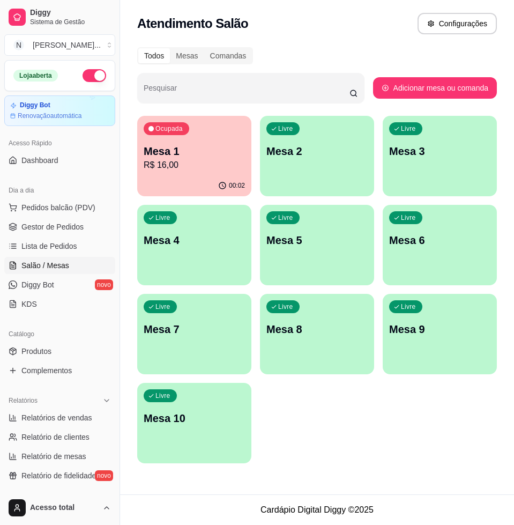
click at [176, 183] on div "00:02" at bounding box center [194, 185] width 114 height 21
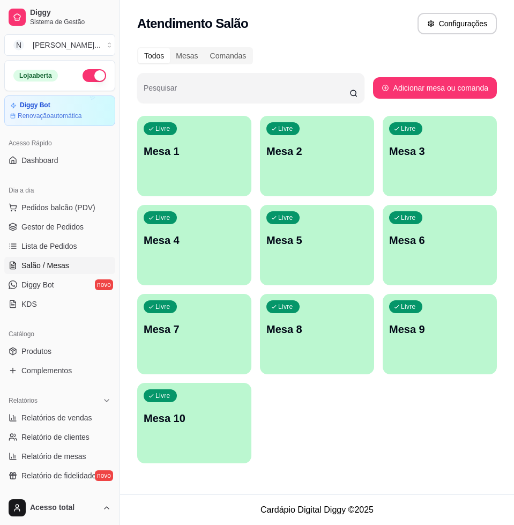
click at [188, 181] on div "Livre Mesa 1" at bounding box center [194, 150] width 114 height 68
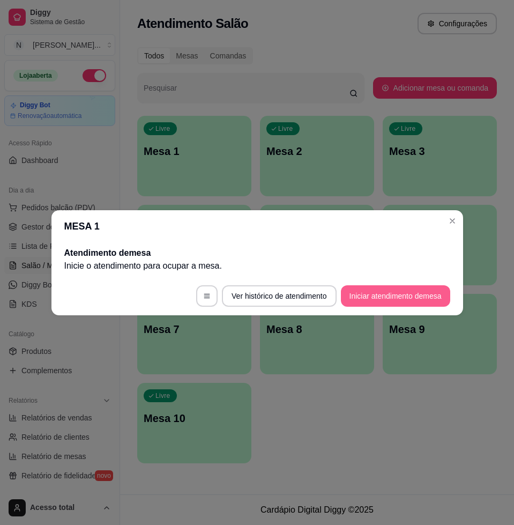
click at [398, 295] on button "Iniciar atendimento de mesa" at bounding box center [395, 295] width 109 height 21
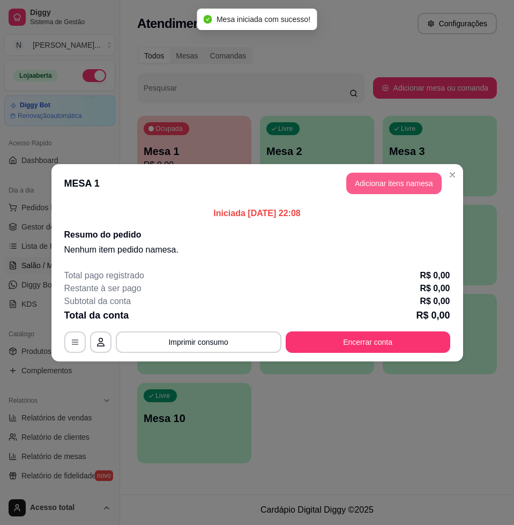
click at [391, 176] on button "Adicionar itens na mesa" at bounding box center [393, 183] width 95 height 21
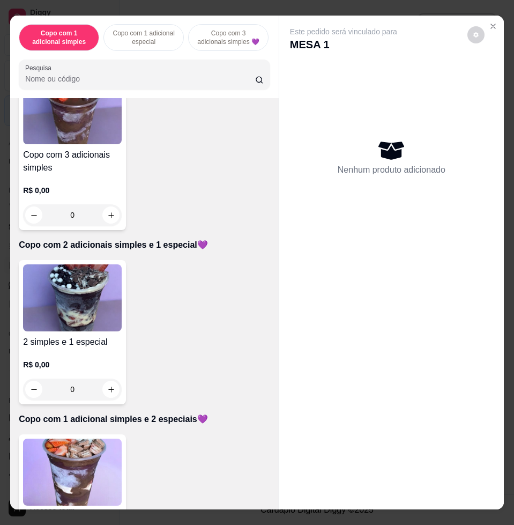
scroll to position [603, 0]
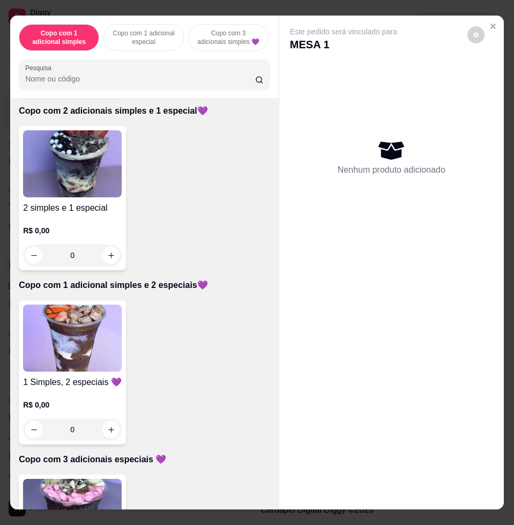
click at [57, 222] on div "R$ 0,00 0" at bounding box center [72, 239] width 99 height 51
click at [94, 347] on img at bounding box center [72, 337] width 99 height 67
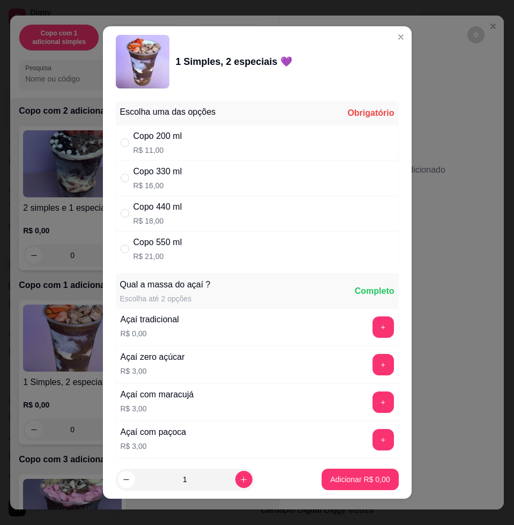
click at [182, 216] on div "Copo 440 ml R$ 18,00" at bounding box center [257, 213] width 283 height 35
radio input "true"
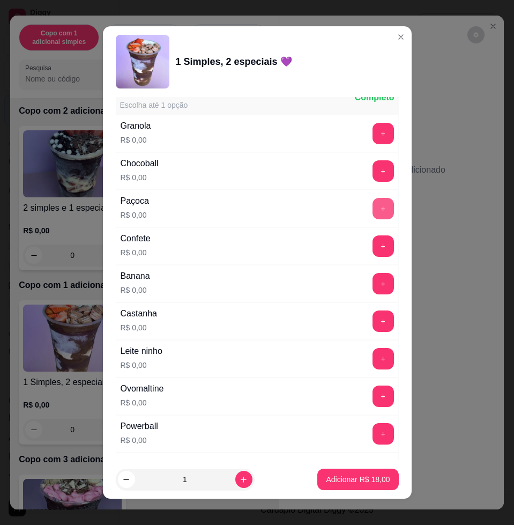
click at [373, 199] on button "+" at bounding box center [383, 208] width 21 height 21
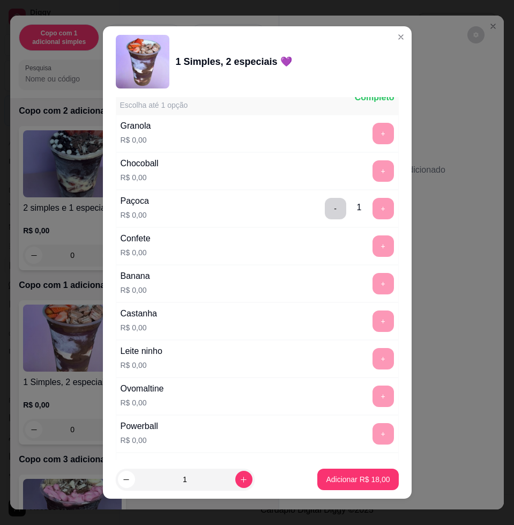
scroll to position [871, 0]
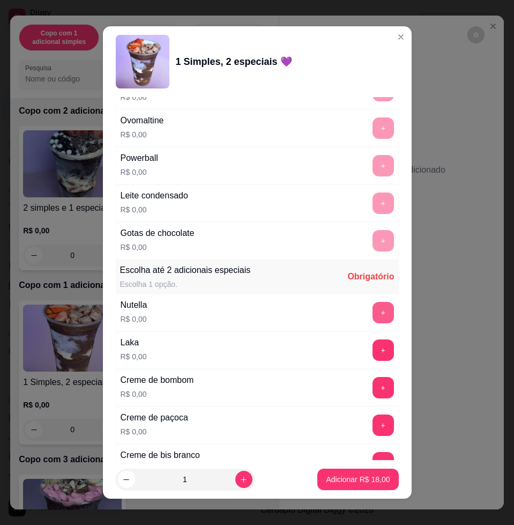
click at [373, 315] on button "+" at bounding box center [383, 312] width 21 height 21
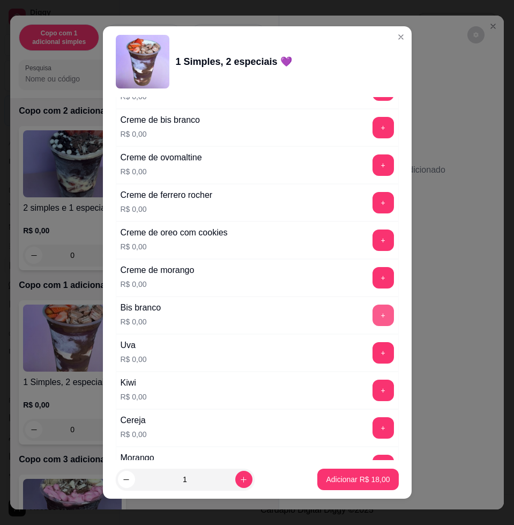
scroll to position [1340, 0]
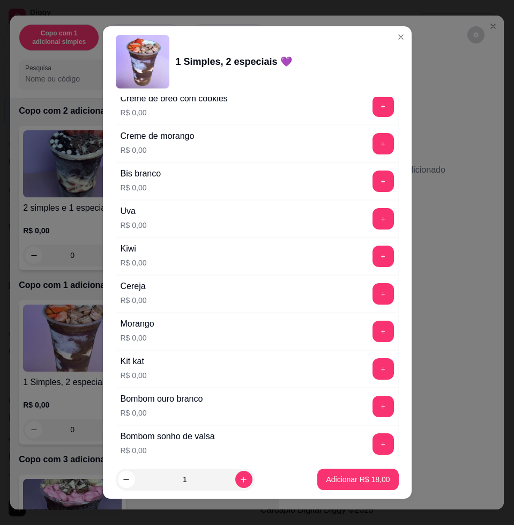
click at [373, 324] on button "+" at bounding box center [383, 331] width 21 height 21
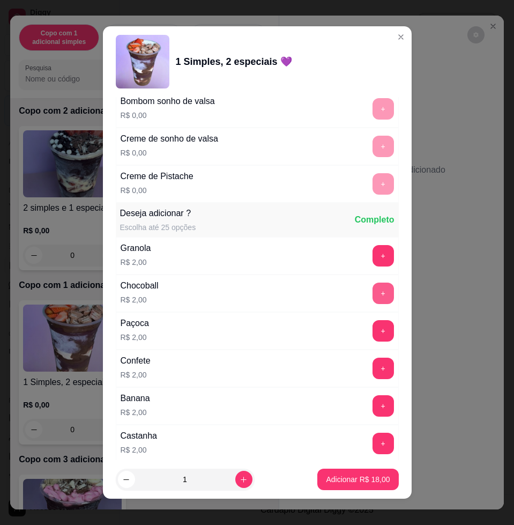
scroll to position [1943, 0]
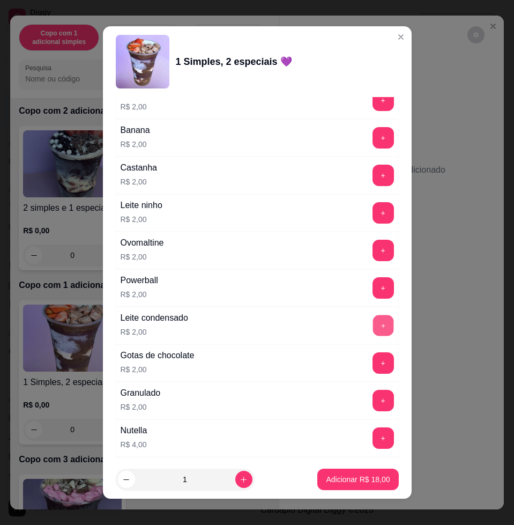
click at [373, 320] on button "+" at bounding box center [383, 325] width 21 height 21
click at [325, 318] on button "-" at bounding box center [335, 325] width 21 height 21
click at [373, 220] on button "+" at bounding box center [383, 212] width 21 height 21
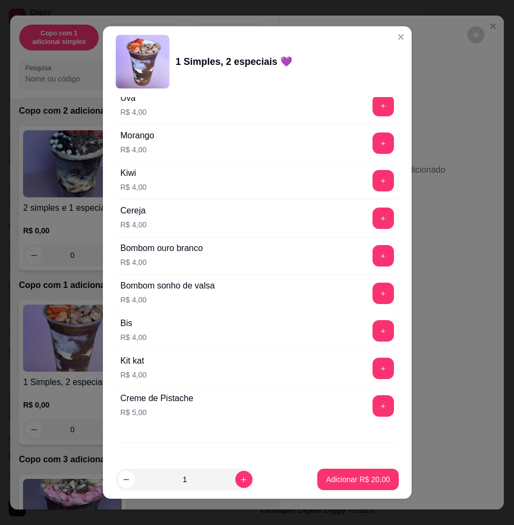
scroll to position [2658, 0]
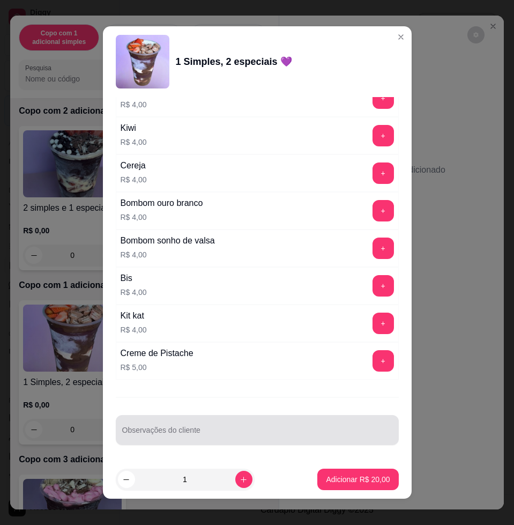
click at [265, 426] on div at bounding box center [257, 429] width 270 height 21
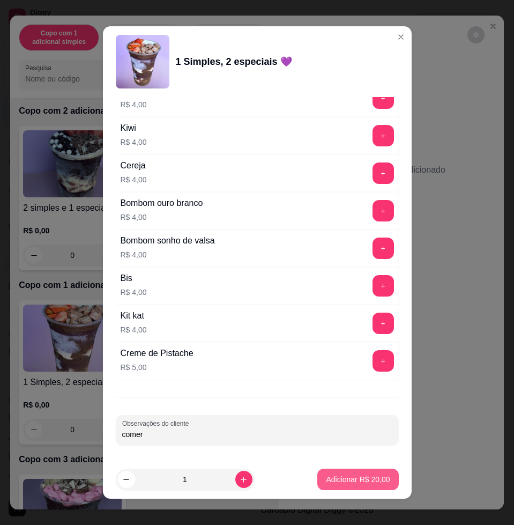
type input "comer"
click at [335, 480] on p "Adicionar R$ 20,00" at bounding box center [358, 479] width 64 height 11
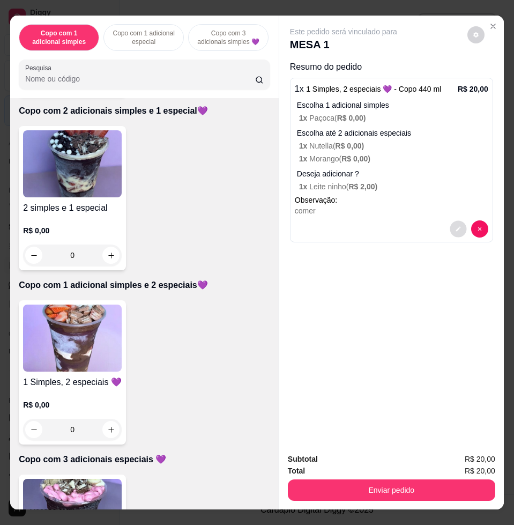
click at [457, 221] on button "decrease-product-quantity" at bounding box center [458, 229] width 17 height 17
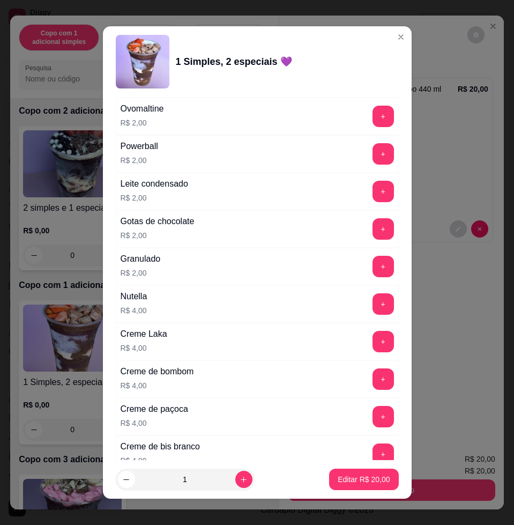
scroll to position [1943, 0]
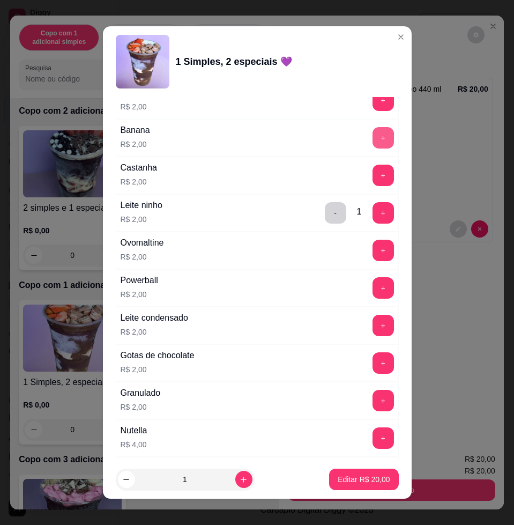
click at [373, 138] on button "+" at bounding box center [383, 137] width 21 height 21
click at [345, 488] on button "Editar R$ 22,00" at bounding box center [363, 479] width 67 height 21
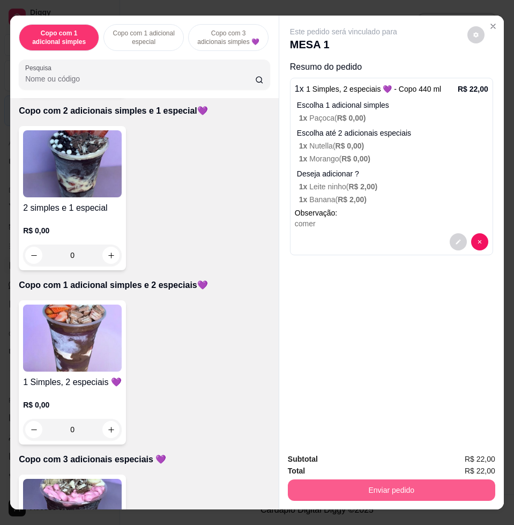
click at [377, 485] on button "Enviar pedido" at bounding box center [391, 489] width 207 height 21
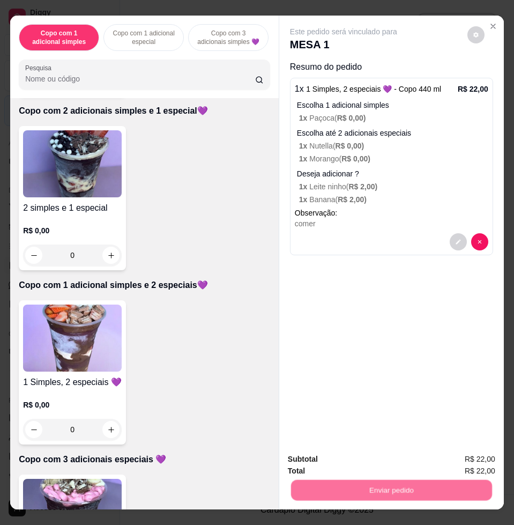
click at [355, 448] on button "Não registrar e enviar pedido" at bounding box center [355, 458] width 108 height 20
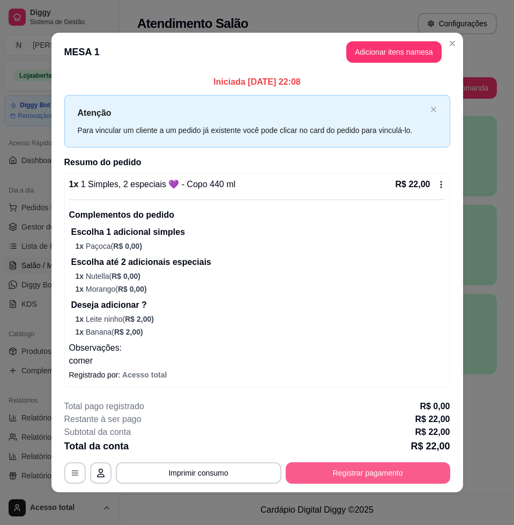
click at [347, 468] on button "Registrar pagamento" at bounding box center [368, 472] width 165 height 21
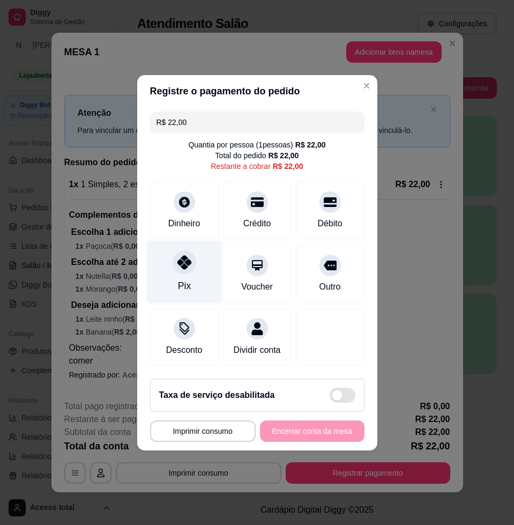
click at [177, 263] on icon at bounding box center [184, 262] width 14 height 14
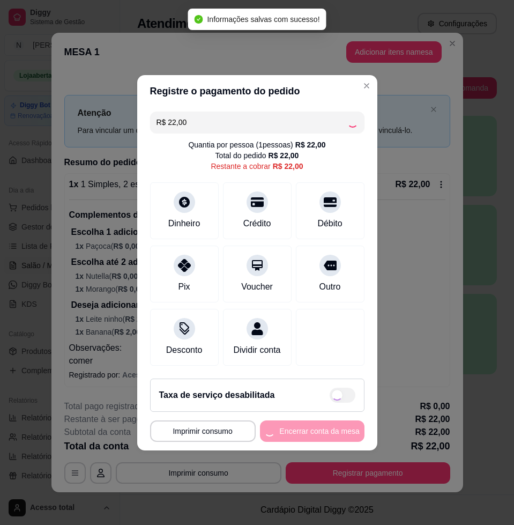
type input "R$ 0,00"
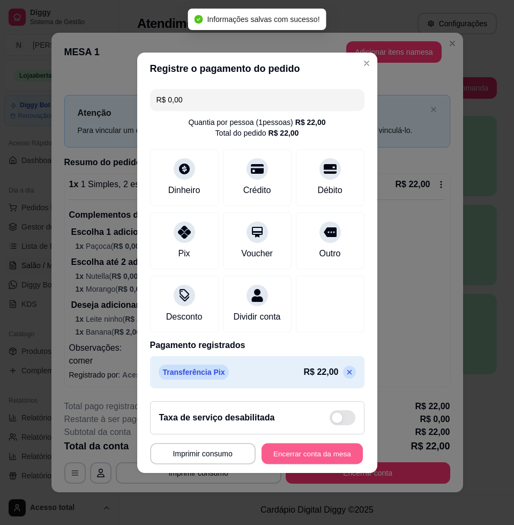
click at [303, 461] on button "Encerrar conta da mesa" at bounding box center [312, 453] width 101 height 21
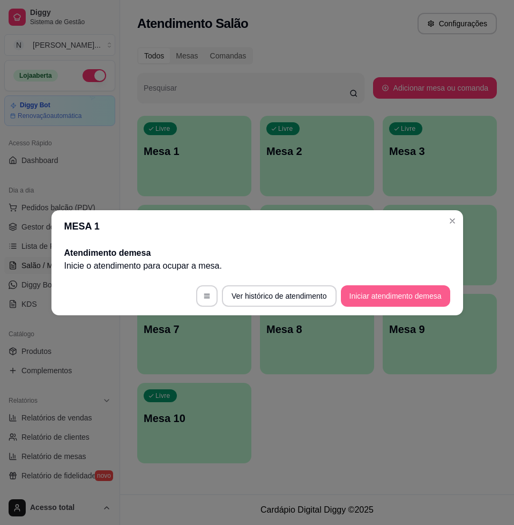
click at [353, 295] on button "Iniciar atendimento de mesa" at bounding box center [395, 295] width 109 height 21
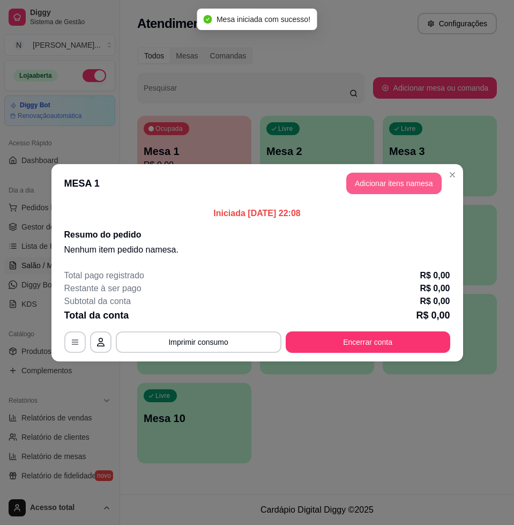
click at [416, 184] on button "Adicionar itens na mesa" at bounding box center [393, 183] width 95 height 21
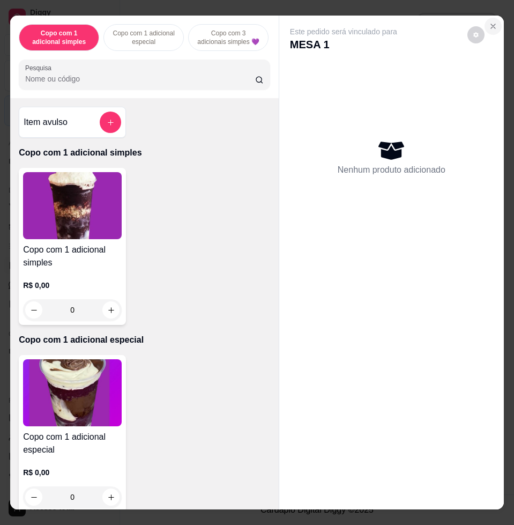
click at [488, 26] on button "Close" at bounding box center [493, 26] width 17 height 17
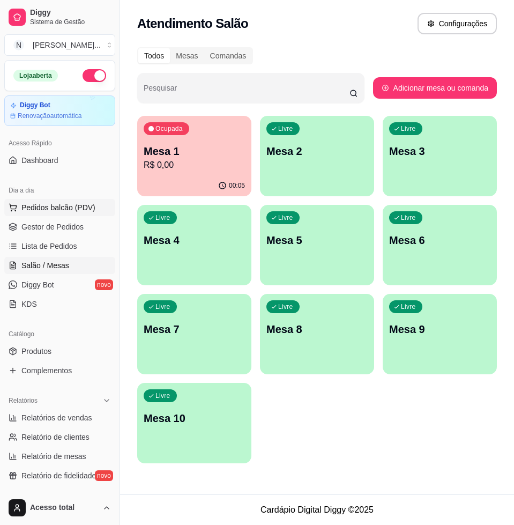
click at [34, 207] on span "Pedidos balcão (PDV)" at bounding box center [58, 207] width 74 height 11
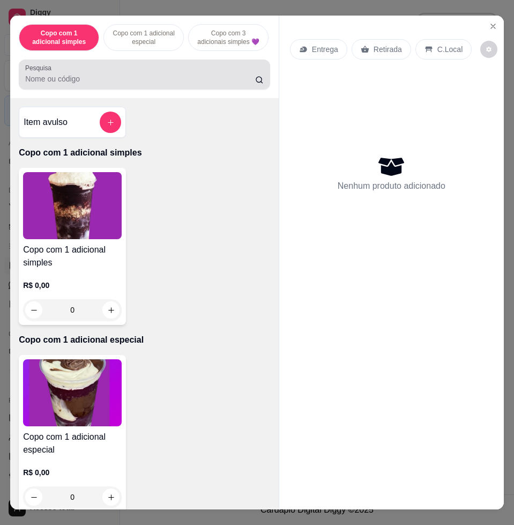
click at [153, 77] on div at bounding box center [144, 74] width 239 height 21
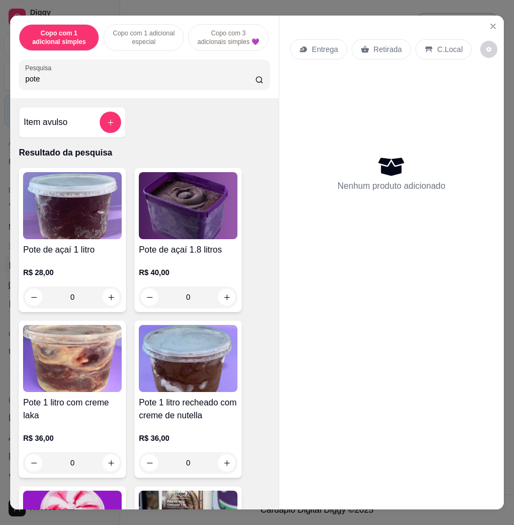
type input "pote"
click at [75, 356] on img at bounding box center [72, 358] width 99 height 67
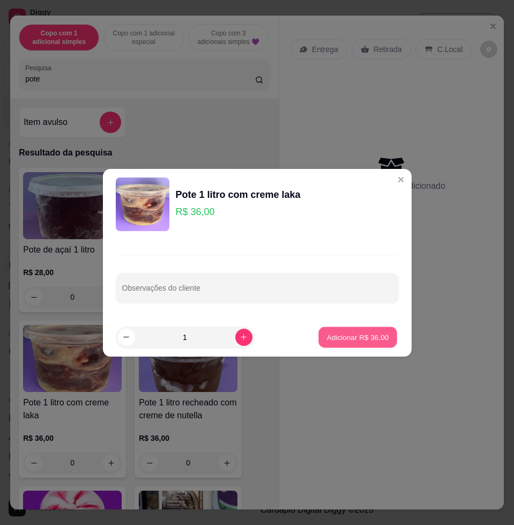
click at [370, 339] on p "Adicionar R$ 36,00" at bounding box center [358, 337] width 62 height 10
type input "1"
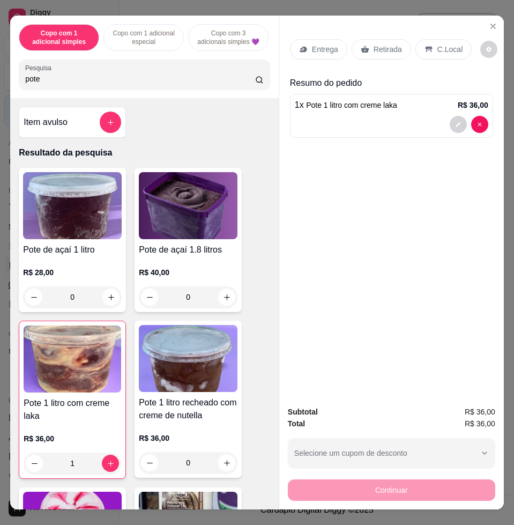
click at [314, 49] on p "Entrega" at bounding box center [325, 49] width 26 height 11
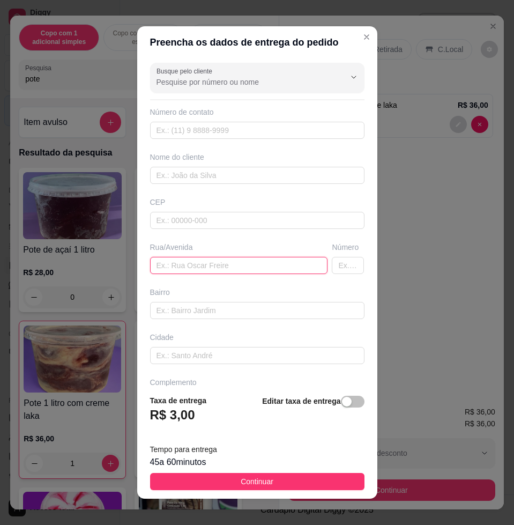
click at [288, 265] on input "text" at bounding box center [239, 265] width 178 height 17
paste input "Rua urano 547"
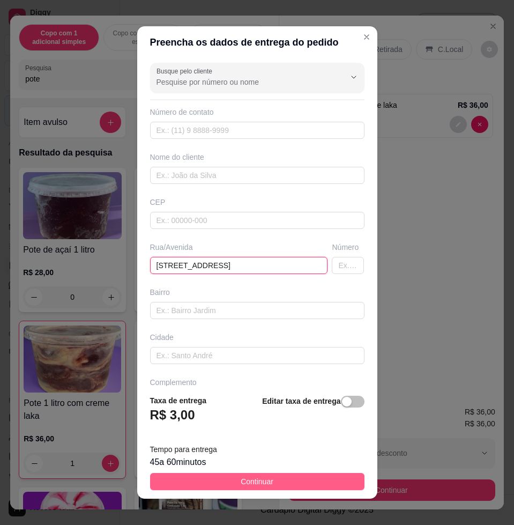
type input "[STREET_ADDRESS]"
click at [328, 484] on button "Continuar" at bounding box center [257, 481] width 214 height 17
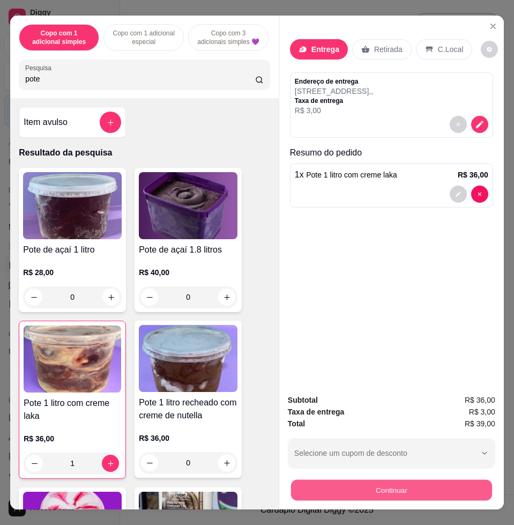
click at [373, 482] on button "Continuar" at bounding box center [391, 489] width 201 height 21
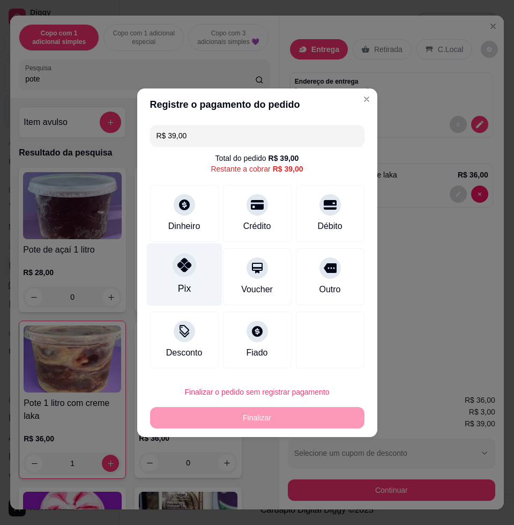
click at [184, 271] on icon at bounding box center [184, 265] width 14 height 14
type input "R$ 0,00"
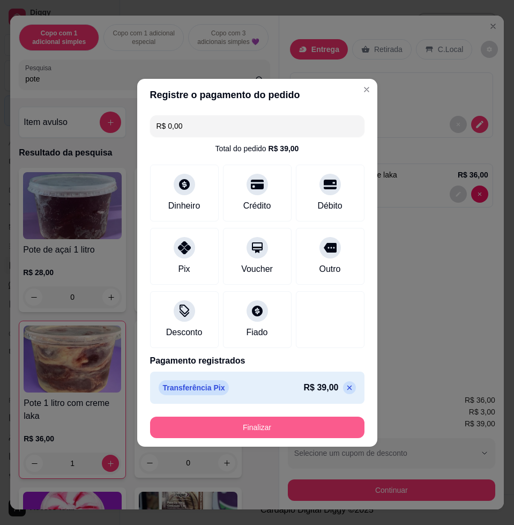
click at [218, 427] on button "Finalizar" at bounding box center [257, 427] width 214 height 21
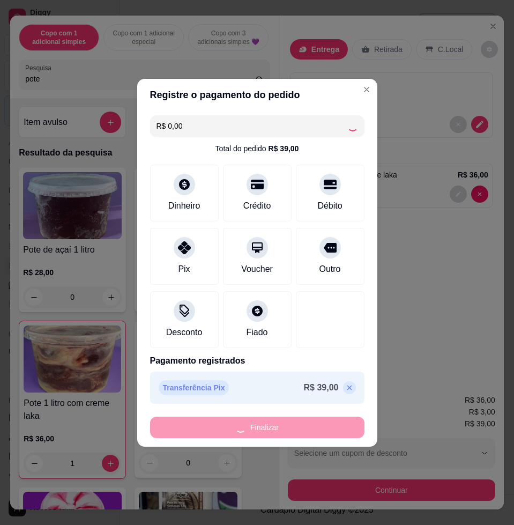
type input "0"
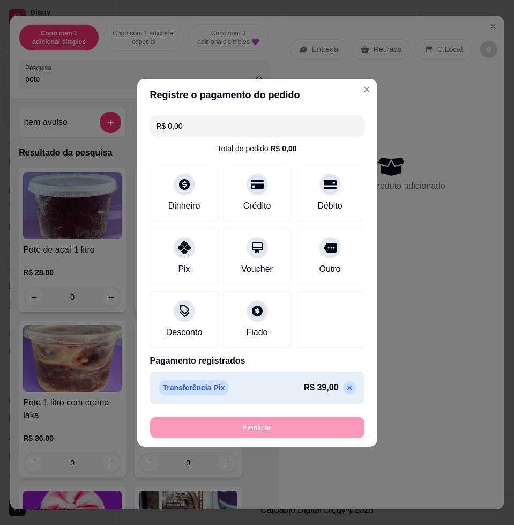
type input "-R$ 39,00"
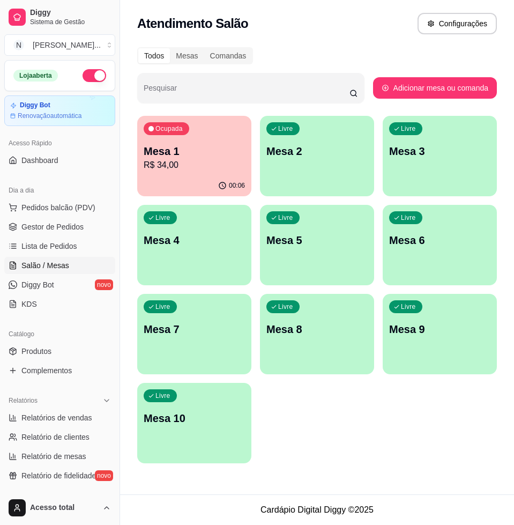
click at [216, 160] on p "R$ 34,00" at bounding box center [194, 165] width 101 height 13
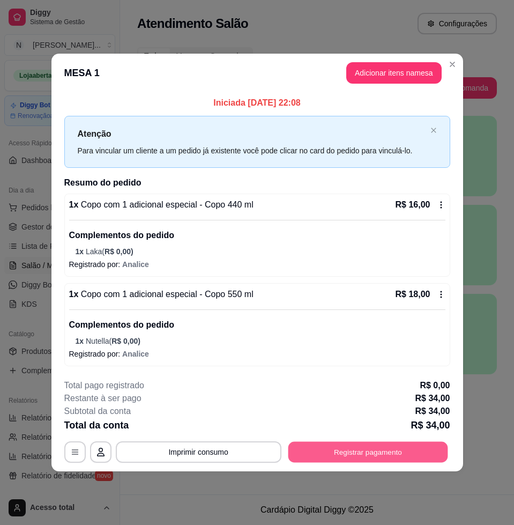
click at [367, 449] on button "Registrar pagamento" at bounding box center [368, 452] width 160 height 21
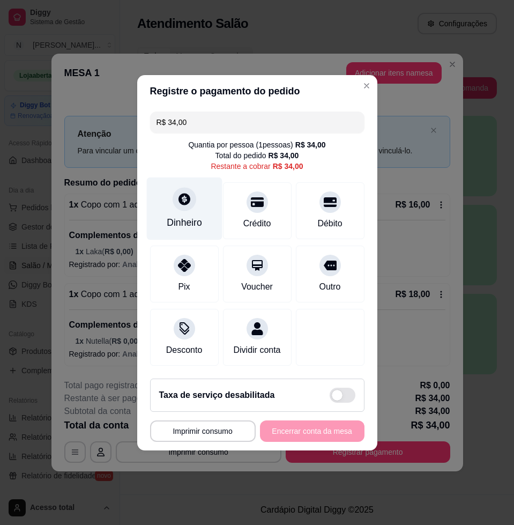
click at [175, 205] on div "Dinheiro" at bounding box center [184, 208] width 76 height 63
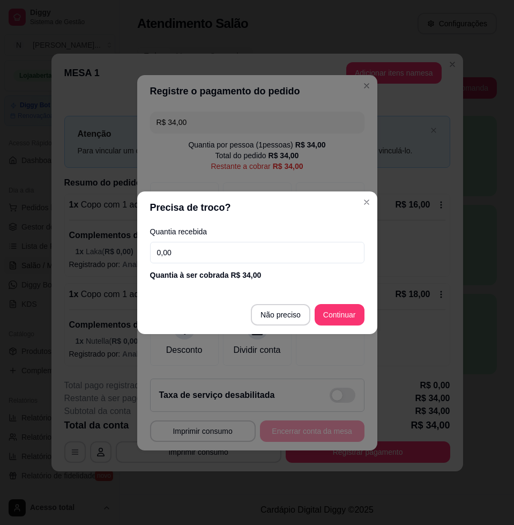
click at [224, 243] on input "0,00" at bounding box center [257, 252] width 214 height 21
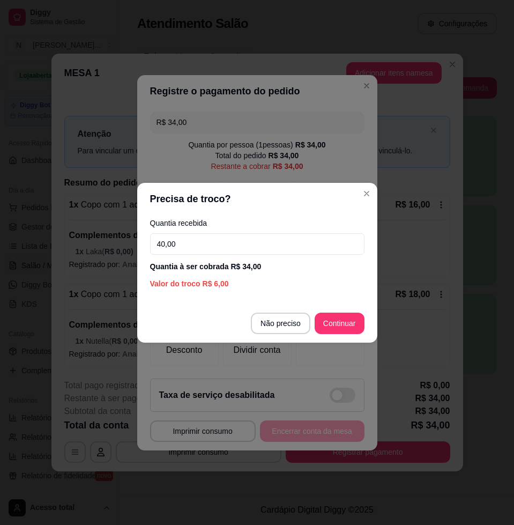
type input "40,00"
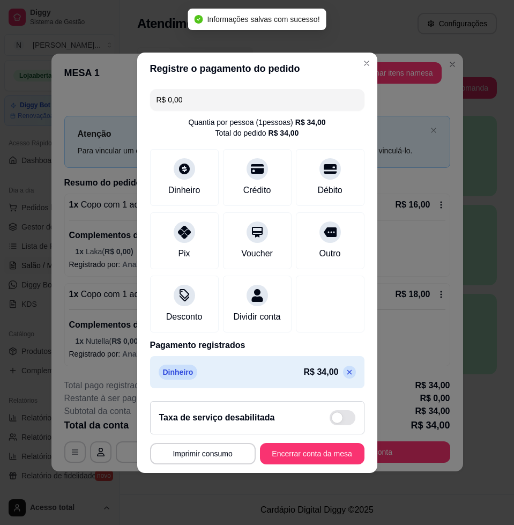
type input "R$ 0,00"
click at [309, 454] on button "Encerrar conta da mesa" at bounding box center [312, 453] width 101 height 21
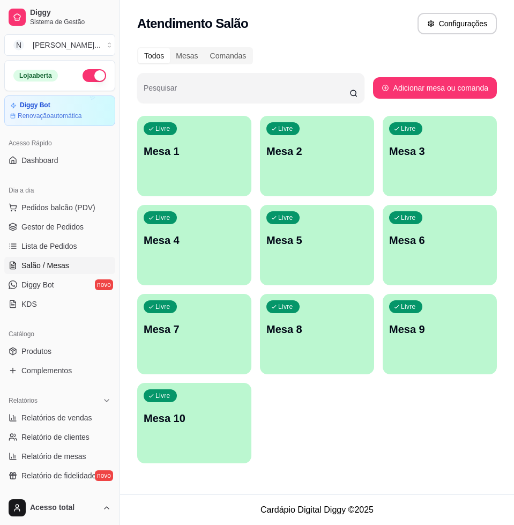
click at [192, 170] on div "Livre Mesa 1" at bounding box center [194, 150] width 114 height 68
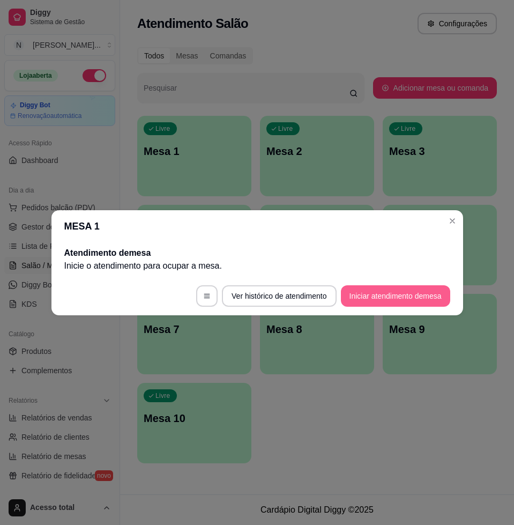
click at [397, 292] on button "Iniciar atendimento de mesa" at bounding box center [395, 295] width 109 height 21
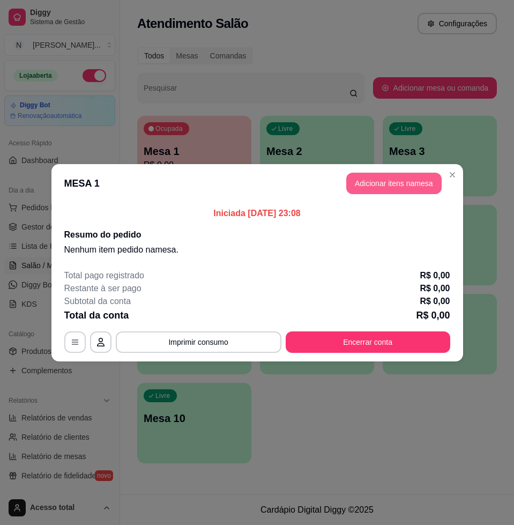
click at [394, 190] on button "Adicionar itens na mesa" at bounding box center [393, 183] width 95 height 21
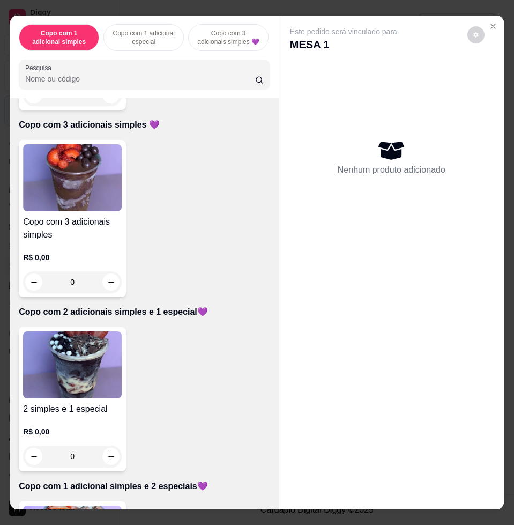
scroll to position [737, 0]
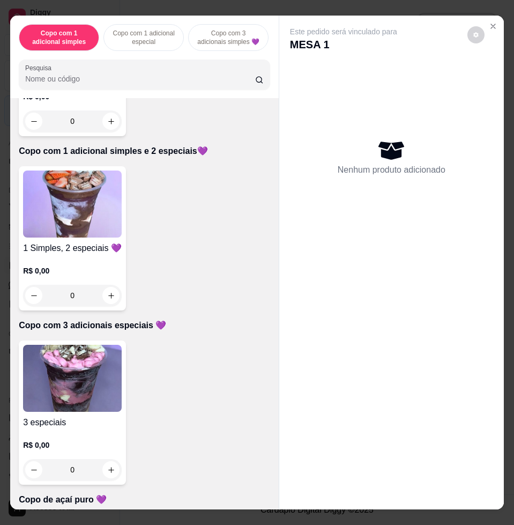
click at [85, 367] on img at bounding box center [72, 378] width 99 height 67
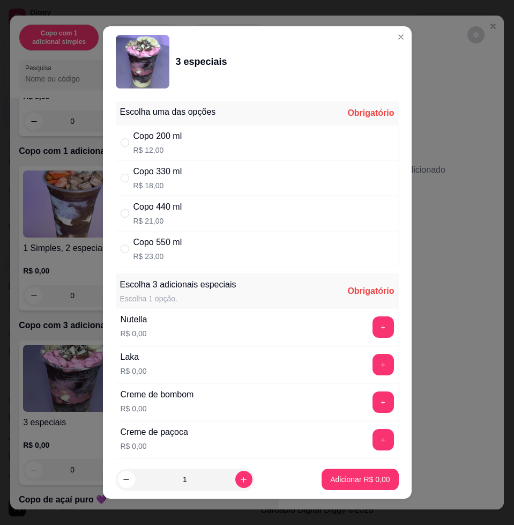
click at [153, 180] on p "R$ 18,00" at bounding box center [157, 185] width 49 height 11
radio input "true"
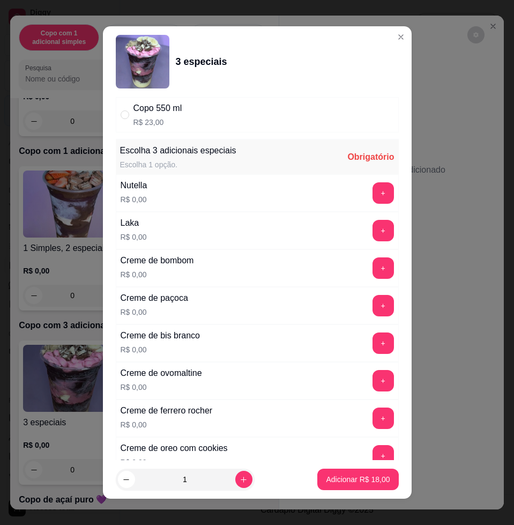
scroll to position [201, 0]
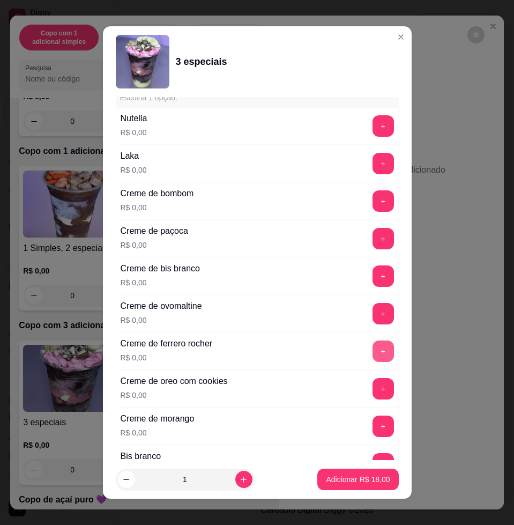
click at [373, 355] on button "+" at bounding box center [383, 350] width 21 height 21
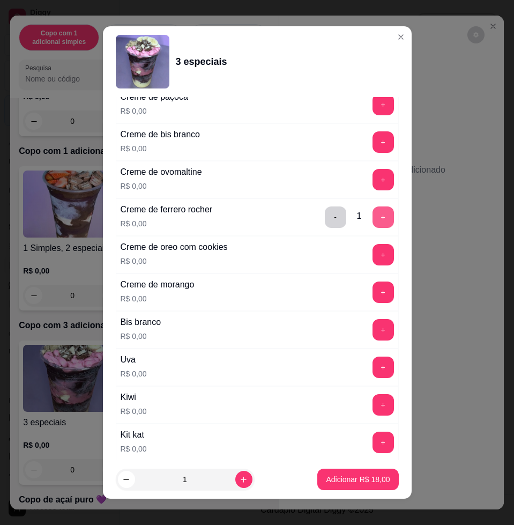
scroll to position [402, 0]
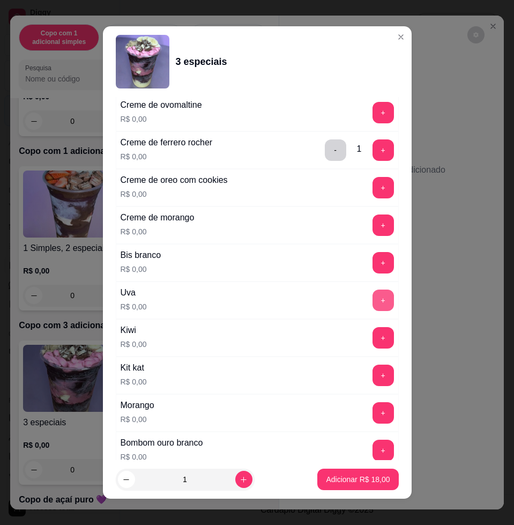
click at [373, 301] on button "+" at bounding box center [383, 299] width 21 height 21
click at [325, 298] on button "-" at bounding box center [335, 300] width 21 height 21
click at [373, 267] on button "+" at bounding box center [383, 262] width 21 height 21
click at [373, 413] on button "+" at bounding box center [383, 412] width 21 height 21
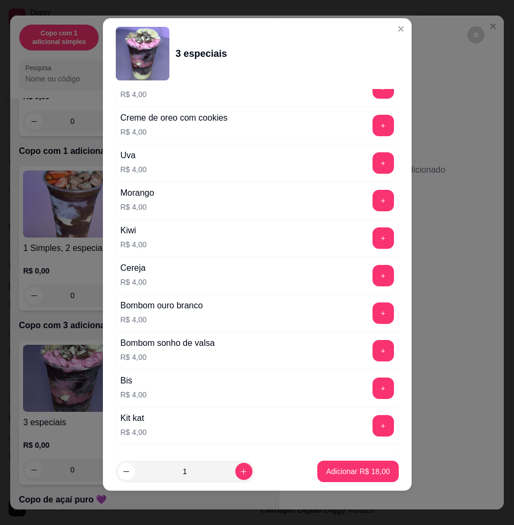
scroll to position [2211, 0]
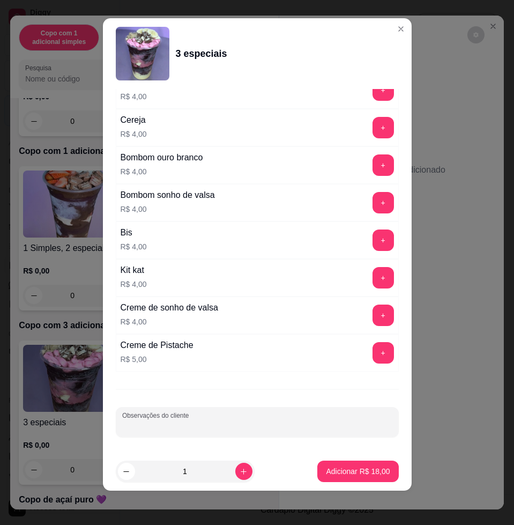
click at [306, 421] on input "Observações do cliente" at bounding box center [257, 426] width 270 height 11
type input "retira [PERSON_NAME]"
click at [338, 474] on p "Adicionar R$ 18,00" at bounding box center [358, 471] width 62 height 10
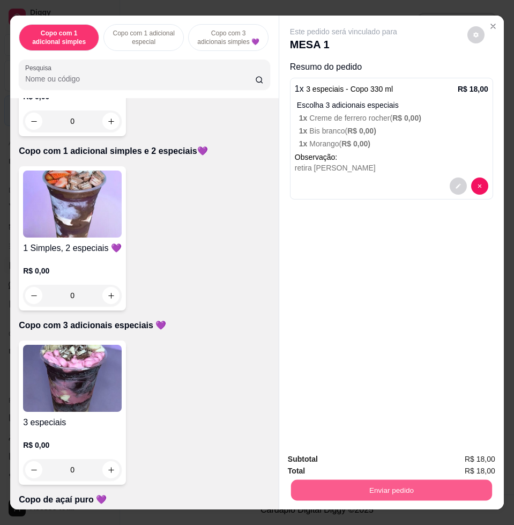
click at [404, 500] on div "Subtotal R$ 18,00 Total R$ 18,00 Enviar pedido" at bounding box center [391, 476] width 225 height 65
click at [369, 479] on button "Enviar pedido" at bounding box center [391, 489] width 207 height 21
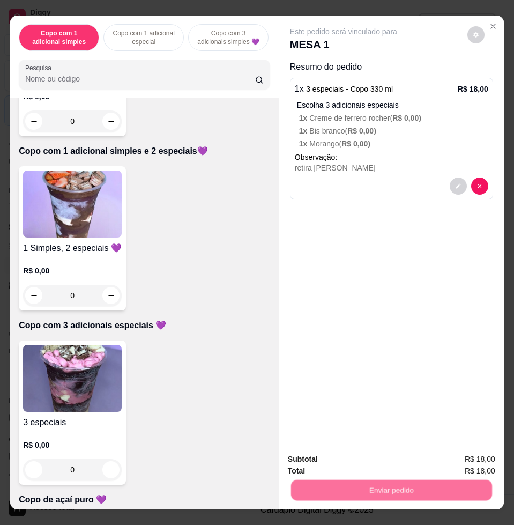
click at [351, 452] on button "Não registrar e enviar pedido" at bounding box center [355, 458] width 108 height 20
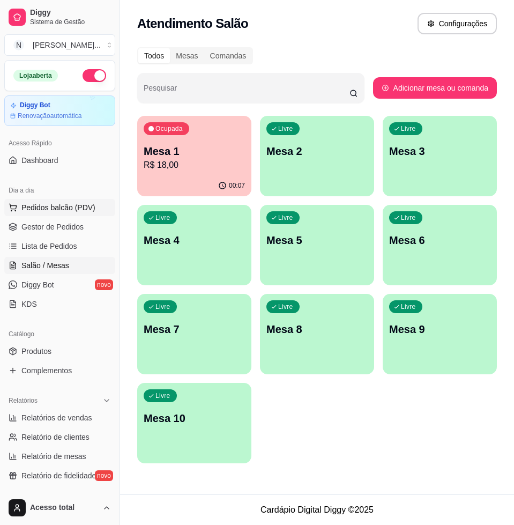
click at [27, 207] on span "Pedidos balcão (PDV)" at bounding box center [58, 207] width 74 height 11
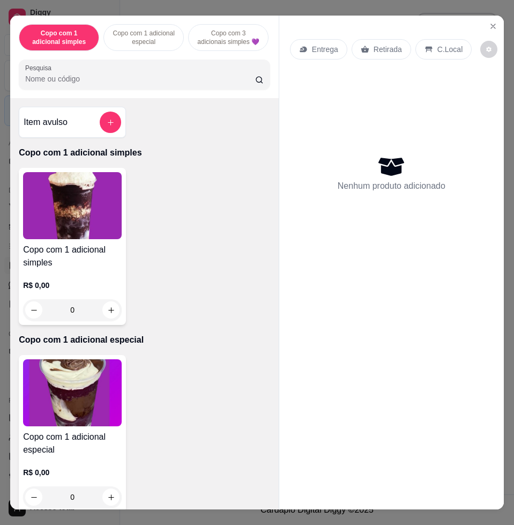
scroll to position [67, 0]
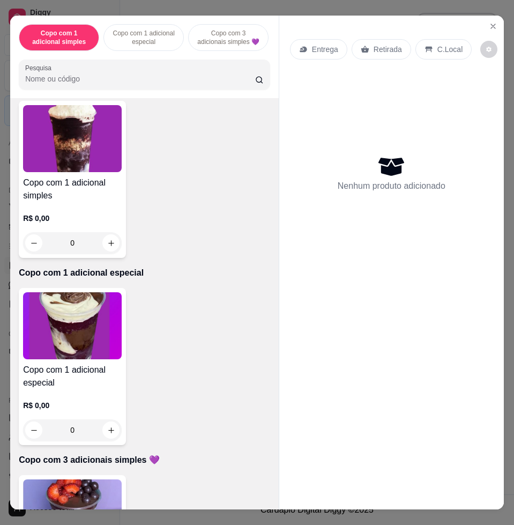
click at [76, 184] on h4 "Copo com 1 adicional simples" at bounding box center [72, 189] width 99 height 26
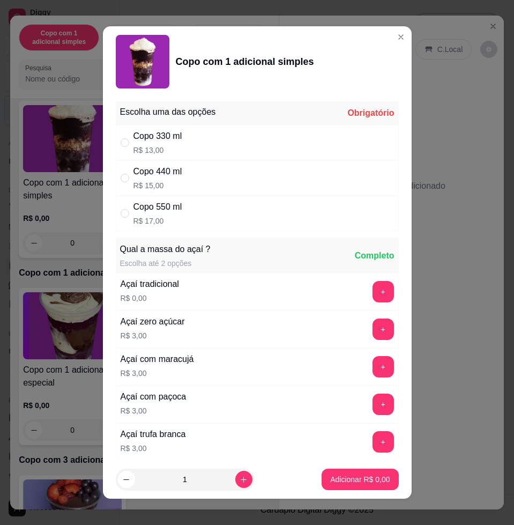
click at [199, 184] on div "Copo 440 ml R$ 15,00" at bounding box center [257, 177] width 283 height 35
radio input "true"
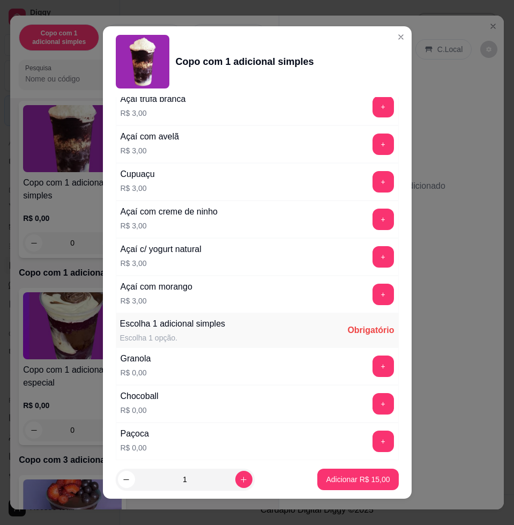
scroll to position [536, 0]
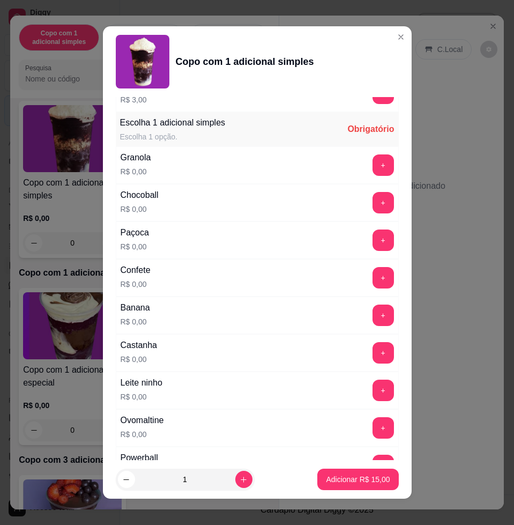
click at [369, 388] on div "+" at bounding box center [383, 390] width 30 height 21
click at [373, 388] on button "+" at bounding box center [383, 390] width 21 height 21
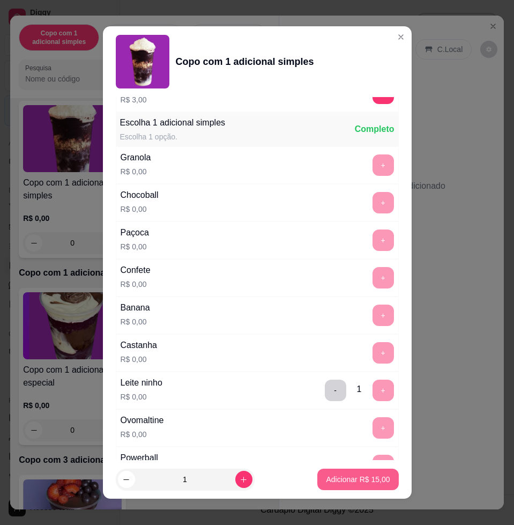
click at [334, 472] on button "Adicionar R$ 15,00" at bounding box center [357, 479] width 81 height 21
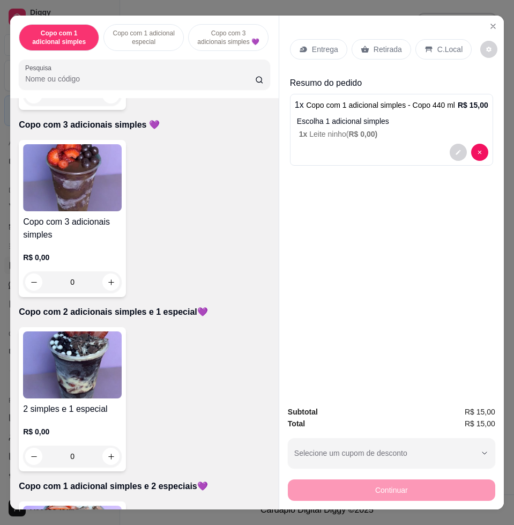
scroll to position [737, 0]
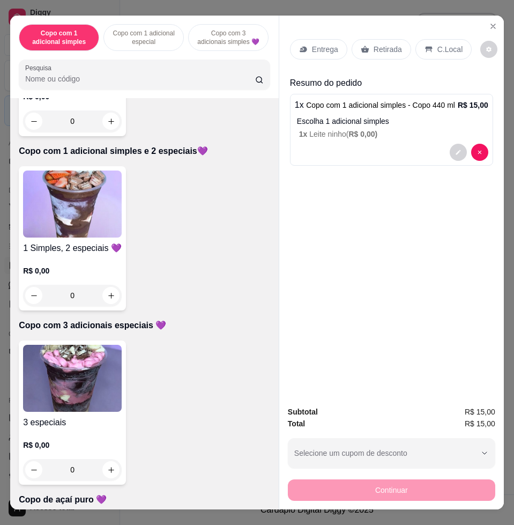
click at [90, 247] on h4 "1 Simples, 2 especiais 💜" at bounding box center [72, 248] width 99 height 13
click at [188, 207] on div "Copo 440 ml R$ 18,00" at bounding box center [256, 213] width 283 height 35
radio input "true"
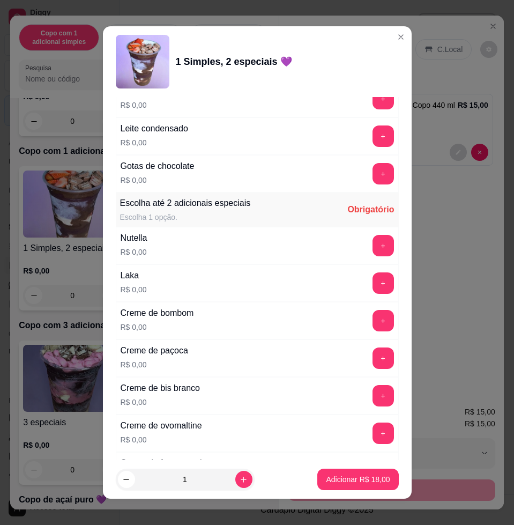
scroll to position [1139, 0]
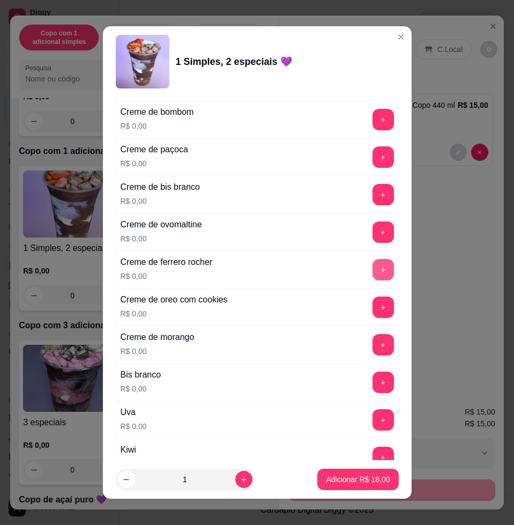
click at [373, 266] on button "+" at bounding box center [383, 269] width 21 height 21
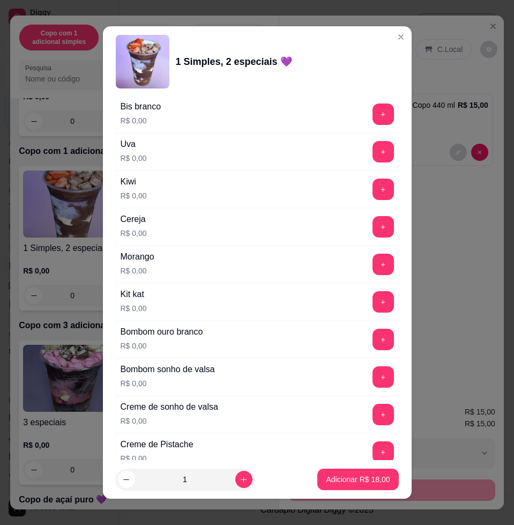
scroll to position [1340, 0]
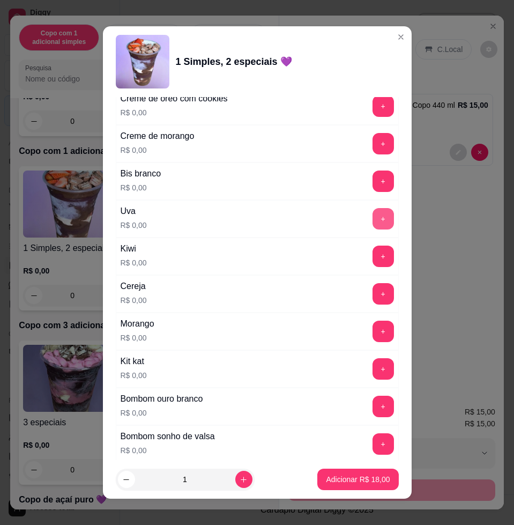
click at [373, 219] on button "+" at bounding box center [383, 218] width 21 height 21
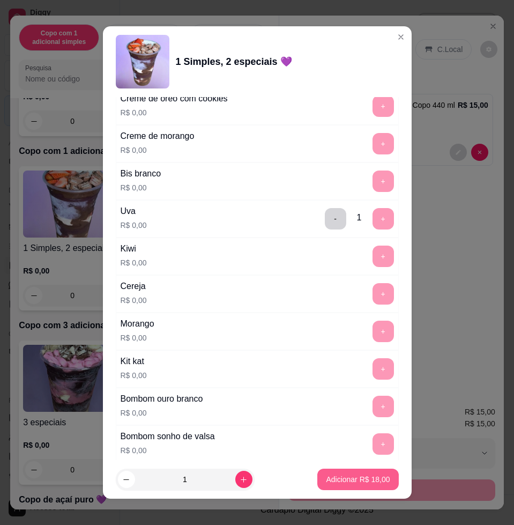
click at [348, 479] on p "Adicionar R$ 18,00" at bounding box center [358, 479] width 64 height 11
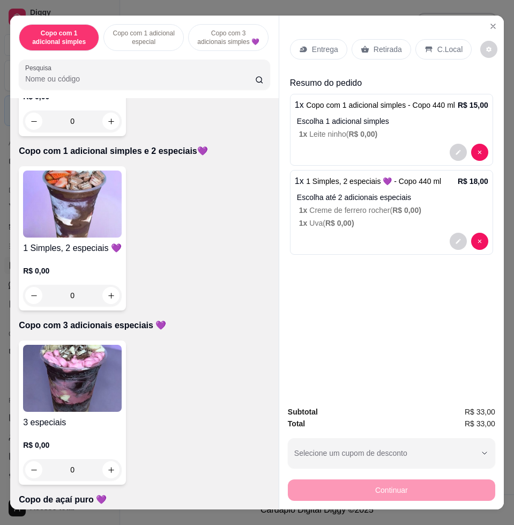
click at [299, 45] on icon at bounding box center [303, 49] width 9 height 9
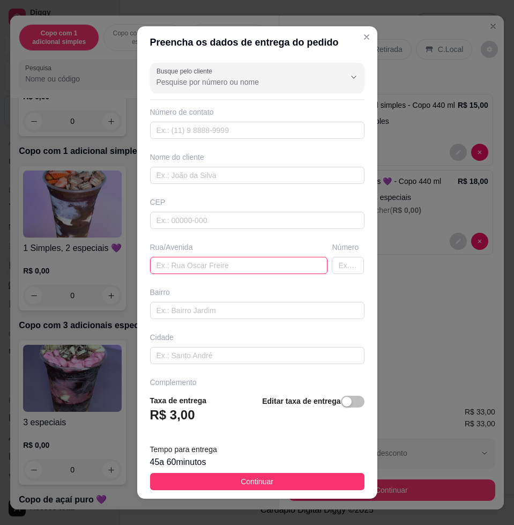
click at [196, 273] on input "text" at bounding box center [239, 265] width 178 height 17
type input "laje de castilho, fundo, primeira casa n"
click at [276, 476] on button "Continuar" at bounding box center [257, 481] width 214 height 17
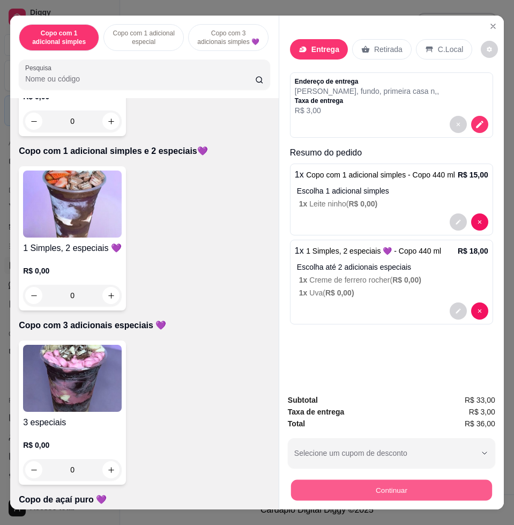
click at [317, 486] on button "Continuar" at bounding box center [391, 489] width 201 height 21
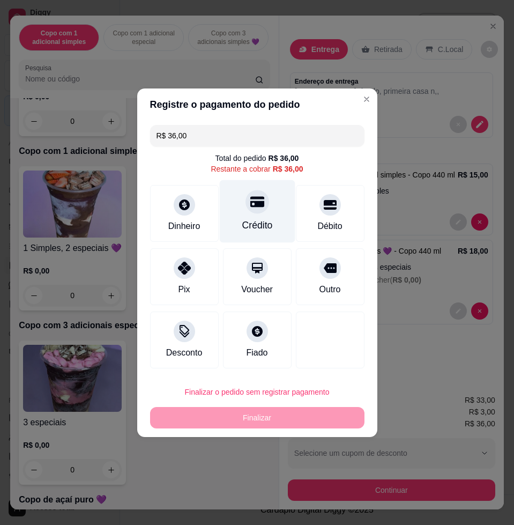
click at [266, 213] on div "Crédito" at bounding box center [257, 211] width 76 height 63
type input "R$ 0,00"
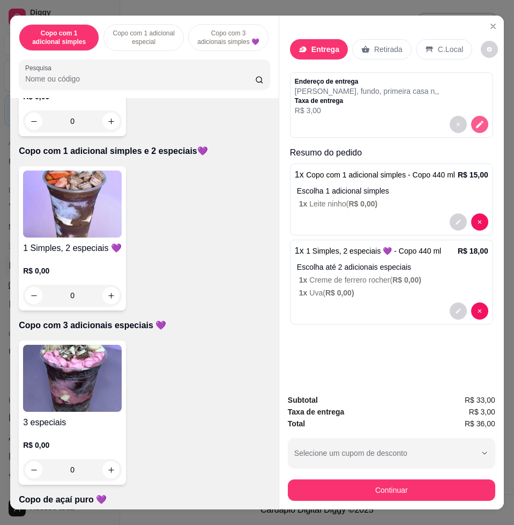
click at [476, 121] on icon "decrease-product-quantity" at bounding box center [480, 125] width 8 height 8
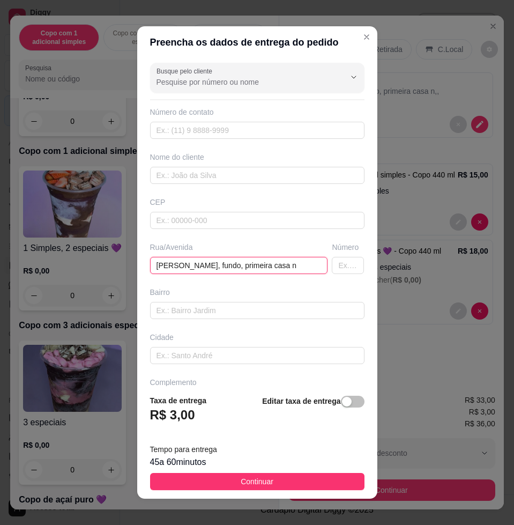
drag, startPoint x: 203, startPoint y: 261, endPoint x: 110, endPoint y: 265, distance: 92.3
click at [110, 265] on div "Preencha os dados de entrega do pedido Busque pelo cliente Número de contato No…" at bounding box center [257, 262] width 514 height 525
drag, startPoint x: 218, startPoint y: 252, endPoint x: 220, endPoint y: 260, distance: 7.8
click at [218, 252] on div "Rua/Avenida" at bounding box center [239, 258] width 182 height 32
click at [221, 262] on input "text" at bounding box center [239, 265] width 178 height 17
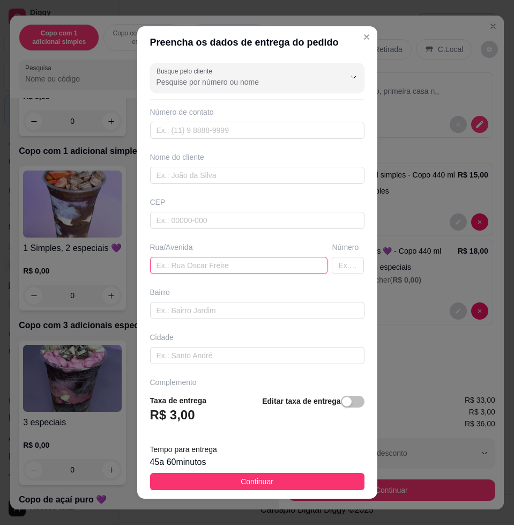
paste input "[STREET_ADDRESS]"
type input "[STREET_ADDRESS]"
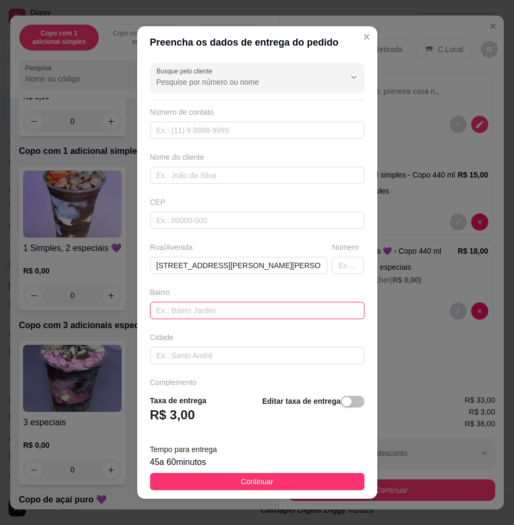
click at [197, 314] on input "text" at bounding box center [257, 310] width 214 height 17
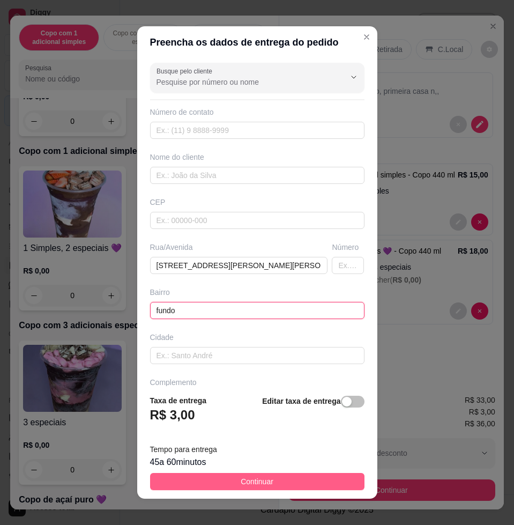
type input "fundo"
click at [323, 473] on button "Continuar" at bounding box center [257, 481] width 214 height 17
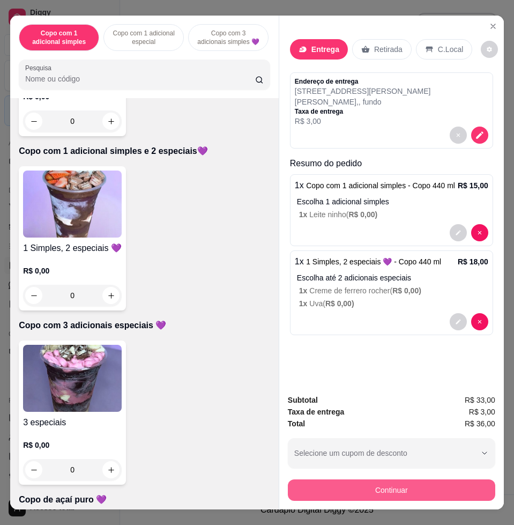
click at [375, 486] on button "Continuar" at bounding box center [391, 489] width 207 height 21
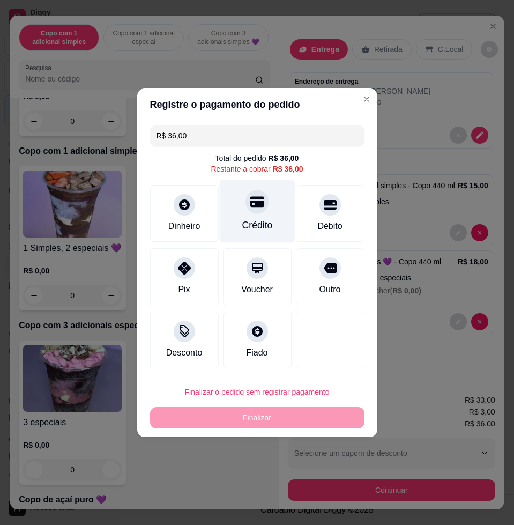
click at [242, 220] on div "Crédito" at bounding box center [257, 225] width 31 height 14
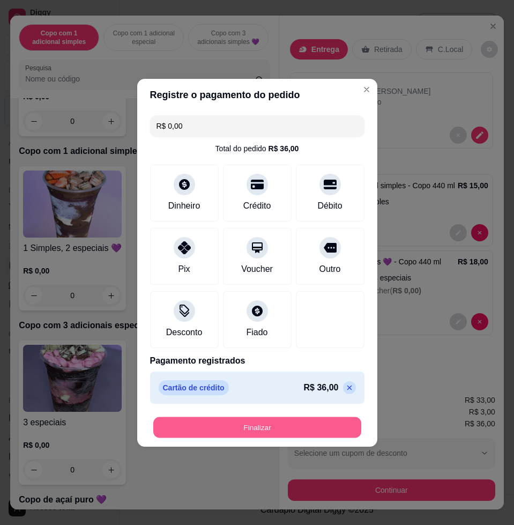
click at [287, 428] on button "Finalizar" at bounding box center [257, 427] width 208 height 21
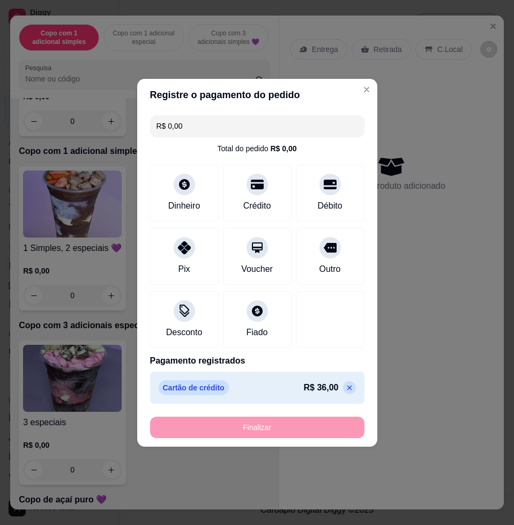
type input "-R$ 36,00"
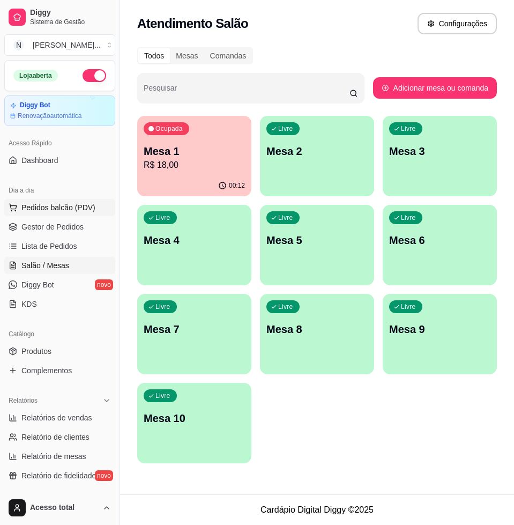
click at [39, 209] on span "Pedidos balcão (PDV)" at bounding box center [58, 207] width 74 height 11
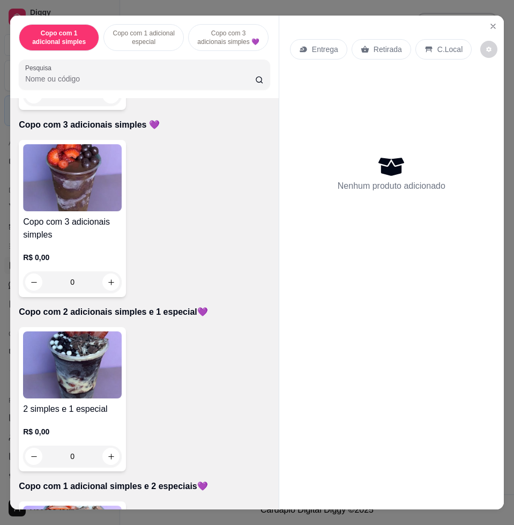
scroll to position [603, 0]
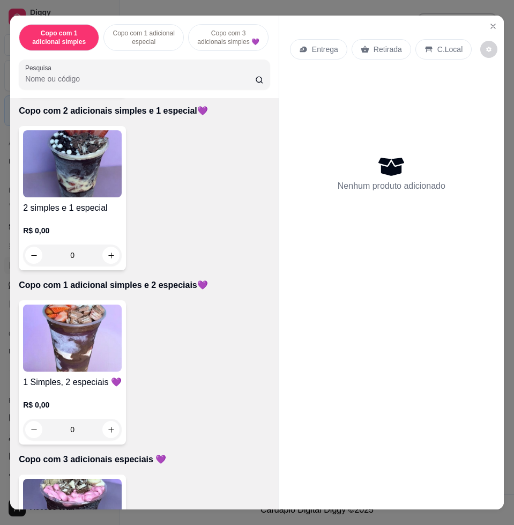
click at [103, 338] on img at bounding box center [72, 337] width 99 height 67
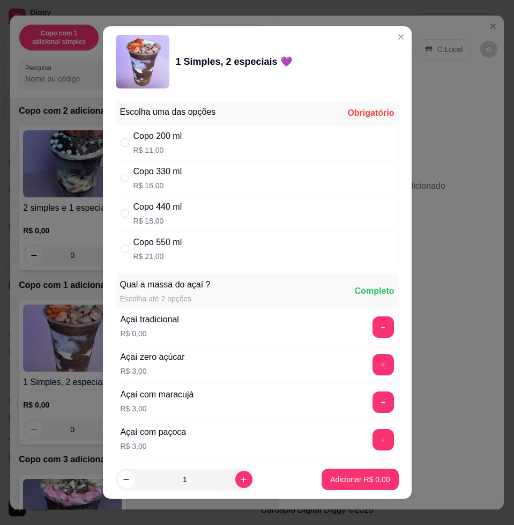
click at [197, 251] on div "Copo 550 ml R$ 21,00" at bounding box center [257, 248] width 283 height 35
radio input "true"
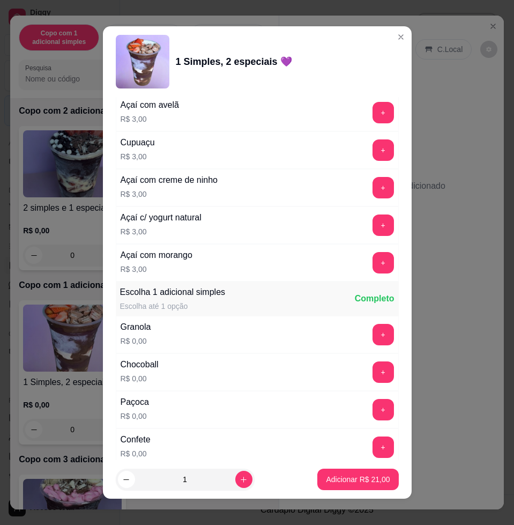
scroll to position [536, 0]
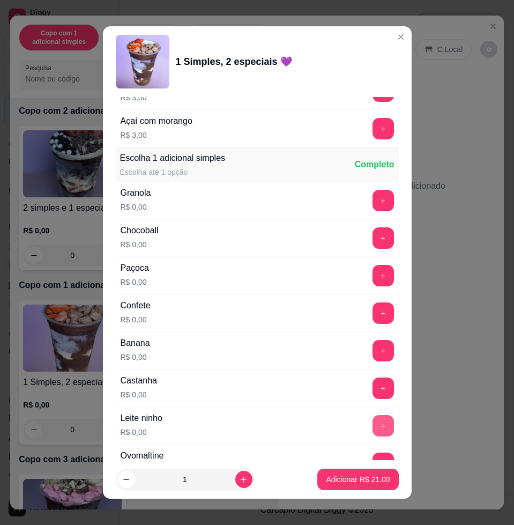
click at [373, 422] on button "+" at bounding box center [383, 425] width 21 height 21
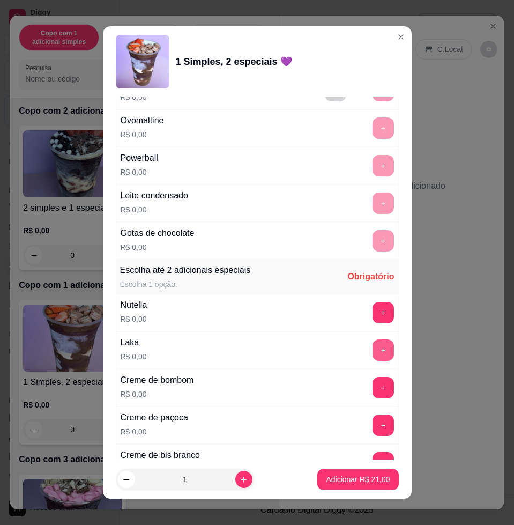
scroll to position [1072, 0]
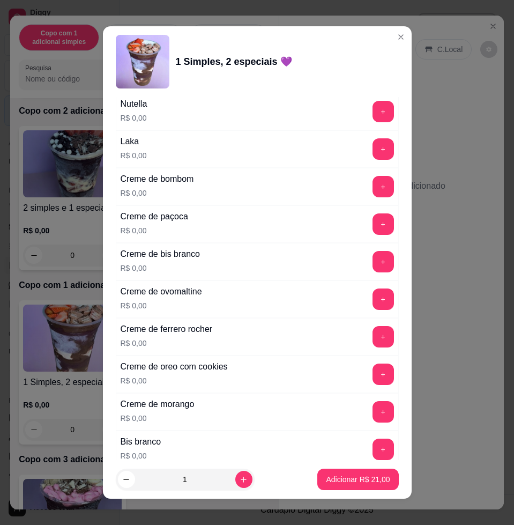
click at [373, 343] on button "+" at bounding box center [383, 336] width 21 height 21
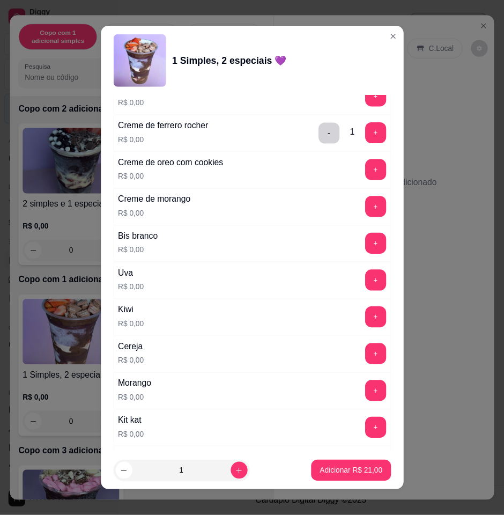
scroll to position [1407, 0]
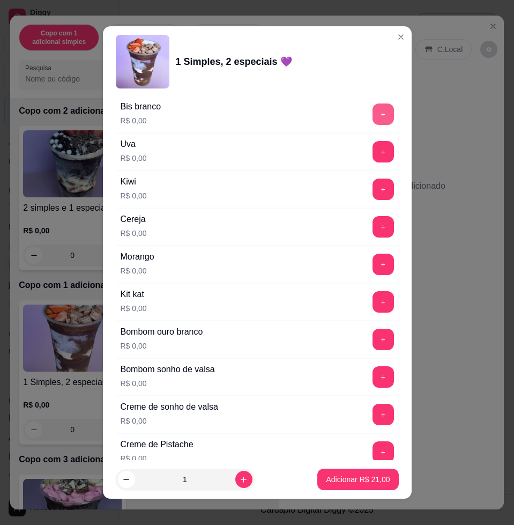
click at [373, 109] on button "+" at bounding box center [383, 113] width 21 height 21
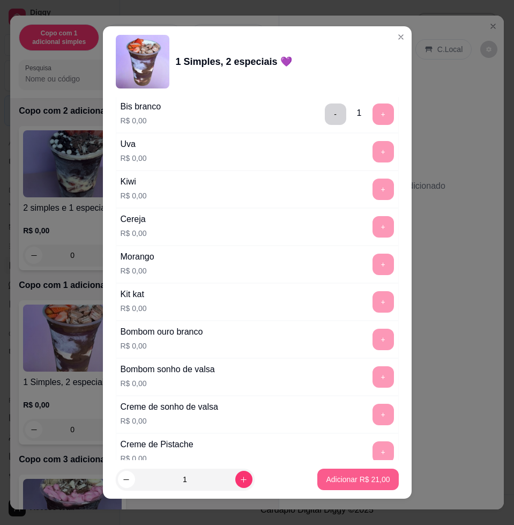
click at [346, 481] on p "Adicionar R$ 21,00" at bounding box center [358, 479] width 64 height 11
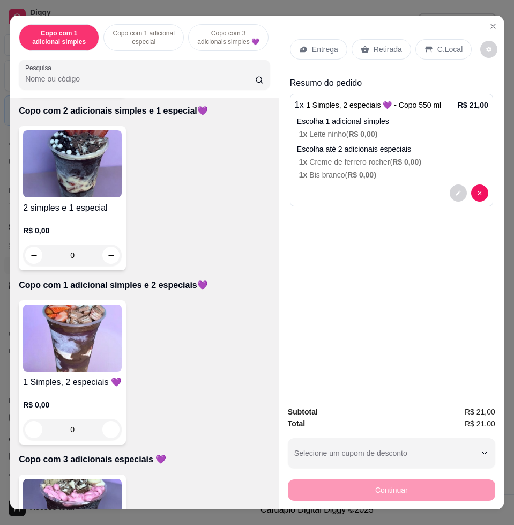
click at [292, 42] on div "Entrega" at bounding box center [318, 49] width 57 height 20
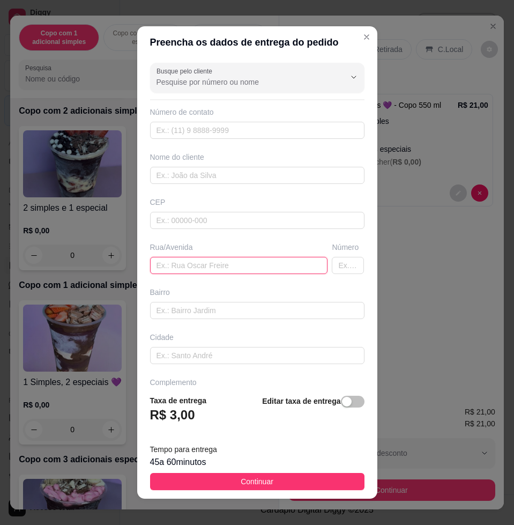
drag, startPoint x: 214, startPoint y: 264, endPoint x: 286, endPoint y: 249, distance: 73.4
click at [213, 264] on input "text" at bounding box center [239, 265] width 178 height 17
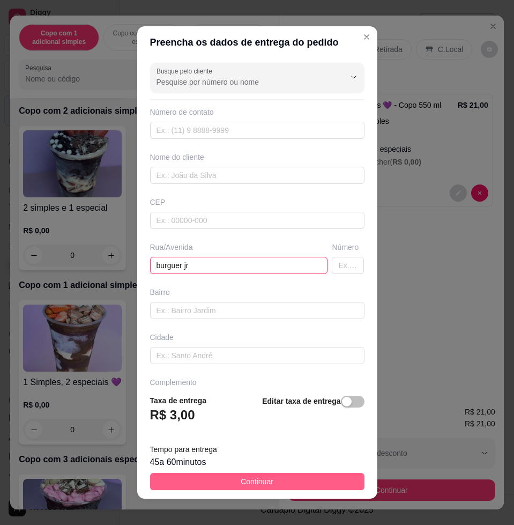
type input "burguer jr"
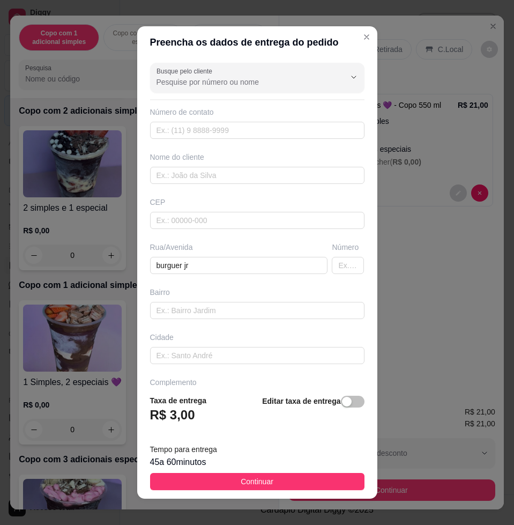
drag, startPoint x: 229, startPoint y: 484, endPoint x: 241, endPoint y: 469, distance: 18.7
click at [228, 482] on button "Continuar" at bounding box center [257, 481] width 214 height 17
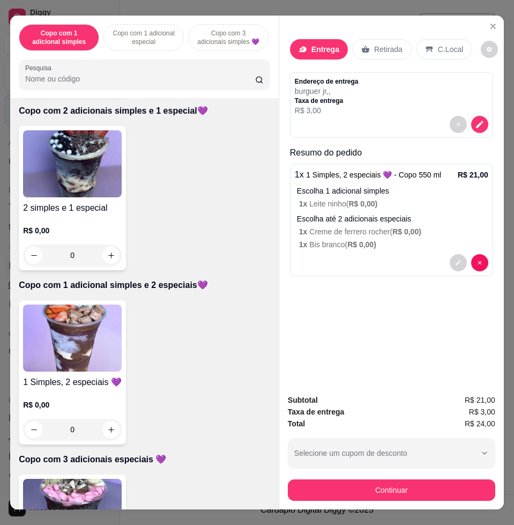
drag, startPoint x: 324, startPoint y: 472, endPoint x: 327, endPoint y: 485, distance: 13.1
click at [327, 485] on div "Continuar" at bounding box center [391, 489] width 207 height 24
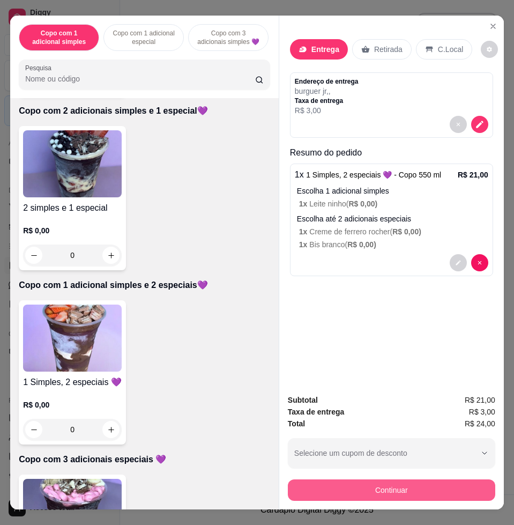
click at [327, 485] on button "Continuar" at bounding box center [391, 489] width 207 height 21
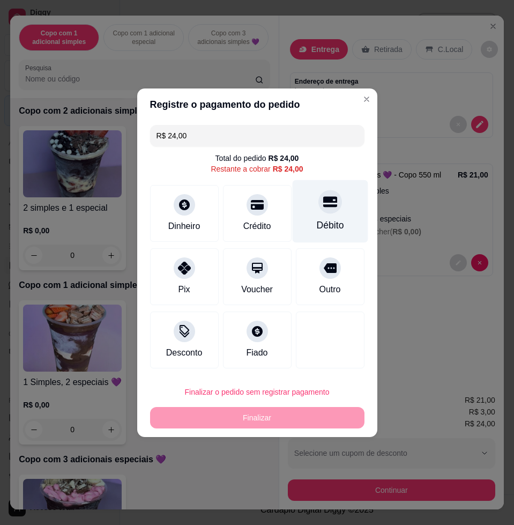
click at [317, 217] on div "Débito" at bounding box center [330, 211] width 76 height 63
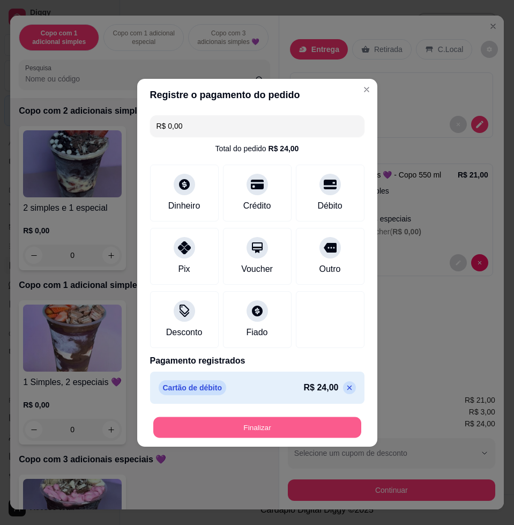
click at [280, 427] on button "Finalizar" at bounding box center [257, 427] width 208 height 21
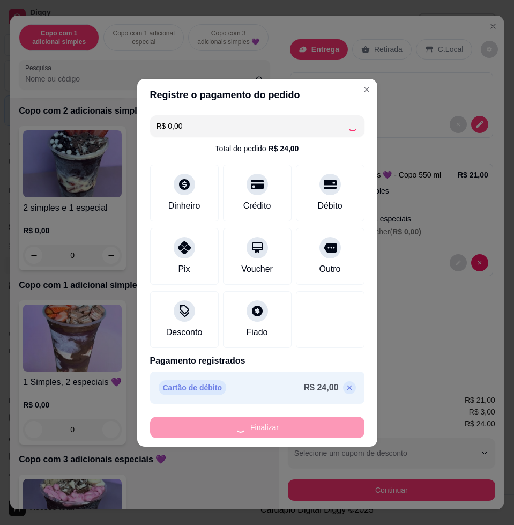
type input "-R$ 24,00"
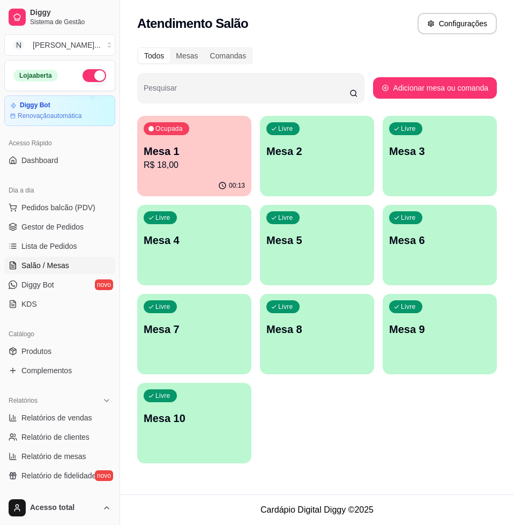
click at [221, 148] on p "Mesa 1" at bounding box center [194, 151] width 101 height 15
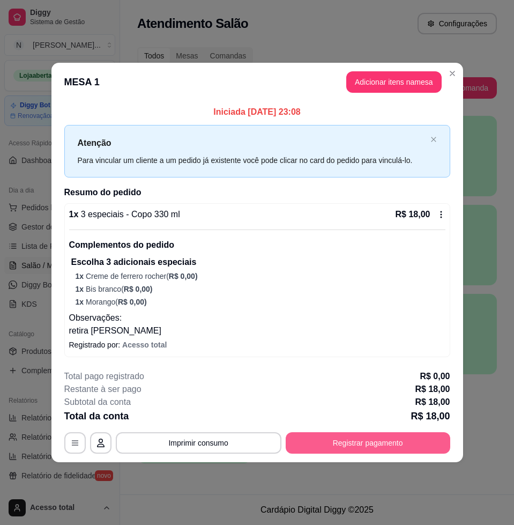
click at [367, 448] on button "Registrar pagamento" at bounding box center [368, 442] width 165 height 21
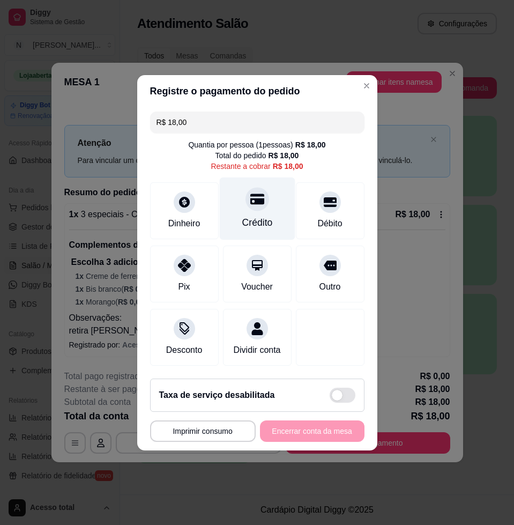
click at [252, 202] on div at bounding box center [258, 199] width 24 height 24
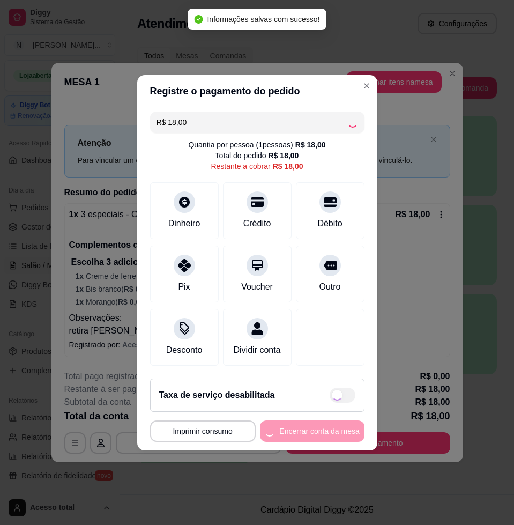
type input "R$ 0,00"
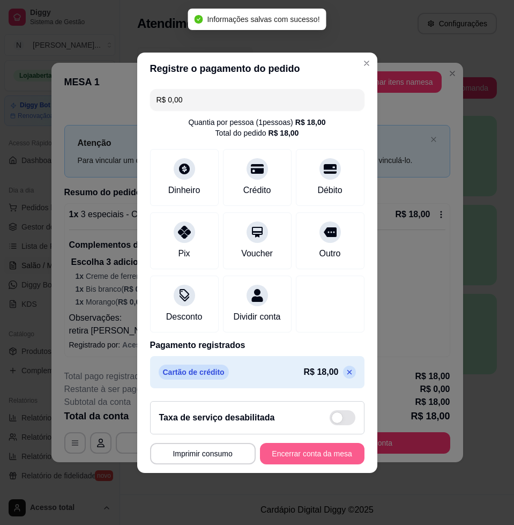
click at [314, 458] on button "Encerrar conta da mesa" at bounding box center [312, 453] width 105 height 21
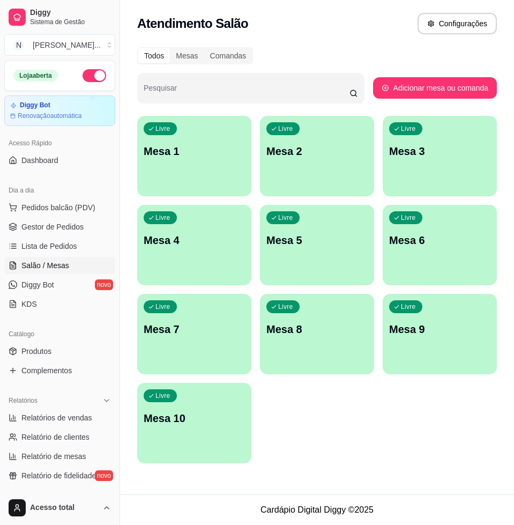
click at [56, 255] on ul "Pedidos balcão (PDV) Gestor de Pedidos Lista de Pedidos Salão / Mesas Diggy Bot…" at bounding box center [59, 256] width 111 height 114
click at [57, 250] on span "Lista de Pedidos" at bounding box center [49, 246] width 56 height 11
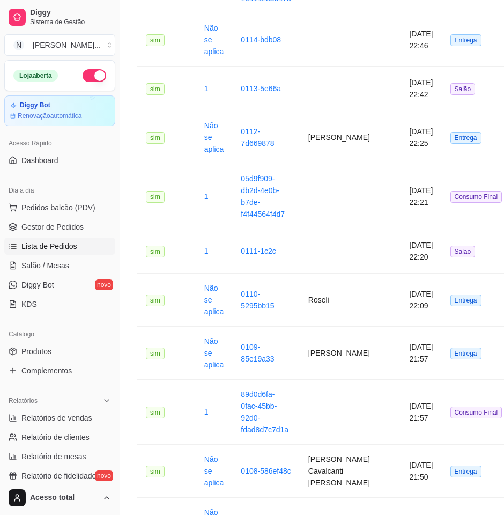
scroll to position [871, 0]
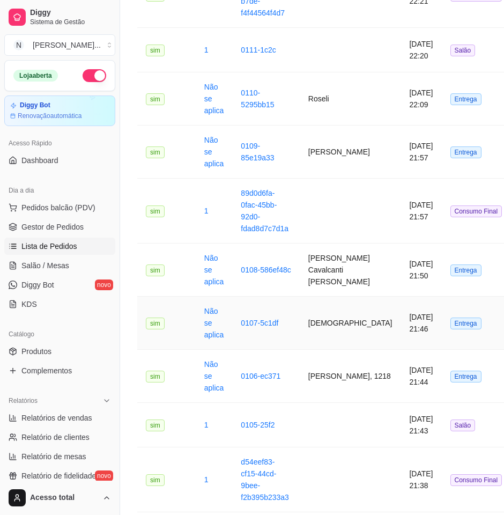
click at [328, 326] on td "[DEMOGRAPHIC_DATA]" at bounding box center [350, 322] width 101 height 53
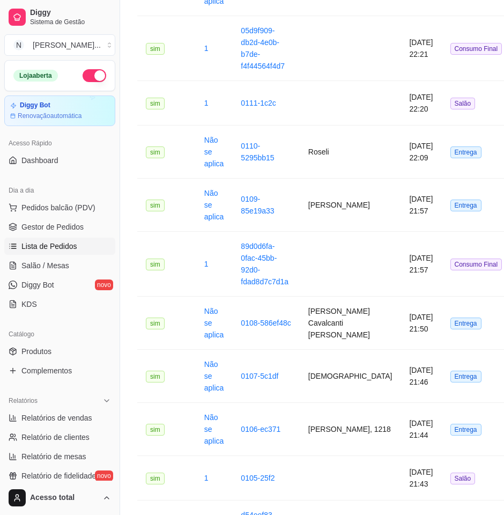
scroll to position [134, 0]
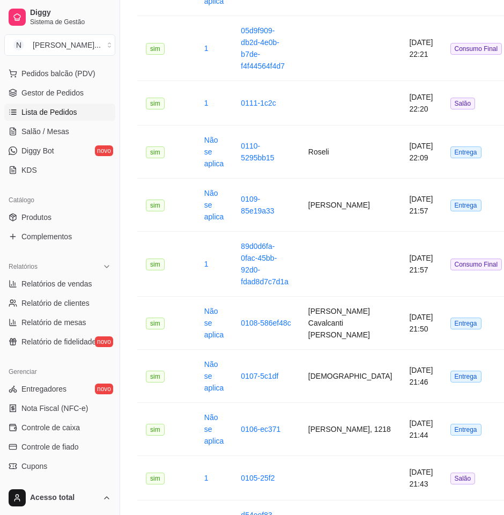
drag, startPoint x: 65, startPoint y: 426, endPoint x: 75, endPoint y: 417, distance: 12.9
click at [65, 426] on span "Controle de caixa" at bounding box center [50, 427] width 58 height 11
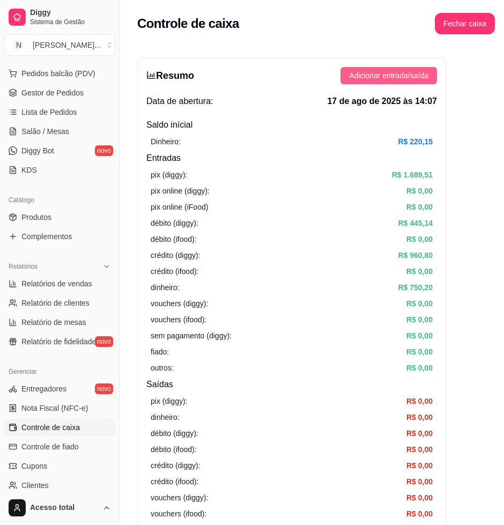
click at [398, 80] on span "Adicionar entrada/saída" at bounding box center [388, 76] width 79 height 12
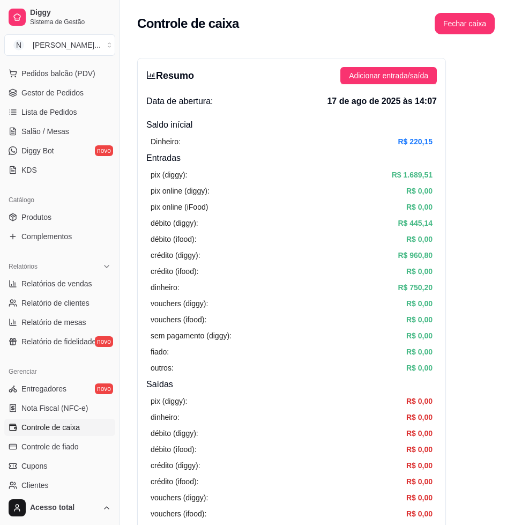
click at [271, 162] on label "Saída" at bounding box center [257, 155] width 88 height 41
click at [221, 143] on button "Saída" at bounding box center [216, 139] width 9 height 9
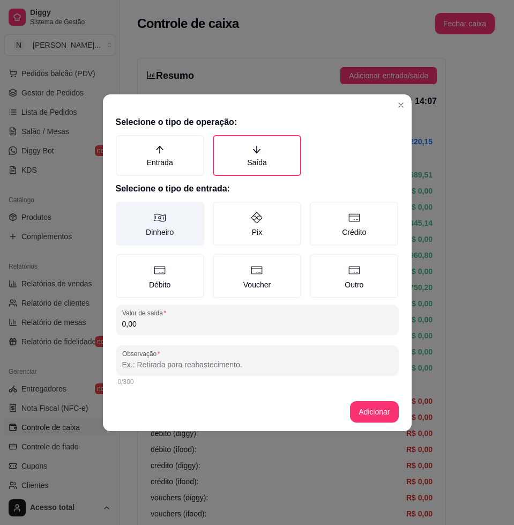
click at [169, 227] on label "Dinheiro" at bounding box center [160, 224] width 88 height 44
click at [124, 210] on button "Dinheiro" at bounding box center [119, 205] width 9 height 9
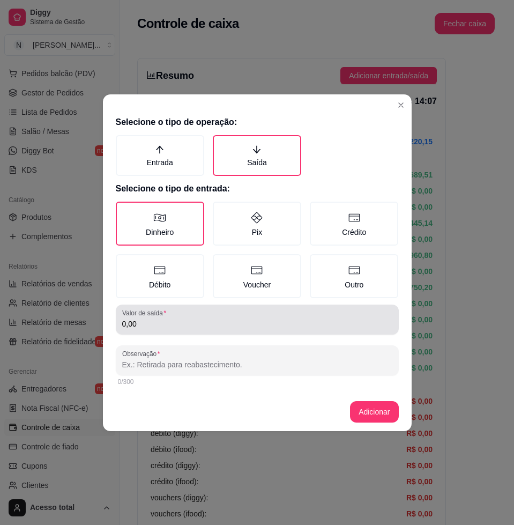
click at [191, 329] on div "Valor de saída 0,00" at bounding box center [257, 319] width 283 height 30
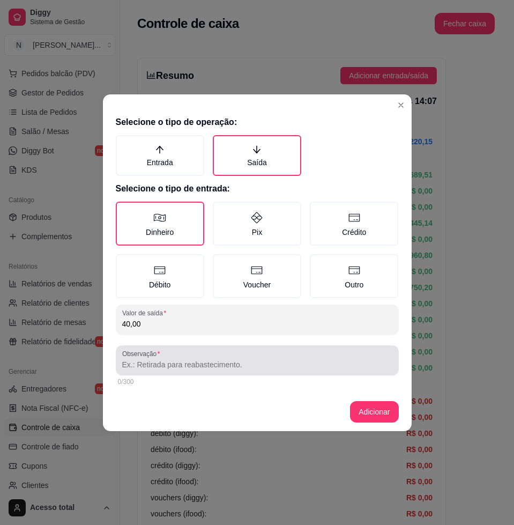
type input "40,00"
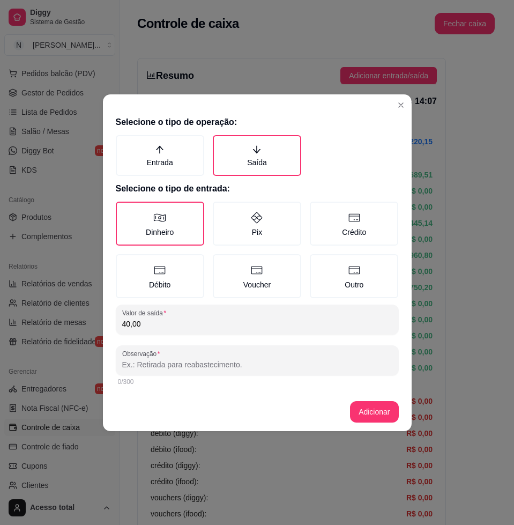
click at [246, 363] on input "Observação" at bounding box center [257, 364] width 270 height 11
type input "loh"
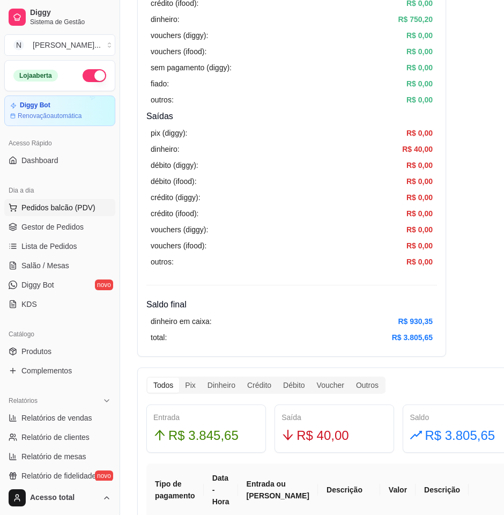
click at [76, 200] on button "Pedidos balcão (PDV)" at bounding box center [59, 207] width 111 height 17
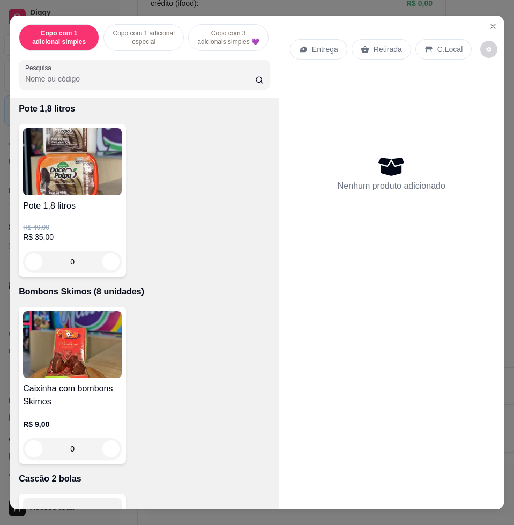
scroll to position [4249, 0]
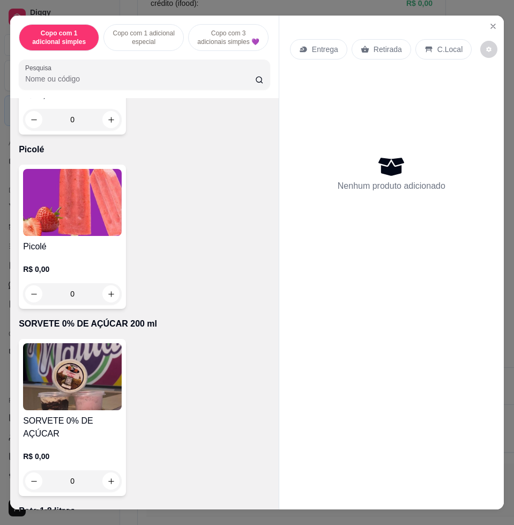
click at [64, 243] on div "Picolé R$ 0,00 0" at bounding box center [72, 237] width 107 height 144
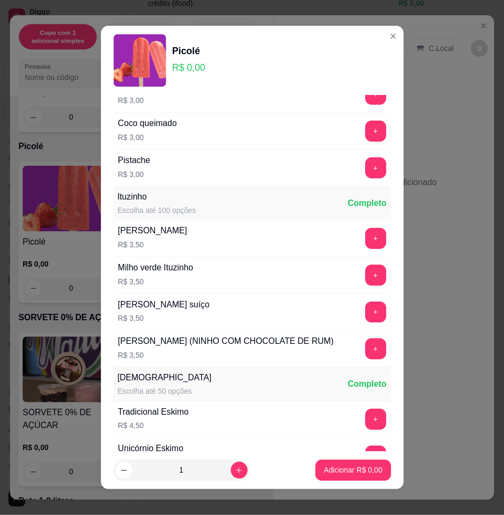
scroll to position [770, 0]
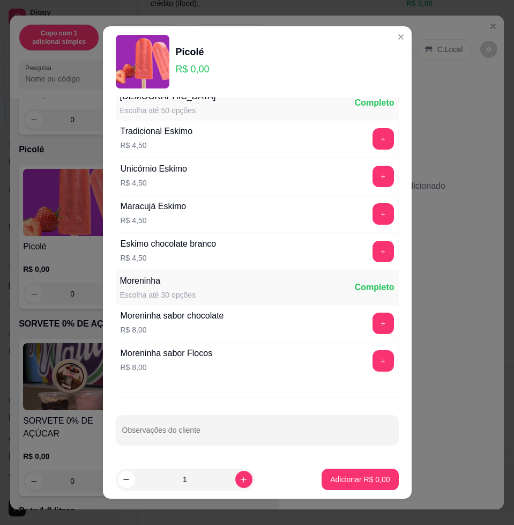
drag, startPoint x: 340, startPoint y: 248, endPoint x: 351, endPoint y: 250, distance: 10.4
click at [344, 249] on div "Eskimo chocolate branco R$ 4,50 +" at bounding box center [257, 252] width 283 height 38
click at [373, 252] on button "+" at bounding box center [383, 251] width 21 height 21
click at [325, 250] on button "-" at bounding box center [335, 251] width 21 height 21
click at [360, 163] on div "Unicórnio Eskimo R$ 4,50 +" at bounding box center [257, 177] width 283 height 38
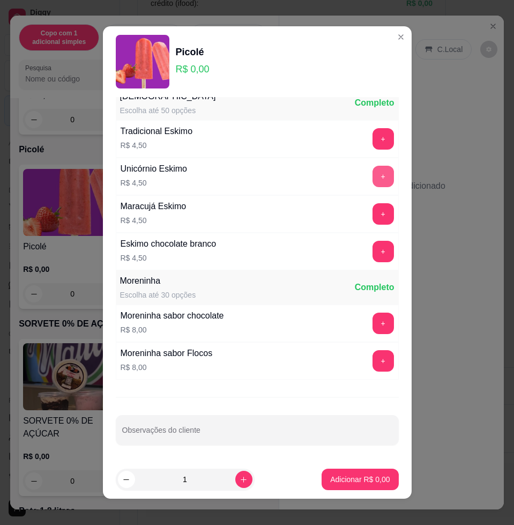
click at [373, 170] on button "+" at bounding box center [383, 176] width 21 height 21
click at [368, 471] on button "Adicionar R$ 4,50" at bounding box center [360, 479] width 77 height 21
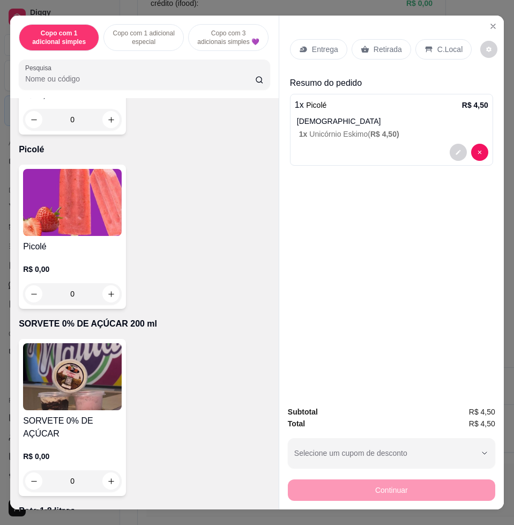
drag, startPoint x: 438, startPoint y: 42, endPoint x: 437, endPoint y: 114, distance: 71.8
click at [437, 44] on p "C.Local" at bounding box center [449, 49] width 25 height 11
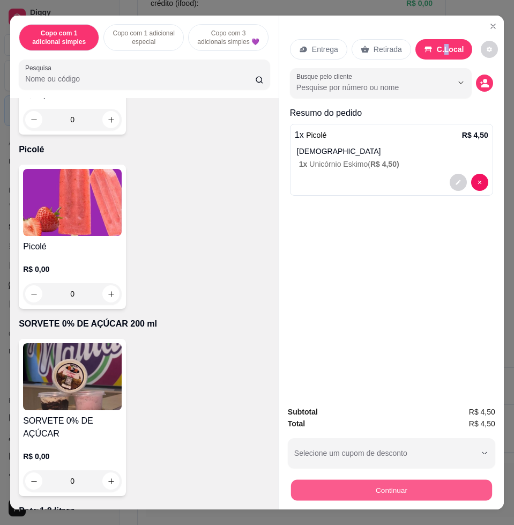
click at [360, 479] on button "Continuar" at bounding box center [391, 489] width 201 height 21
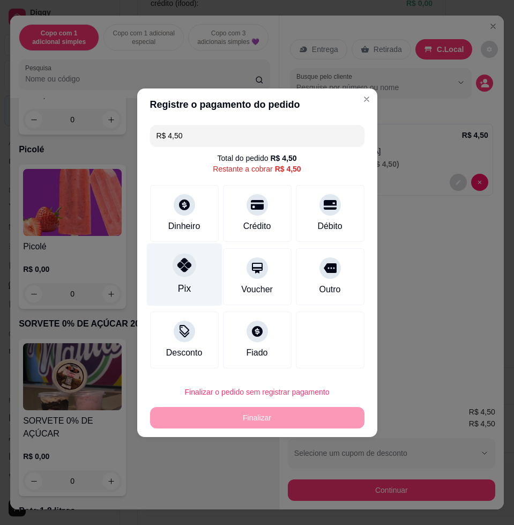
click at [194, 254] on div "Pix" at bounding box center [184, 274] width 76 height 63
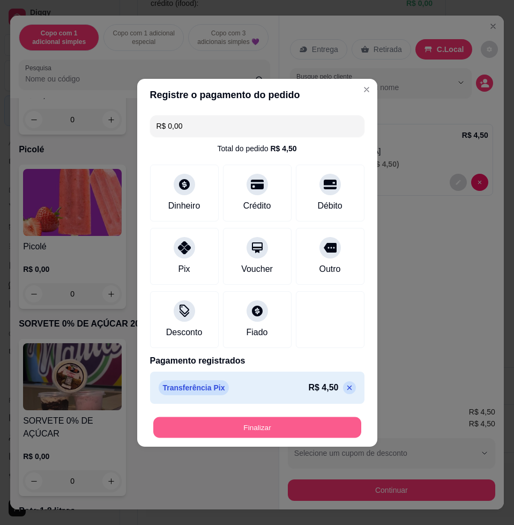
click at [266, 425] on button "Finalizar" at bounding box center [257, 427] width 208 height 21
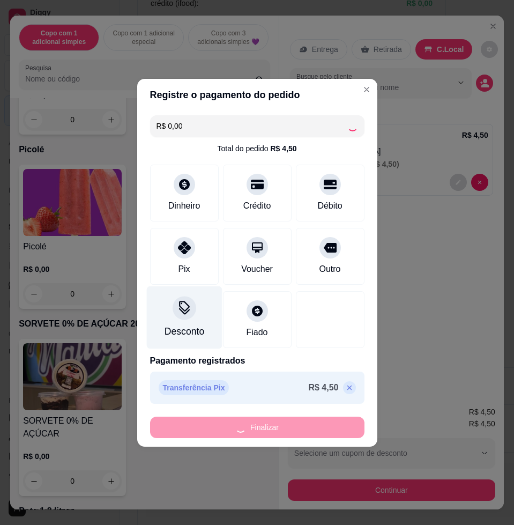
type input "-R$ 4,50"
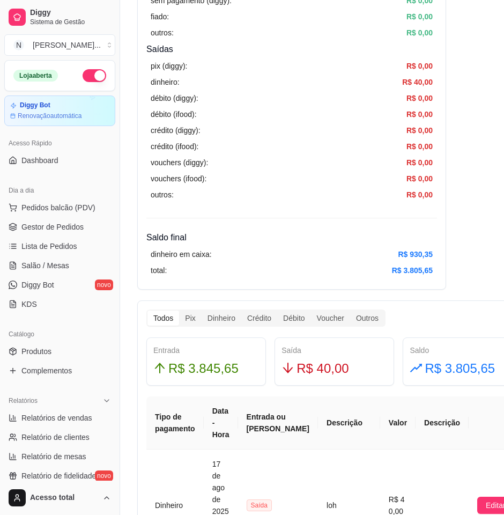
scroll to position [134, 0]
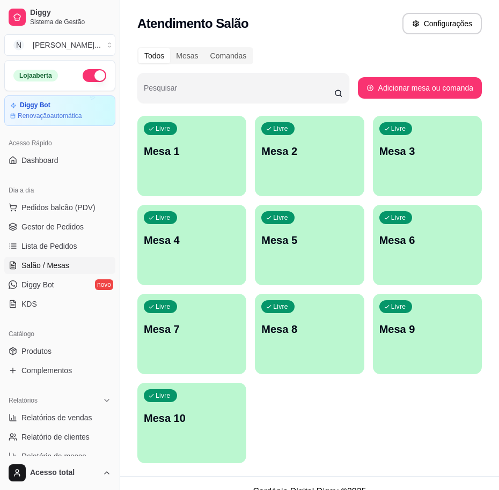
click at [194, 161] on div "Livre Mesa 1" at bounding box center [191, 150] width 109 height 68
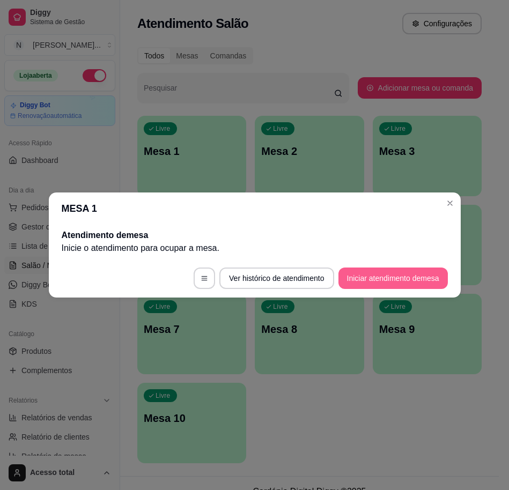
click at [426, 279] on button "Iniciar atendimento de mesa" at bounding box center [392, 278] width 109 height 21
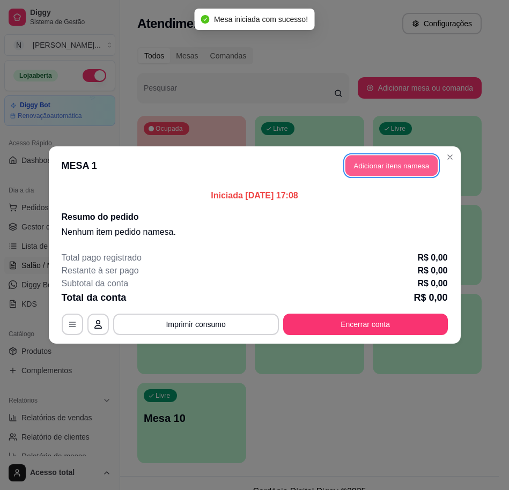
click at [412, 169] on button "Adicionar itens na mesa" at bounding box center [391, 165] width 92 height 21
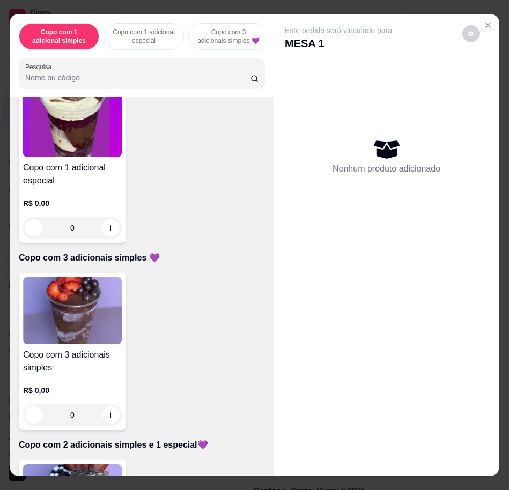
scroll to position [603, 0]
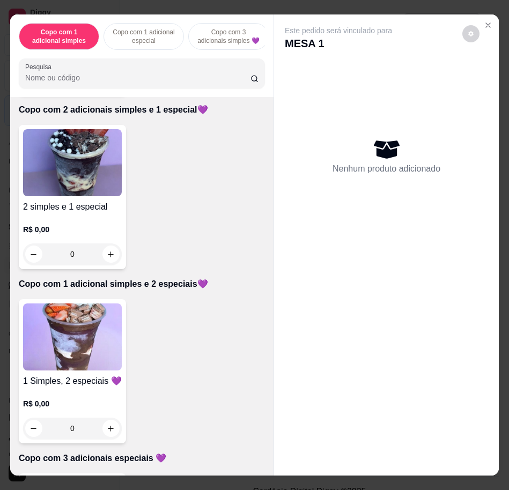
click at [92, 343] on img at bounding box center [72, 336] width 99 height 67
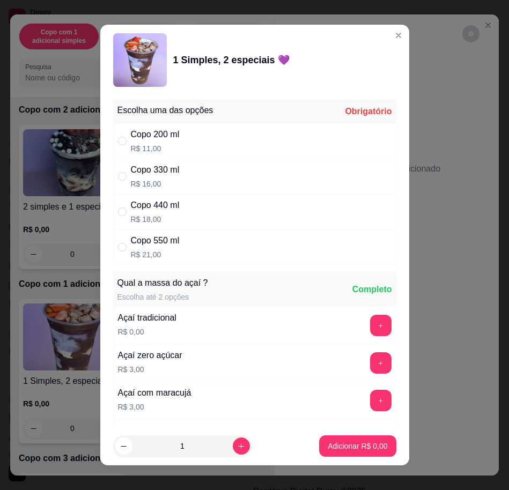
click at [289, 174] on div "Copo 330 ml R$ 16,00" at bounding box center [254, 176] width 283 height 35
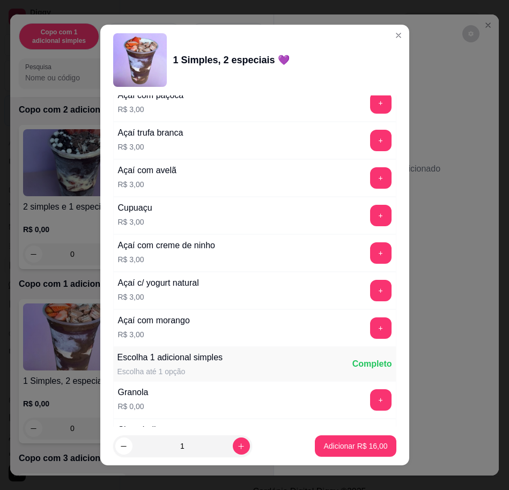
scroll to position [134, 0]
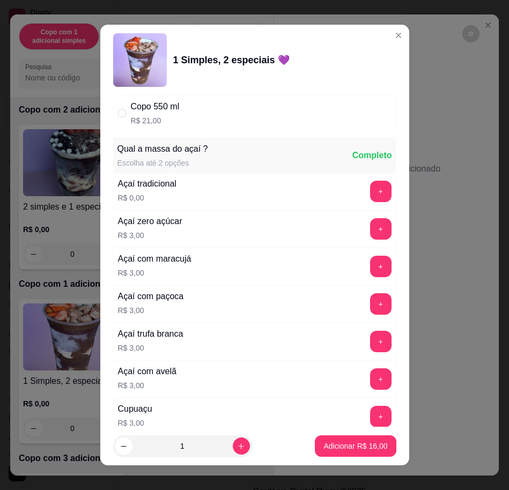
click at [370, 229] on button "+" at bounding box center [380, 228] width 21 height 21
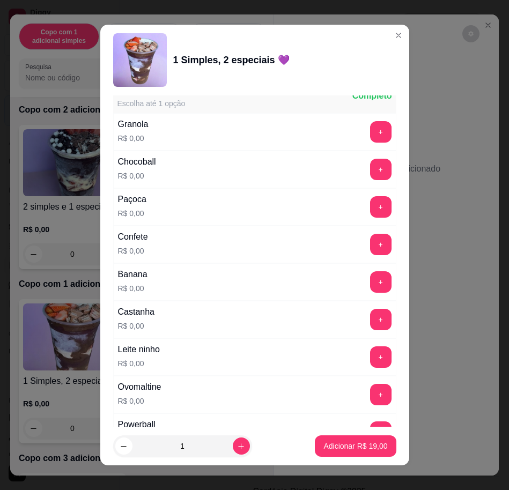
scroll to position [737, 0]
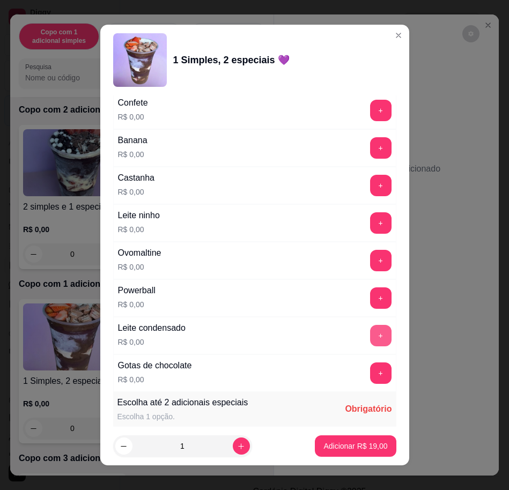
click at [370, 335] on button "+" at bounding box center [380, 335] width 21 height 21
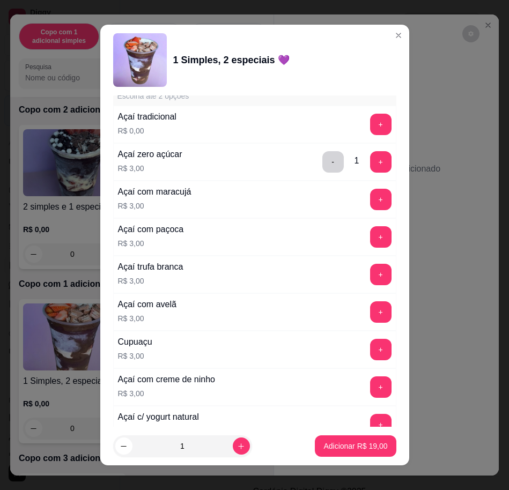
scroll to position [0, 0]
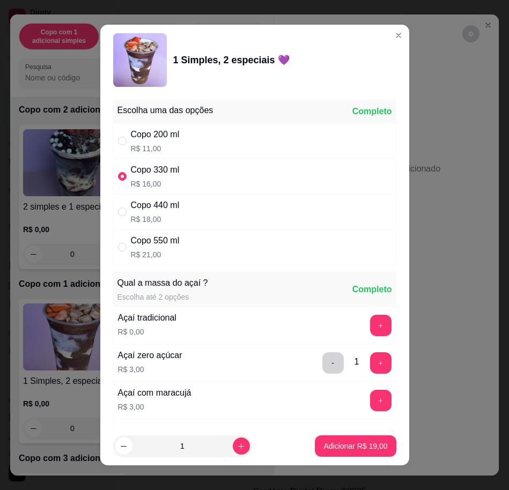
click at [300, 199] on div "Copo 440 ml R$ 18,00" at bounding box center [254, 211] width 283 height 35
radio input "false"
radio input "true"
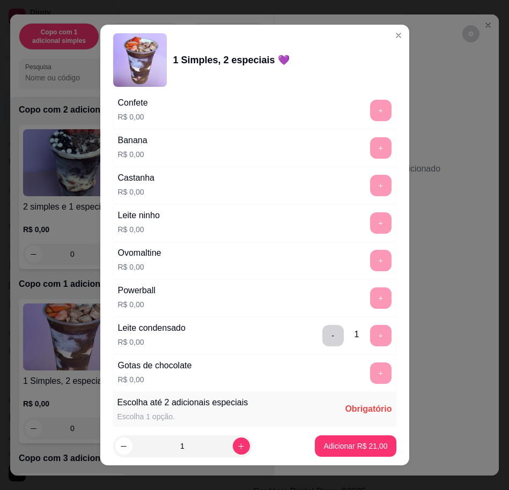
scroll to position [1072, 0]
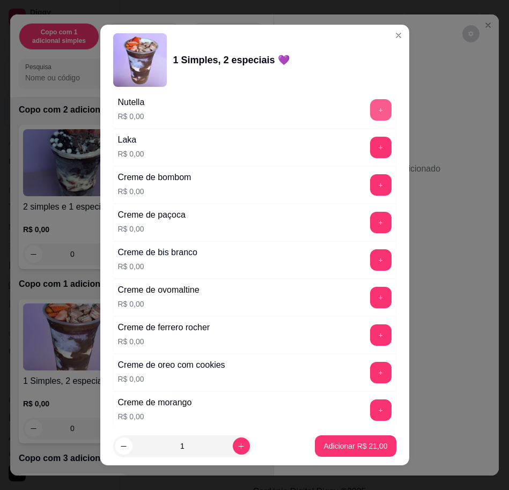
click at [370, 106] on button "+" at bounding box center [380, 109] width 21 height 21
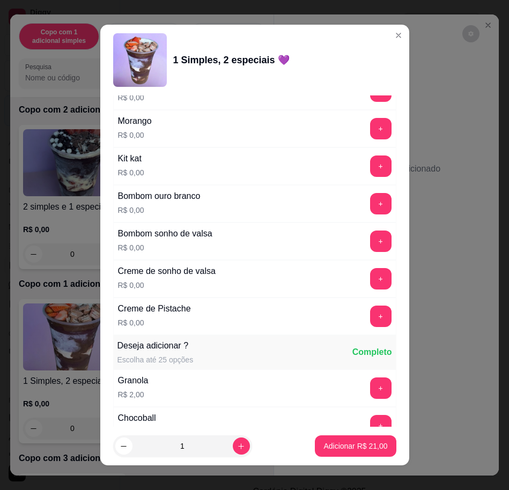
scroll to position [1474, 0]
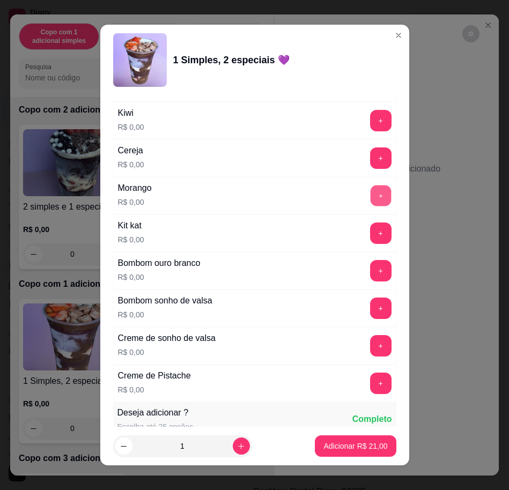
click at [370, 190] on button "+" at bounding box center [380, 195] width 21 height 21
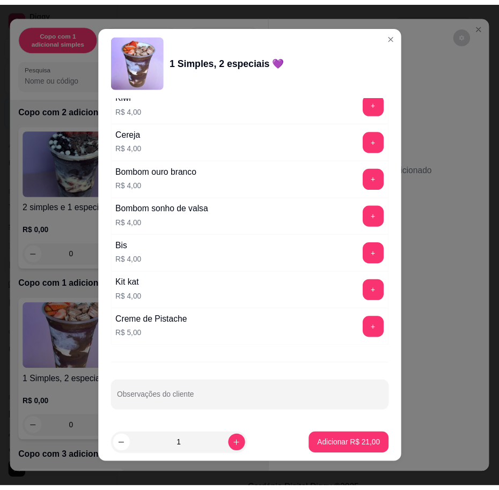
scroll to position [10, 0]
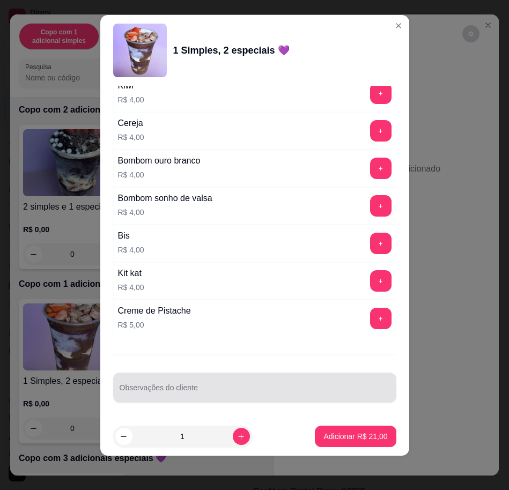
drag, startPoint x: 303, startPoint y: 384, endPoint x: 273, endPoint y: 293, distance: 96.0
click at [301, 382] on div at bounding box center [255, 387] width 270 height 21
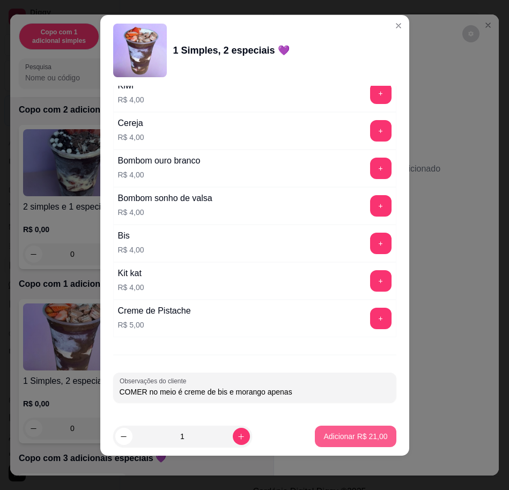
type input "COMER no meio é creme de bis e morango apenas"
click at [350, 438] on p "Adicionar R$ 21,00" at bounding box center [355, 437] width 62 height 10
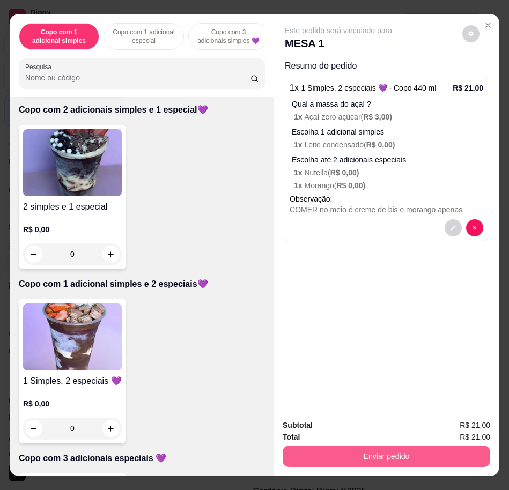
click at [360, 455] on button "Enviar pedido" at bounding box center [386, 455] width 207 height 21
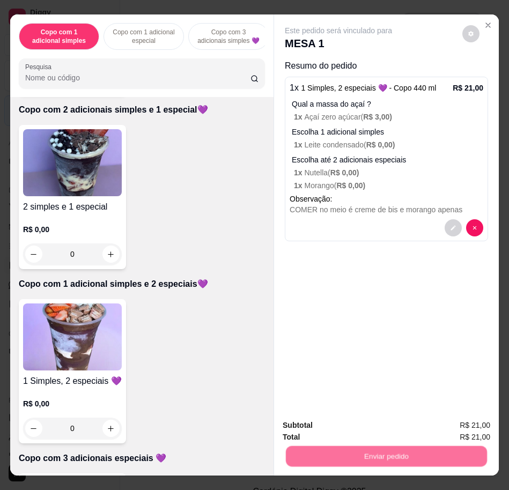
click at [322, 424] on button "Não registrar e enviar pedido" at bounding box center [350, 424] width 112 height 20
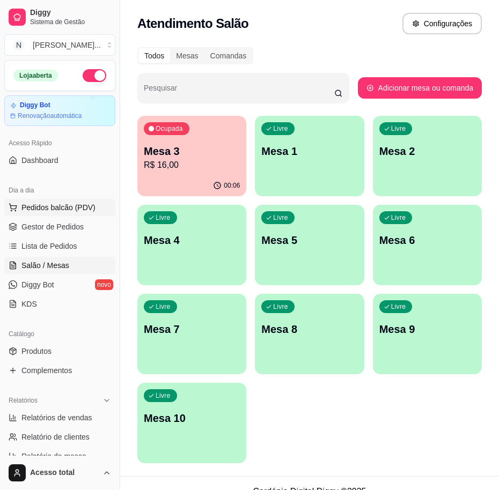
click at [80, 208] on span "Pedidos balcão (PDV)" at bounding box center [58, 207] width 74 height 11
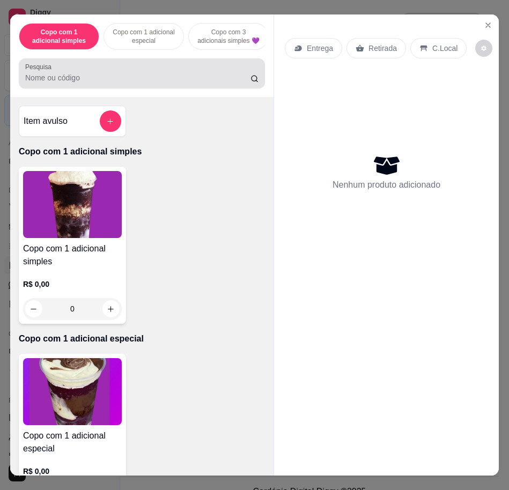
click at [103, 70] on div at bounding box center [141, 73] width 233 height 21
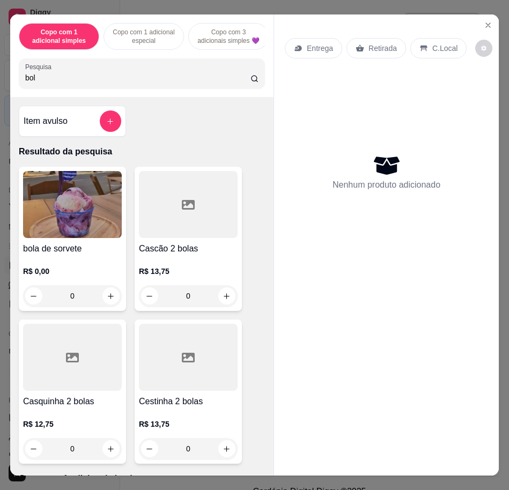
type input "bol"
click at [62, 192] on img at bounding box center [72, 204] width 99 height 67
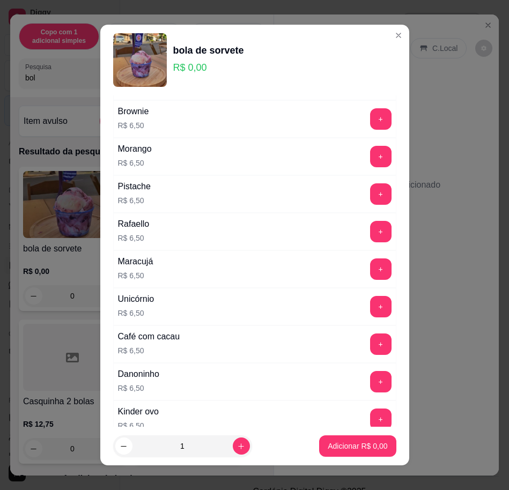
scroll to position [402, 0]
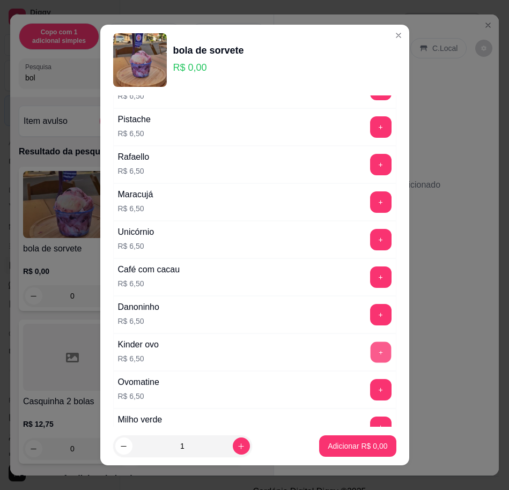
click at [370, 351] on button "+" at bounding box center [380, 351] width 21 height 21
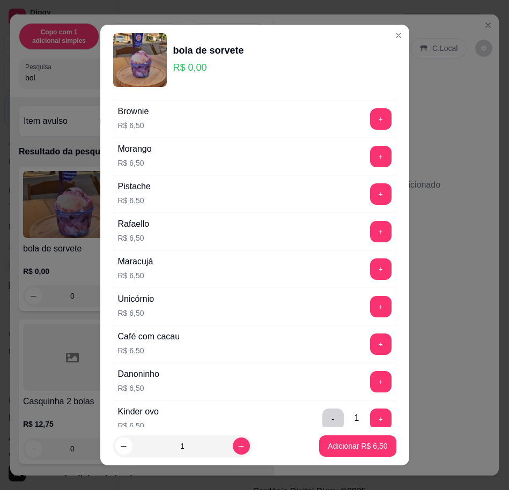
scroll to position [268, 0]
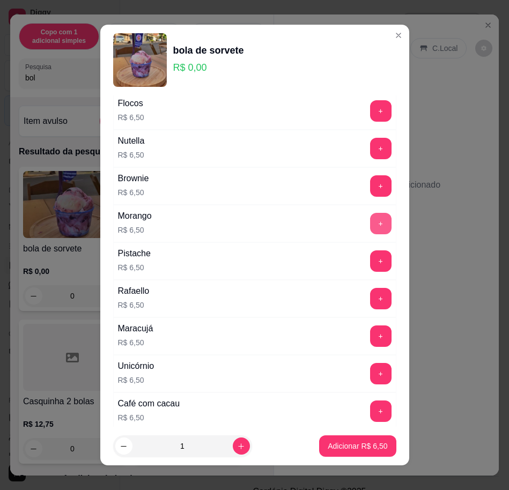
click at [370, 223] on button "+" at bounding box center [380, 223] width 21 height 21
click at [349, 453] on button "Adicionar R$ 13,00" at bounding box center [355, 446] width 79 height 21
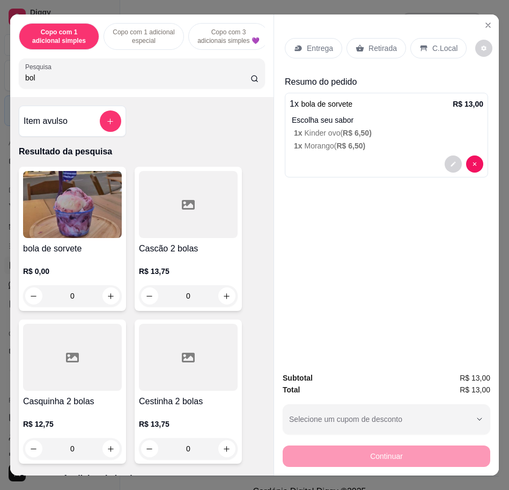
click at [110, 213] on img at bounding box center [72, 204] width 99 height 67
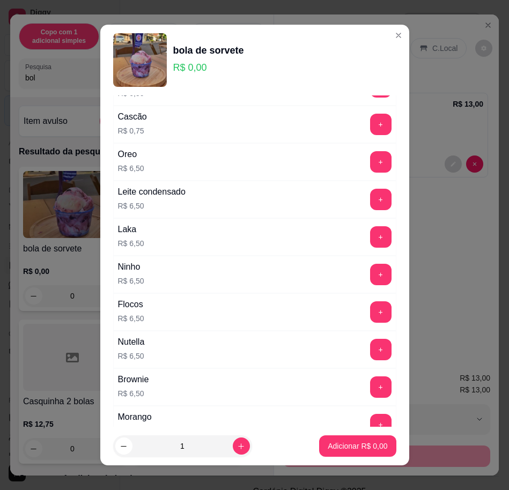
scroll to position [134, 0]
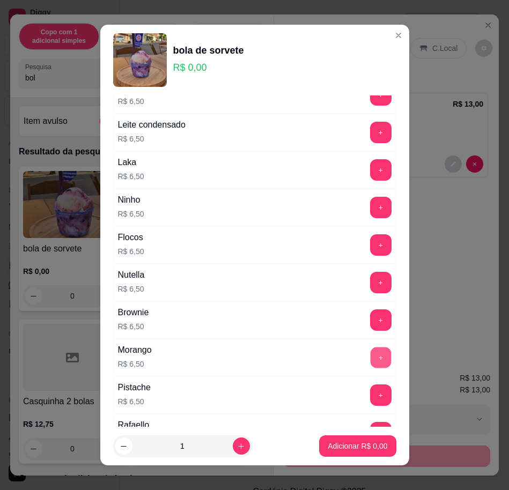
click at [370, 361] on button "+" at bounding box center [380, 357] width 21 height 21
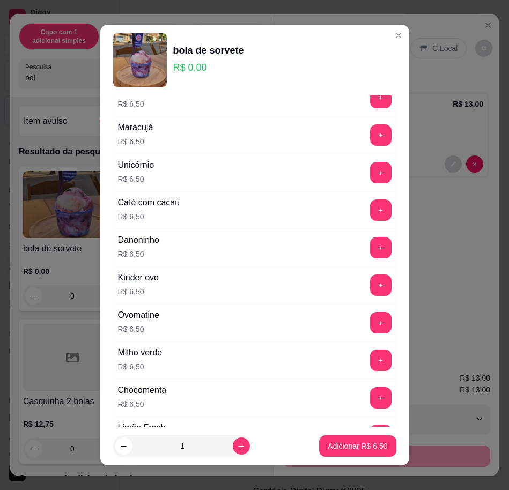
scroll to position [603, 0]
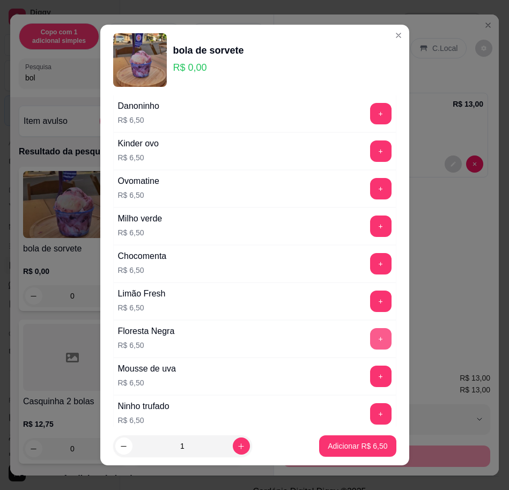
click at [370, 341] on button "+" at bounding box center [380, 338] width 21 height 21
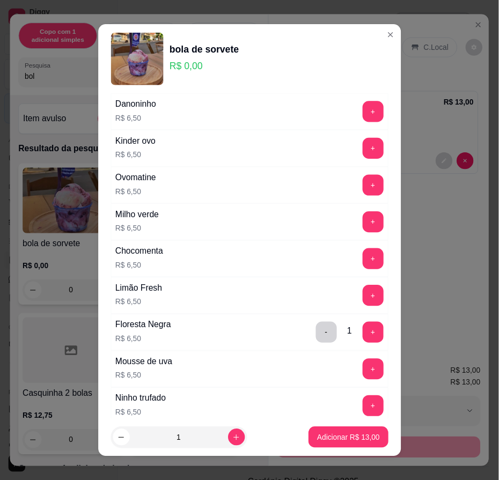
scroll to position [952, 0]
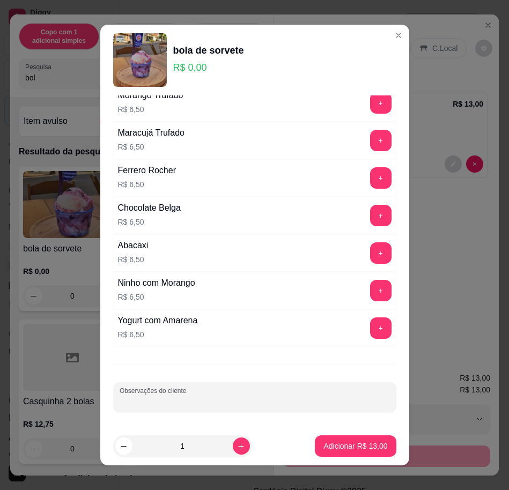
click at [296, 402] on input "Observações do cliente" at bounding box center [255, 401] width 270 height 11
click at [342, 441] on p "Adicionar R$ 13,00" at bounding box center [355, 446] width 64 height 11
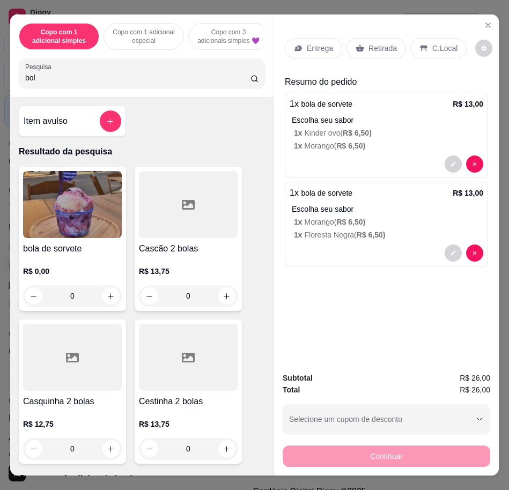
click at [325, 38] on div "Entrega" at bounding box center [313, 48] width 57 height 20
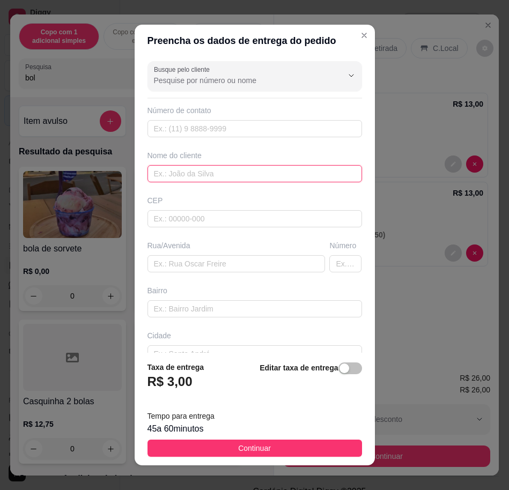
click at [188, 179] on input "text" at bounding box center [254, 173] width 214 height 17
type input "lana"
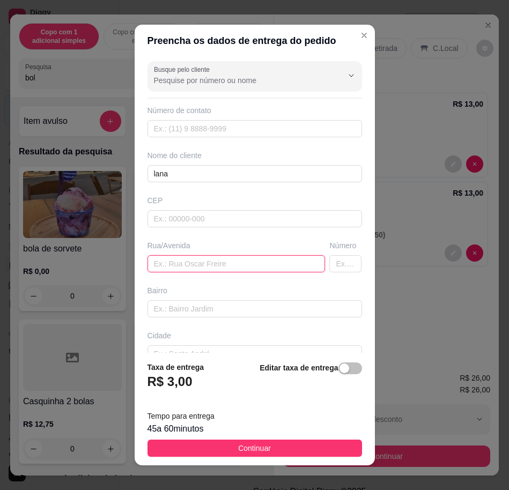
click at [162, 255] on input "text" at bounding box center [236, 263] width 178 height 17
drag, startPoint x: 264, startPoint y: 259, endPoint x: 269, endPoint y: 268, distance: 9.8
click at [264, 259] on input "text" at bounding box center [236, 263] width 178 height 17
paste input "Castilho f rua 3 casa 234"
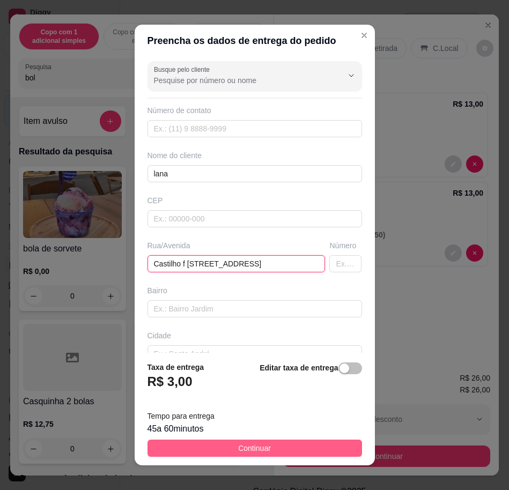
type input "Castilho f rua 3 casa 234"
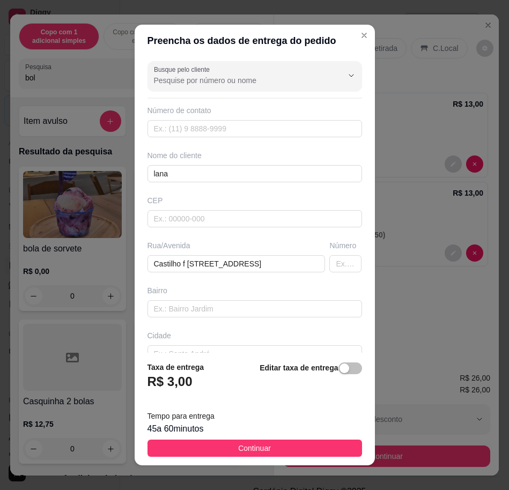
drag, startPoint x: 314, startPoint y: 450, endPoint x: 361, endPoint y: 447, distance: 47.8
click at [314, 449] on button "Continuar" at bounding box center [254, 448] width 214 height 17
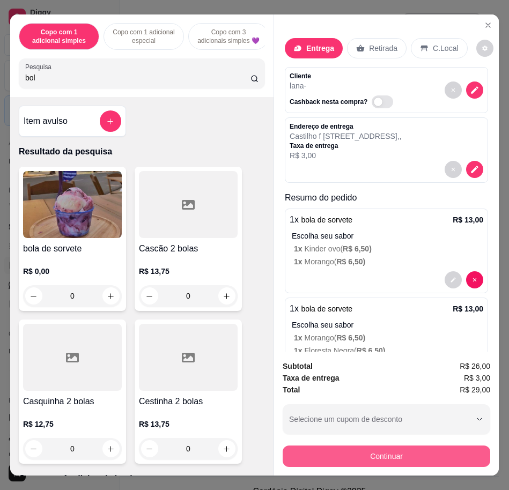
click at [367, 446] on button "Continuar" at bounding box center [386, 455] width 207 height 21
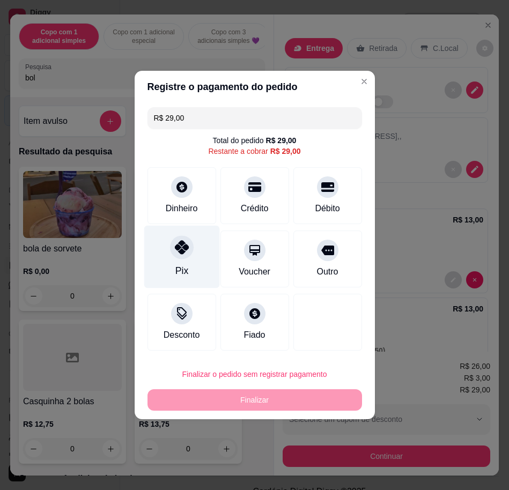
click at [180, 264] on div "Pix" at bounding box center [181, 271] width 13 height 14
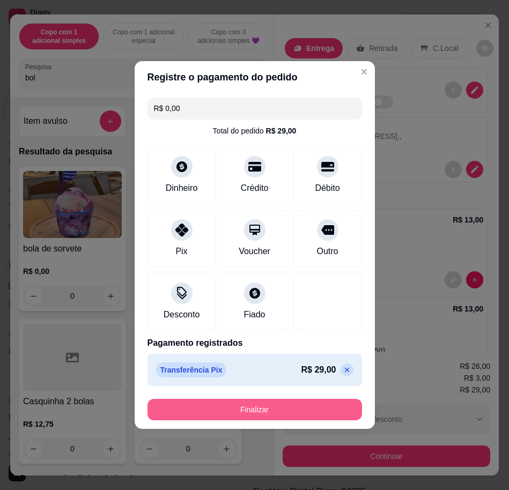
click at [251, 412] on button "Finalizar" at bounding box center [254, 409] width 214 height 21
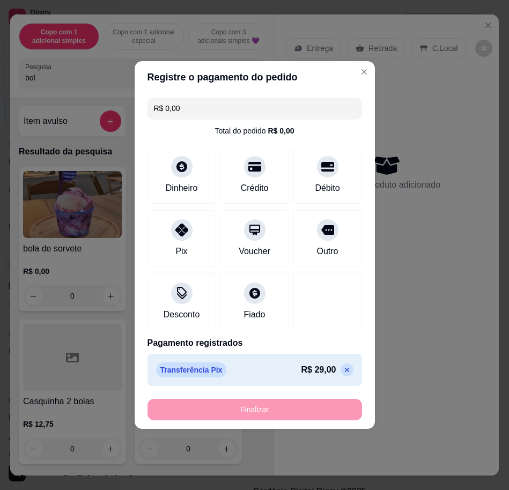
type input "-R$ 29,00"
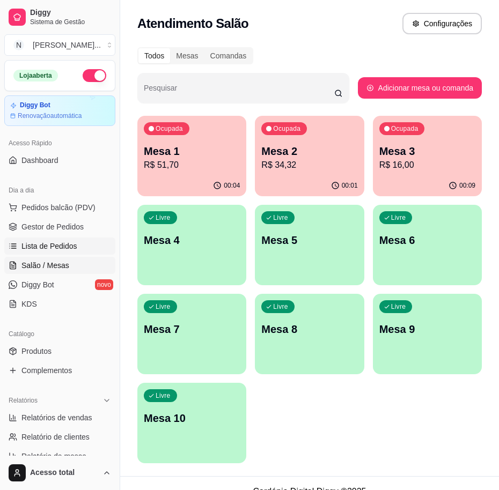
drag, startPoint x: 37, startPoint y: 242, endPoint x: 83, endPoint y: 233, distance: 47.0
click at [37, 242] on span "Lista de Pedidos" at bounding box center [49, 246] width 56 height 11
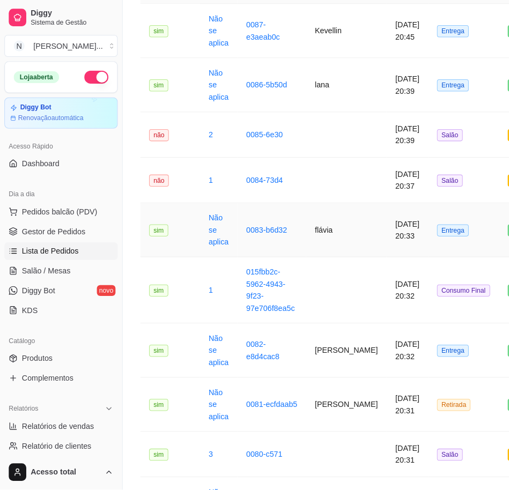
scroll to position [268, 0]
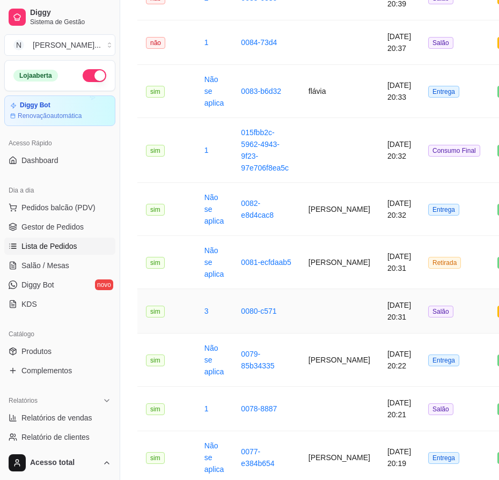
click at [330, 283] on td "Alexandra" at bounding box center [339, 262] width 79 height 53
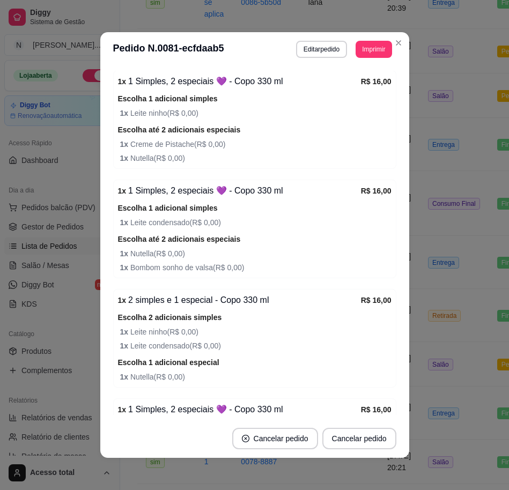
scroll to position [392, 0]
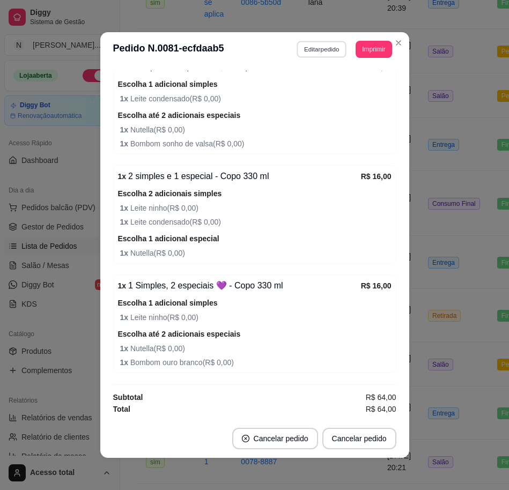
click at [316, 56] on button "Editar pedido" at bounding box center [321, 49] width 50 height 17
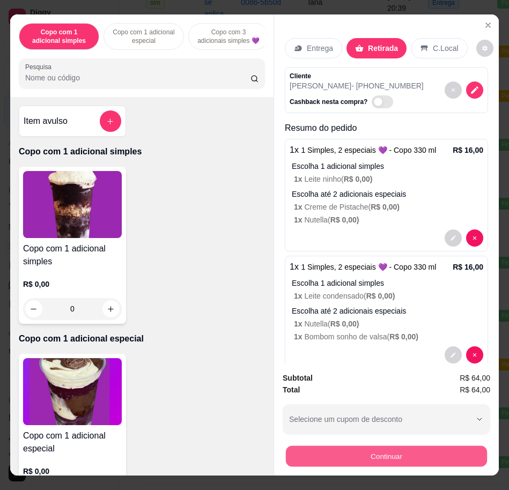
click at [459, 448] on button "Continuar" at bounding box center [386, 455] width 201 height 21
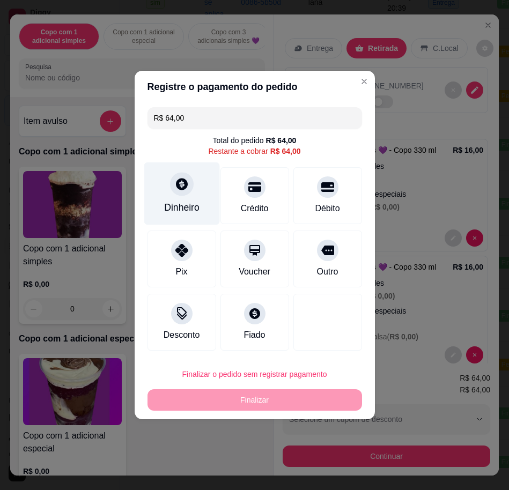
click at [181, 202] on div "Dinheiro" at bounding box center [181, 207] width 35 height 14
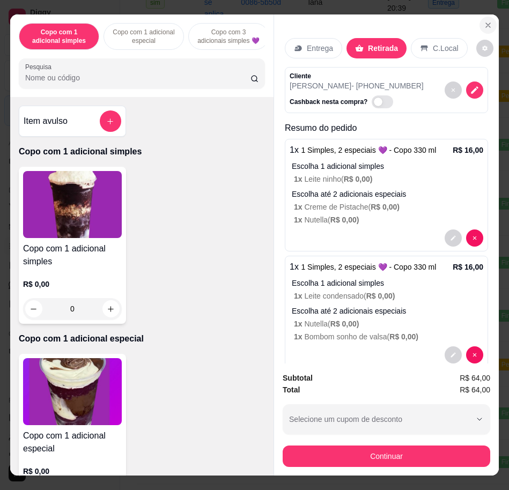
click at [484, 21] on icon "Close" at bounding box center [488, 25] width 9 height 9
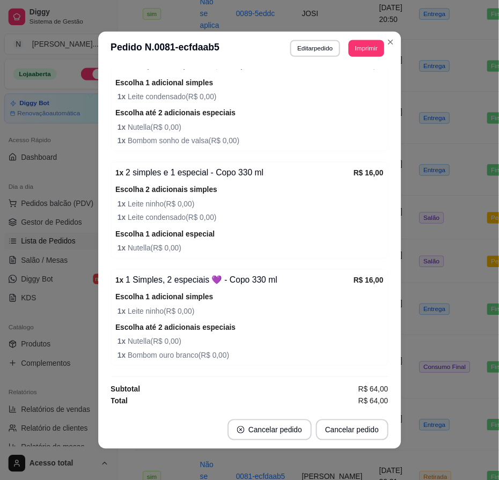
scroll to position [191, 0]
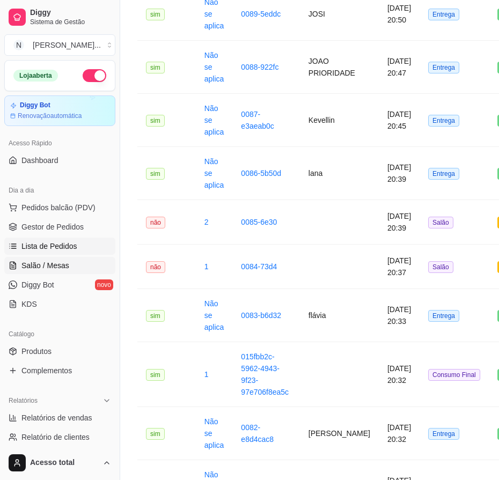
click at [53, 263] on span "Salão / Mesas" at bounding box center [45, 265] width 48 height 11
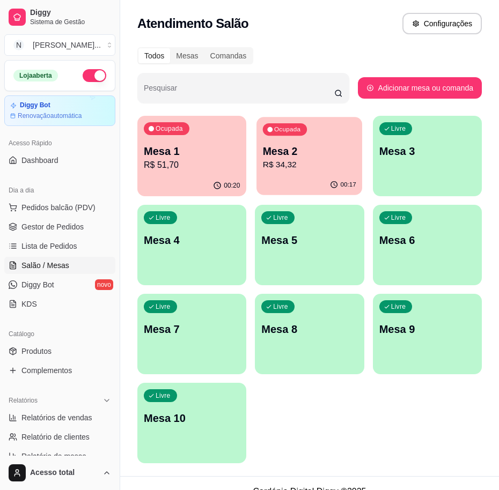
click at [334, 166] on p "R$ 34,32" at bounding box center [309, 165] width 93 height 12
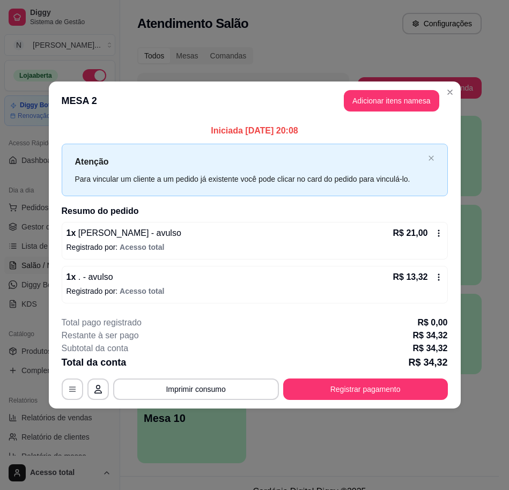
click at [423, 390] on button "Registrar pagamento" at bounding box center [365, 388] width 165 height 21
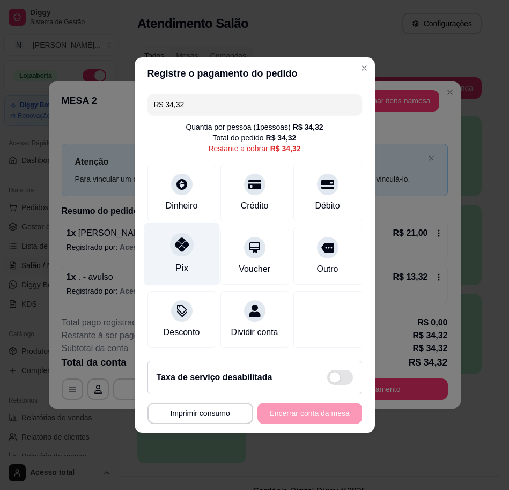
click at [195, 249] on div "Pix" at bounding box center [182, 254] width 76 height 63
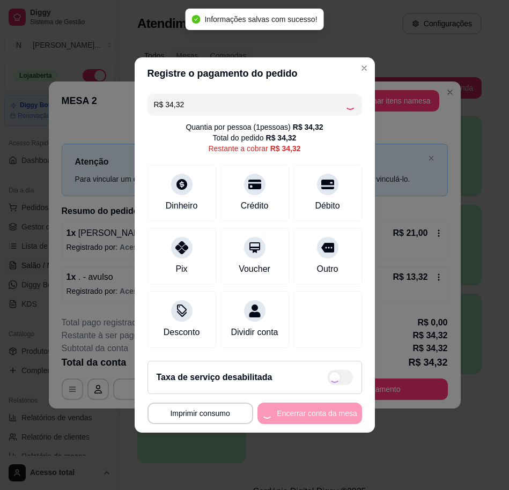
type input "R$ 0,00"
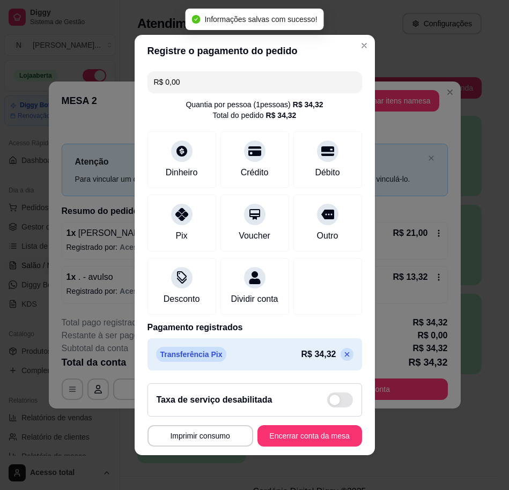
click at [303, 438] on button "Encerrar conta da mesa" at bounding box center [309, 435] width 105 height 21
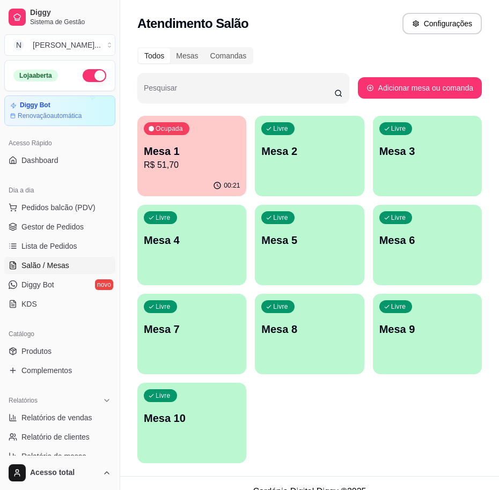
click at [207, 150] on p "Mesa 1" at bounding box center [192, 151] width 96 height 15
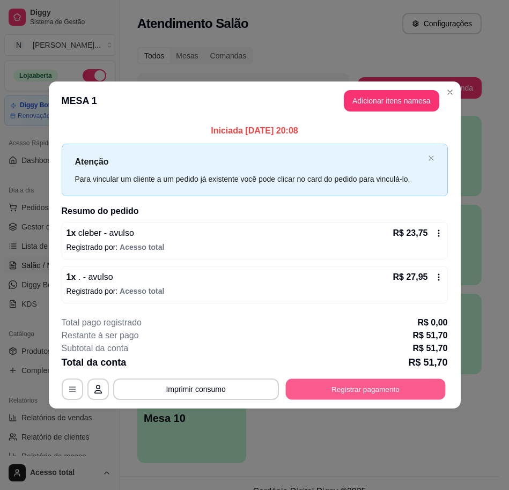
click at [374, 391] on button "Registrar pagamento" at bounding box center [365, 388] width 160 height 21
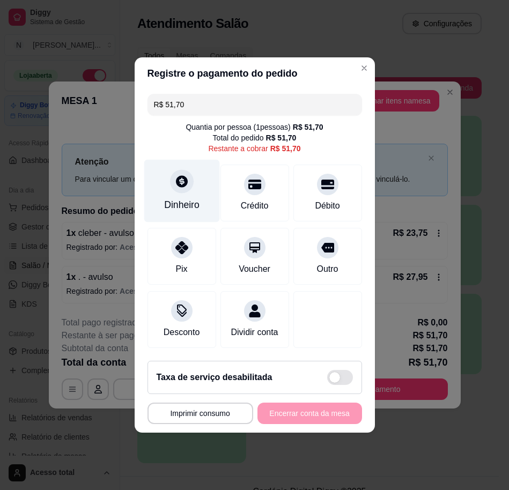
click at [170, 198] on div "Dinheiro" at bounding box center [181, 205] width 35 height 14
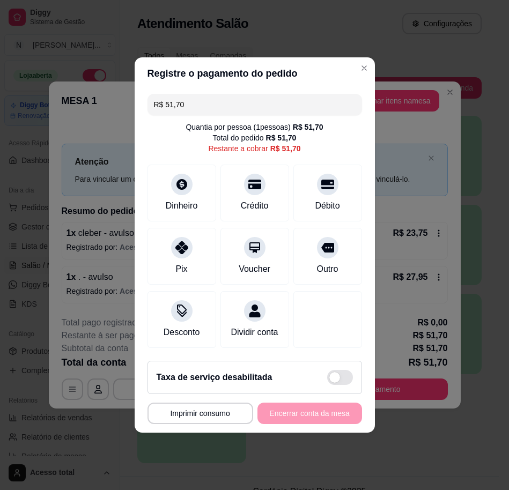
click at [233, 242] on input "0,00" at bounding box center [254, 234] width 214 height 21
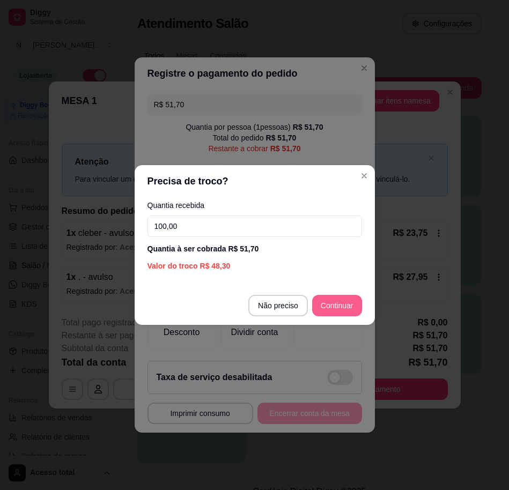
type input "100,00"
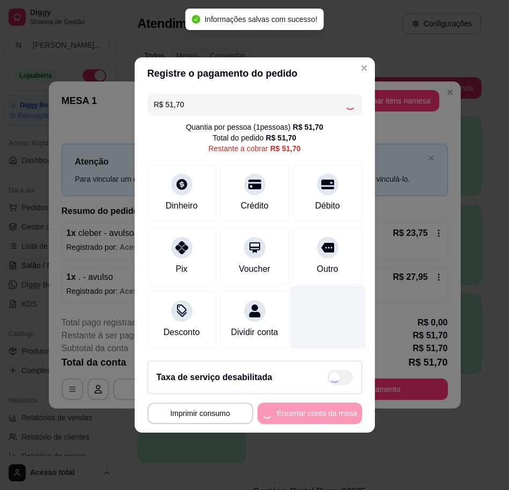
type input "R$ 0,00"
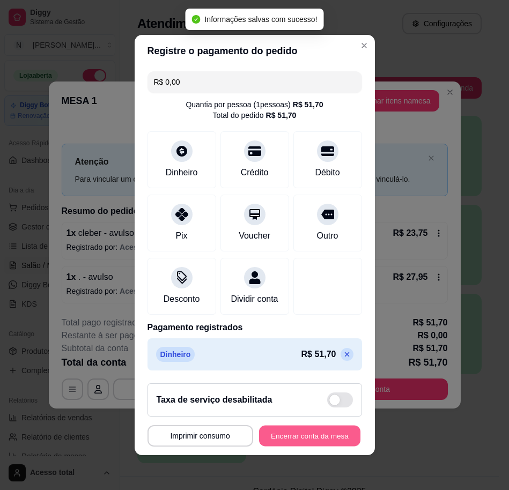
click at [328, 443] on button "Encerrar conta da mesa" at bounding box center [309, 436] width 101 height 21
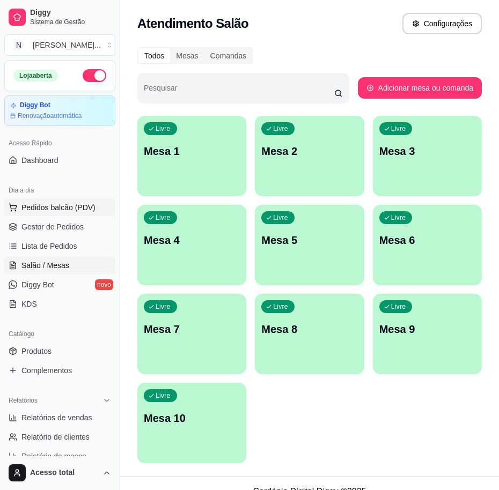
click at [84, 209] on span "Pedidos balcão (PDV)" at bounding box center [58, 207] width 74 height 11
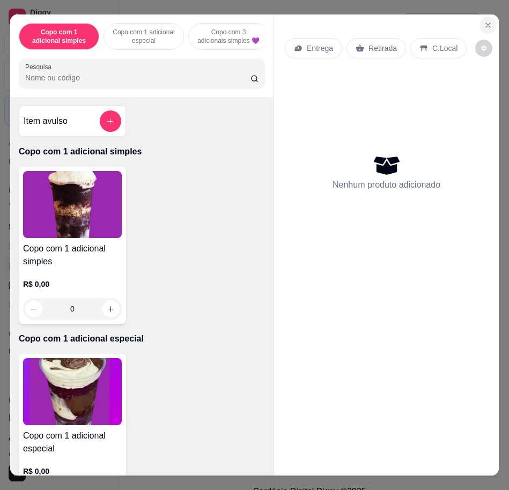
click at [490, 17] on button "Close" at bounding box center [487, 25] width 17 height 17
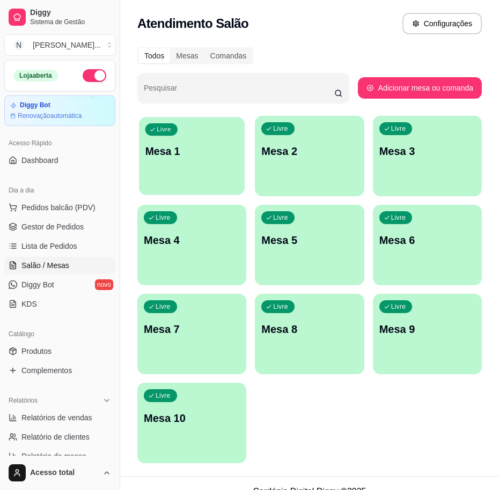
click at [197, 148] on p "Mesa 1" at bounding box center [191, 151] width 93 height 14
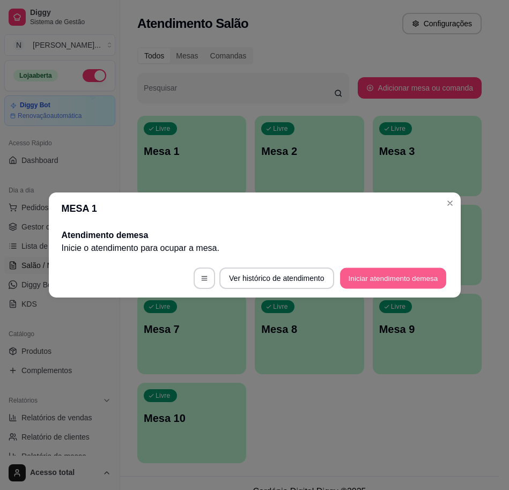
click at [422, 281] on button "Iniciar atendimento de mesa" at bounding box center [393, 278] width 106 height 21
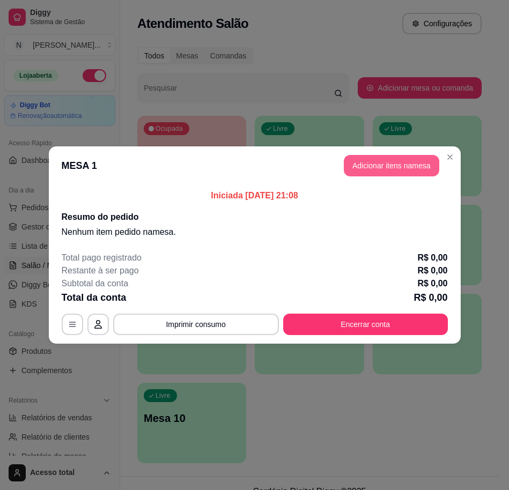
click at [379, 161] on button "Adicionar itens na mesa" at bounding box center [391, 165] width 95 height 21
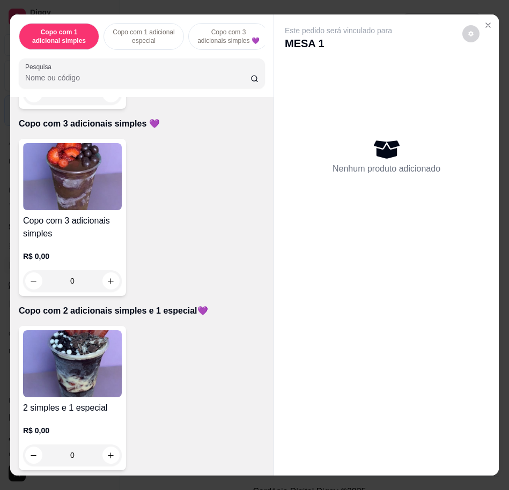
scroll to position [536, 0]
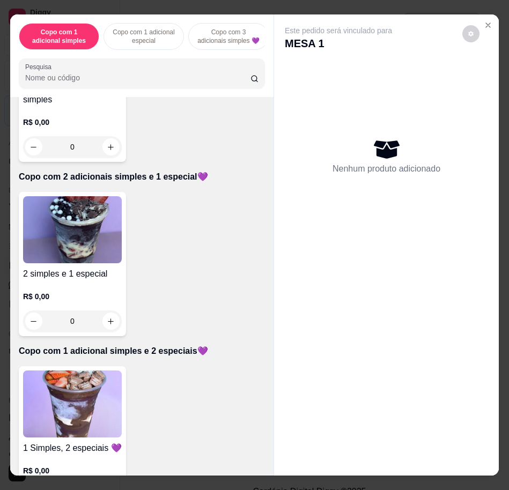
click at [72, 244] on img at bounding box center [72, 229] width 99 height 67
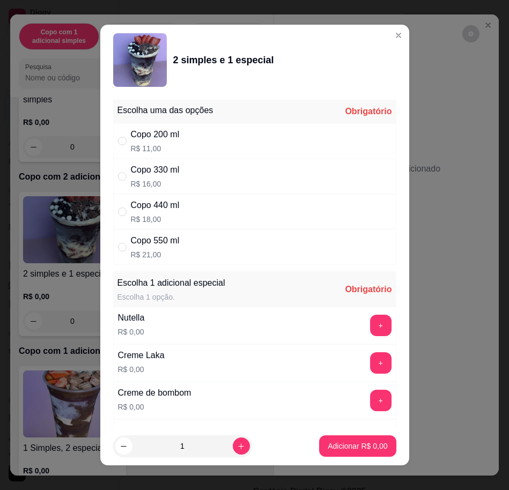
click at [218, 165] on div "Copo 330 ml R$ 16,00" at bounding box center [254, 176] width 283 height 35
radio input "true"
click at [370, 324] on button "+" at bounding box center [380, 325] width 21 height 21
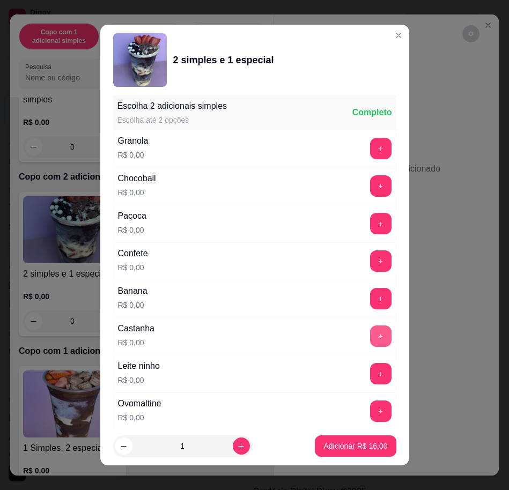
scroll to position [10, 0]
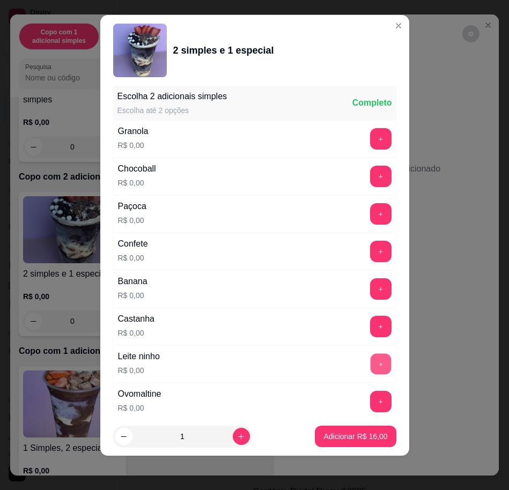
click at [370, 361] on button "+" at bounding box center [380, 363] width 21 height 21
click at [370, 404] on button "+" at bounding box center [380, 401] width 21 height 21
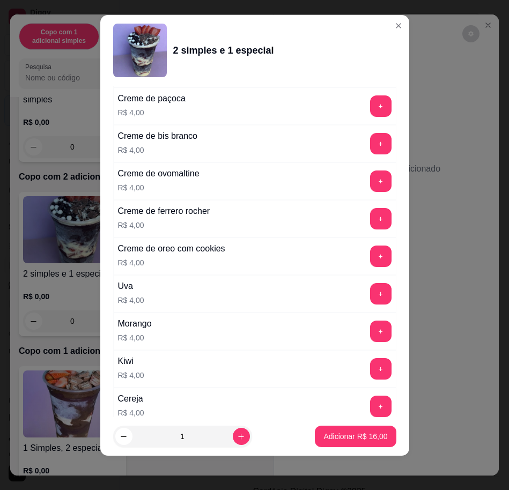
scroll to position [2689, 0]
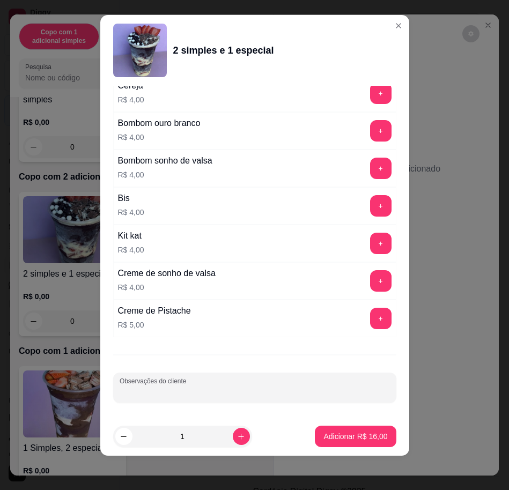
click at [307, 387] on input "Observações do cliente" at bounding box center [255, 392] width 270 height 11
type input "comer"
click at [351, 438] on p "Adicionar R$ 16,00" at bounding box center [355, 437] width 62 height 10
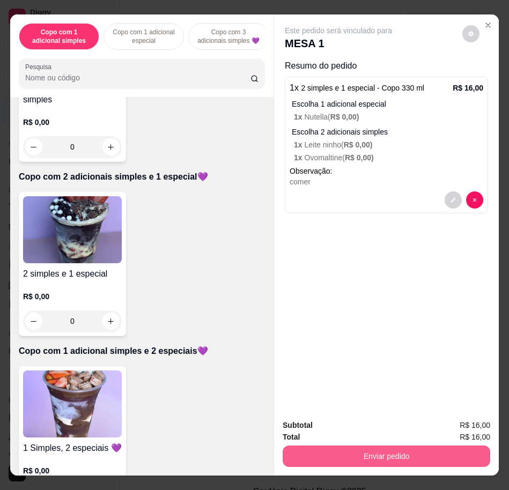
click at [396, 456] on button "Enviar pedido" at bounding box center [386, 455] width 207 height 21
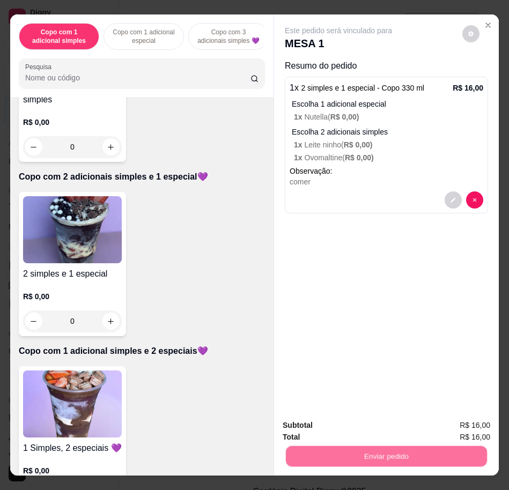
click at [379, 430] on button "Não registrar e enviar pedido" at bounding box center [350, 424] width 112 height 20
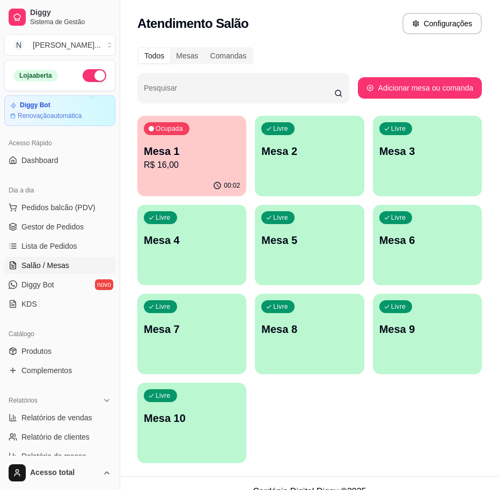
click at [211, 145] on p "Mesa 1" at bounding box center [192, 151] width 96 height 15
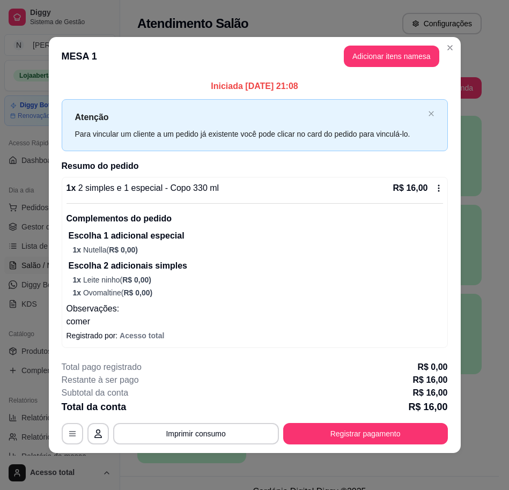
click at [343, 425] on button "Registrar pagamento" at bounding box center [365, 433] width 165 height 21
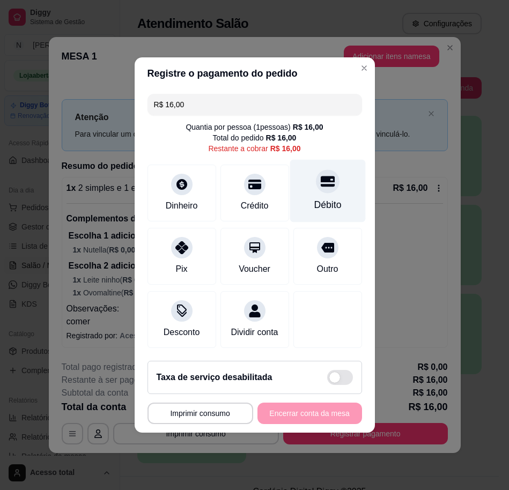
click at [316, 174] on div at bounding box center [328, 181] width 24 height 24
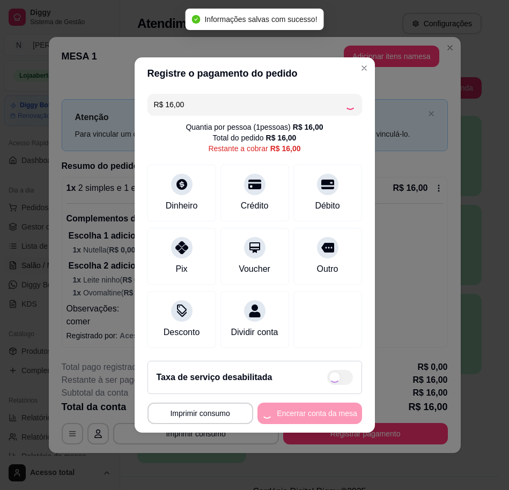
type input "R$ 0,00"
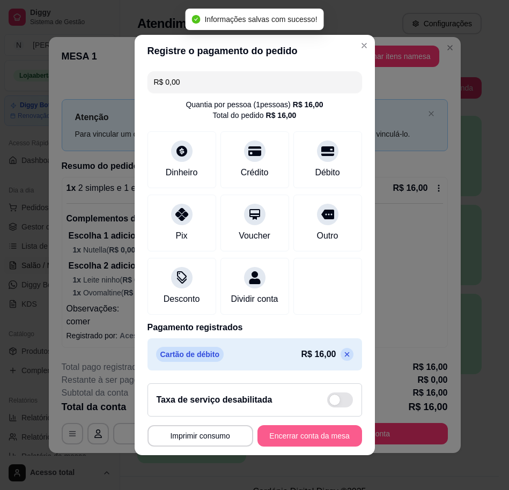
click at [339, 437] on button "Encerrar conta da mesa" at bounding box center [309, 435] width 105 height 21
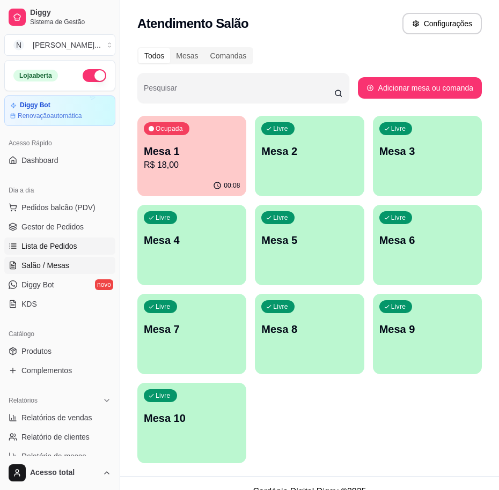
click at [69, 242] on span "Lista de Pedidos" at bounding box center [49, 246] width 56 height 11
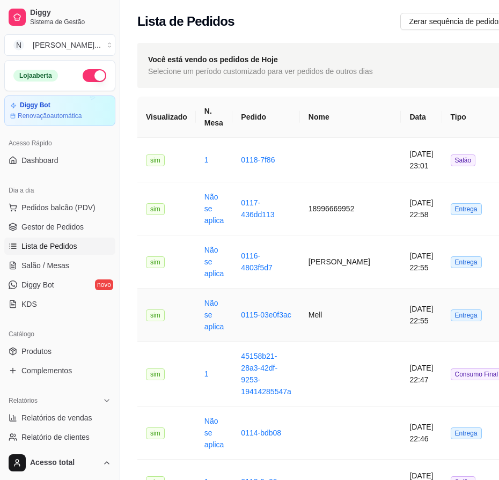
scroll to position [201, 0]
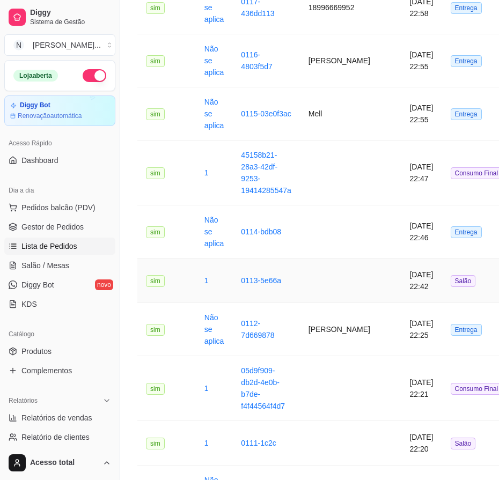
click at [329, 277] on td at bounding box center [350, 280] width 101 height 44
click at [348, 64] on td "[PERSON_NAME]" at bounding box center [350, 60] width 101 height 53
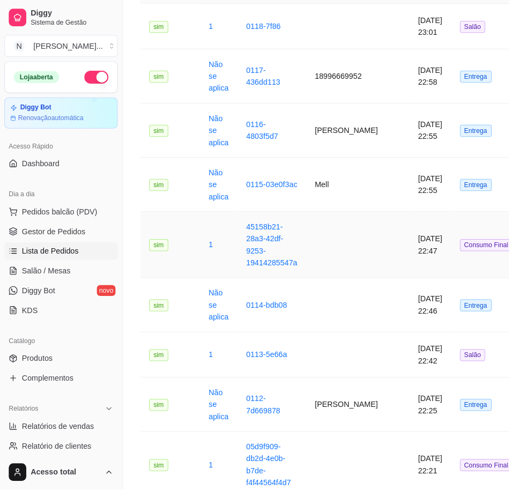
scroll to position [67, 0]
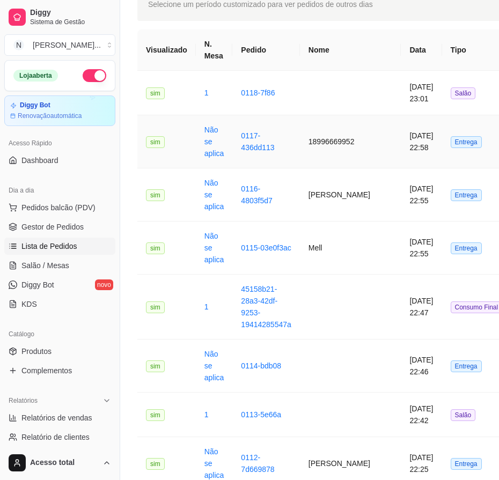
click at [319, 130] on td "18996669952" at bounding box center [350, 141] width 101 height 53
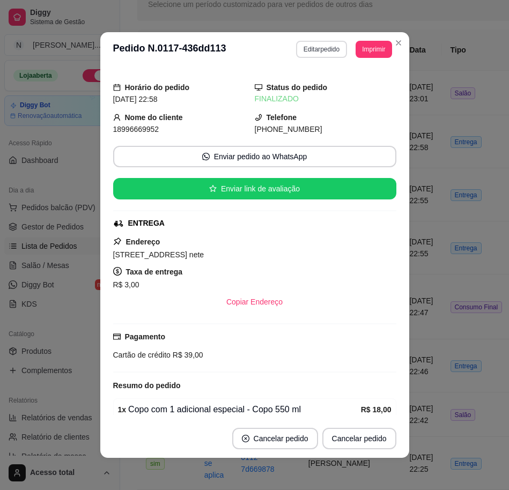
click at [320, 48] on button "Editar pedido" at bounding box center [321, 49] width 51 height 17
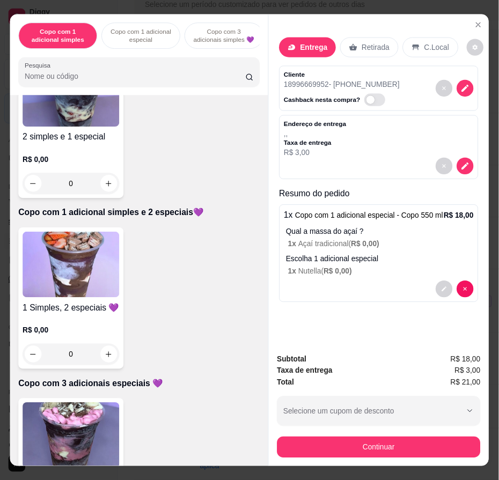
scroll to position [938, 0]
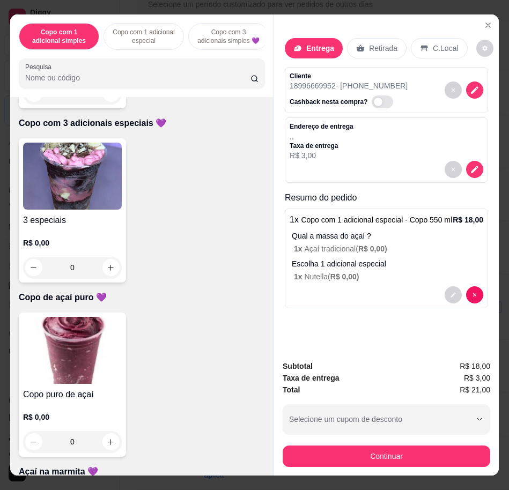
click at [88, 354] on img at bounding box center [72, 350] width 99 height 67
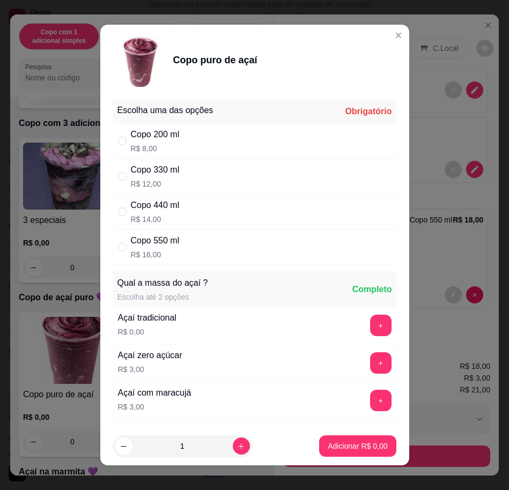
click at [277, 248] on div "Copo 550 ml R$ 16,00" at bounding box center [254, 246] width 283 height 35
radio input "true"
click at [340, 449] on p "Adicionar R$ 16,00" at bounding box center [355, 446] width 64 height 11
type input "1"
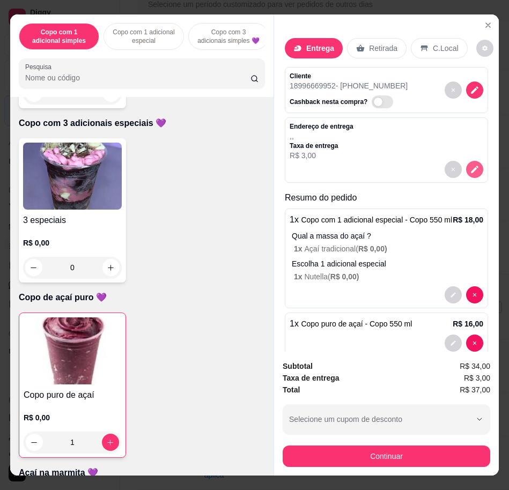
click at [471, 166] on icon "decrease-product-quantity" at bounding box center [475, 170] width 8 height 8
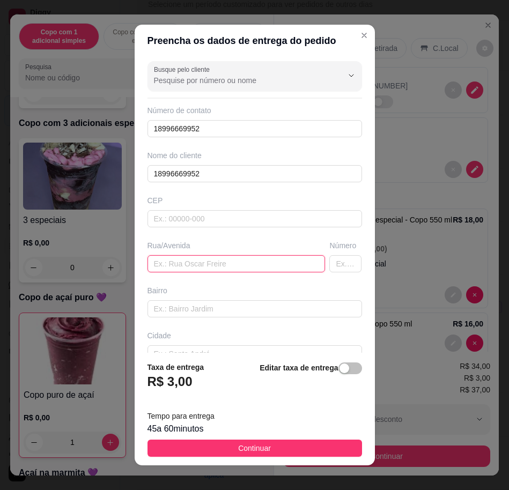
click at [281, 264] on input "text" at bounding box center [236, 263] width 178 height 17
paste input "[STREET_ADDRESS] nete"
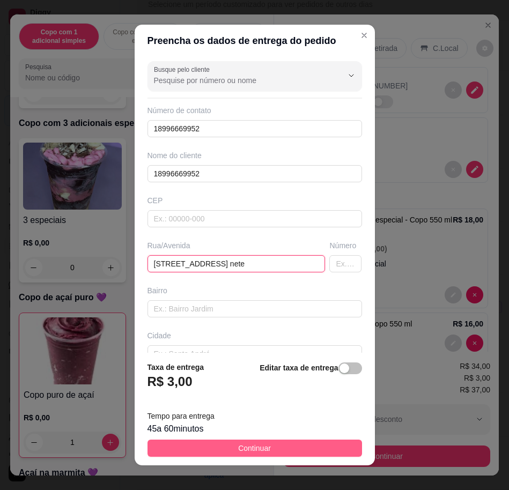
type input "[STREET_ADDRESS] nete"
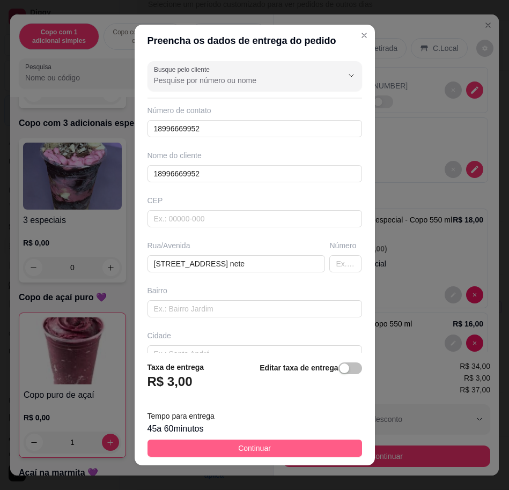
click at [334, 450] on button "Continuar" at bounding box center [254, 448] width 214 height 17
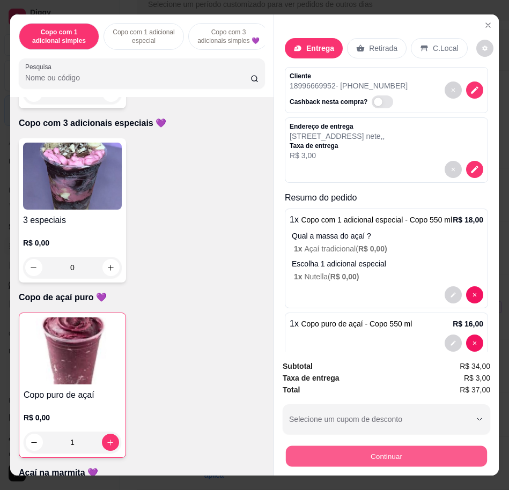
click at [374, 451] on button "Continuar" at bounding box center [386, 455] width 201 height 21
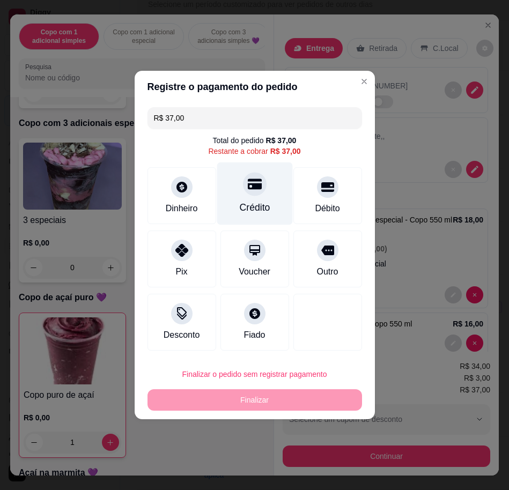
click at [257, 189] on div at bounding box center [255, 184] width 24 height 24
type input "R$ 0,00"
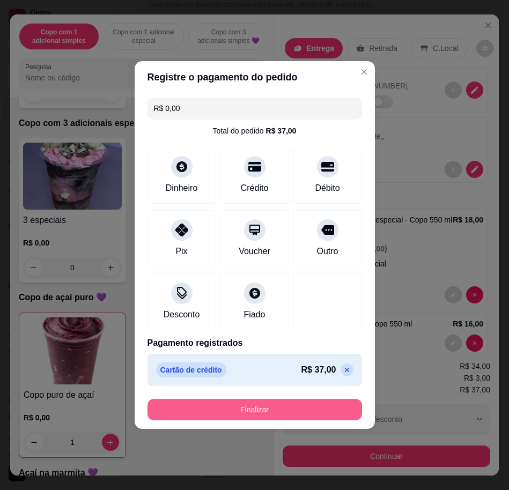
click at [311, 416] on button "Finalizar" at bounding box center [254, 409] width 214 height 21
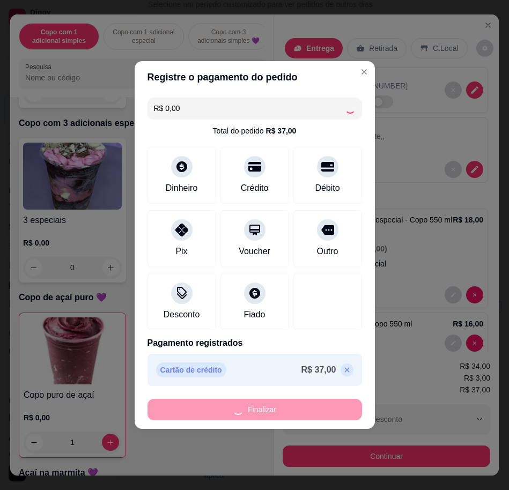
type input "0"
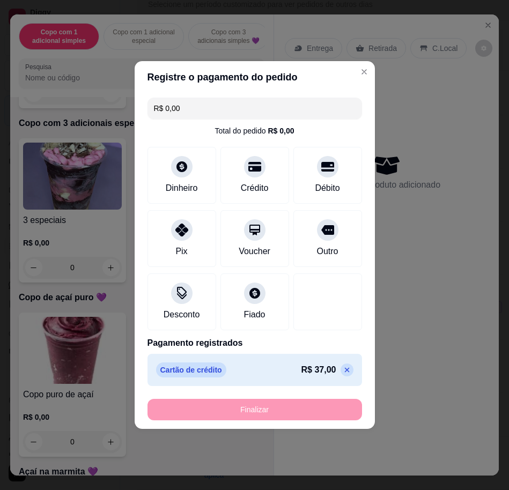
type input "-R$ 37,00"
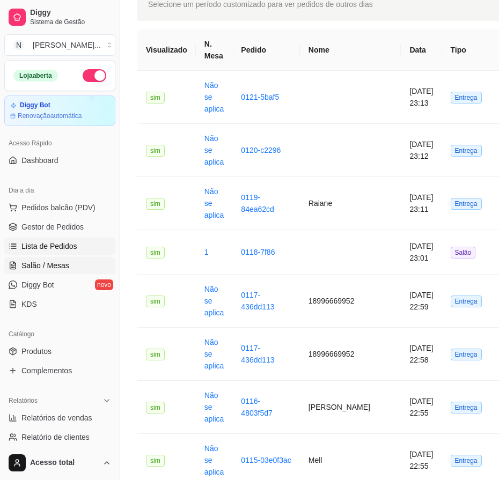
click at [70, 258] on link "Salão / Mesas" at bounding box center [59, 265] width 111 height 17
